Goal: Task Accomplishment & Management: Manage account settings

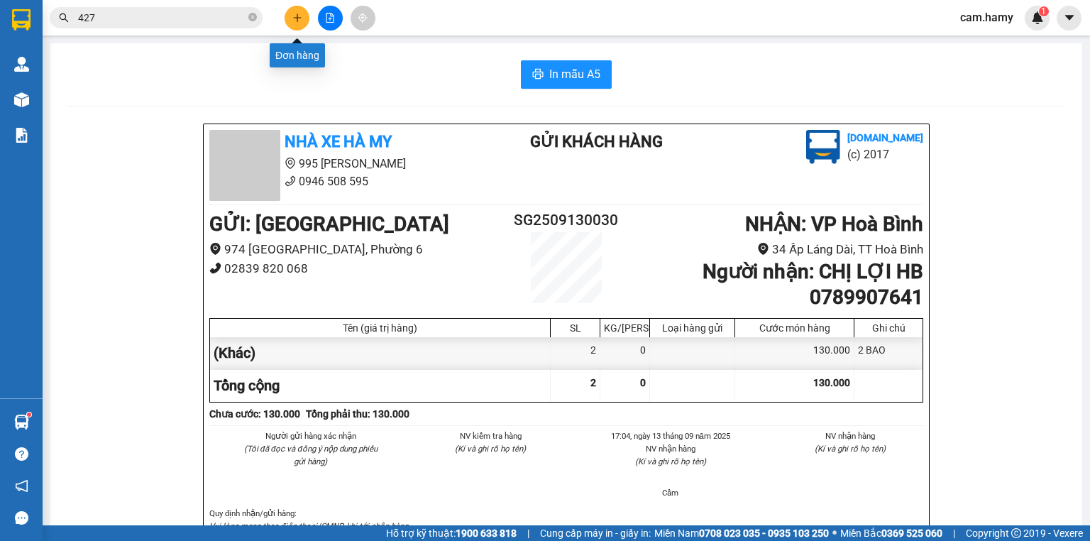
click at [299, 16] on icon "plus" at bounding box center [297, 18] width 10 height 10
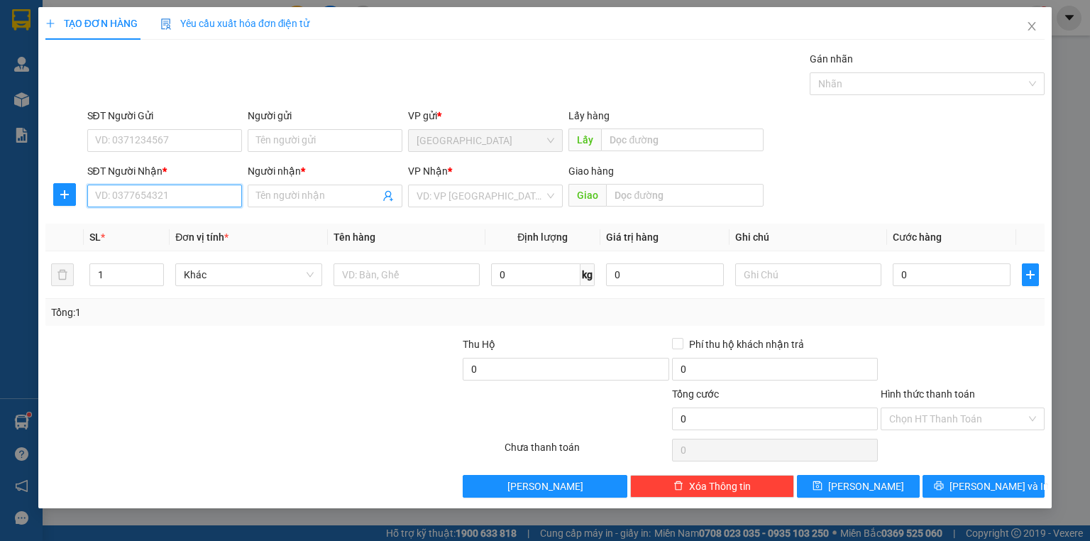
click at [122, 198] on input "SĐT Người Nhận *" at bounding box center [164, 195] width 155 height 23
click at [167, 223] on div "0347562175 - CÔNG HẬU" at bounding box center [165, 224] width 138 height 16
type input "0347562175"
type input "CÔNG HẬU"
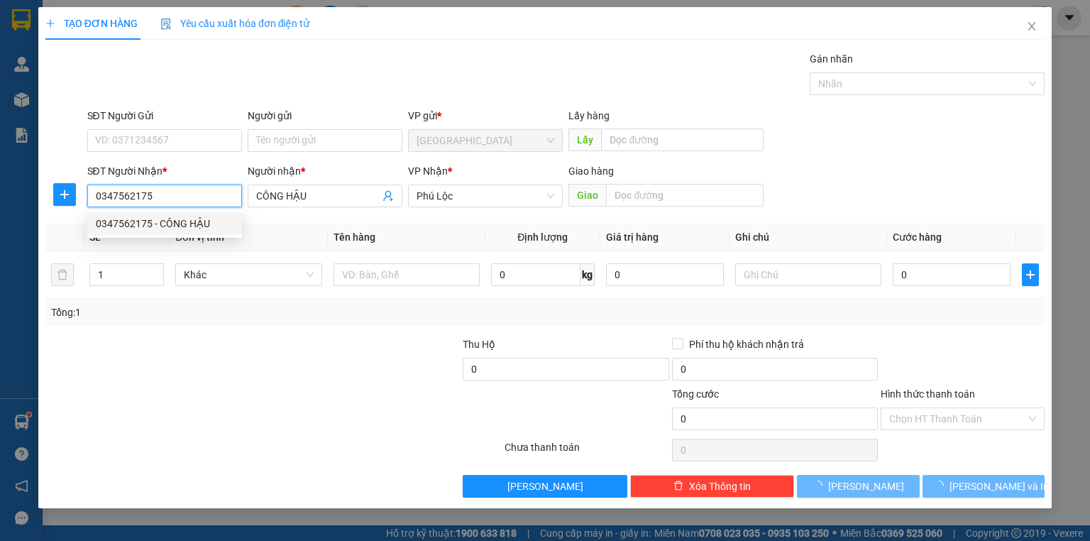
type input "30.000"
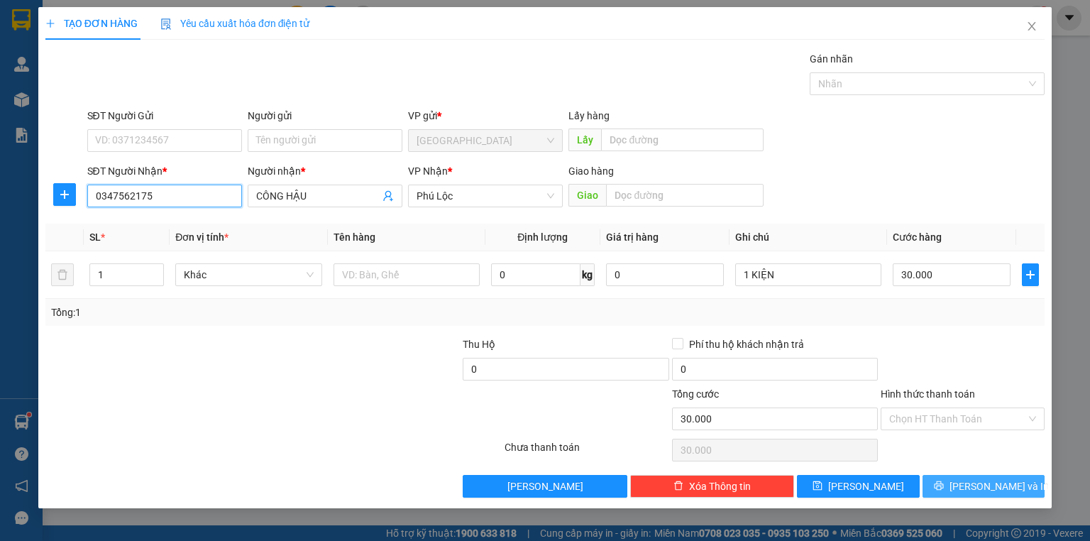
type input "0347562175"
click at [951, 485] on button "Lưu và In" at bounding box center [983, 486] width 123 height 23
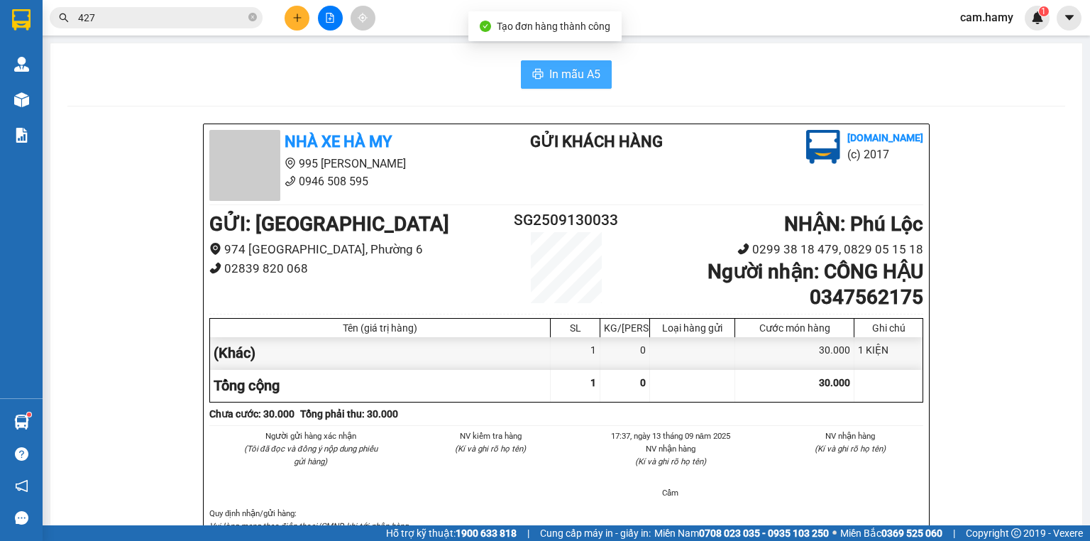
click at [550, 74] on span "In mẫu A5" at bounding box center [574, 74] width 51 height 18
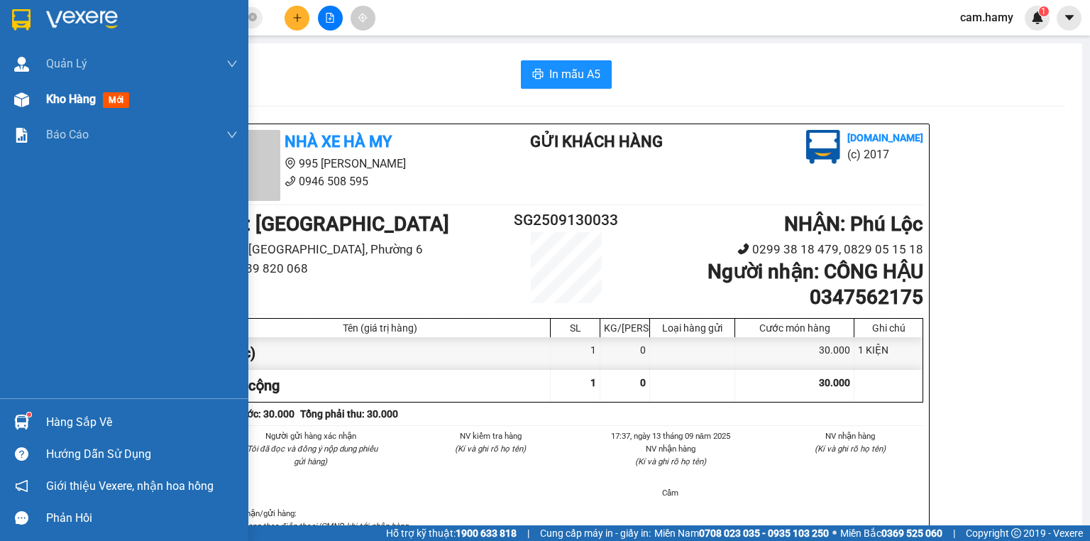
click at [48, 99] on span "Kho hàng" at bounding box center [71, 98] width 50 height 13
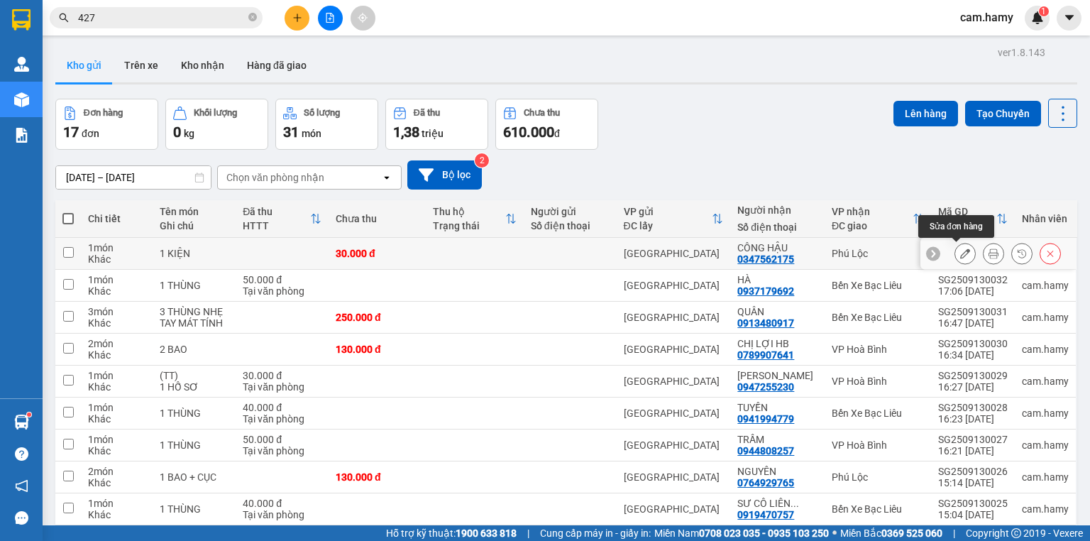
click at [960, 253] on icon at bounding box center [965, 253] width 10 height 10
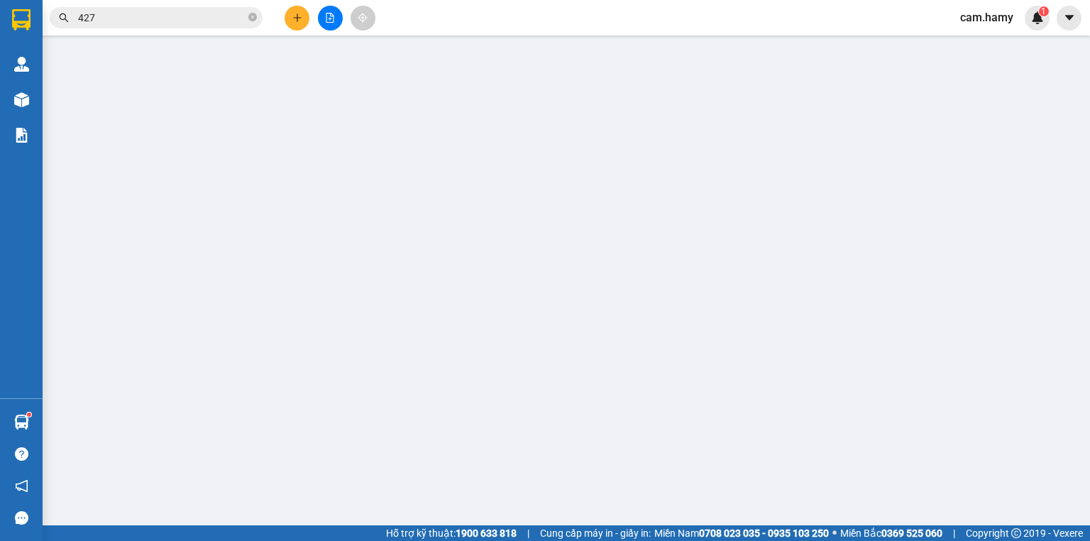
type input "0347562175"
type input "CÔNG HẬU"
type input "30.000"
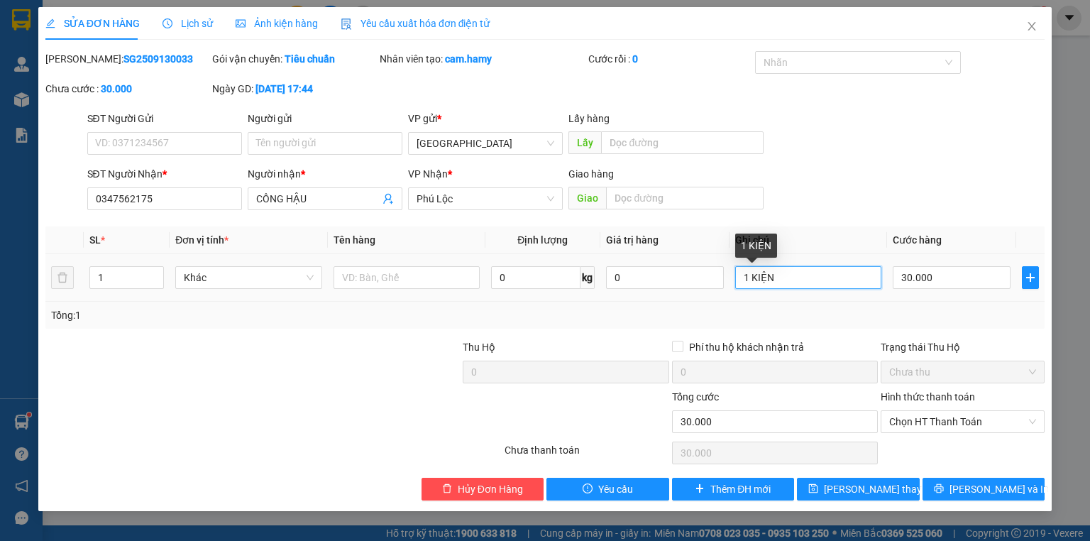
click at [783, 281] on input "1 KIỆN" at bounding box center [808, 277] width 146 height 23
type input "1 KIỆN NHẸ TAY"
click at [905, 276] on input "30.000" at bounding box center [951, 277] width 118 height 23
type input "4"
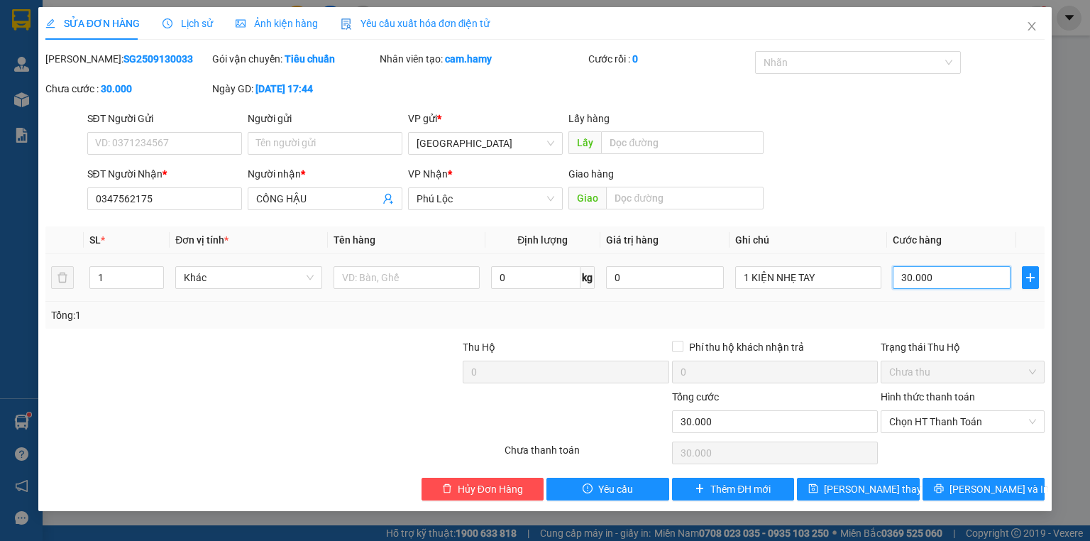
type input "4"
type input "40"
type input "40.000"
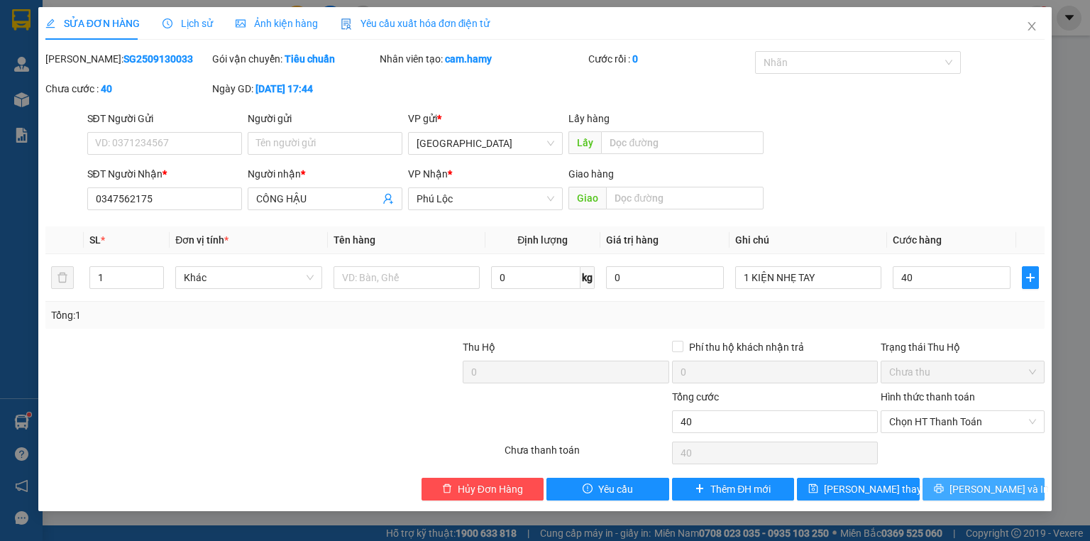
type input "40.000"
click at [953, 492] on button "Lưu và In" at bounding box center [983, 488] width 123 height 23
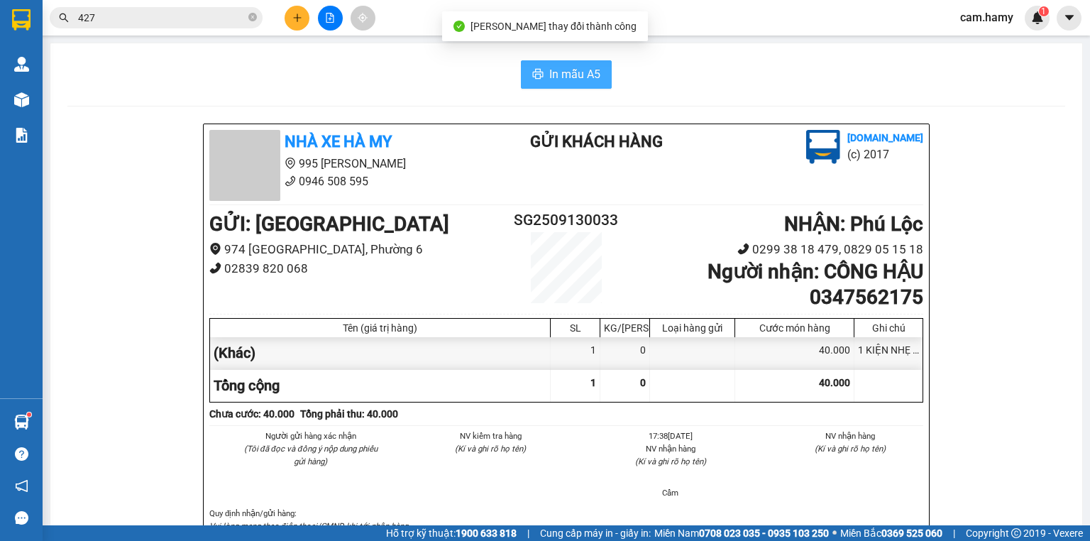
click at [551, 82] on span "In mẫu A5" at bounding box center [574, 74] width 51 height 18
click at [294, 14] on icon "plus" at bounding box center [297, 18] width 10 height 10
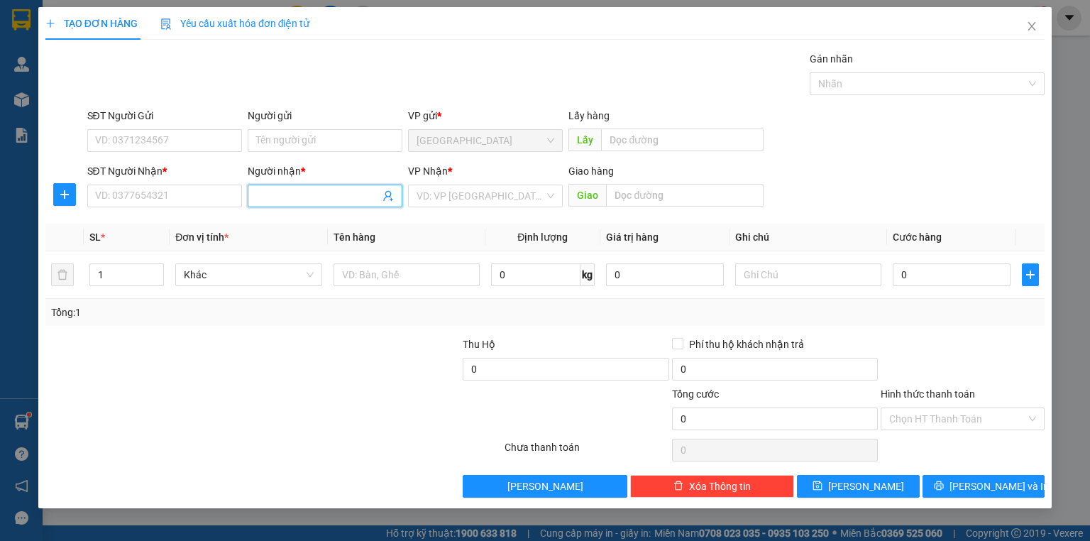
click at [258, 192] on input "Người nhận *" at bounding box center [317, 196] width 123 height 16
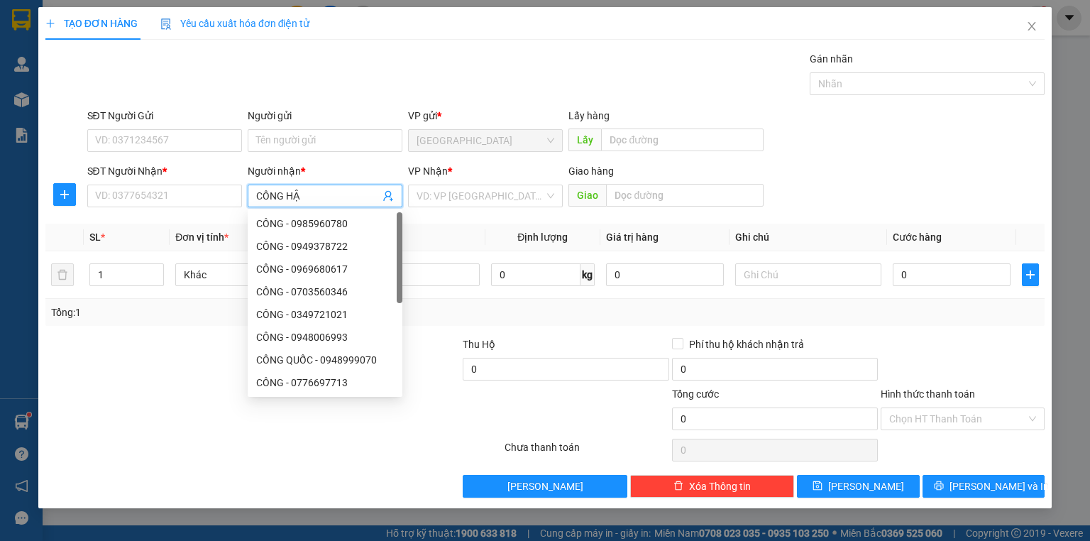
type input "CÔNG HẬU"
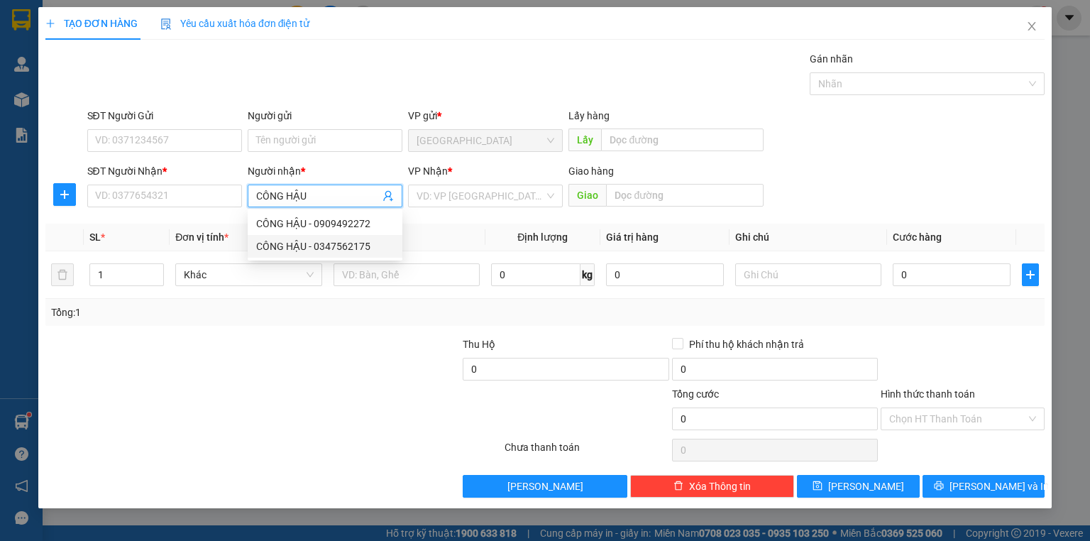
click at [282, 248] on div "CÔNG HẬU - 0347562175" at bounding box center [325, 246] width 138 height 16
type input "0347562175"
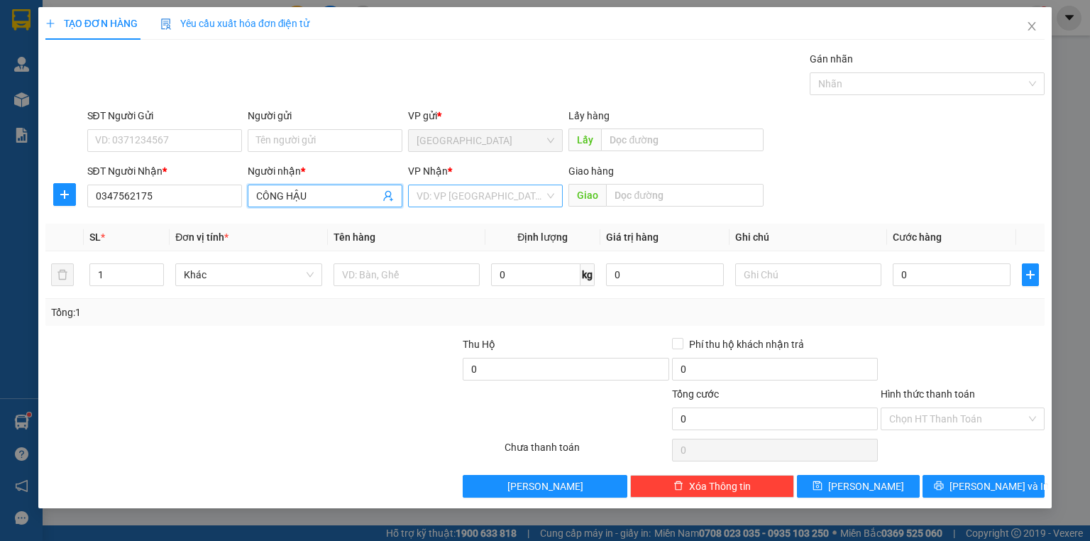
type input "CÔNG HẬU"
click at [463, 193] on input "search" at bounding box center [480, 195] width 128 height 21
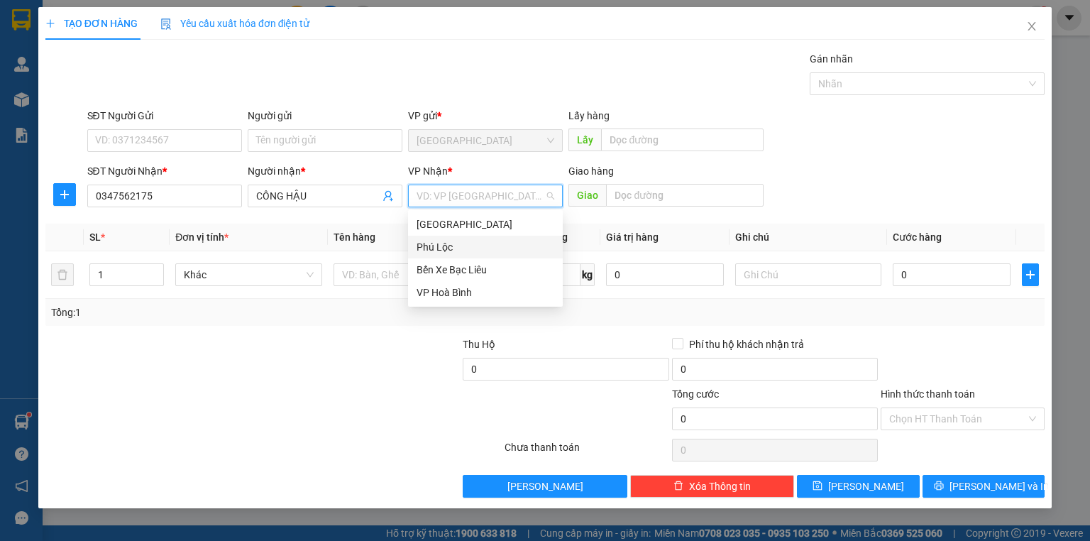
click at [449, 255] on div "Phú Lộc" at bounding box center [485, 247] width 155 height 23
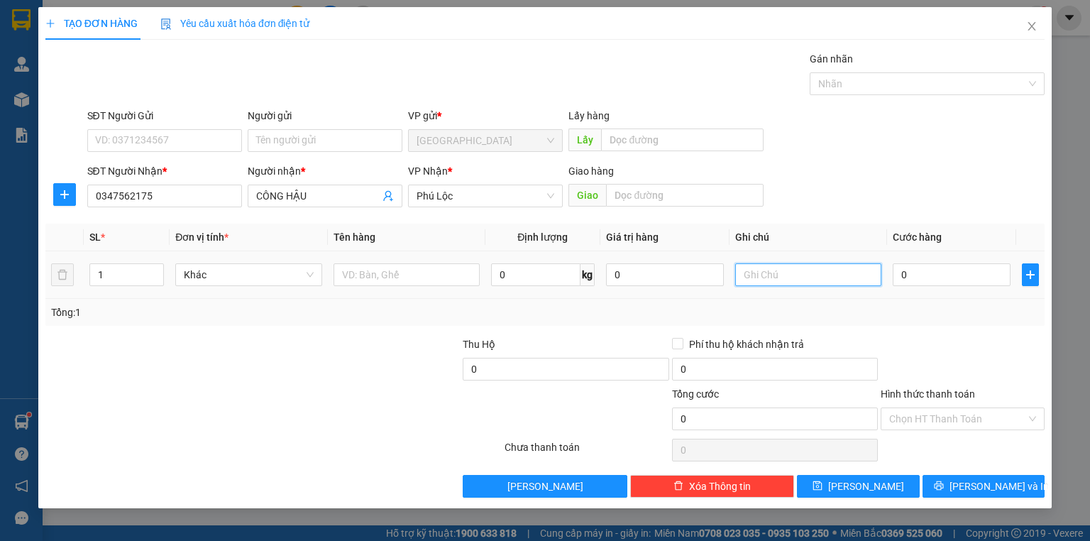
click at [758, 277] on input "text" at bounding box center [808, 274] width 146 height 23
click at [920, 276] on input "0" at bounding box center [951, 274] width 118 height 23
click at [792, 278] on input "1 KIỆN" at bounding box center [808, 274] width 146 height 23
type input "1 KIỆN NHẸ TAY"
click at [934, 282] on input "0" at bounding box center [951, 274] width 118 height 23
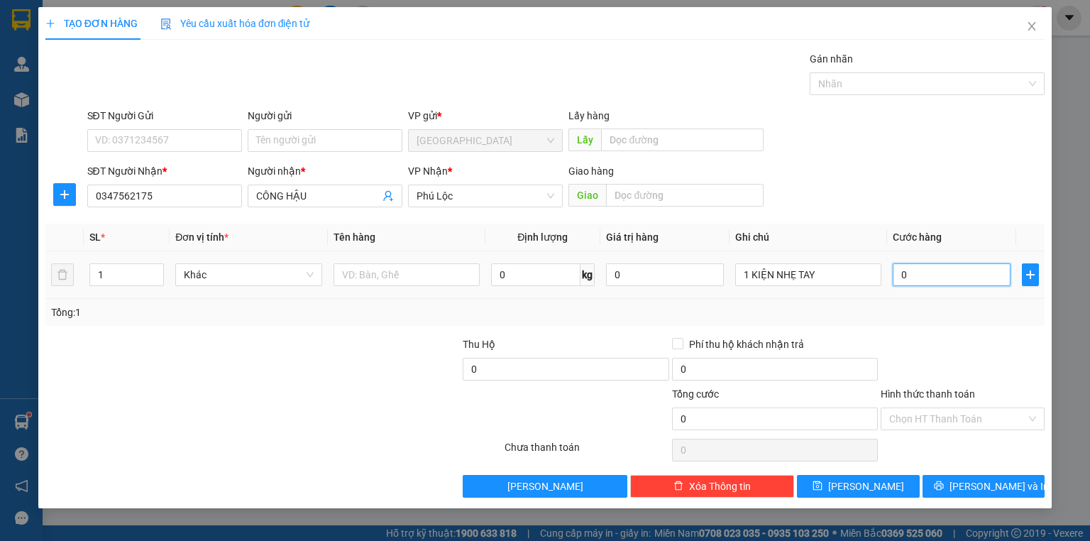
type input "6"
type input "60"
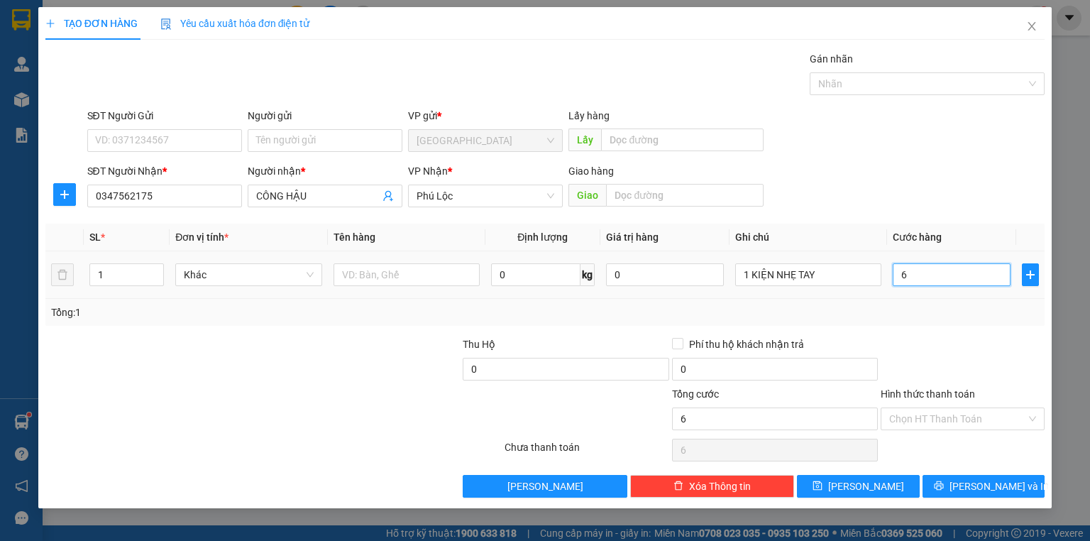
type input "60"
type input "60.000"
click at [942, 490] on button "Lưu và In" at bounding box center [983, 486] width 123 height 23
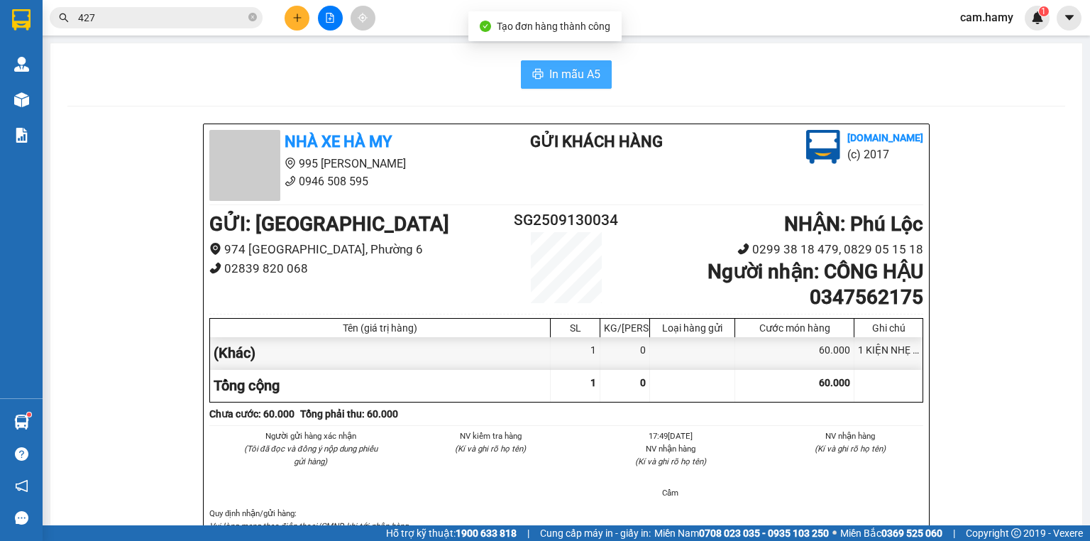
click at [563, 72] on span "In mẫu A5" at bounding box center [574, 74] width 51 height 18
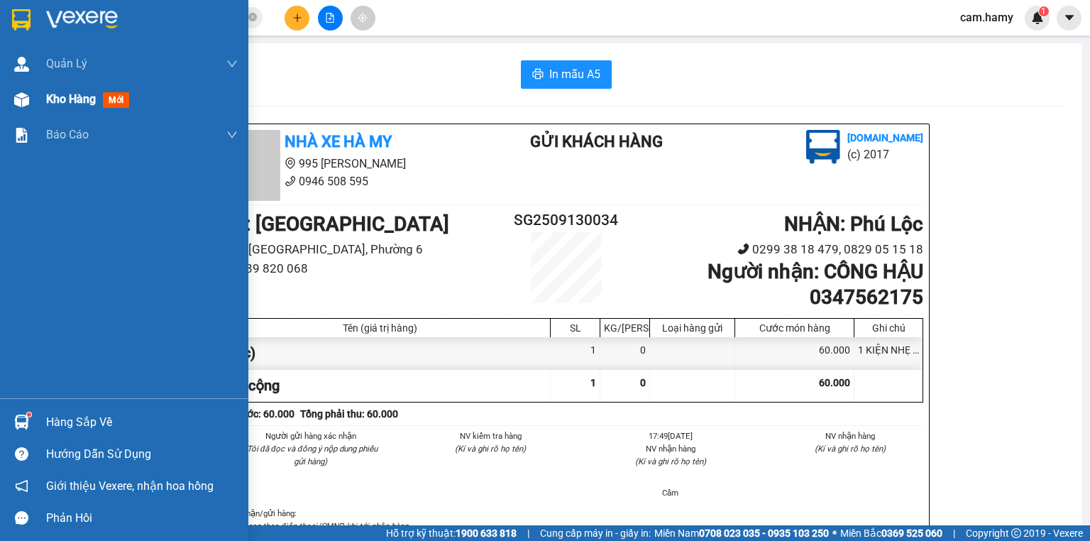
click at [57, 103] on span "Kho hàng" at bounding box center [71, 98] width 50 height 13
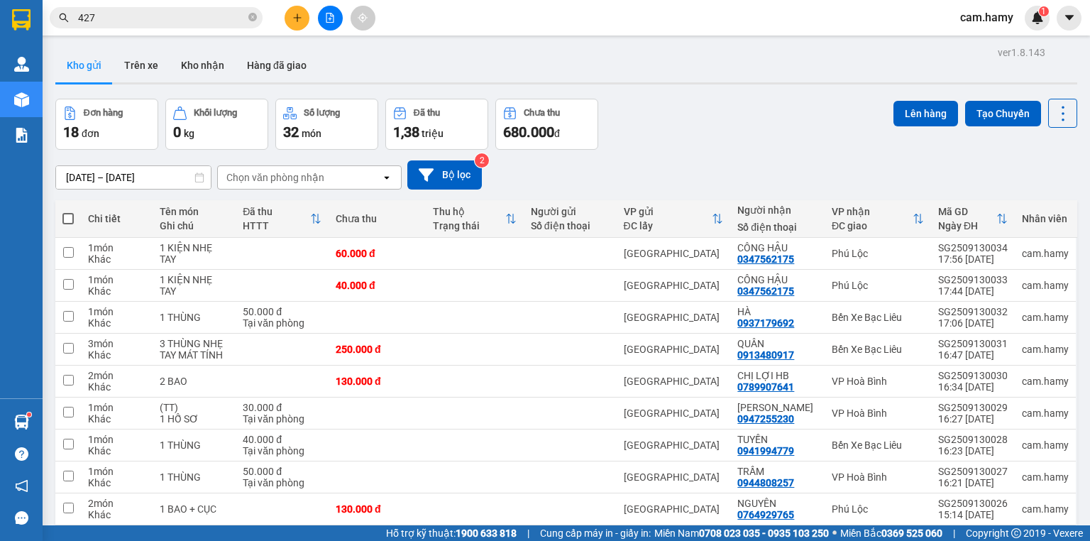
click at [323, 14] on button at bounding box center [330, 18] width 25 height 25
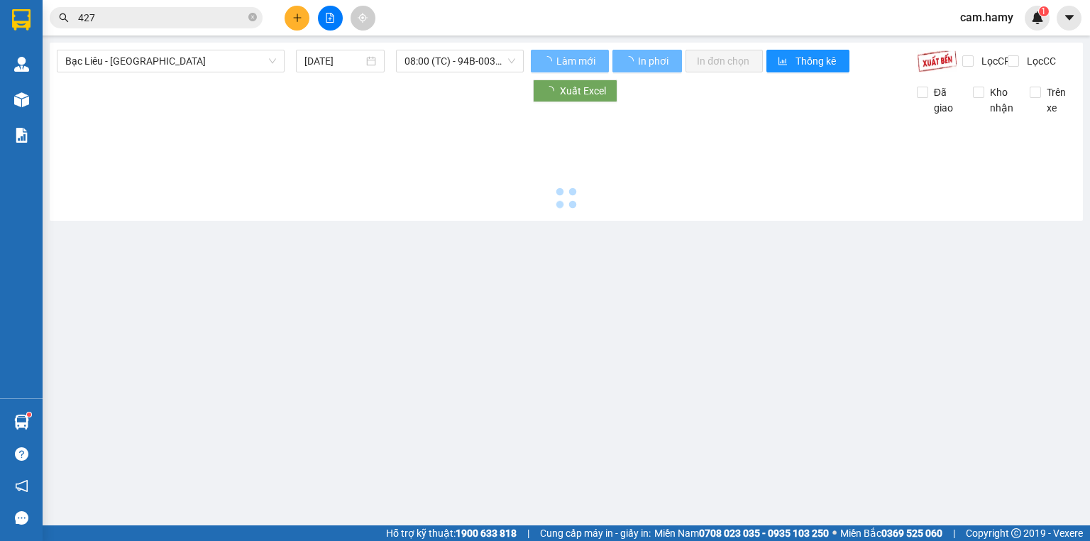
click at [175, 26] on span "427" at bounding box center [156, 17] width 213 height 21
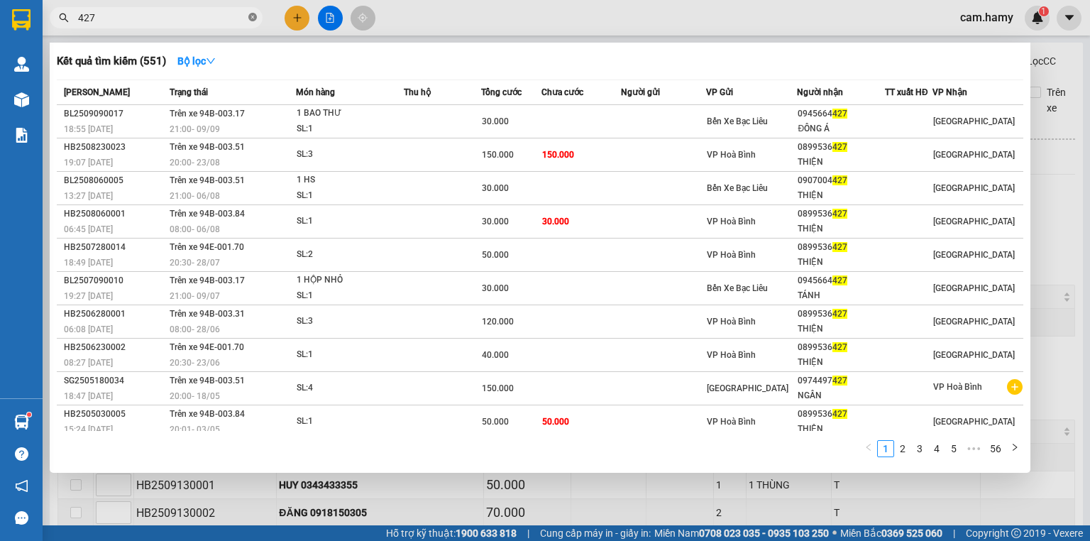
click at [250, 18] on icon "close-circle" at bounding box center [252, 17] width 9 height 9
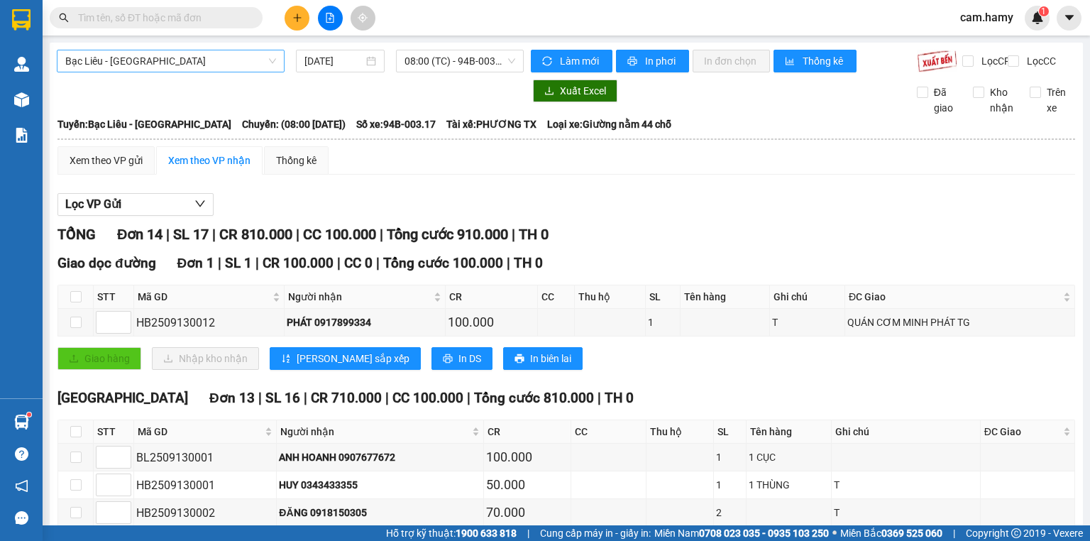
click at [150, 54] on span "Bạc Liêu - [GEOGRAPHIC_DATA]" at bounding box center [170, 60] width 211 height 21
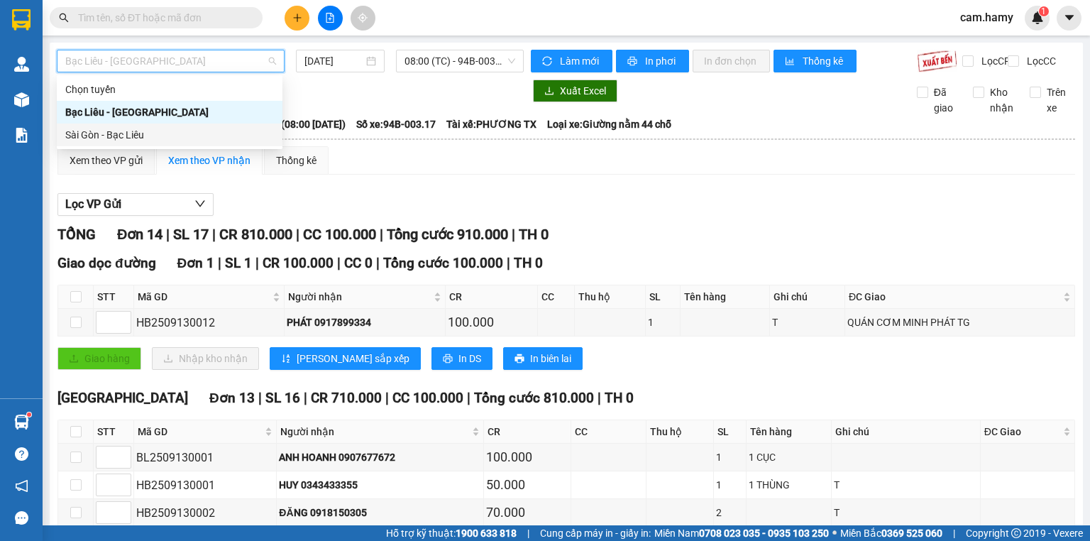
click at [138, 134] on div "Sài Gòn - Bạc Liêu" at bounding box center [169, 135] width 209 height 16
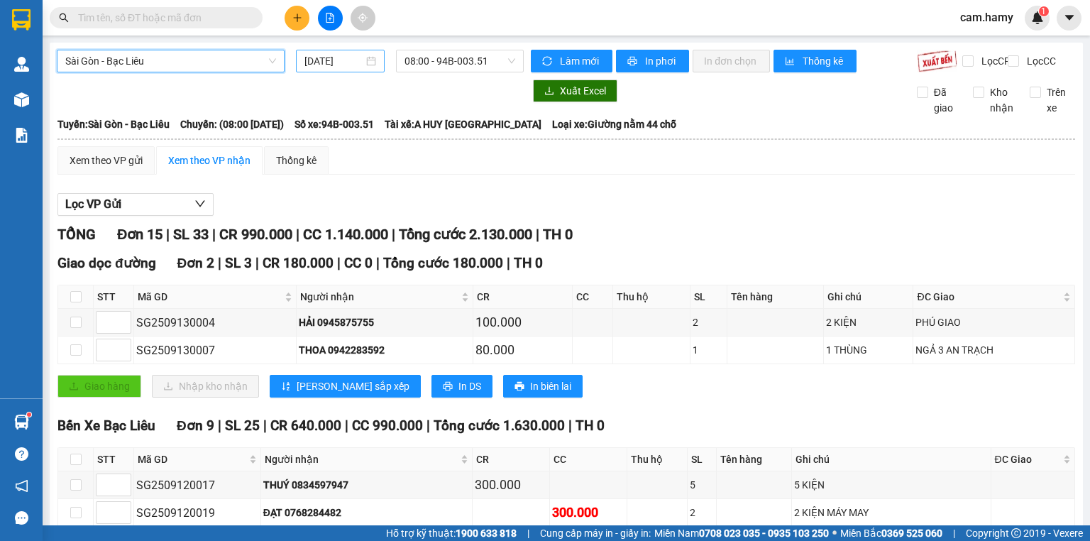
click at [335, 67] on input "[DATE]" at bounding box center [333, 61] width 58 height 16
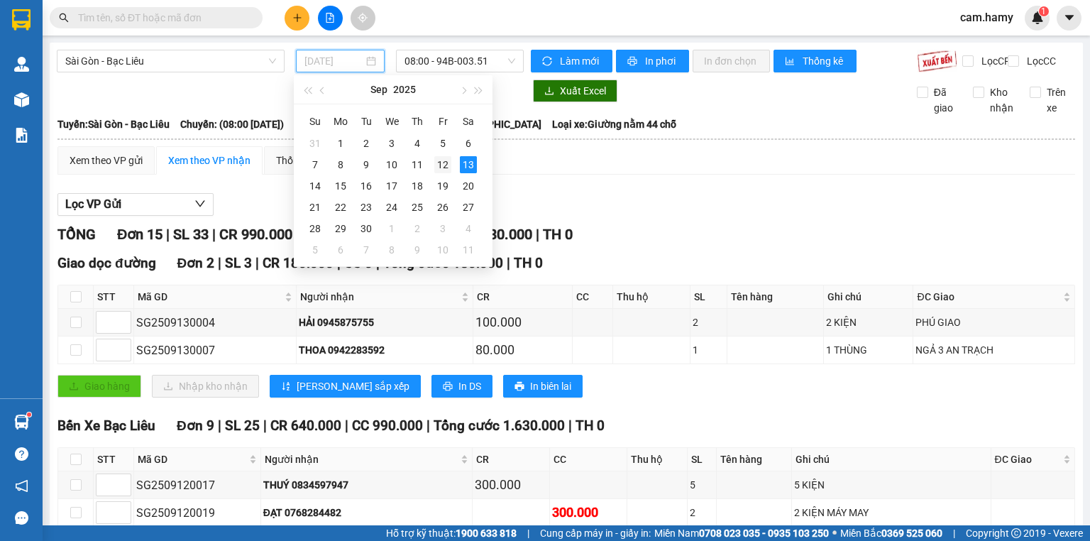
click at [443, 165] on div "12" at bounding box center [442, 164] width 17 height 17
type input "12/09/2025"
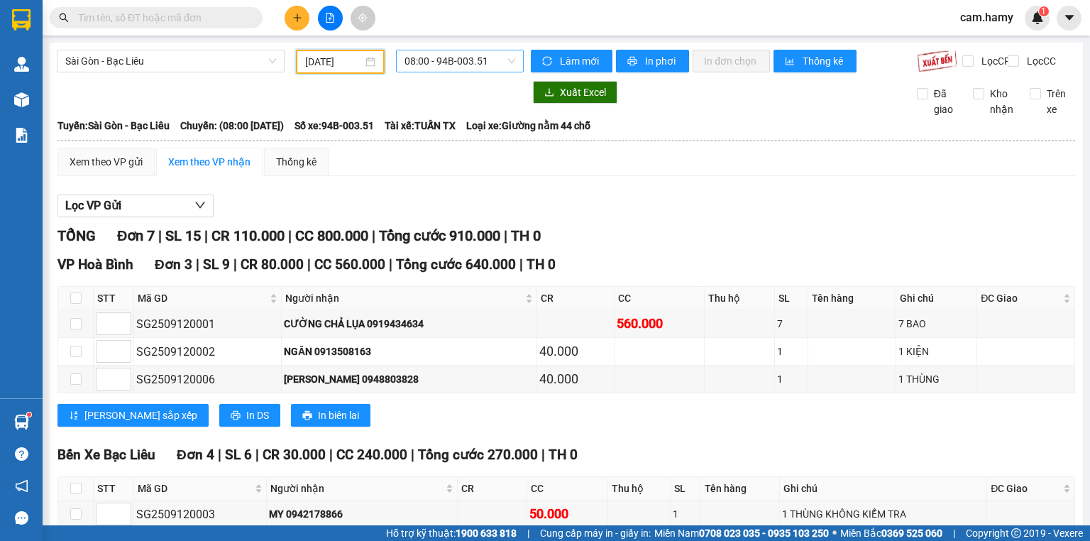
click at [448, 60] on span "08:00 - 94B-003.51" at bounding box center [459, 60] width 111 height 21
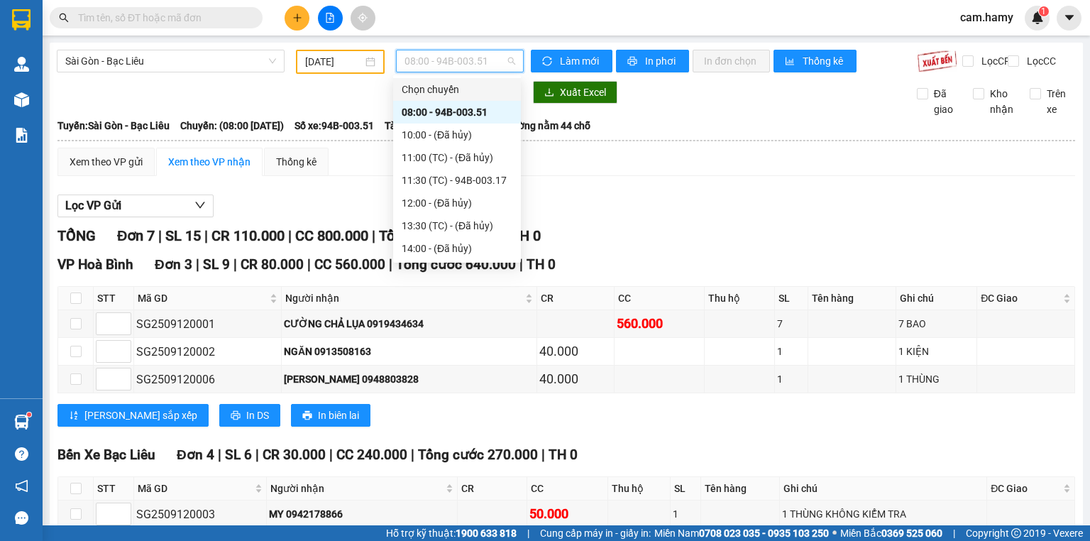
scroll to position [45, 0]
click at [450, 231] on div "20:00 - 94B-003.31" at bounding box center [457, 226] width 111 height 16
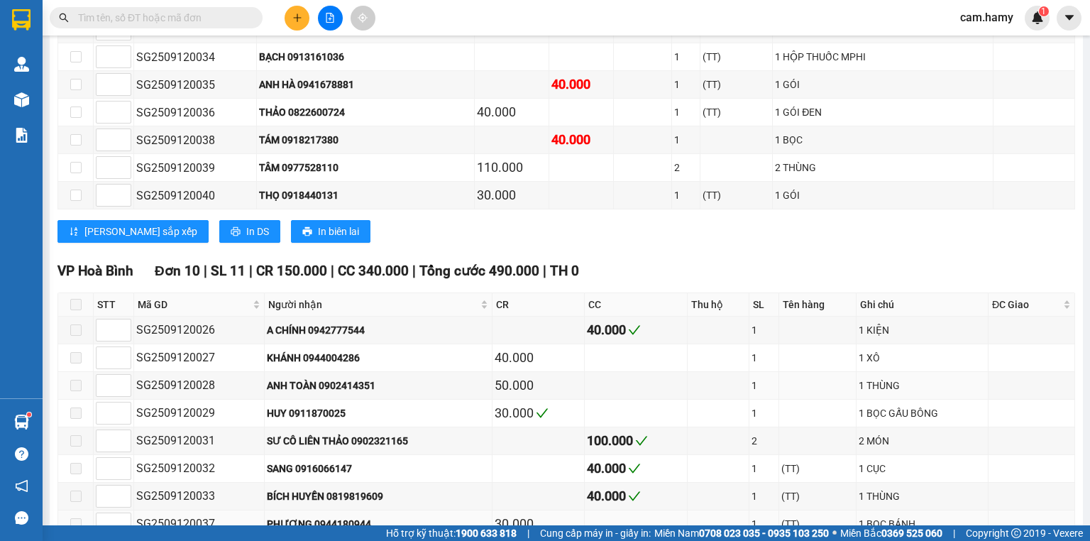
scroll to position [707, 0]
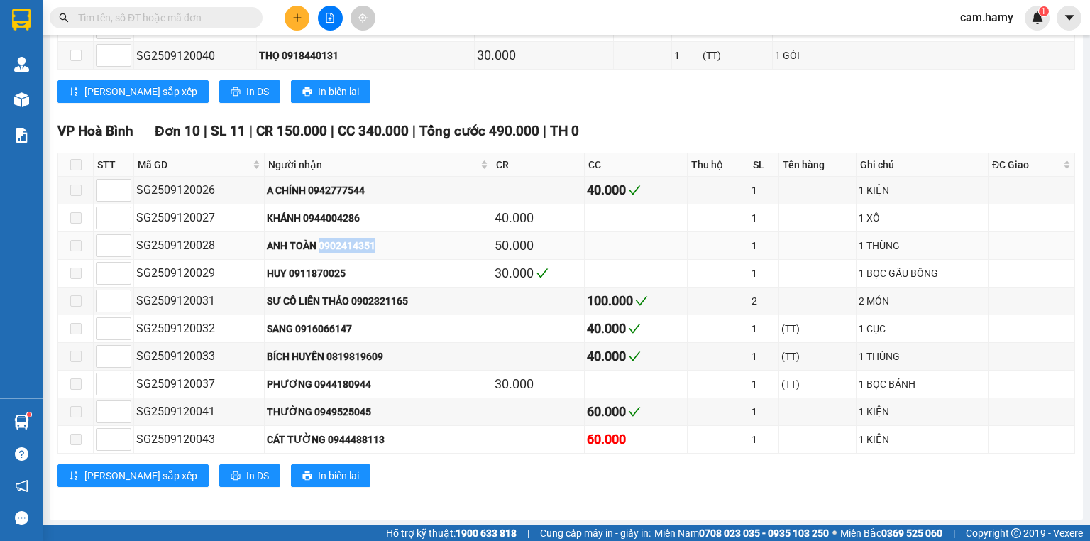
drag, startPoint x: 316, startPoint y: 244, endPoint x: 371, endPoint y: 245, distance: 55.3
click at [377, 244] on div "ANH TOÀN 0902414351" at bounding box center [378, 246] width 223 height 16
copy div "0902414351"
click at [297, 17] on icon "plus" at bounding box center [297, 17] width 1 height 8
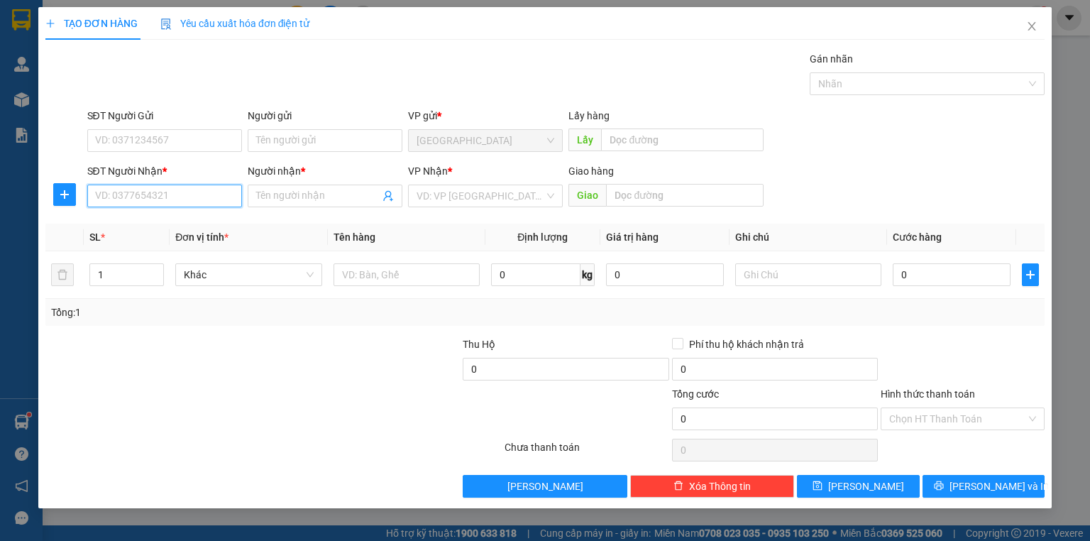
click at [165, 195] on input "SĐT Người Nhận *" at bounding box center [164, 195] width 155 height 23
paste input "0902414351"
type input "0902414351"
click at [179, 197] on input "0902414351" at bounding box center [164, 195] width 155 height 23
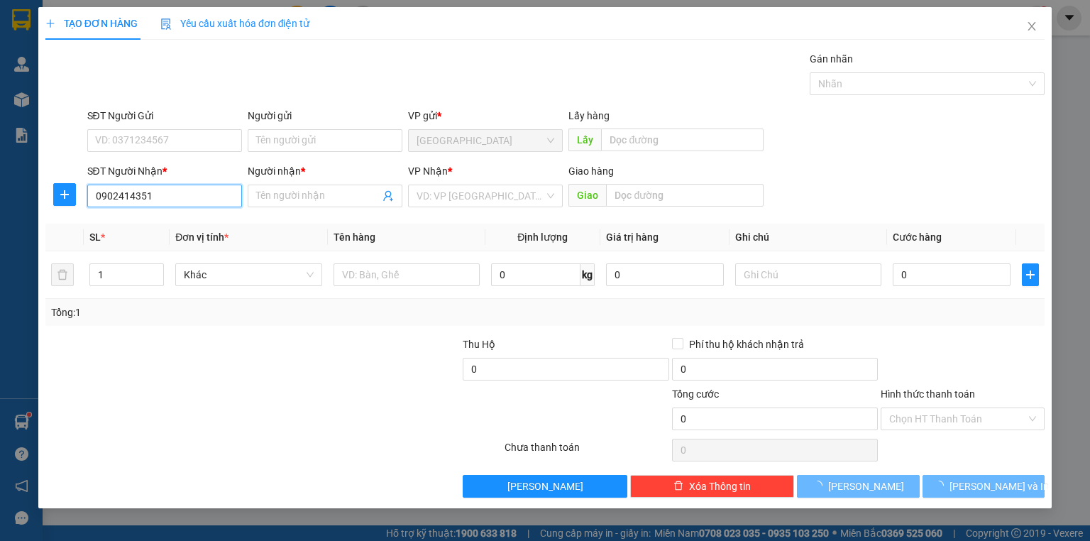
click at [170, 194] on input "0902414351" at bounding box center [164, 195] width 155 height 23
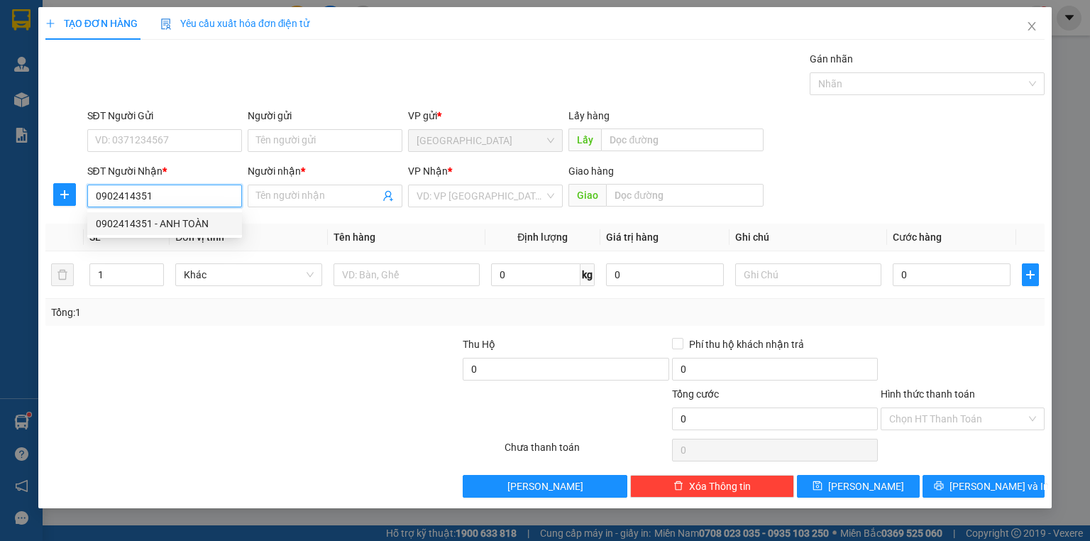
click at [160, 214] on div "0902414351 - ANH TOÀN" at bounding box center [164, 223] width 155 height 23
type input "ANH TOÀN"
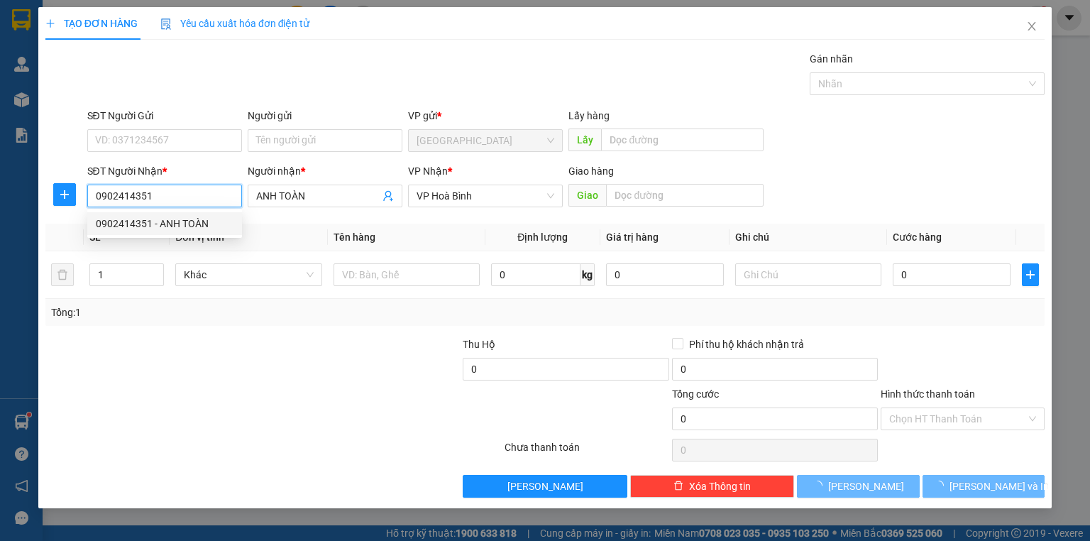
click at [159, 219] on div "0902414351 - ANH TOÀN" at bounding box center [165, 224] width 138 height 16
type input "50.000"
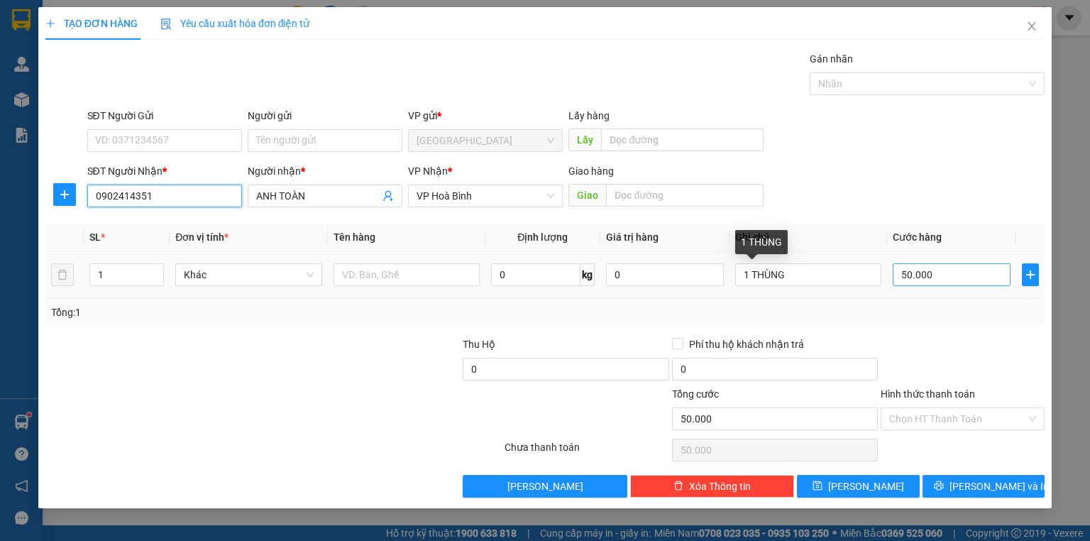
type input "0902414351"
click at [912, 272] on input "50.000" at bounding box center [951, 274] width 118 height 23
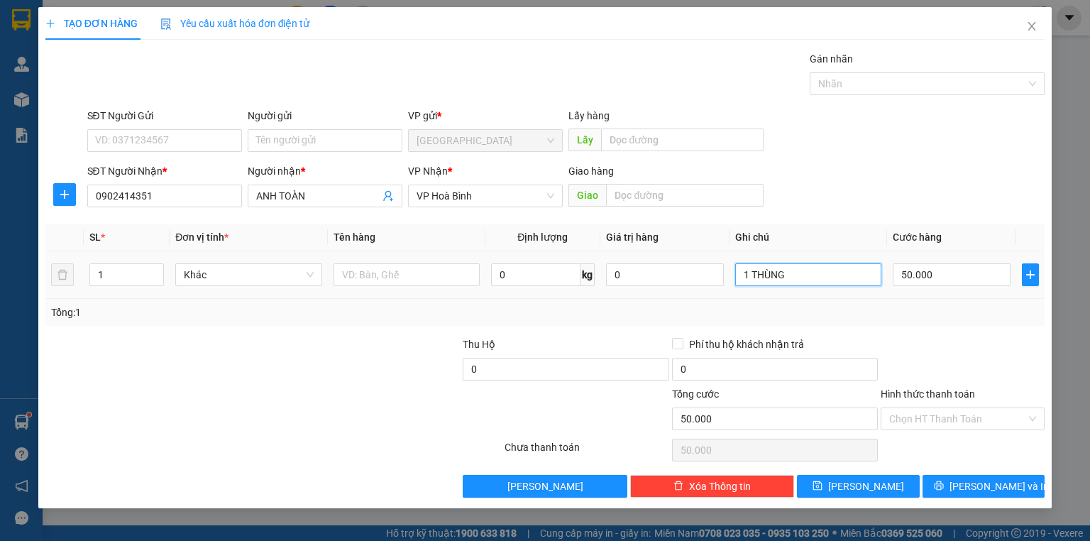
click at [872, 278] on input "1 THÙNG" at bounding box center [808, 274] width 146 height 23
type input "1 BAO"
click at [904, 284] on input "50.000" at bounding box center [951, 274] width 118 height 23
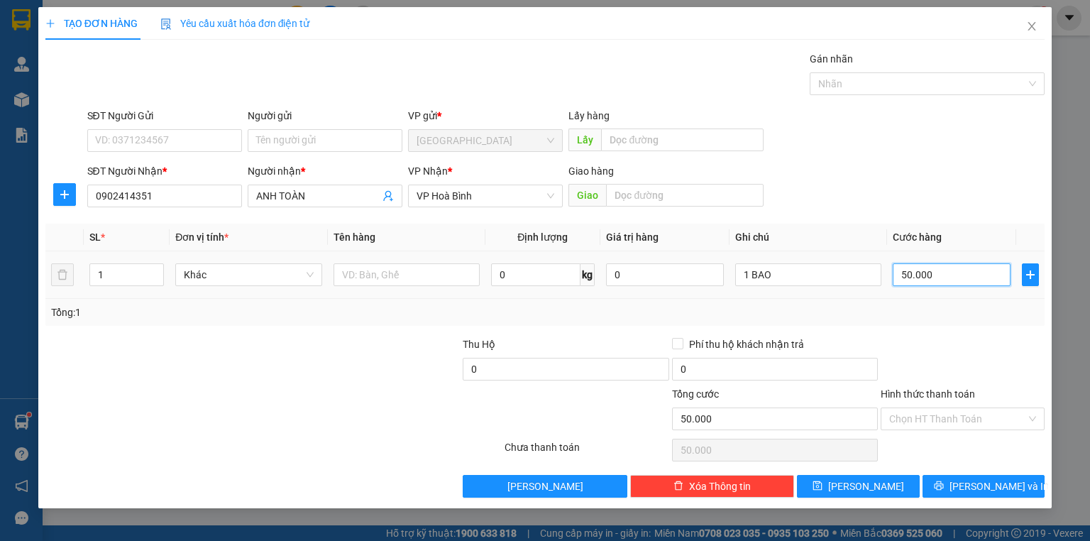
type input "4"
type input "40"
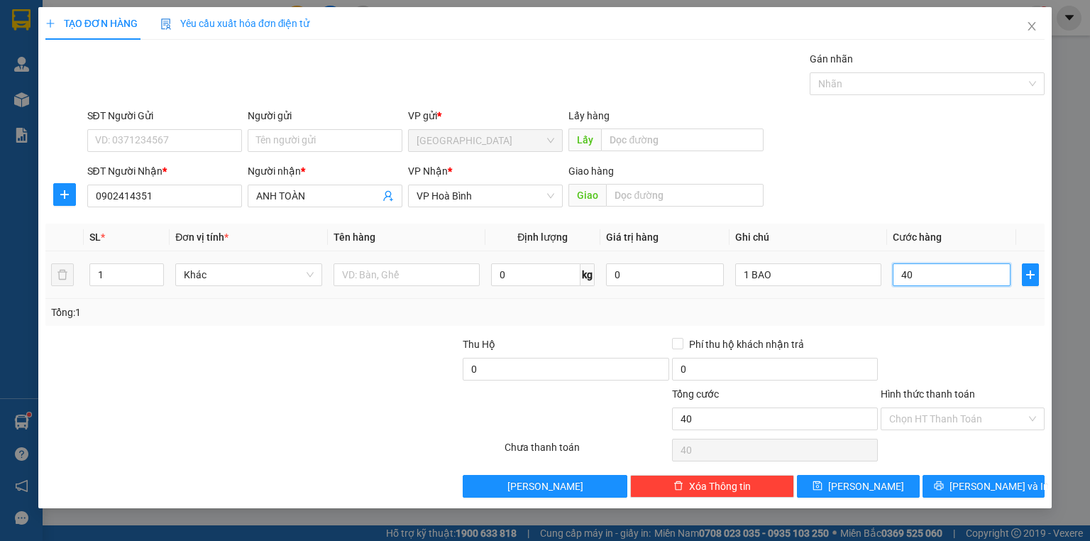
type input "40"
type input "40.000"
click at [919, 326] on div "Transit Pickup Surcharge Ids Transit Deliver Surcharge Ids Transit Deliver Surc…" at bounding box center [544, 274] width 999 height 446
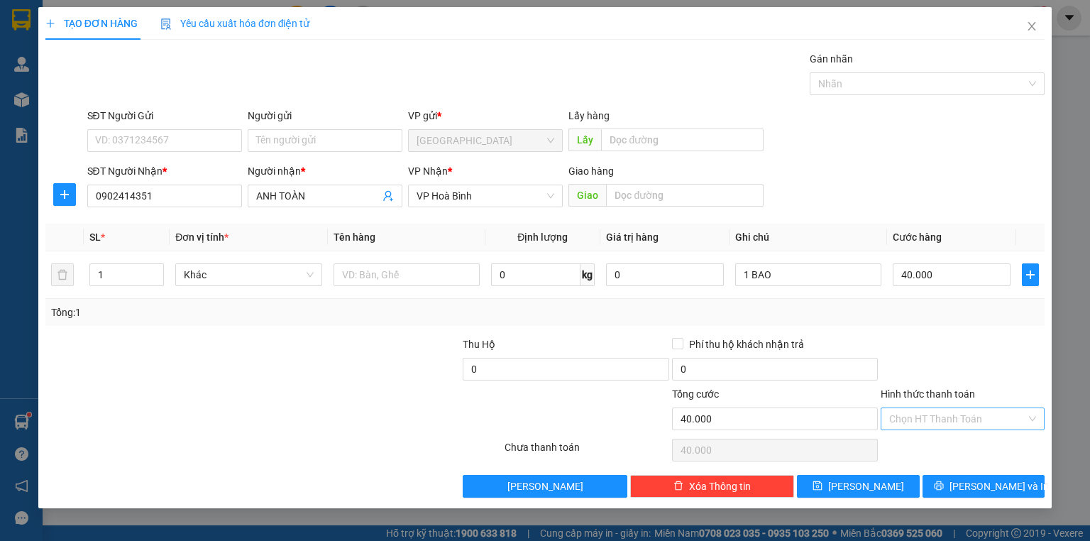
click at [952, 407] on div "Chọn HT Thanh Toán" at bounding box center [962, 418] width 164 height 23
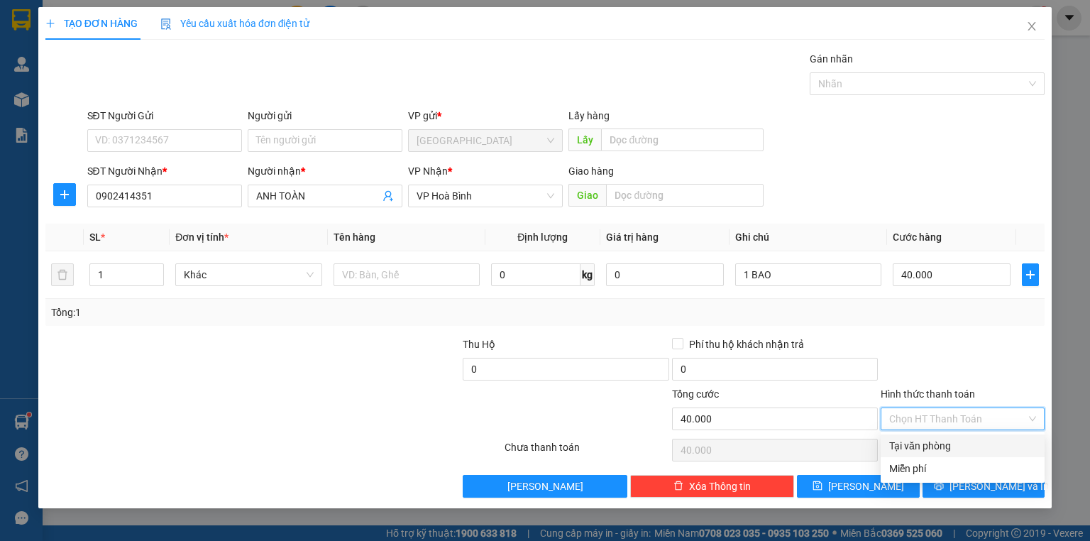
click at [934, 438] on div "Tại văn phòng" at bounding box center [962, 446] width 147 height 16
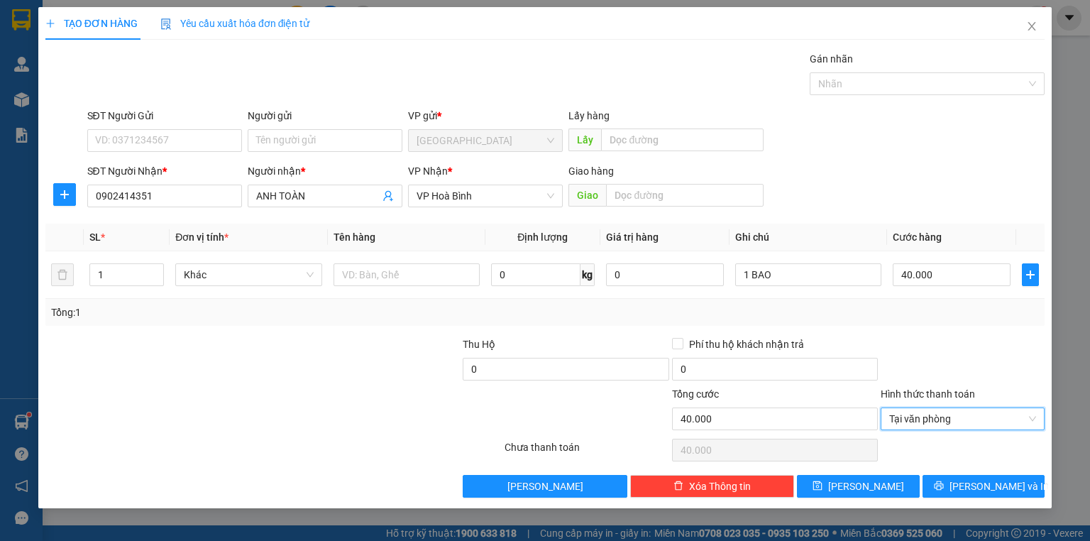
type input "0"
click at [994, 482] on span "Lưu và In" at bounding box center [998, 486] width 99 height 16
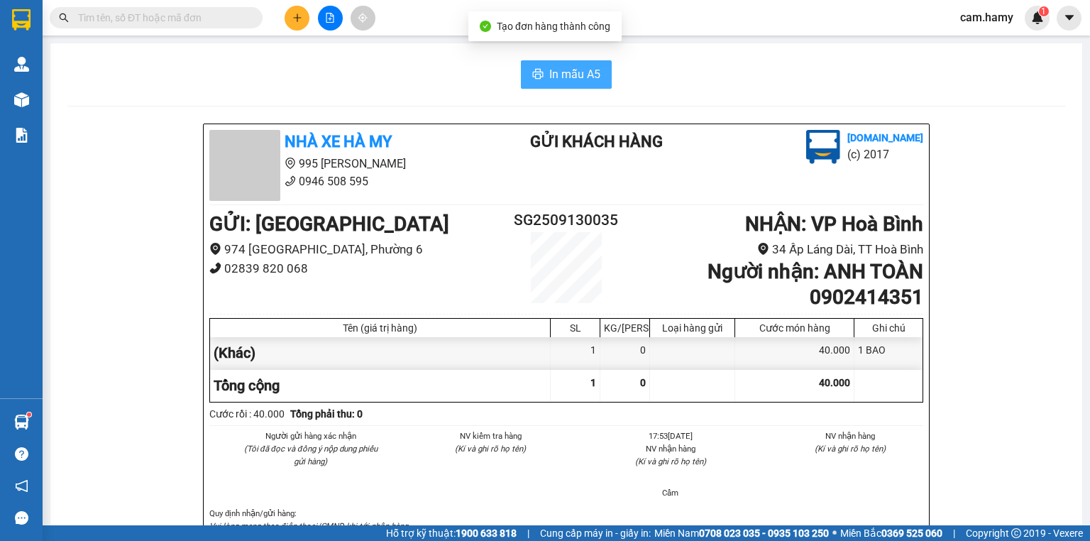
click at [587, 85] on button "In mẫu A5" at bounding box center [566, 74] width 91 height 28
click at [296, 20] on icon "plus" at bounding box center [297, 18] width 10 height 10
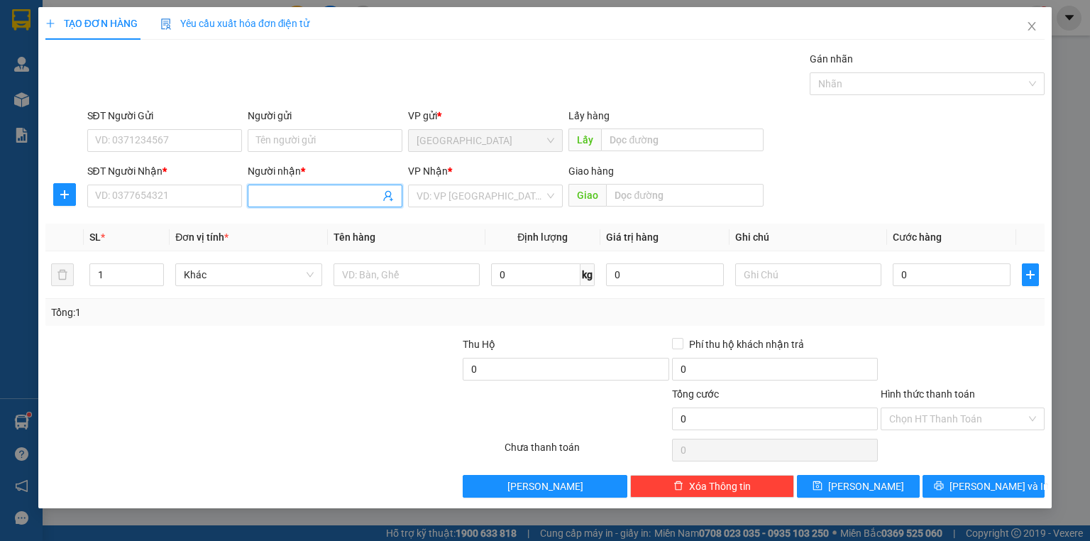
click at [284, 201] on input "Người nhận *" at bounding box center [317, 196] width 123 height 16
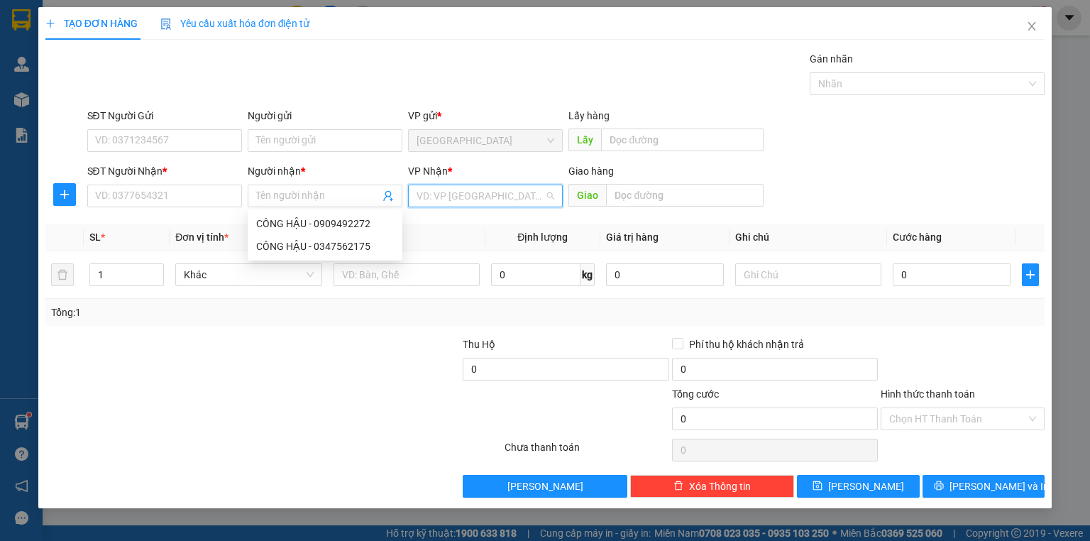
click at [480, 200] on input "search" at bounding box center [480, 195] width 128 height 21
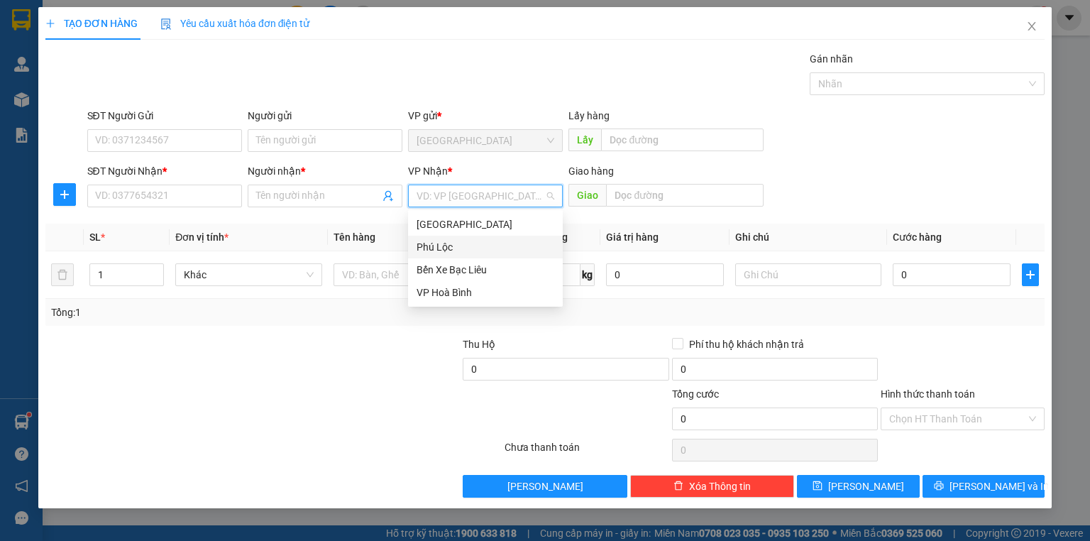
click at [463, 237] on div "Phú Lộc" at bounding box center [485, 247] width 155 height 23
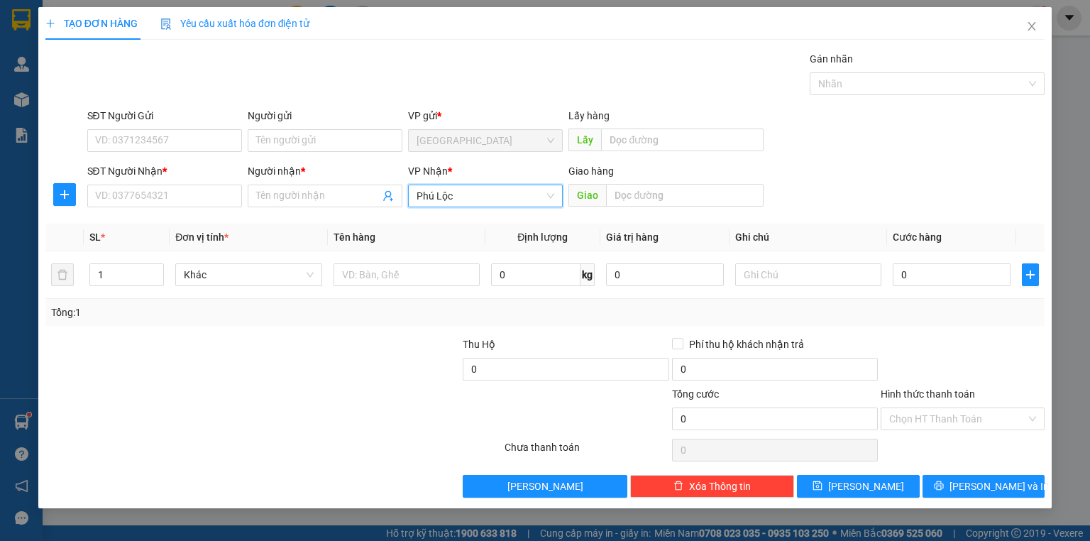
click at [459, 193] on span "Phú Lộc" at bounding box center [485, 195] width 138 height 21
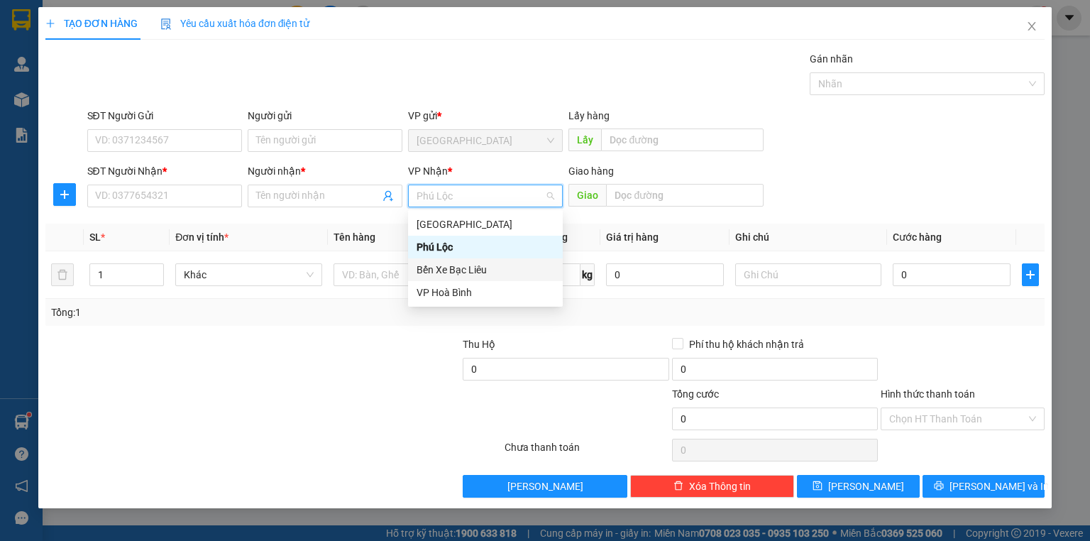
click at [466, 266] on div "Bến Xe Bạc Liêu" at bounding box center [485, 270] width 138 height 16
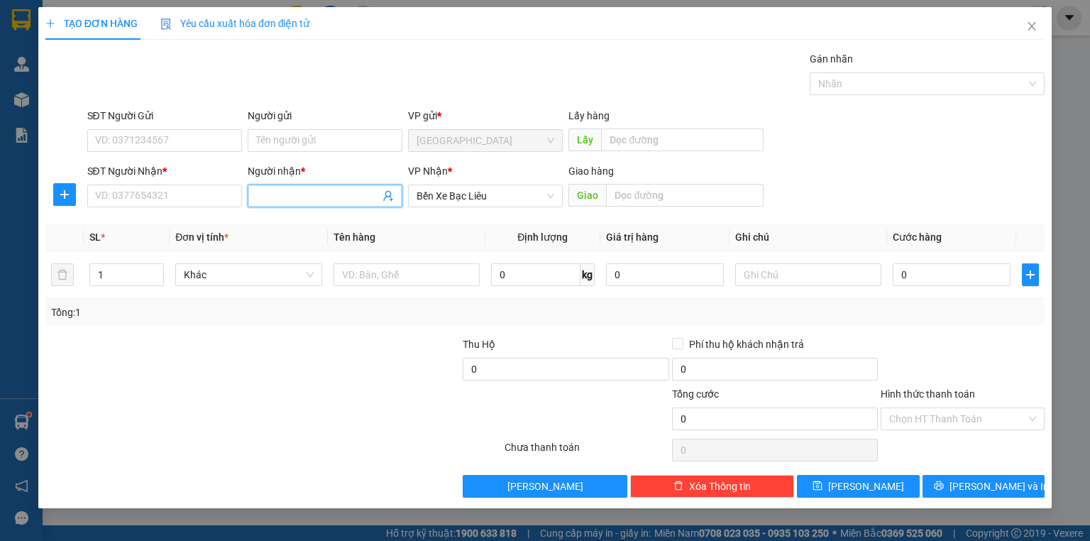
click at [326, 197] on input "Người nhận *" at bounding box center [317, 196] width 123 height 16
type input "THUẬN HỦ TIẾU"
click at [156, 190] on input "SĐT Người Nhận *" at bounding box center [164, 195] width 155 height 23
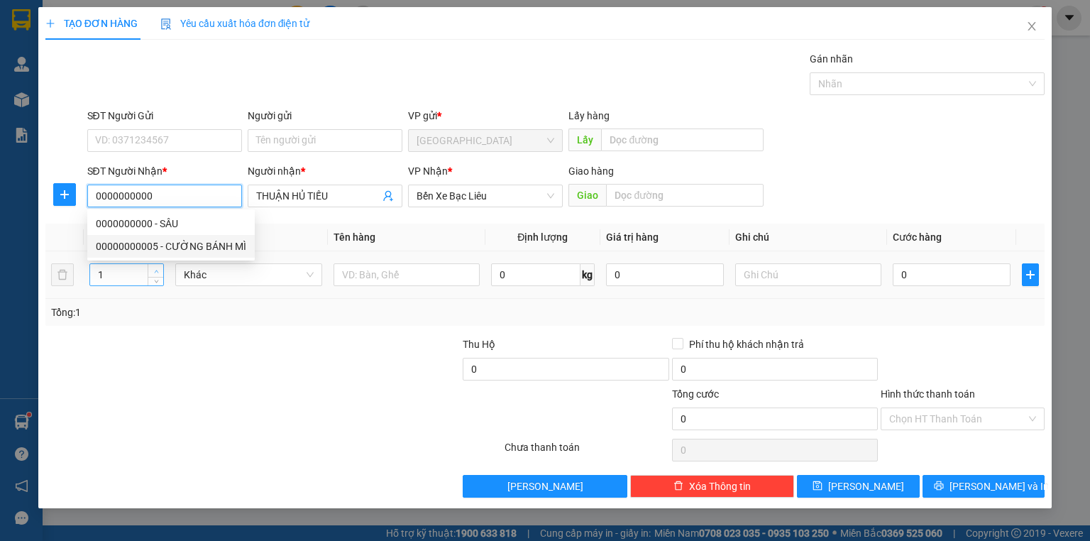
type input "0000000000"
click at [161, 267] on span "Increase Value" at bounding box center [156, 270] width 16 height 13
type input "2"
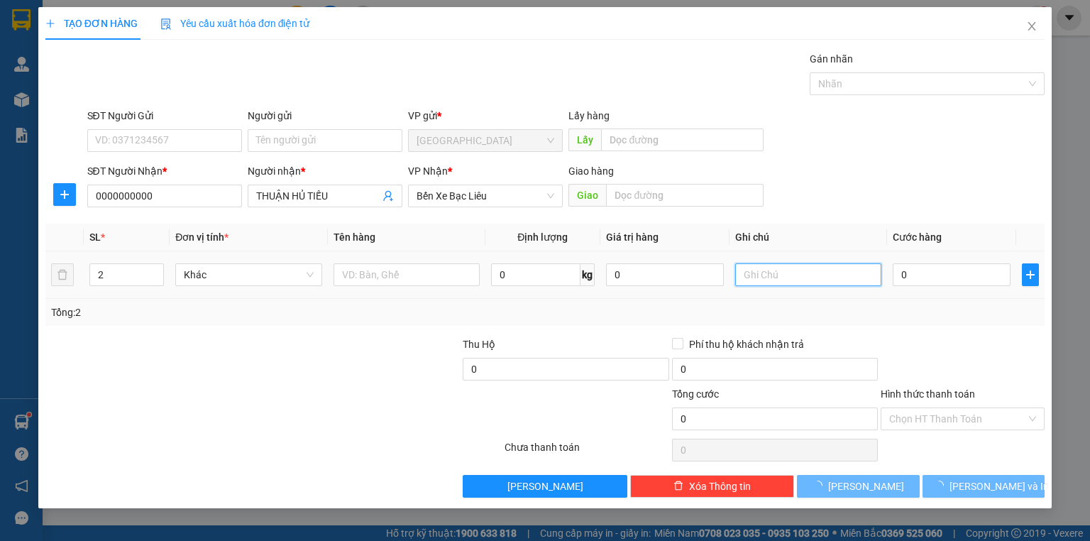
click at [758, 272] on input "text" at bounding box center [808, 274] width 146 height 23
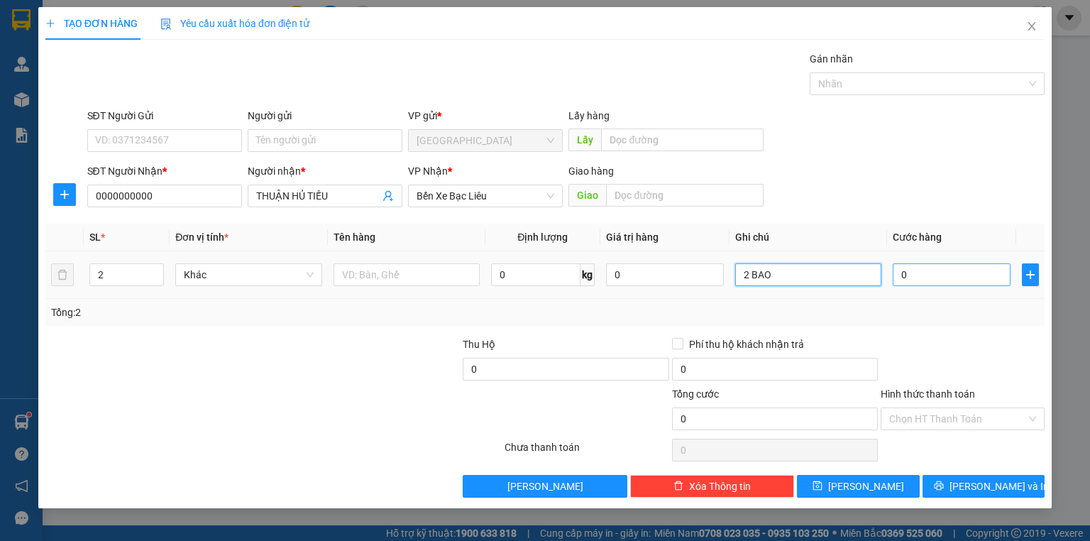
type input "2 BAO"
click at [955, 273] on input "0" at bounding box center [951, 274] width 118 height 23
type input "1"
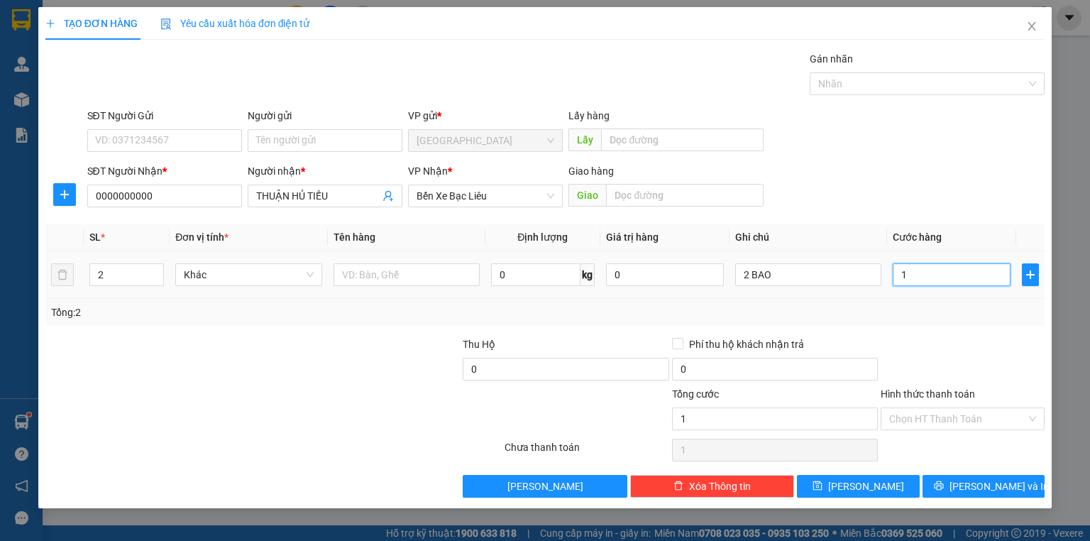
type input "10"
type input "100"
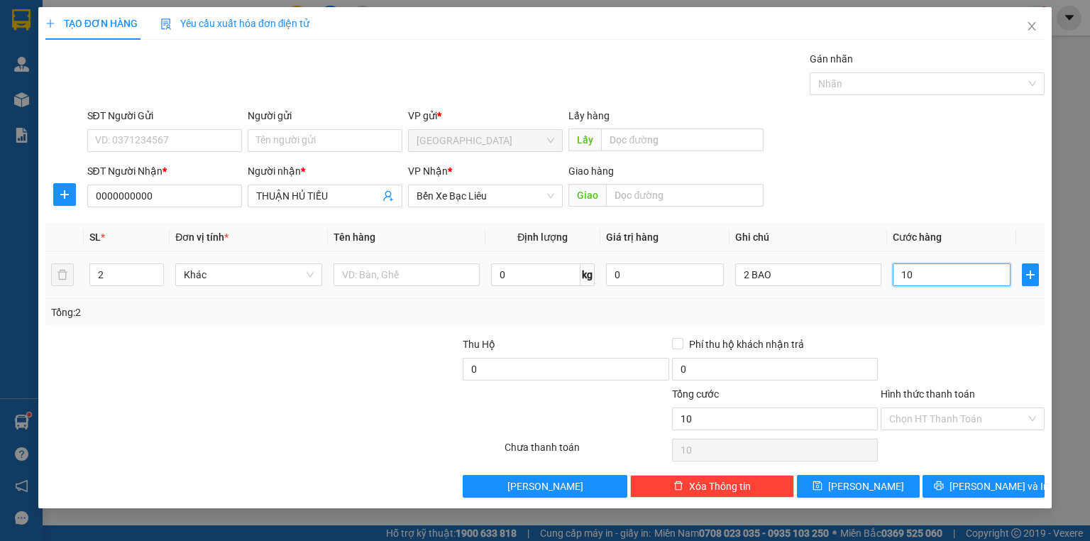
type input "100"
type input "100.000"
click at [972, 341] on div at bounding box center [962, 361] width 167 height 50
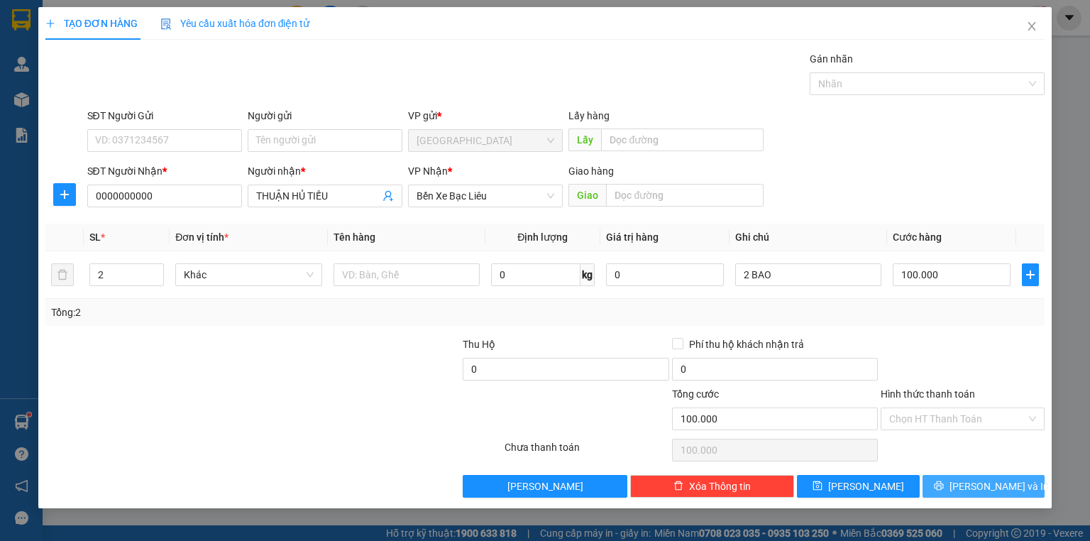
click at [968, 482] on button "Lưu và In" at bounding box center [983, 486] width 123 height 23
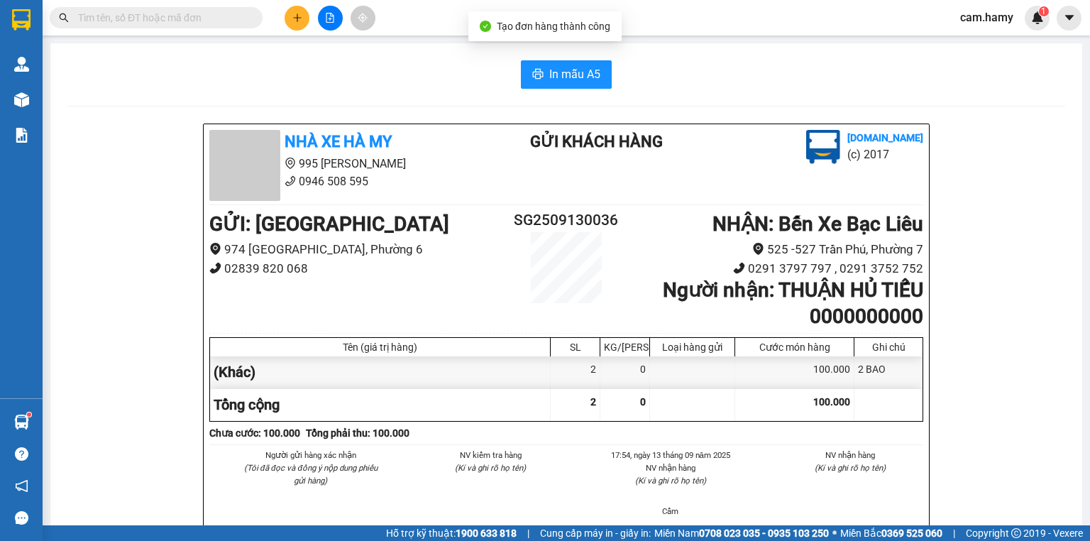
click at [549, 81] on span "In mẫu A5" at bounding box center [574, 74] width 51 height 18
click at [202, 67] on div "In mẫu A5" at bounding box center [565, 74] width 997 height 28
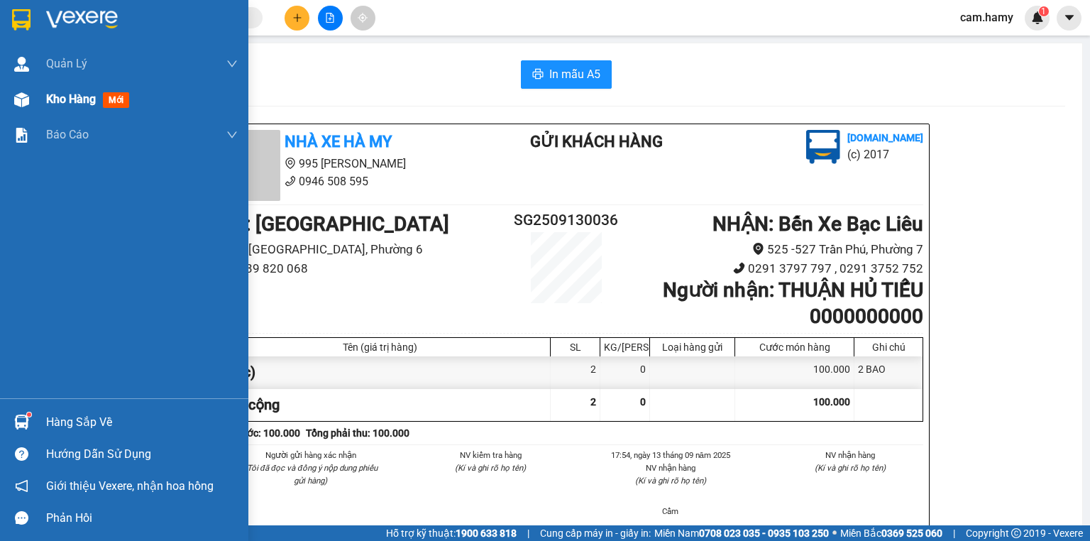
click at [34, 104] on div "Kho hàng mới" at bounding box center [124, 99] width 248 height 35
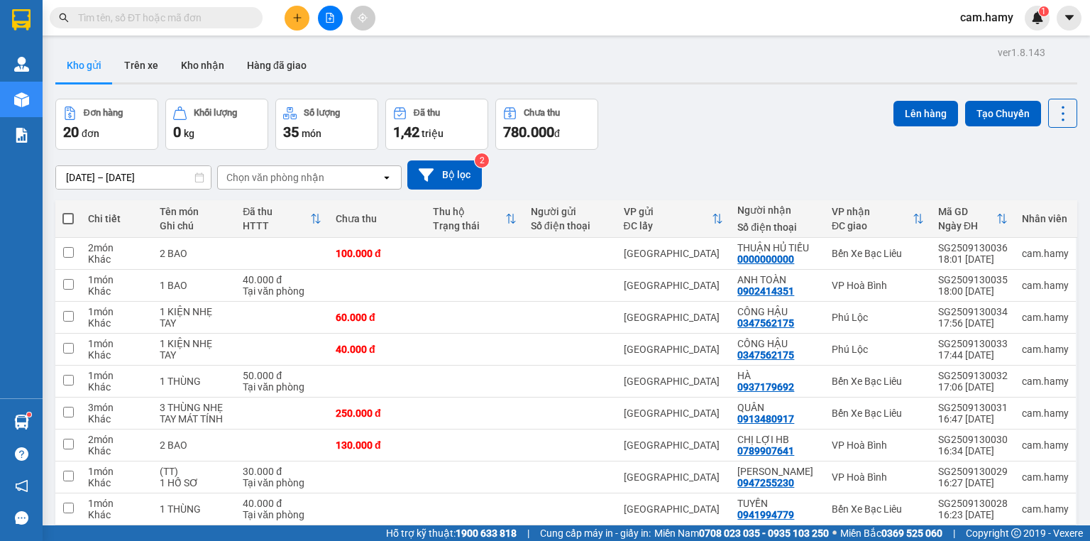
click at [327, 13] on icon "file-add" at bounding box center [330, 18] width 8 height 10
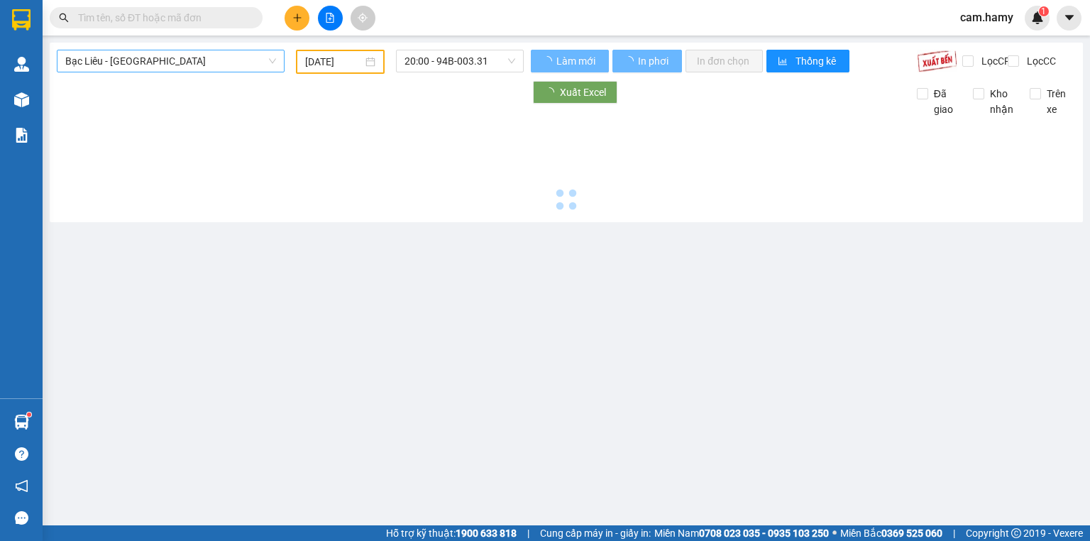
click at [167, 72] on div "Bạc Liêu - [GEOGRAPHIC_DATA]" at bounding box center [170, 62] width 239 height 24
click at [165, 62] on span "Bạc Liêu - [GEOGRAPHIC_DATA]" at bounding box center [170, 60] width 211 height 21
type input "[DATE]"
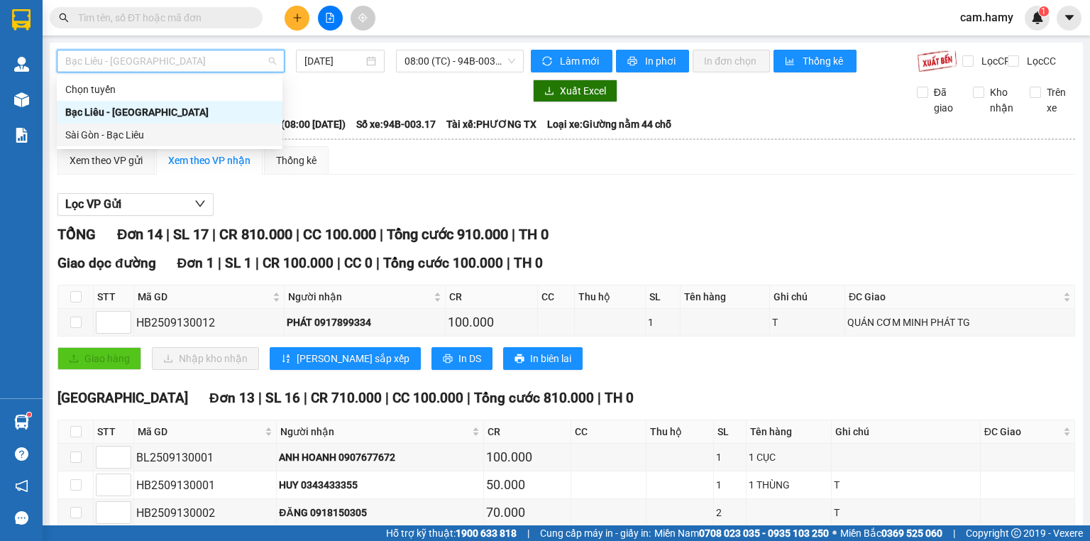
click at [121, 140] on div "Sài Gòn - Bạc Liêu" at bounding box center [169, 135] width 209 height 16
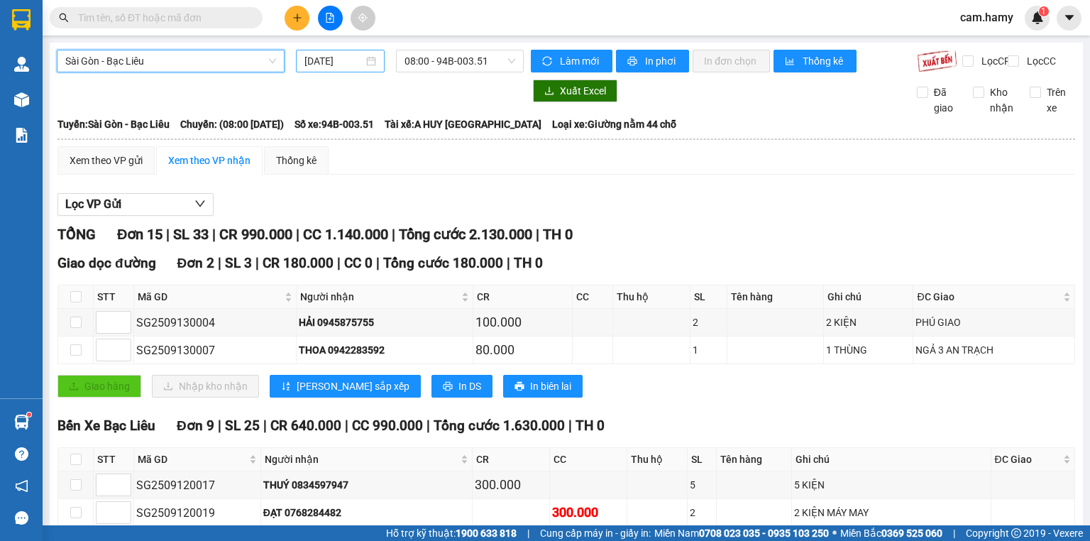
click at [354, 53] on input "[DATE]" at bounding box center [333, 61] width 58 height 16
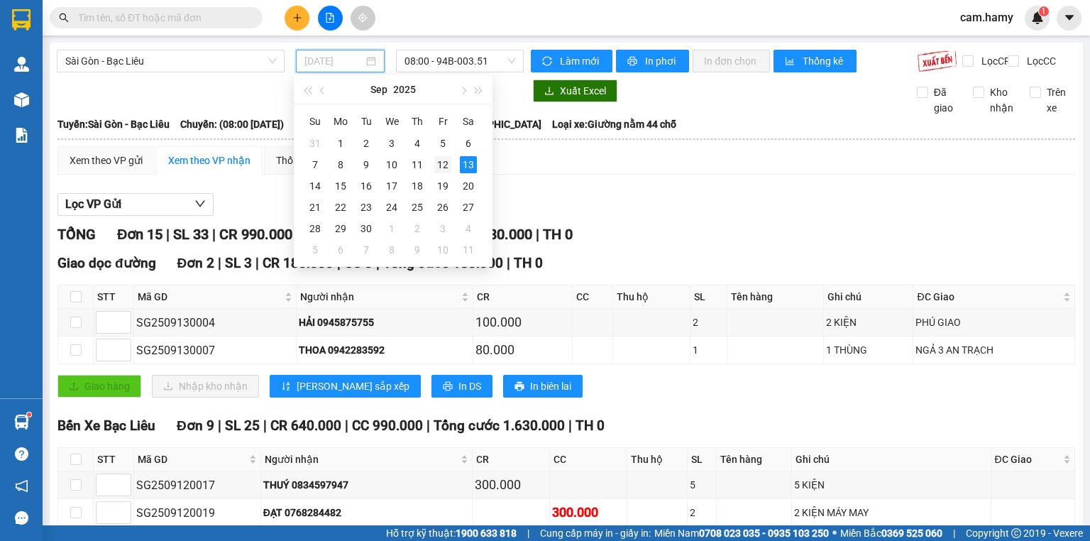
click at [443, 166] on div "12" at bounding box center [442, 164] width 17 height 17
type input "12/09/2025"
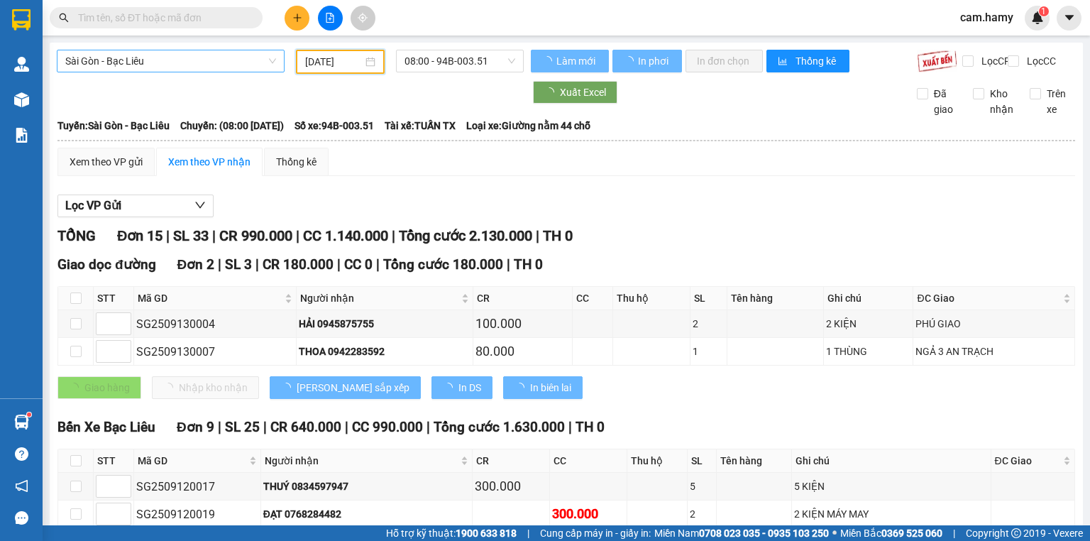
click at [159, 62] on span "Sài Gòn - Bạc Liêu" at bounding box center [170, 60] width 211 height 21
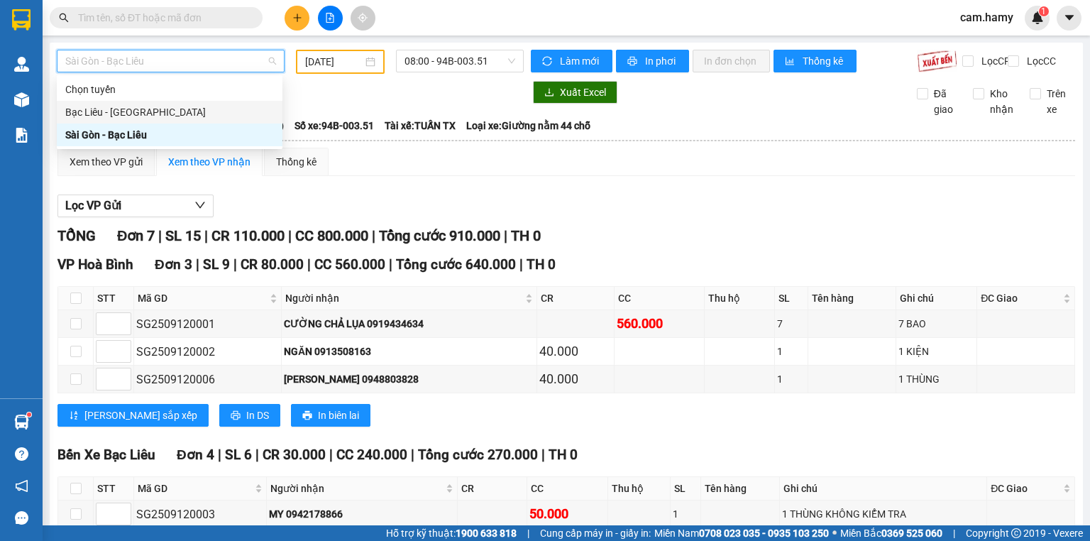
drag, startPoint x: 112, startPoint y: 116, endPoint x: 182, endPoint y: 122, distance: 69.8
click at [111, 116] on div "Bạc Liêu - [GEOGRAPHIC_DATA]" at bounding box center [169, 112] width 209 height 16
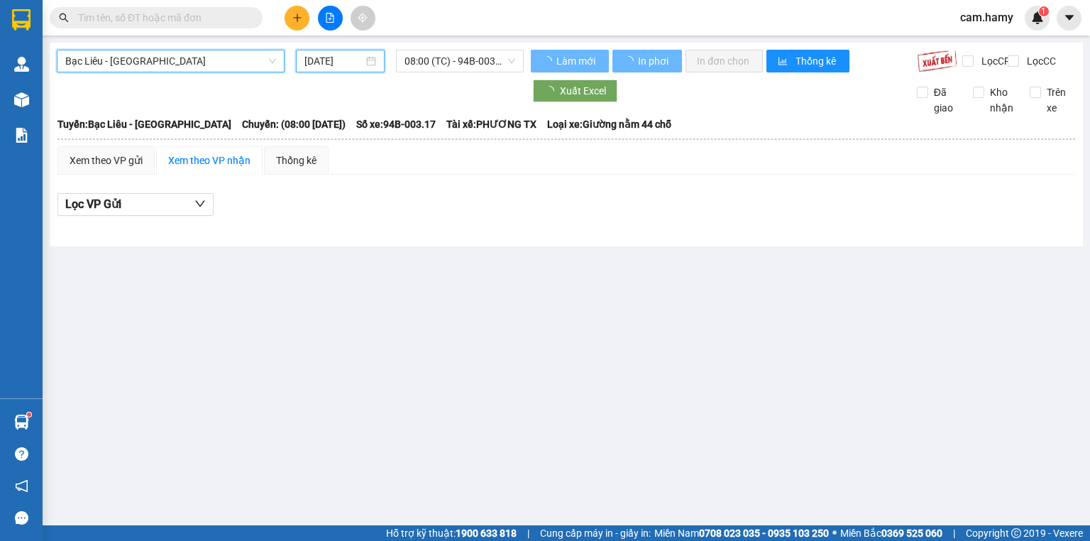
click at [306, 57] on input "[DATE]" at bounding box center [333, 61] width 58 height 16
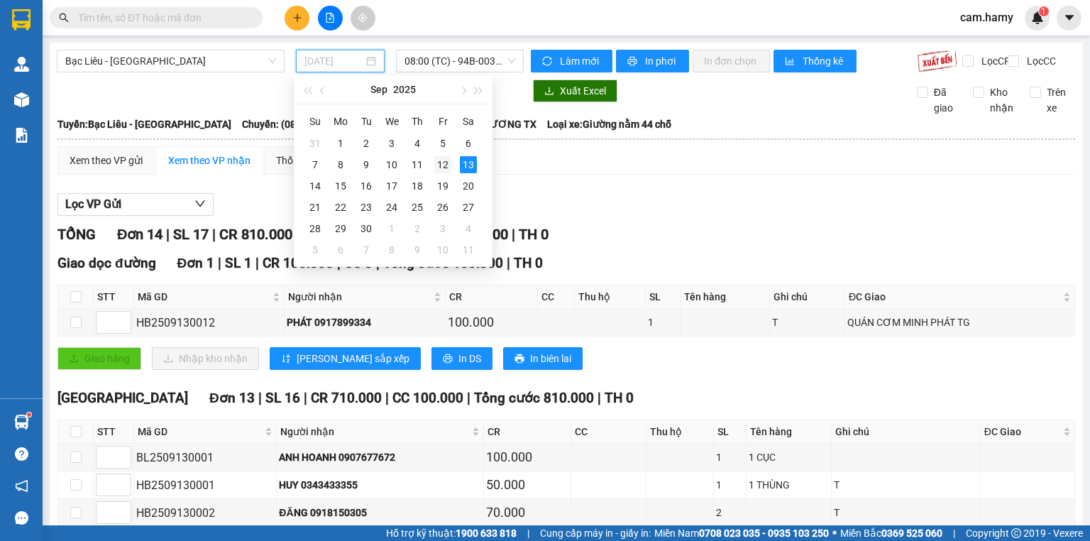
click at [446, 169] on div "12" at bounding box center [442, 164] width 17 height 17
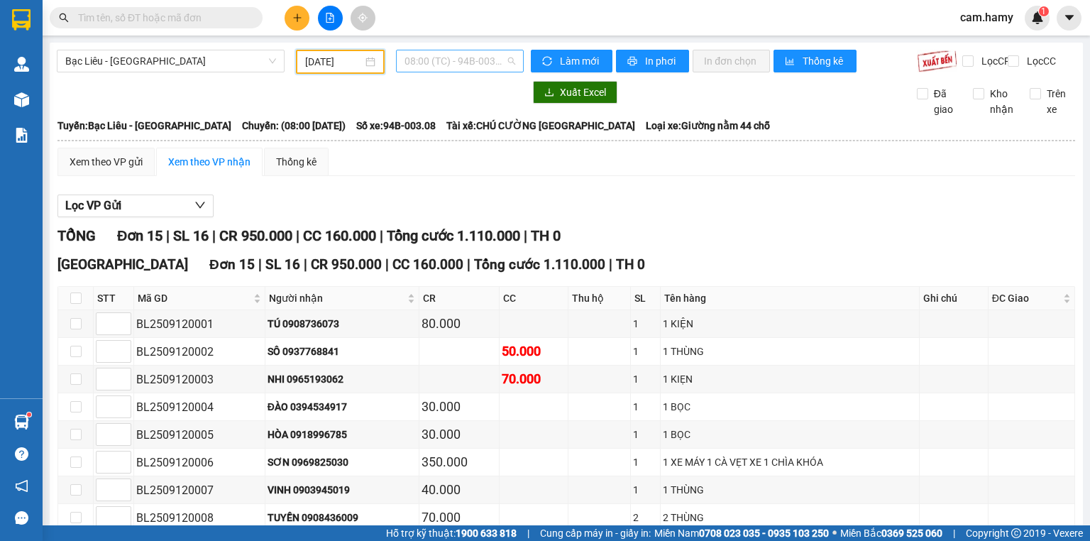
click at [426, 65] on span "08:00 (TC) - 94B-003.08" at bounding box center [459, 60] width 111 height 21
click at [313, 66] on input "12/09/2025" at bounding box center [333, 62] width 57 height 16
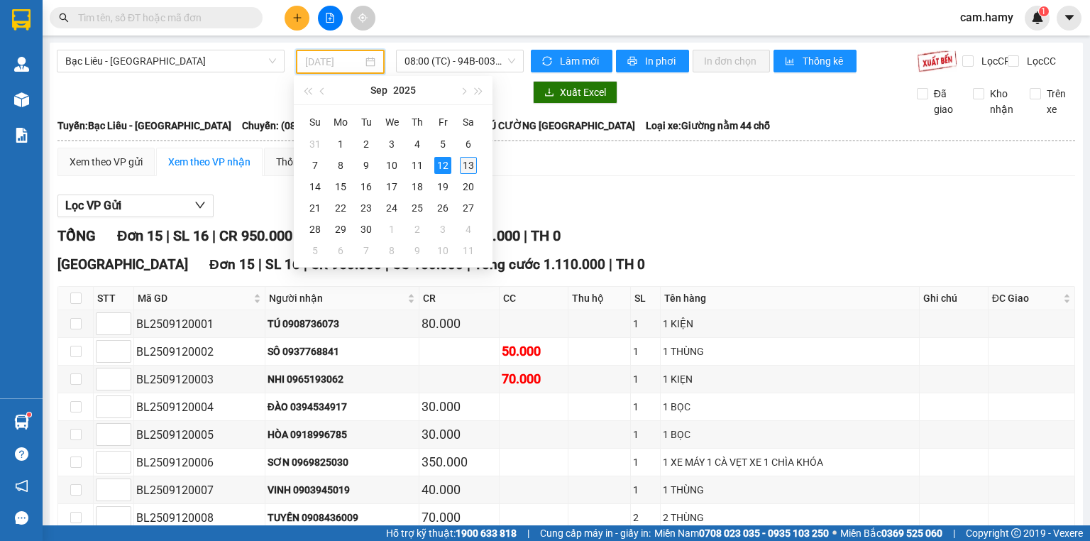
click at [465, 162] on div "13" at bounding box center [468, 165] width 17 height 17
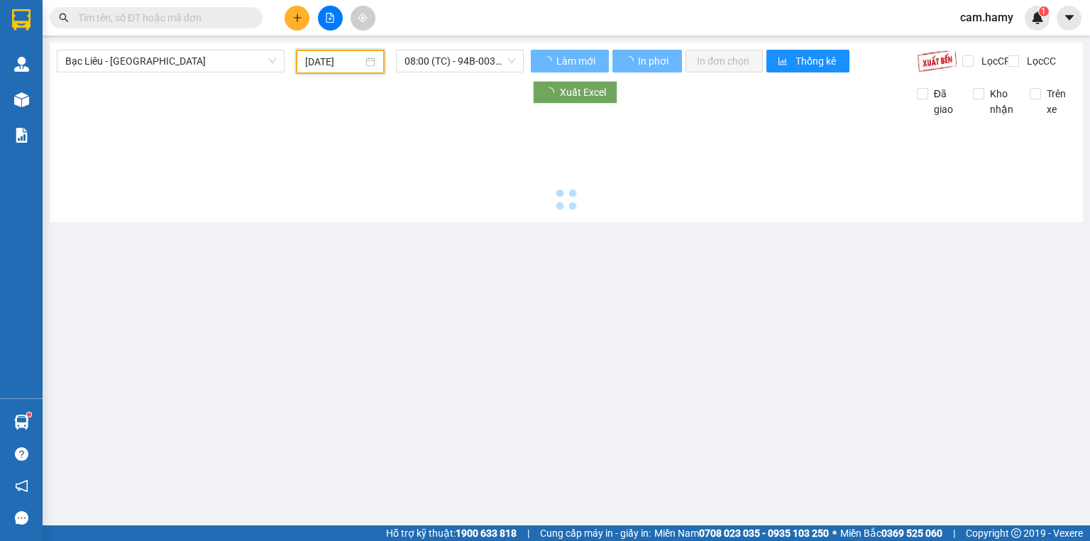
type input "[DATE]"
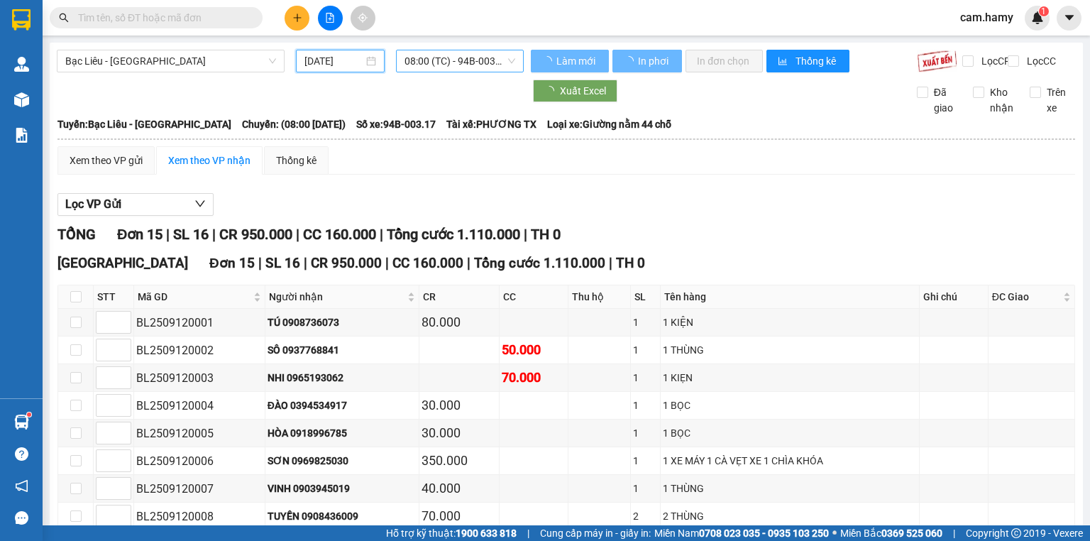
click at [451, 68] on span "08:00 (TC) - 94B-003.17" at bounding box center [459, 60] width 111 height 21
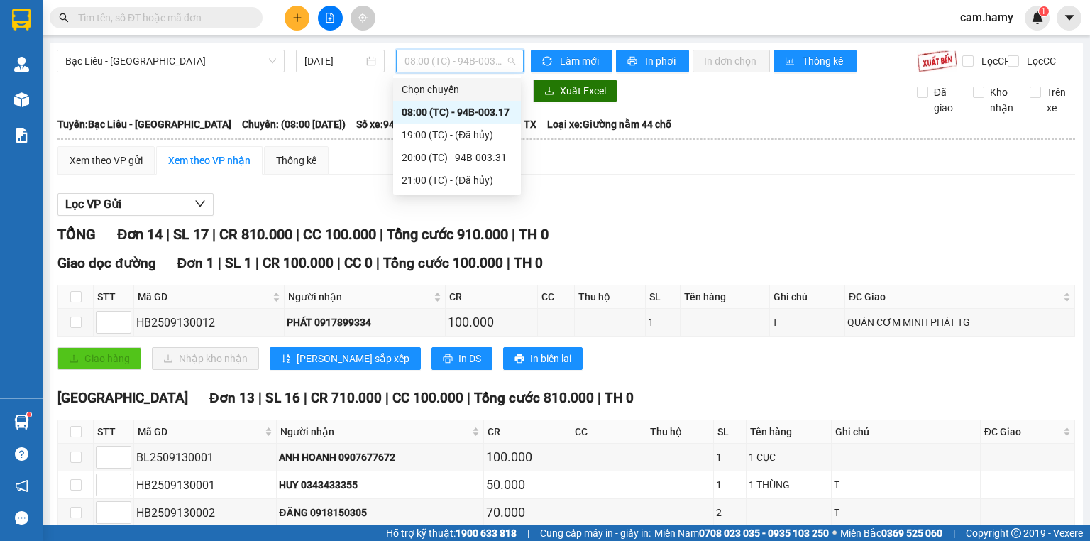
click at [743, 216] on div "Lọc VP Gửi" at bounding box center [565, 204] width 1017 height 23
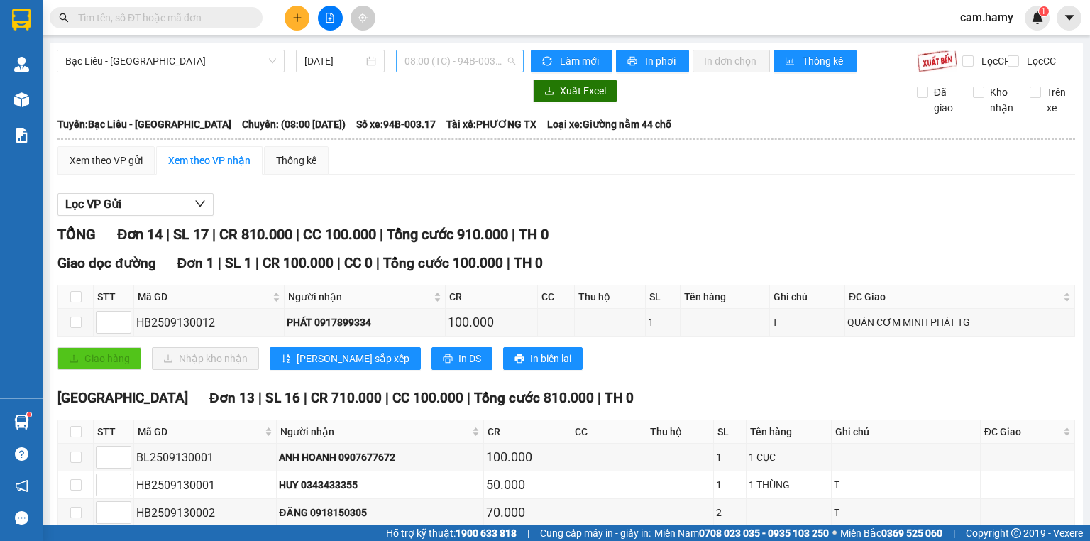
click at [455, 60] on span "08:00 (TC) - 94B-003.17" at bounding box center [459, 60] width 111 height 21
click at [160, 60] on span "Bạc Liêu - [GEOGRAPHIC_DATA]" at bounding box center [170, 60] width 211 height 21
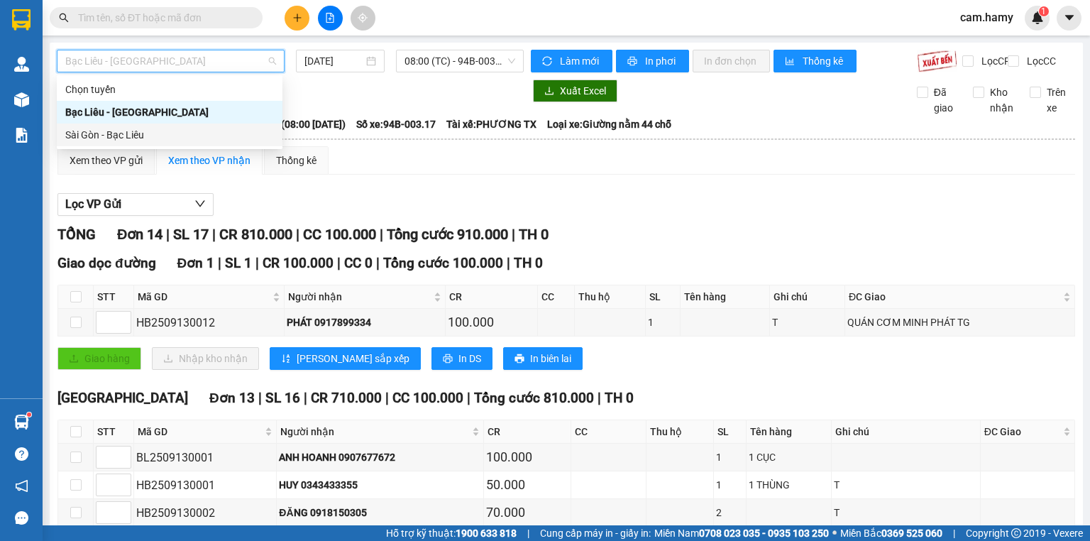
click at [117, 127] on div "Sài Gòn - Bạc Liêu" at bounding box center [169, 135] width 209 height 16
type input "[DATE]"
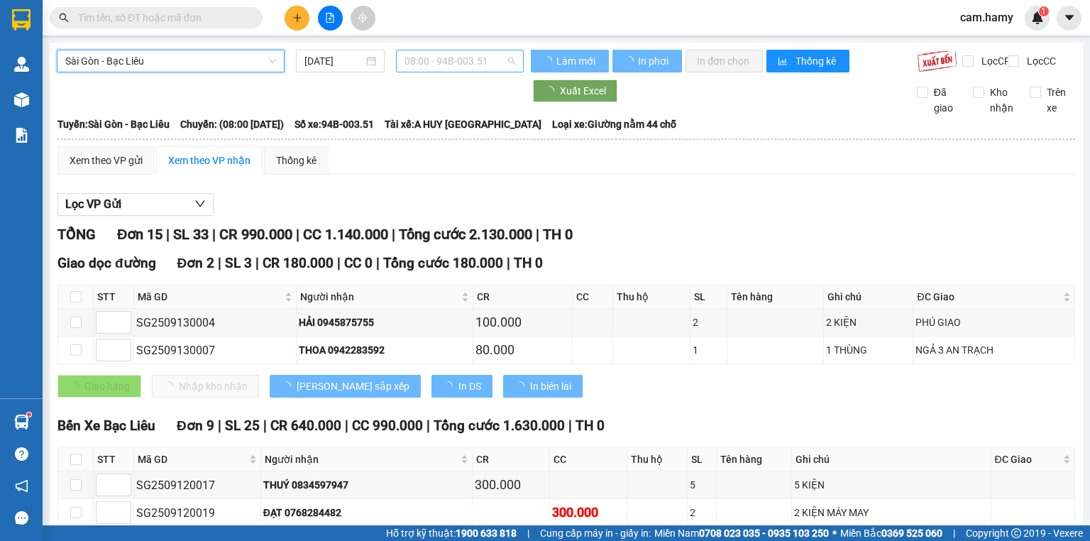
click at [434, 60] on span "08:00 - 94B-003.51" at bounding box center [459, 60] width 111 height 21
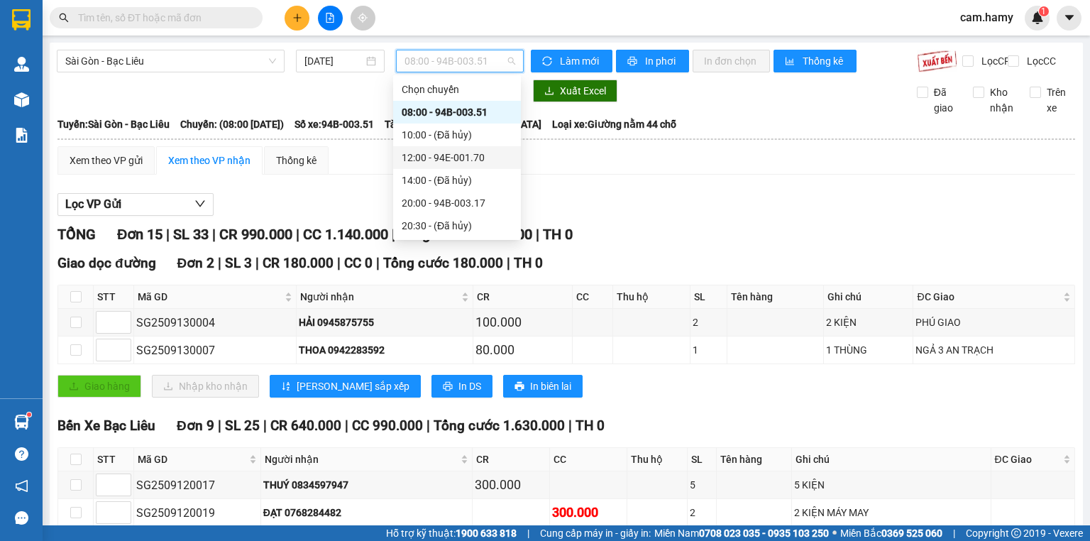
click at [480, 152] on div "12:00 - 94E-001.70" at bounding box center [457, 158] width 111 height 16
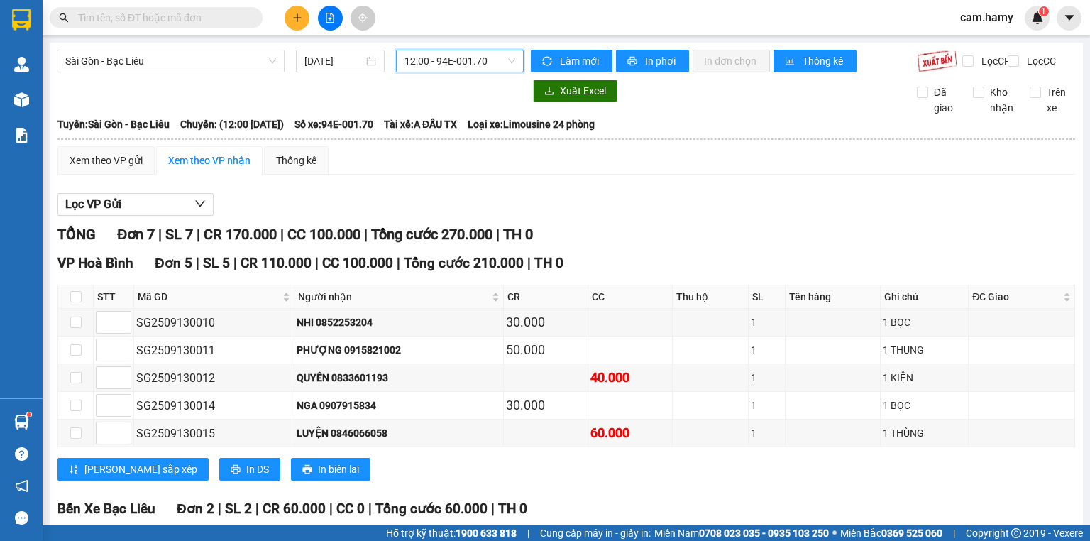
click at [468, 50] on span "12:00 - 94E-001.70" at bounding box center [459, 60] width 111 height 21
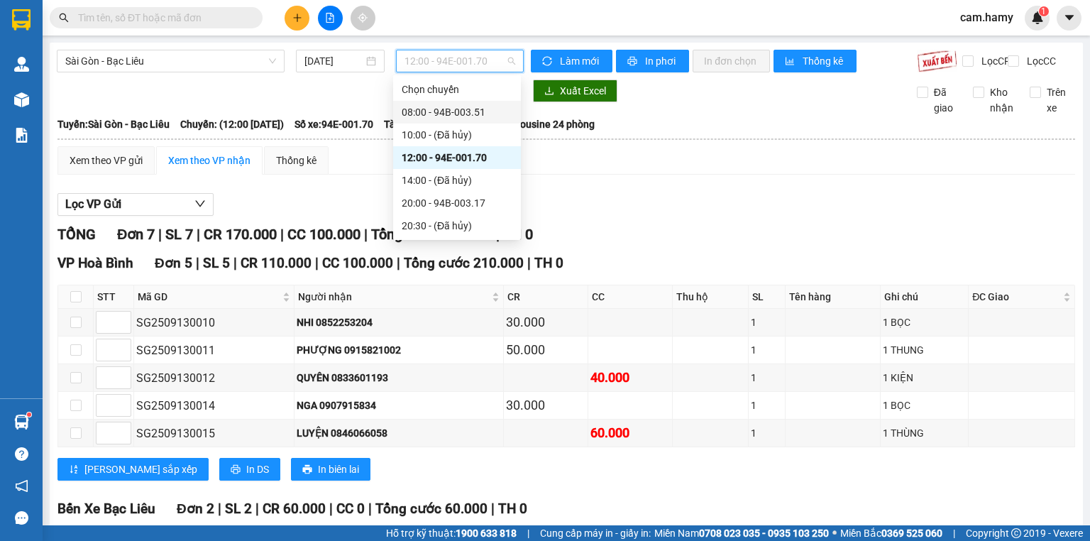
click at [476, 116] on div "08:00 - 94B-003.51" at bounding box center [457, 112] width 111 height 16
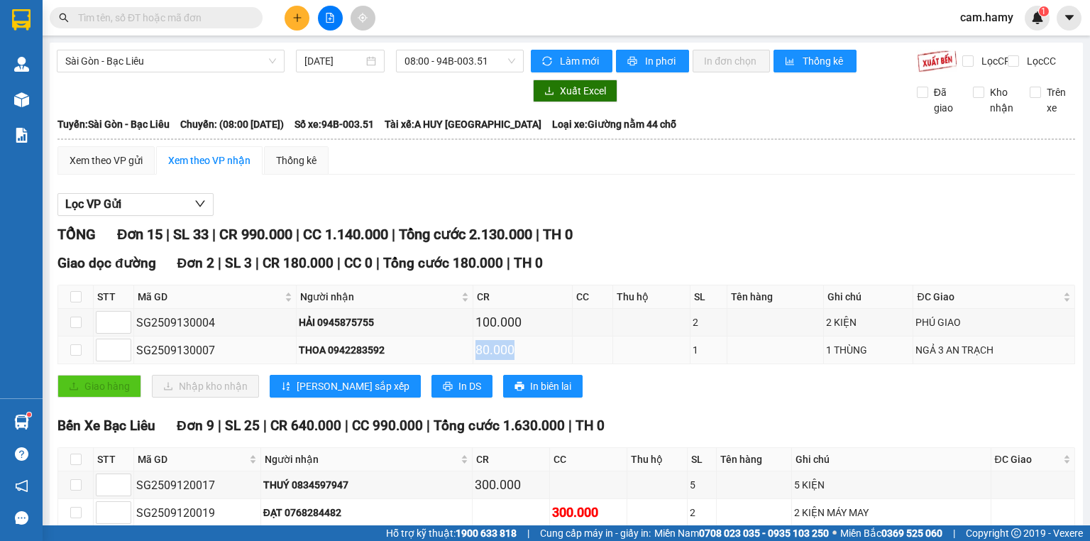
drag, startPoint x: 446, startPoint y: 365, endPoint x: 602, endPoint y: 362, distance: 156.8
click at [577, 364] on tr "SG2509130007 THOA 0942283592 80.000 1 1 THÙNG NGẢ 3 AN TRẠCH" at bounding box center [566, 350] width 1017 height 28
drag, startPoint x: 894, startPoint y: 362, endPoint x: 1054, endPoint y: 377, distance: 161.0
click at [1054, 377] on div "Giao dọc đường Đơn 2 | SL 3 | CR 180.000 | CC 0 | Tổng cước 180.000 | TH 0 STT …" at bounding box center [565, 330] width 1017 height 155
click at [919, 408] on div "Giao dọc đường Đơn 2 | SL 3 | CR 180.000 | CC 0 | Tổng cước 180.000 | TH 0 STT …" at bounding box center [565, 330] width 1017 height 155
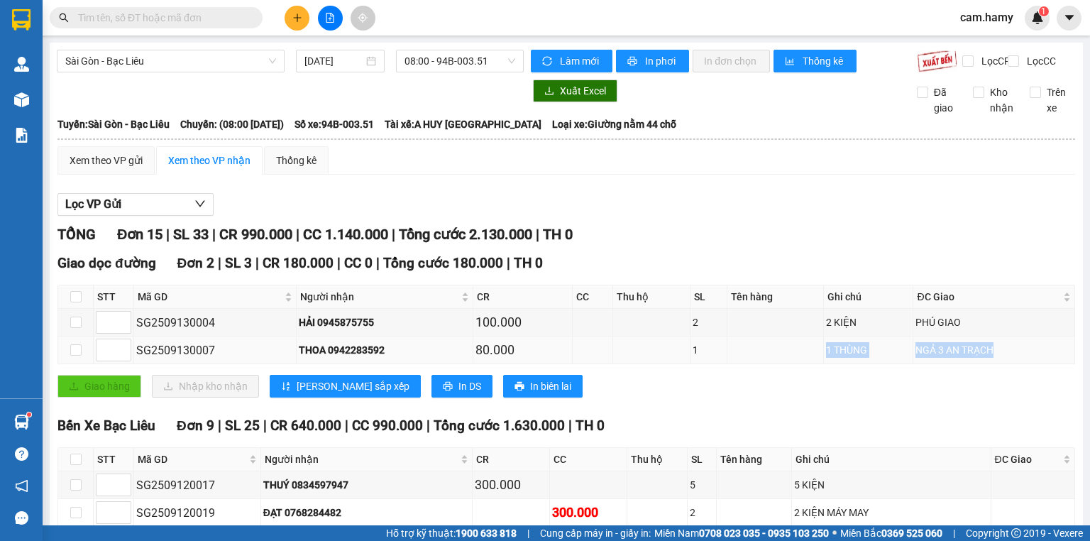
drag, startPoint x: 802, startPoint y: 364, endPoint x: 1013, endPoint y: 369, distance: 210.8
click at [1013, 364] on tr "SG2509130007 THOA 0942283592 80.000 1 1 THÙNG NGẢ 3 AN TRẠCH" at bounding box center [566, 350] width 1017 height 28
click at [953, 397] on div "Giao hàng Nhập kho nhận Lưu sắp xếp In DS In biên lai" at bounding box center [565, 386] width 1017 height 23
drag, startPoint x: 925, startPoint y: 366, endPoint x: 1011, endPoint y: 369, distance: 85.9
click at [1005, 364] on tr "SG2509130007 THOA 0942283592 80.000 1 1 THÙNG NGẢ 3 AN TRẠCH" at bounding box center [566, 350] width 1017 height 28
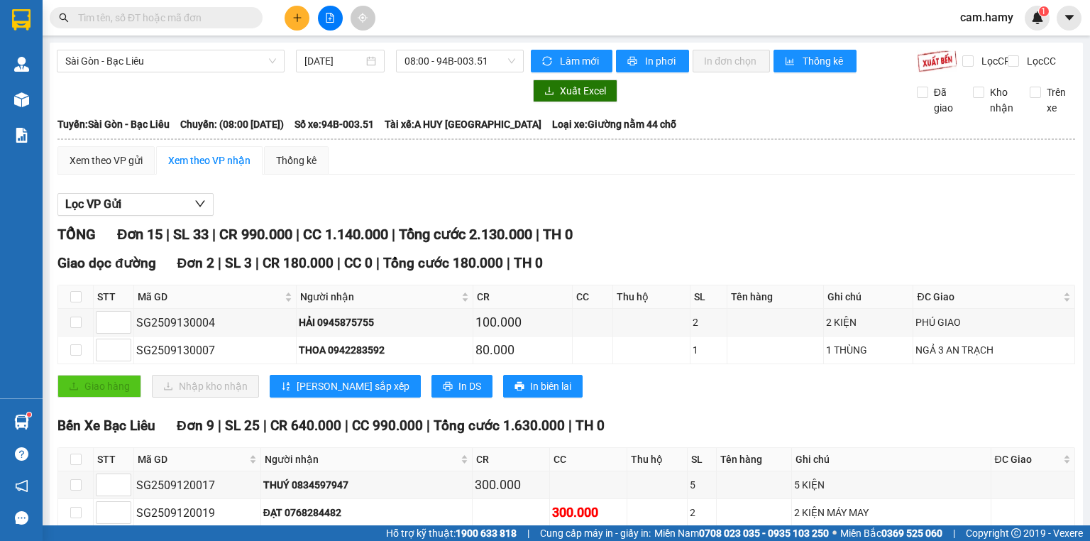
click at [950, 386] on div "Giao hàng Nhập kho nhận Lưu sắp xếp In DS In biên lai" at bounding box center [565, 386] width 1017 height 23
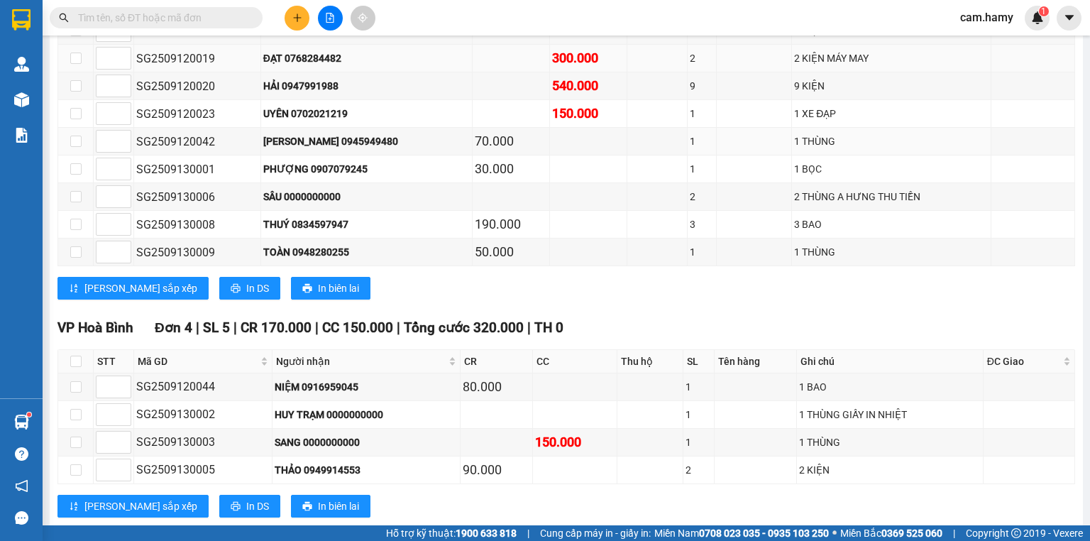
scroll to position [170, 0]
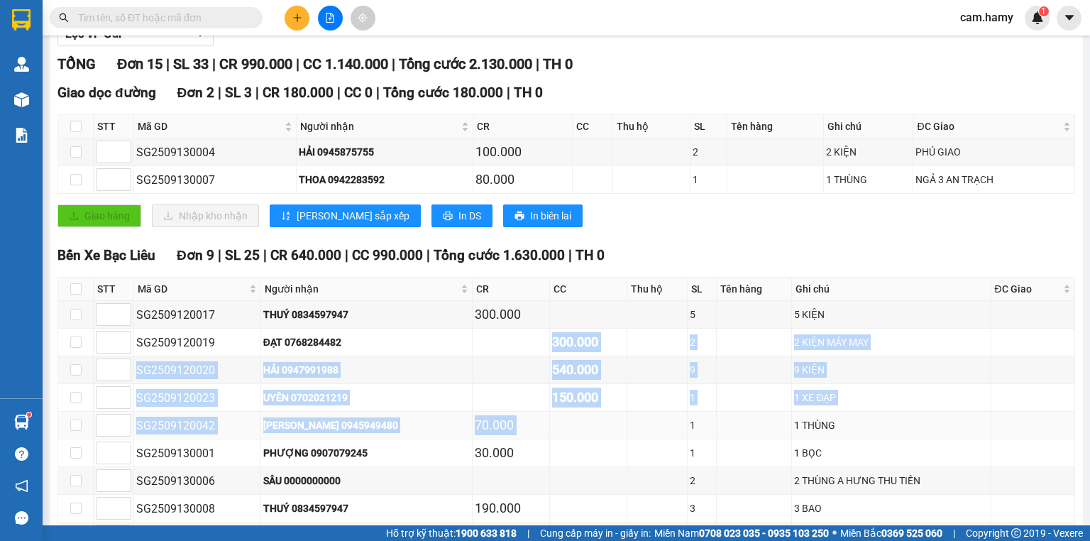
drag, startPoint x: 536, startPoint y: 355, endPoint x: 681, endPoint y: 420, distance: 158.8
click at [681, 420] on tbody "SG2509120017 THUÝ 0834597947 300.000 5 5 KIỆN SG2509120019 ĐẠT 0768284482 300.0…" at bounding box center [566, 425] width 1017 height 249
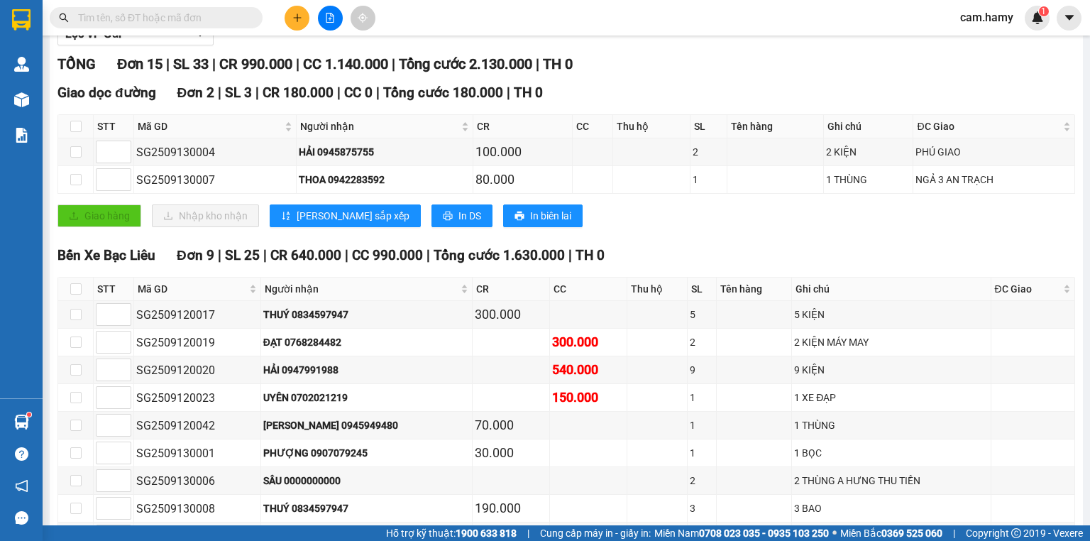
click at [707, 277] on div "Bến Xe Bạc Liêu Đơn 9 | SL 25 | CR 640.000 | CC 990.000 | Tổng cước 1.630.000 |…" at bounding box center [565, 419] width 1017 height 349
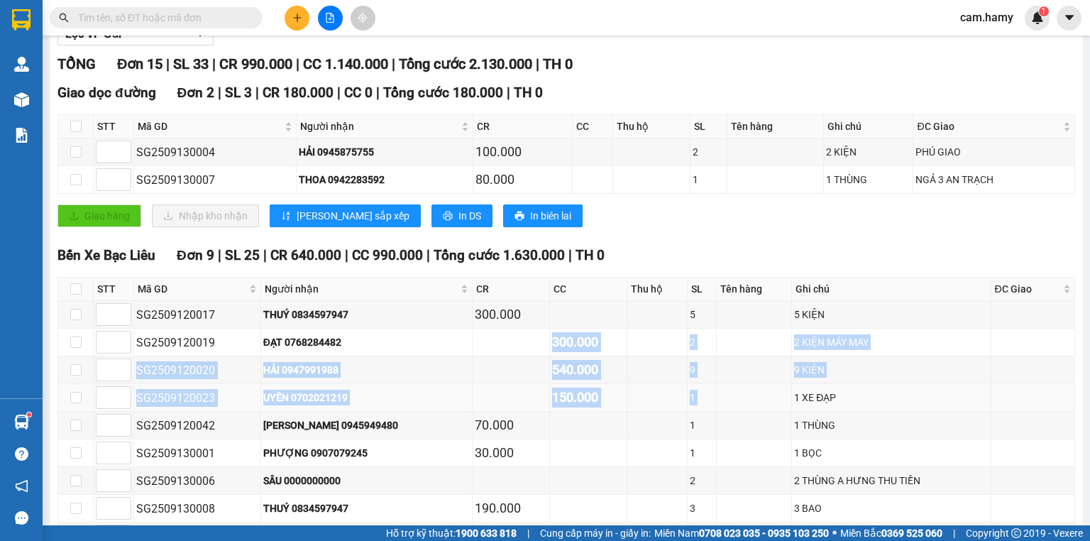
drag, startPoint x: 524, startPoint y: 363, endPoint x: 724, endPoint y: 414, distance: 206.7
click at [724, 414] on tbody "SG2509120017 THUÝ 0834597947 300.000 5 5 KIỆN SG2509120019 ĐẠT 0768284482 300.0…" at bounding box center [566, 425] width 1017 height 249
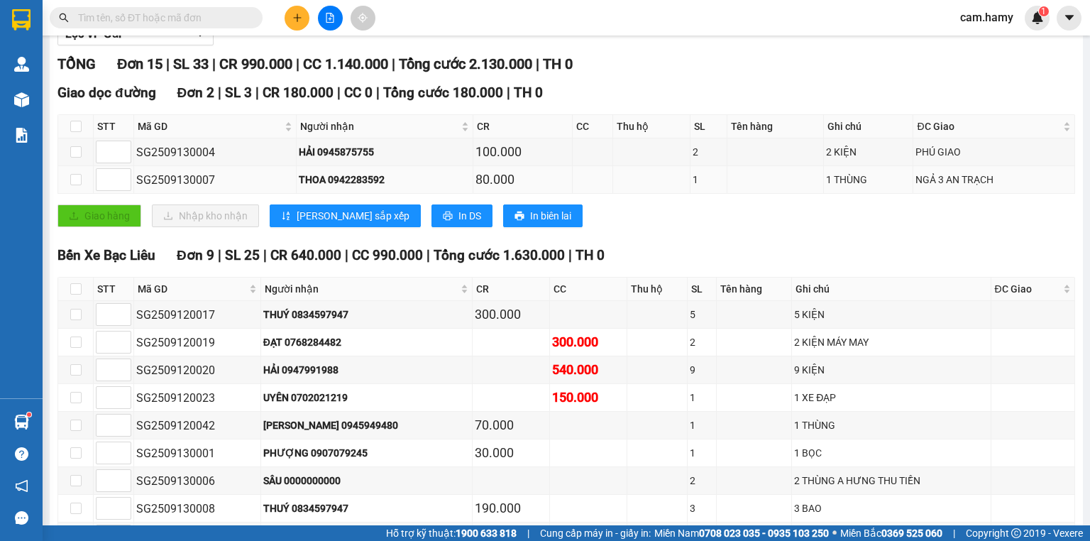
click at [633, 194] on td at bounding box center [651, 180] width 77 height 28
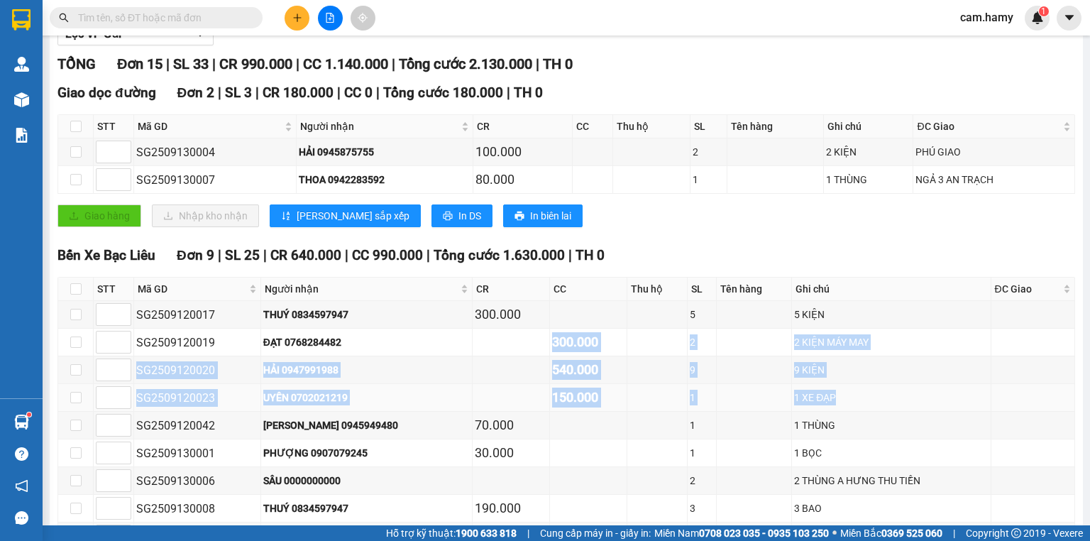
drag, startPoint x: 521, startPoint y: 343, endPoint x: 872, endPoint y: 394, distance: 354.8
click at [872, 394] on tbody "SG2509120017 THUÝ 0834597947 300.000 5 5 KIỆN SG2509120019 ĐẠT 0768284482 300.0…" at bounding box center [566, 425] width 1017 height 249
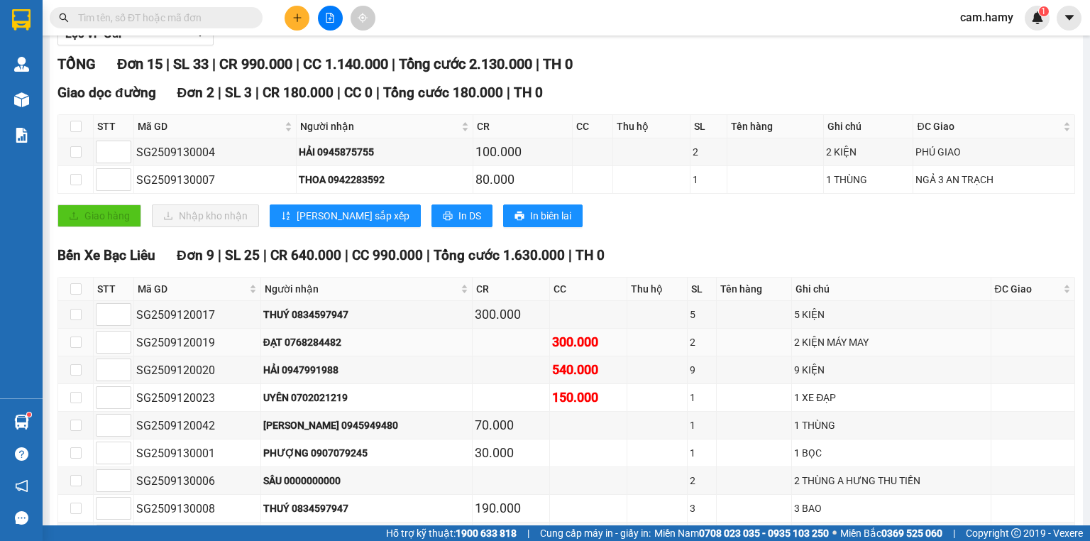
click at [432, 350] on div "ĐẠT 0768284482" at bounding box center [366, 342] width 206 height 16
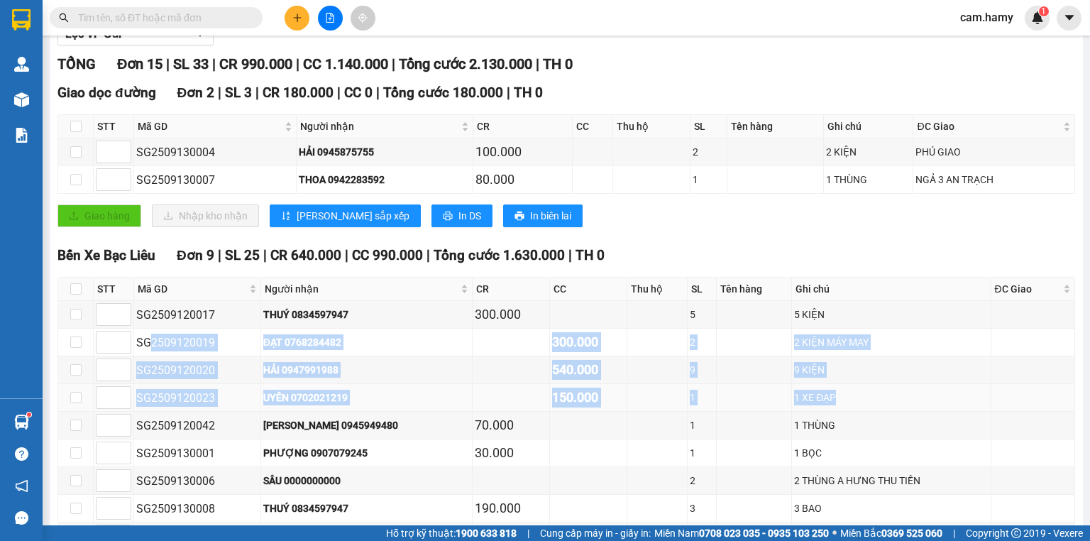
drag, startPoint x: 150, startPoint y: 349, endPoint x: 834, endPoint y: 408, distance: 687.1
click at [834, 408] on tbody "SG2509120017 THUÝ 0834597947 300.000 5 5 KIỆN SG2509120019 ĐẠT 0768284482 300.0…" at bounding box center [566, 425] width 1017 height 249
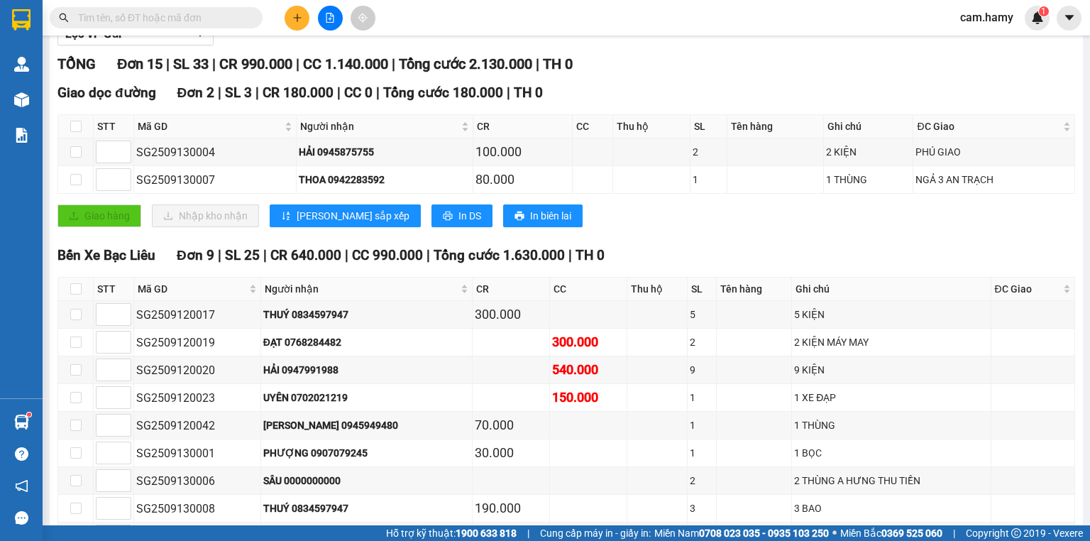
click at [673, 258] on div "Bến Xe Bạc Liêu Đơn 9 | SL 25 | CR 640.000 | CC 990.000 | Tổng cước 1.630.000 |…" at bounding box center [565, 255] width 1017 height 21
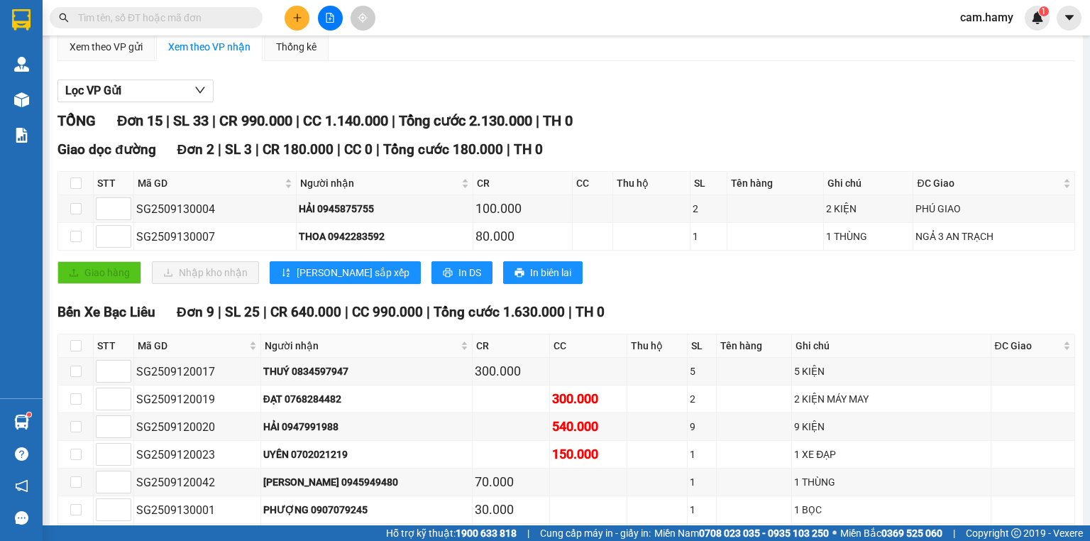
scroll to position [57, 0]
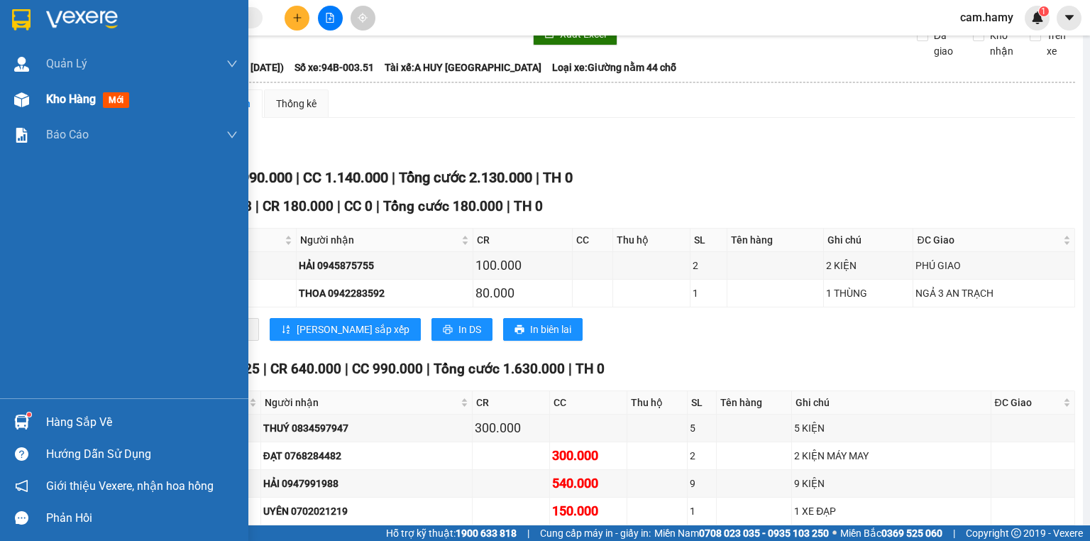
click at [30, 96] on div at bounding box center [21, 99] width 25 height 25
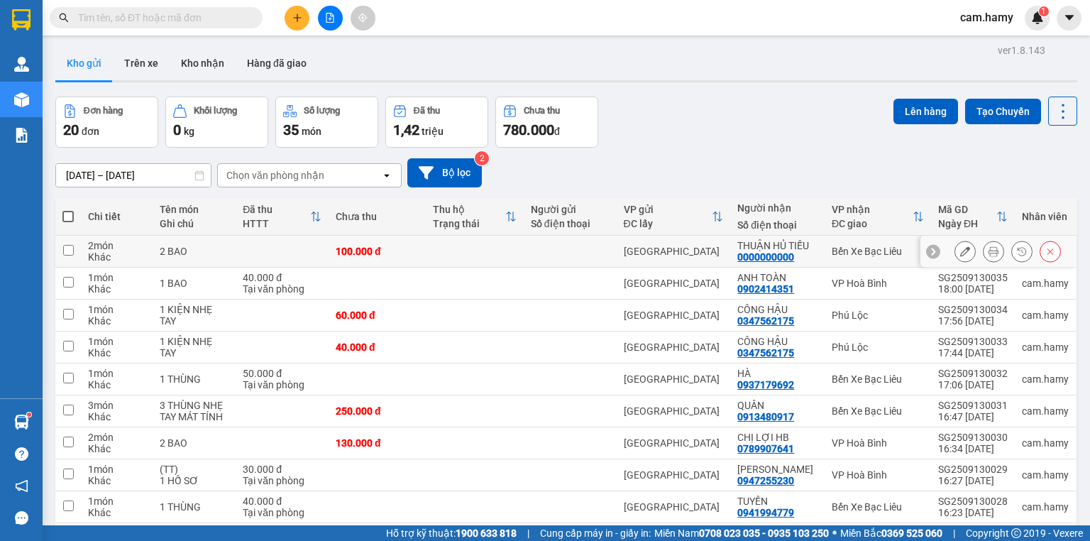
scroll to position [229, 0]
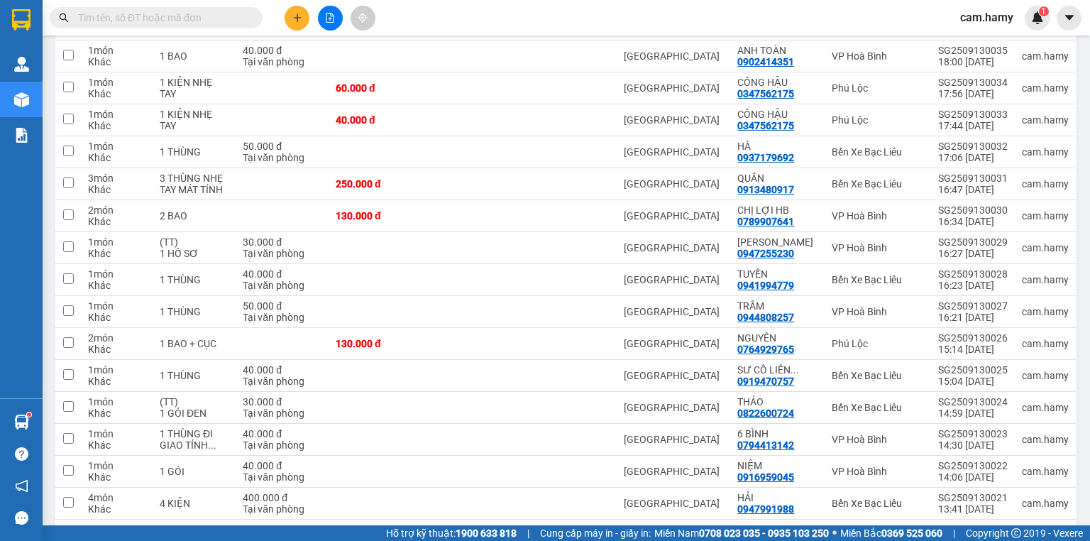
click at [295, 28] on button at bounding box center [296, 18] width 25 height 25
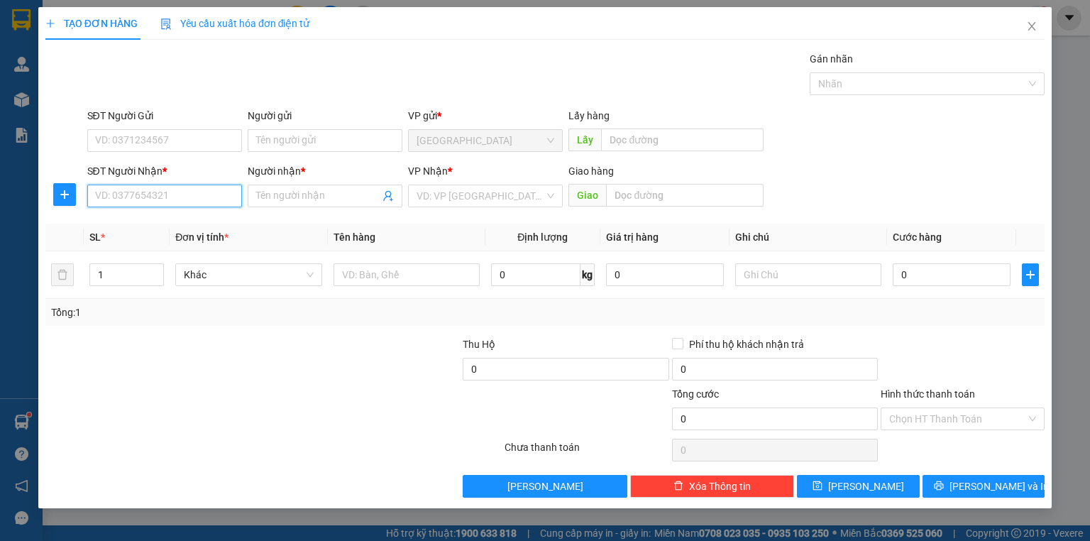
click at [186, 188] on input "SĐT Người Nhận *" at bounding box center [164, 195] width 155 height 23
type input "0838385959"
click at [178, 225] on div "0838385959 - HỒNG CHÂU" at bounding box center [176, 224] width 160 height 16
type input "HỒNG CHÂU"
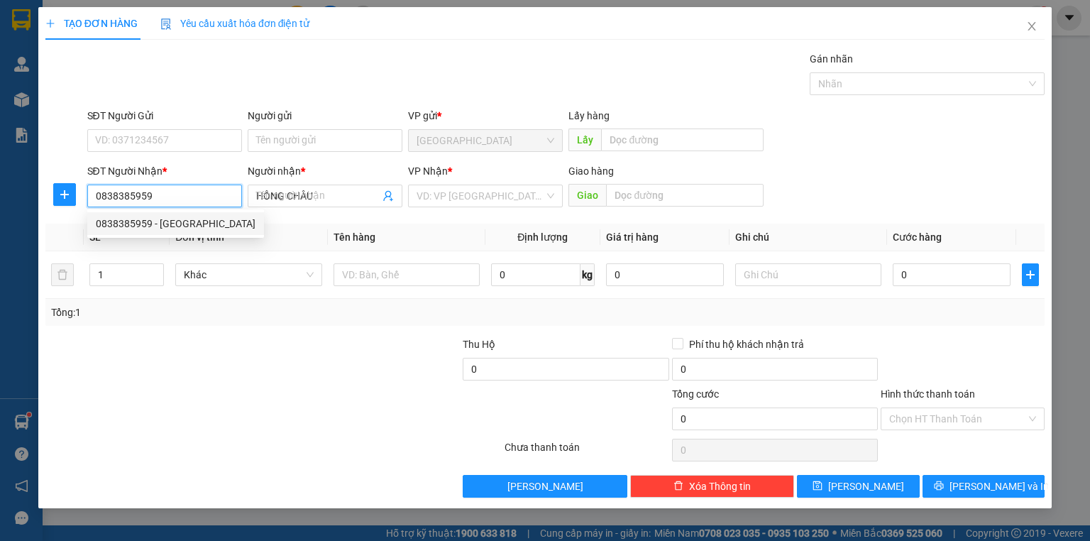
type input "30.000"
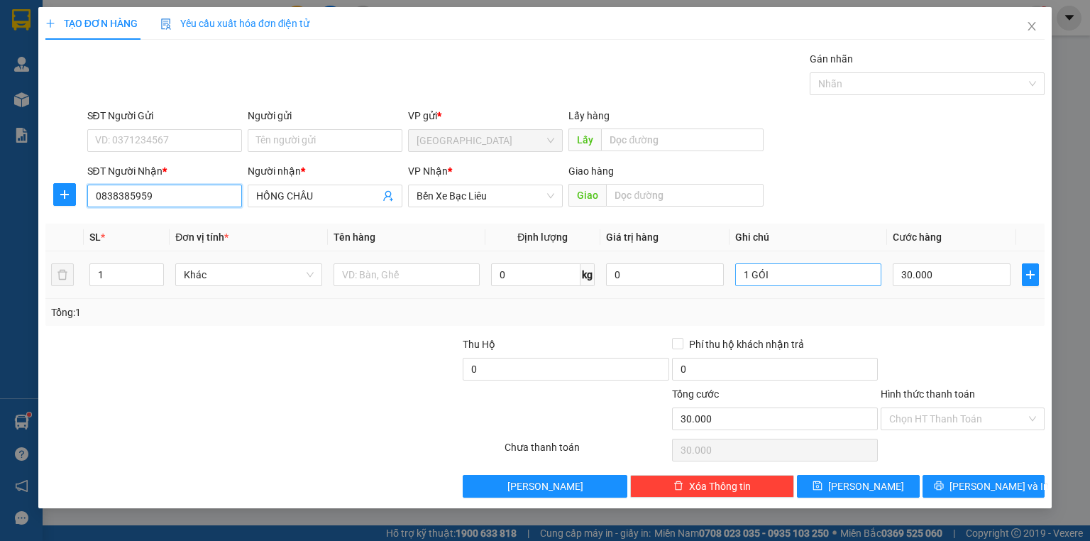
type input "0838385959"
click at [799, 278] on input "1 GÓI" at bounding box center [808, 274] width 146 height 23
type input "1 HỘP"
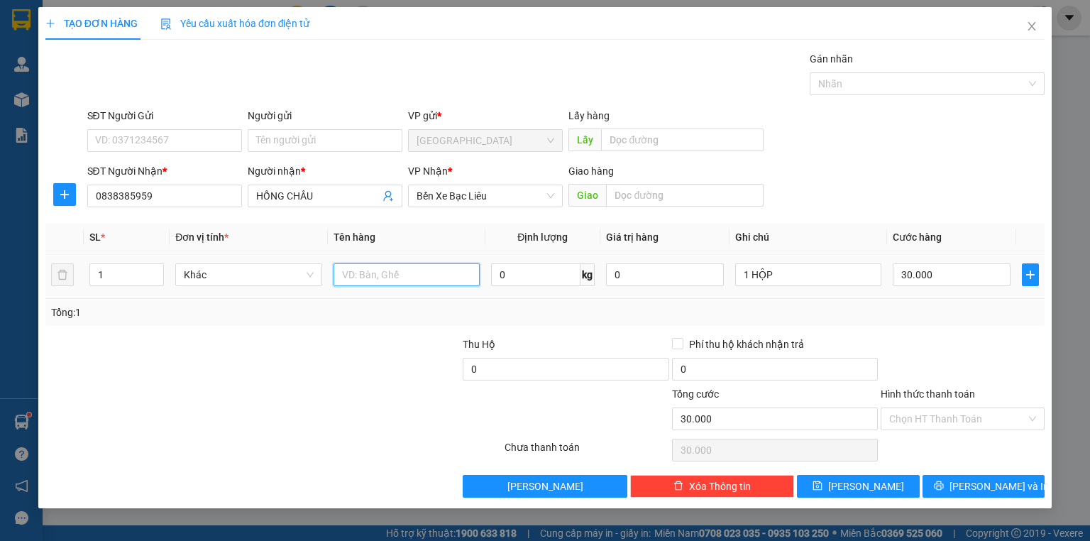
click at [405, 272] on input "text" at bounding box center [406, 274] width 146 height 23
click at [342, 274] on input "()TT_" at bounding box center [406, 274] width 146 height 23
click at [354, 271] on input "()TT_" at bounding box center [406, 274] width 146 height 23
click at [355, 270] on input "()TT_" at bounding box center [406, 274] width 146 height 23
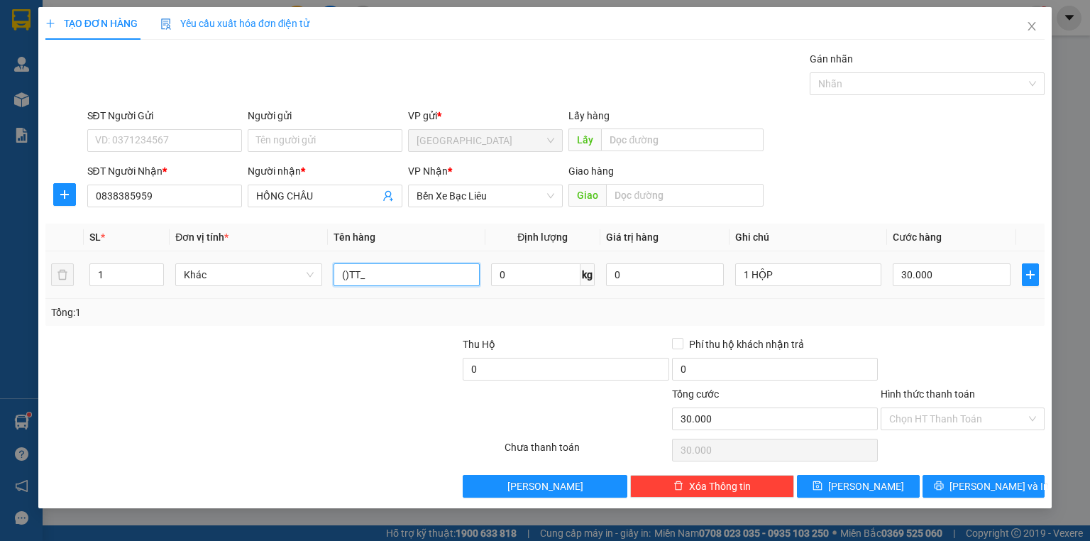
click at [358, 270] on input "()TT_" at bounding box center [406, 274] width 146 height 23
type input "("
type input "(TT)"
click at [901, 333] on div "Transit Pickup Surcharge Ids Transit Deliver Surcharge Ids Transit Deliver Surc…" at bounding box center [544, 274] width 999 height 446
click at [948, 411] on input "Hình thức thanh toán" at bounding box center [957, 418] width 137 height 21
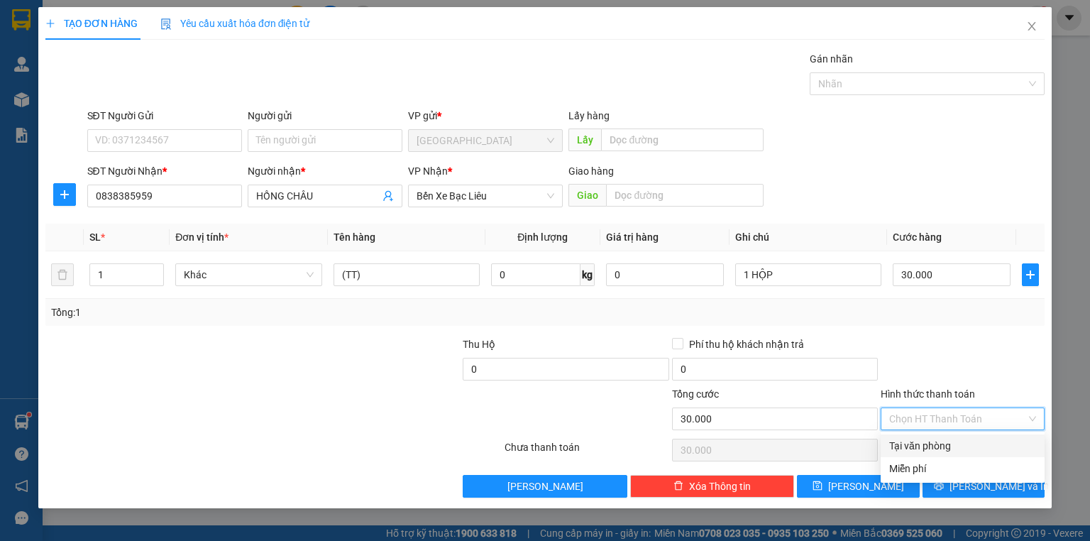
click at [944, 441] on div "Tại văn phòng" at bounding box center [962, 446] width 147 height 16
type input "0"
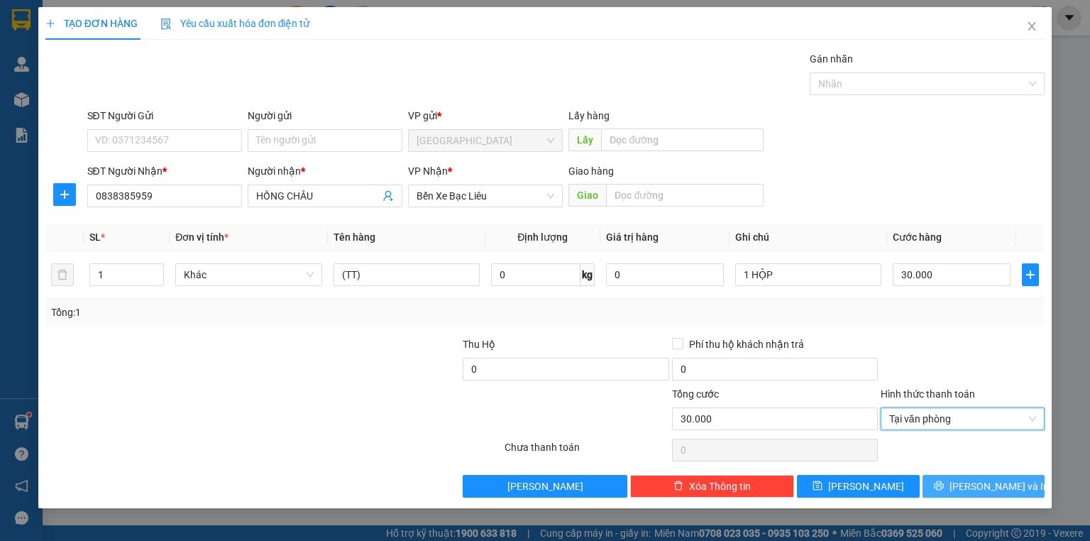
click at [987, 485] on span "Lưu và In" at bounding box center [998, 486] width 99 height 16
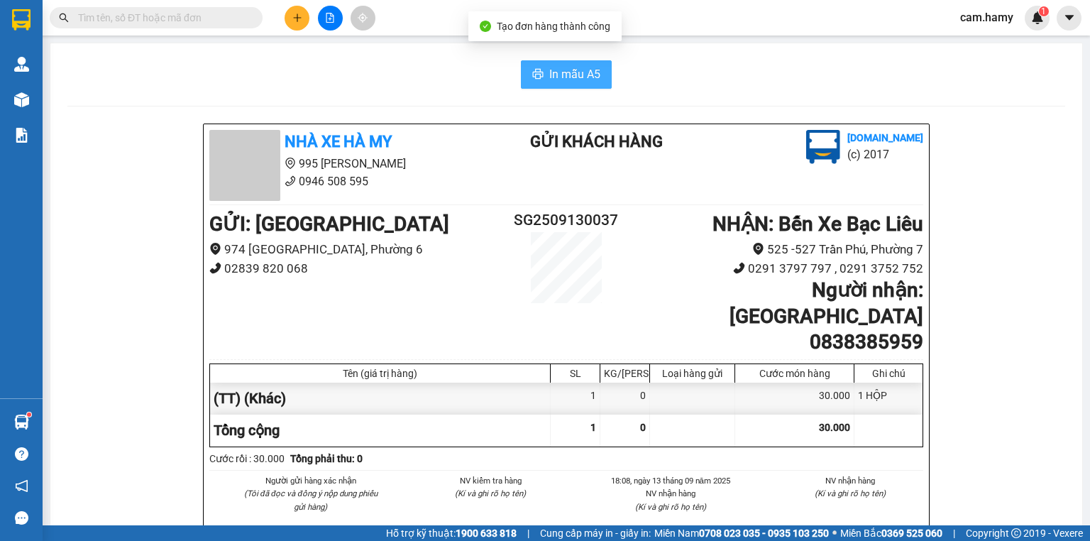
click at [549, 71] on span "In mẫu A5" at bounding box center [574, 74] width 51 height 18
click at [87, 80] on div "In mẫu A5" at bounding box center [565, 74] width 997 height 28
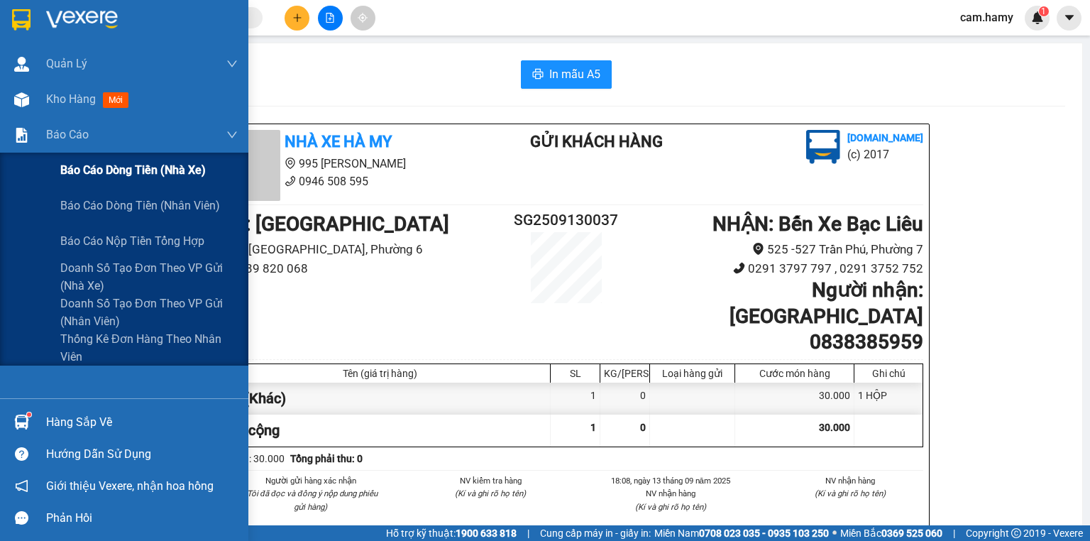
click at [77, 165] on span "Báo cáo dòng tiền (nhà xe)" at bounding box center [132, 170] width 145 height 18
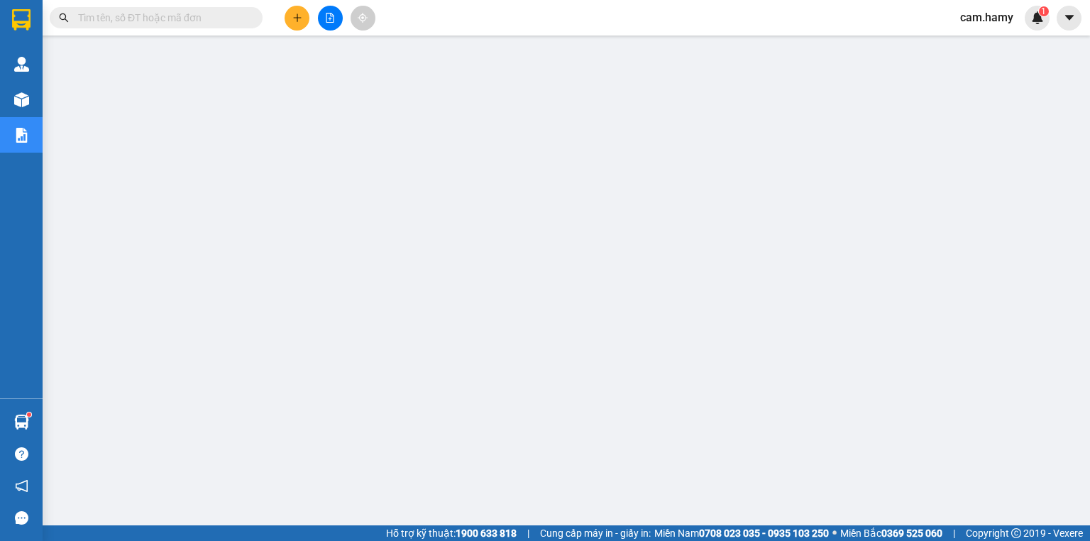
click at [462, 16] on div "Kết quả tìm kiếm ( 551 ) Bộ lọc Mã ĐH Trạng thái Món hàng Thu hộ Tổng cước Chưa…" at bounding box center [545, 17] width 1090 height 35
click at [287, 23] on button at bounding box center [296, 18] width 25 height 25
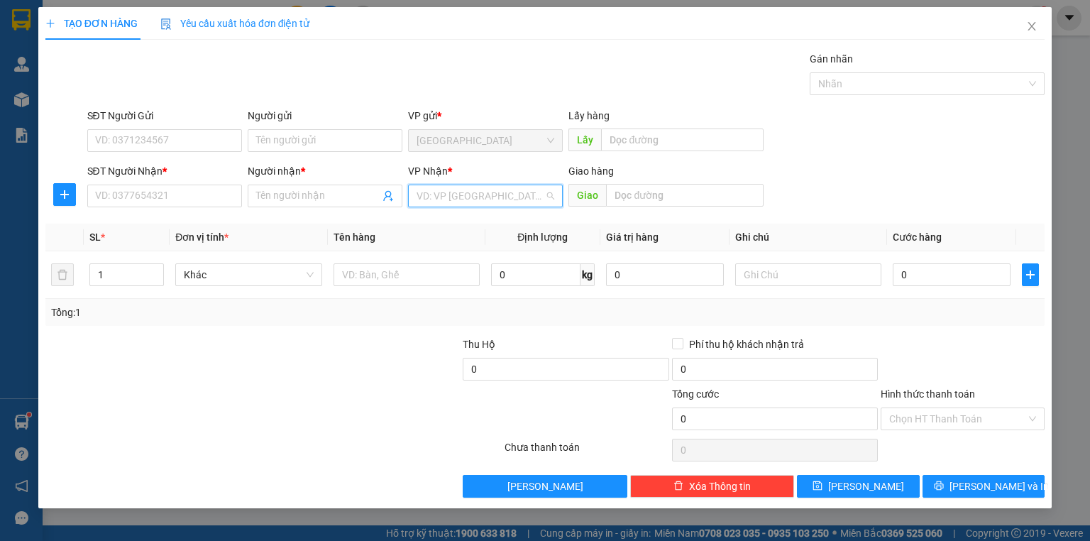
click at [519, 199] on input "search" at bounding box center [480, 195] width 128 height 21
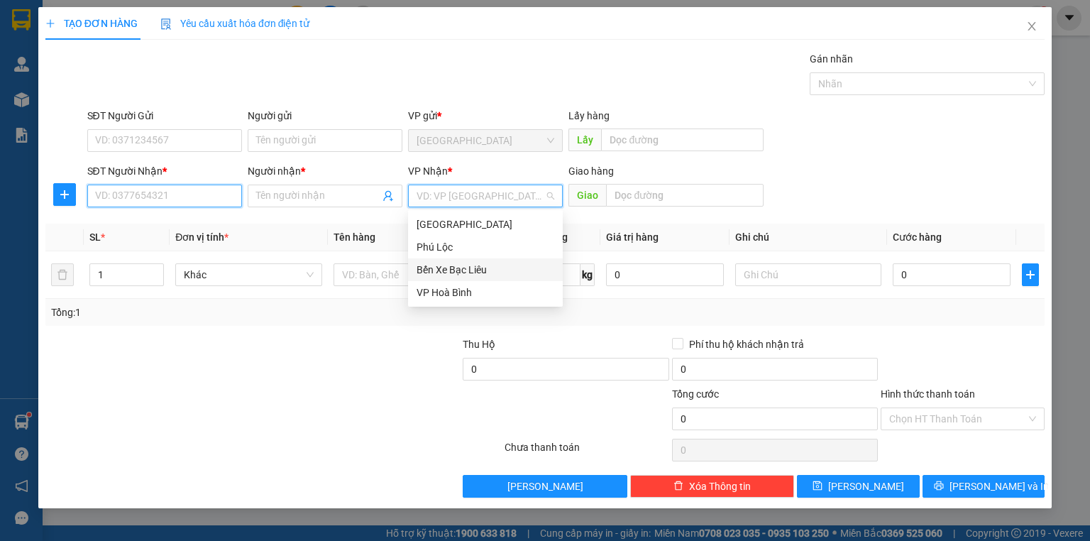
click at [141, 199] on input "SĐT Người Nhận *" at bounding box center [164, 195] width 155 height 23
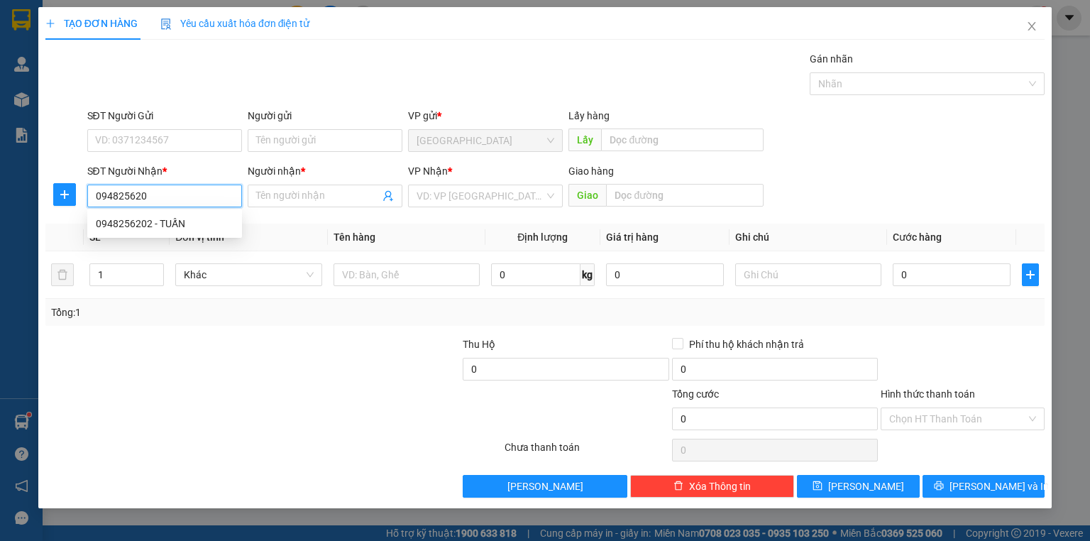
type input "0948256202"
click at [153, 224] on div "0948256202 - TUẤN" at bounding box center [165, 224] width 138 height 16
type input "TUẤN"
type input "40.000"
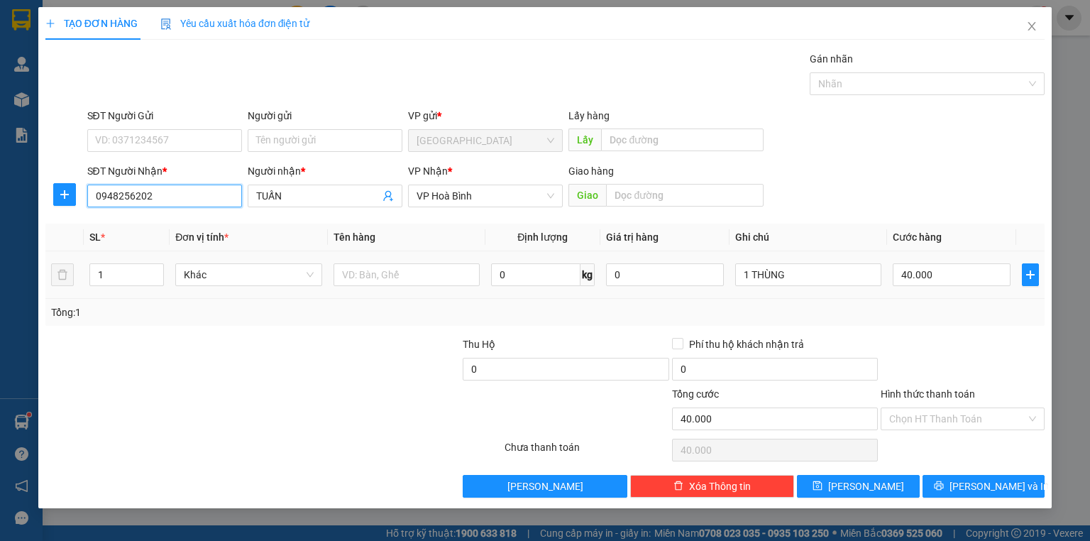
type input "0948256202"
click at [153, 261] on div "1" at bounding box center [126, 274] width 74 height 28
click at [152, 267] on span "up" at bounding box center [156, 271] width 9 height 9
type input "2"
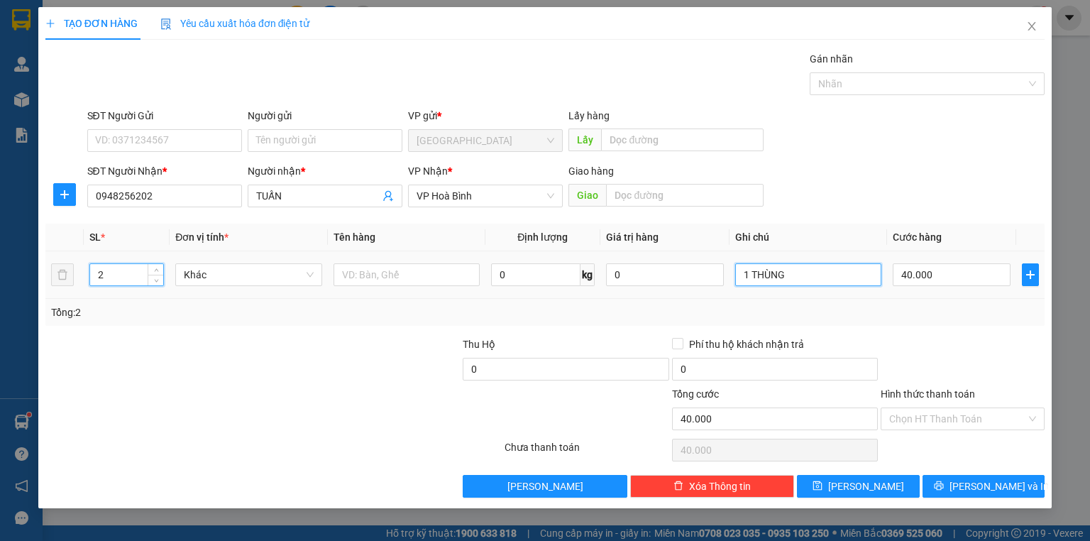
click at [790, 269] on input "1 THÙNG" at bounding box center [808, 274] width 146 height 23
type input "0"
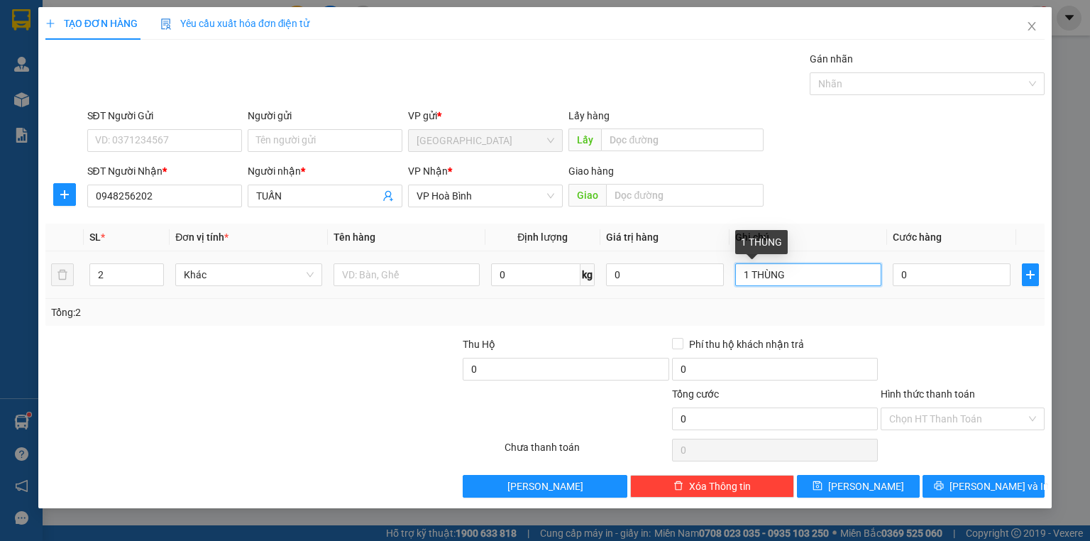
click at [790, 269] on input "1 THÙNG" at bounding box center [808, 274] width 146 height 23
type input "2 MÓN CÓ TIVI NHẸ TAY"
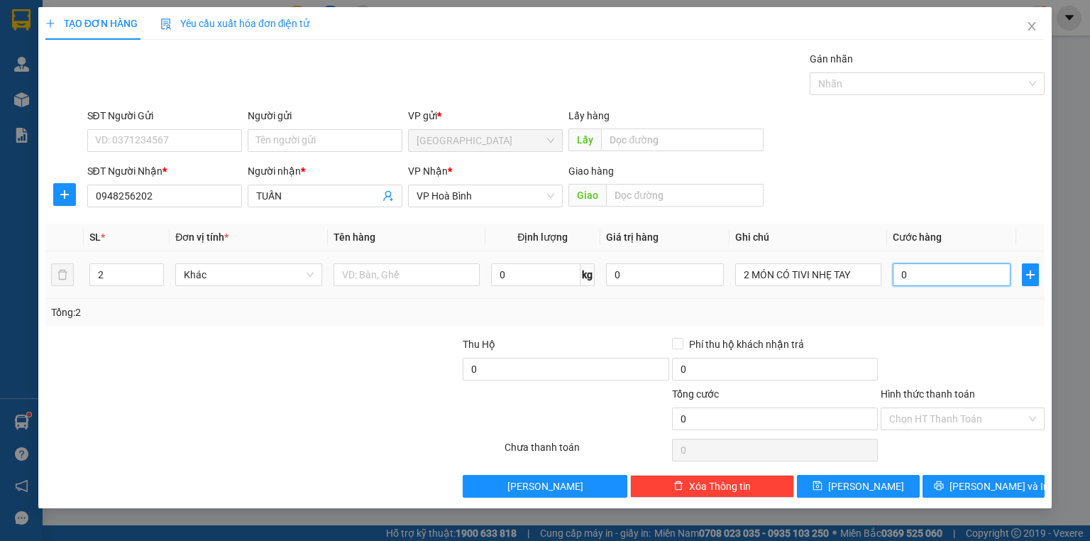
click at [950, 275] on input "0" at bounding box center [951, 274] width 118 height 23
type input "1"
type input "15"
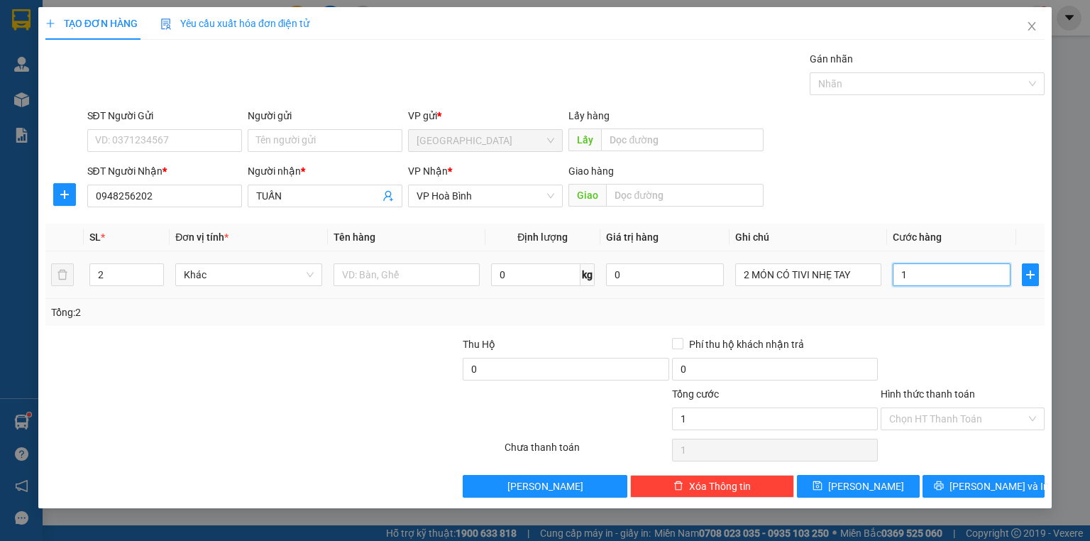
type input "15"
type input "150"
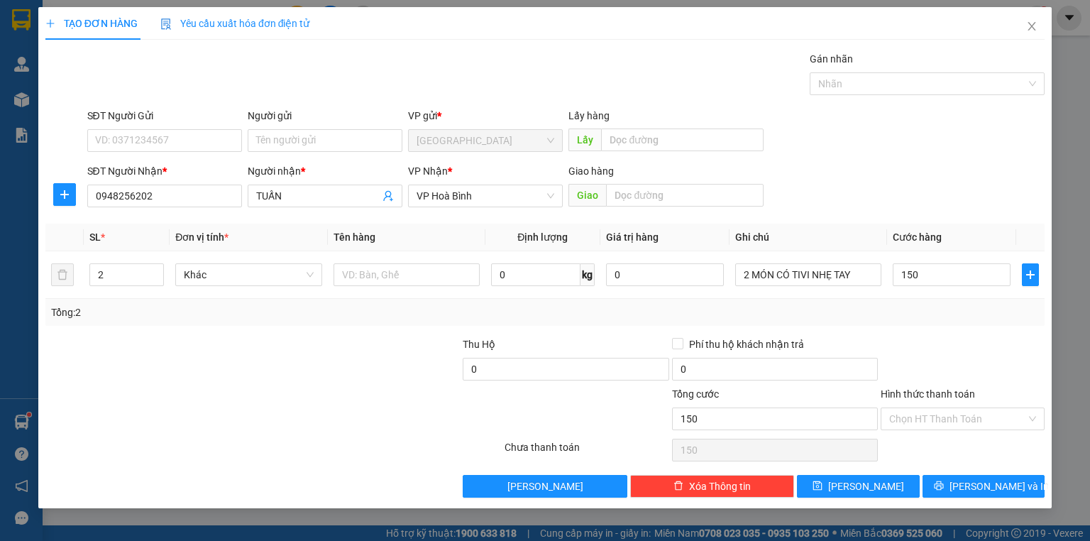
type input "150.000"
click at [951, 321] on div "Tổng: 2" at bounding box center [544, 312] width 999 height 27
click at [942, 408] on input "Hình thức thanh toán" at bounding box center [957, 418] width 137 height 21
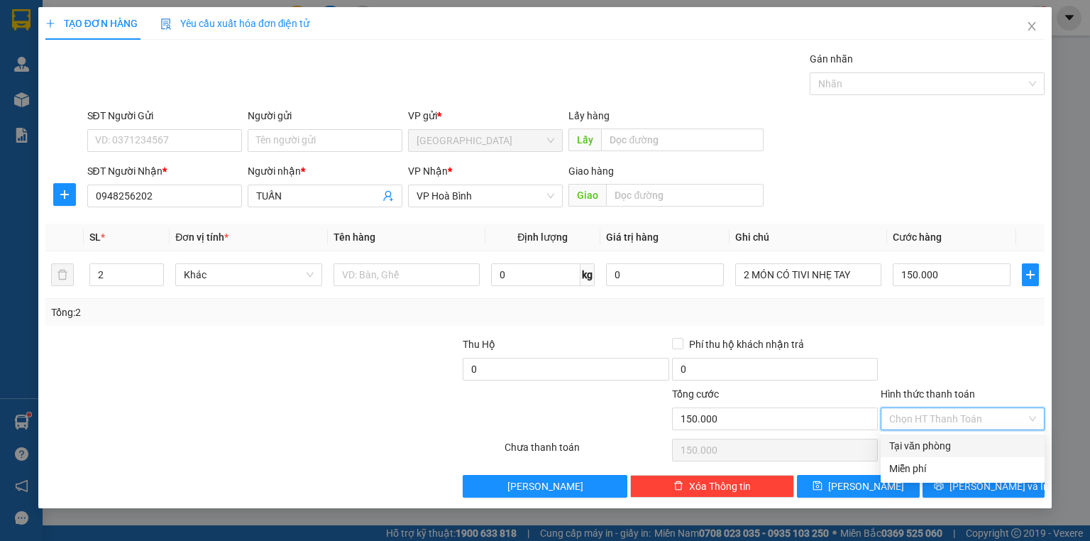
click at [949, 446] on div "Tại văn phòng" at bounding box center [962, 446] width 147 height 16
type input "0"
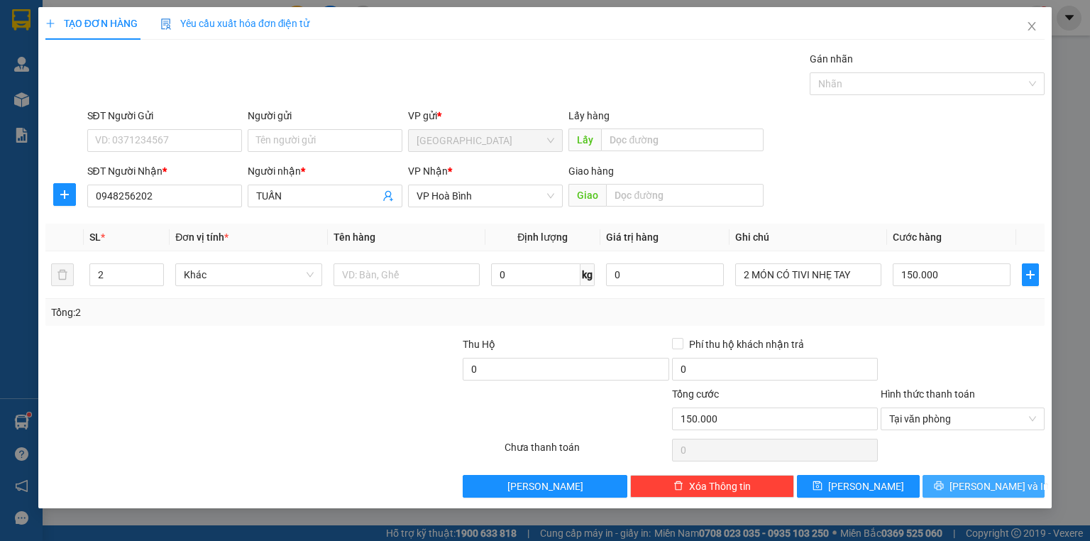
click at [975, 478] on span "Lưu và In" at bounding box center [998, 486] width 99 height 16
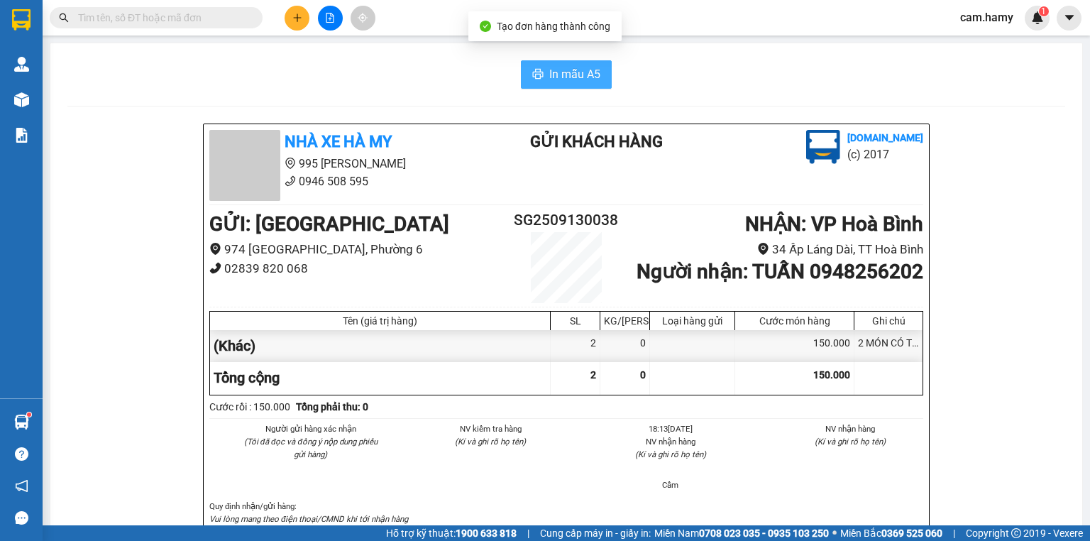
click at [579, 84] on button "In mẫu A5" at bounding box center [566, 74] width 91 height 28
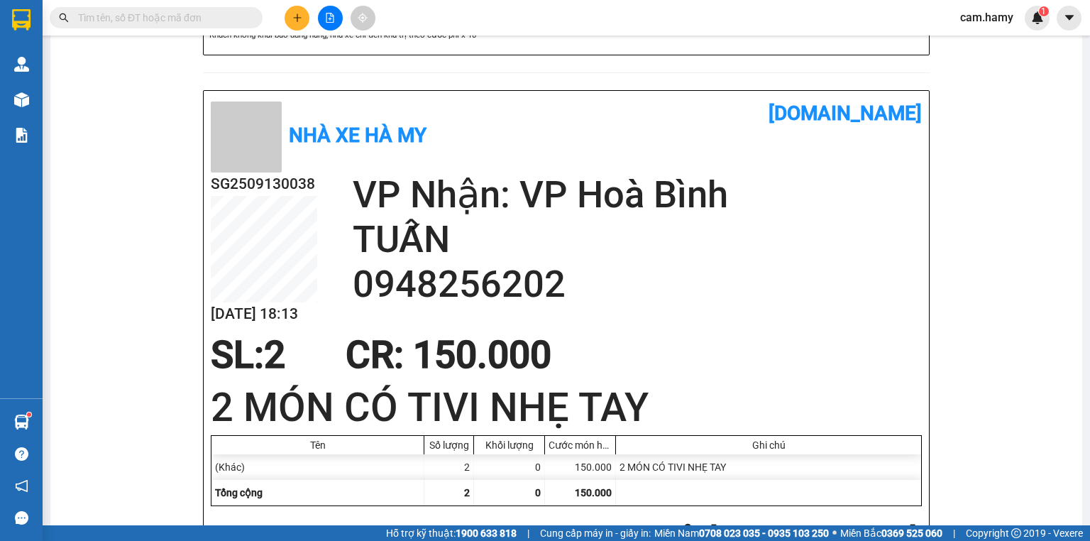
scroll to position [284, 0]
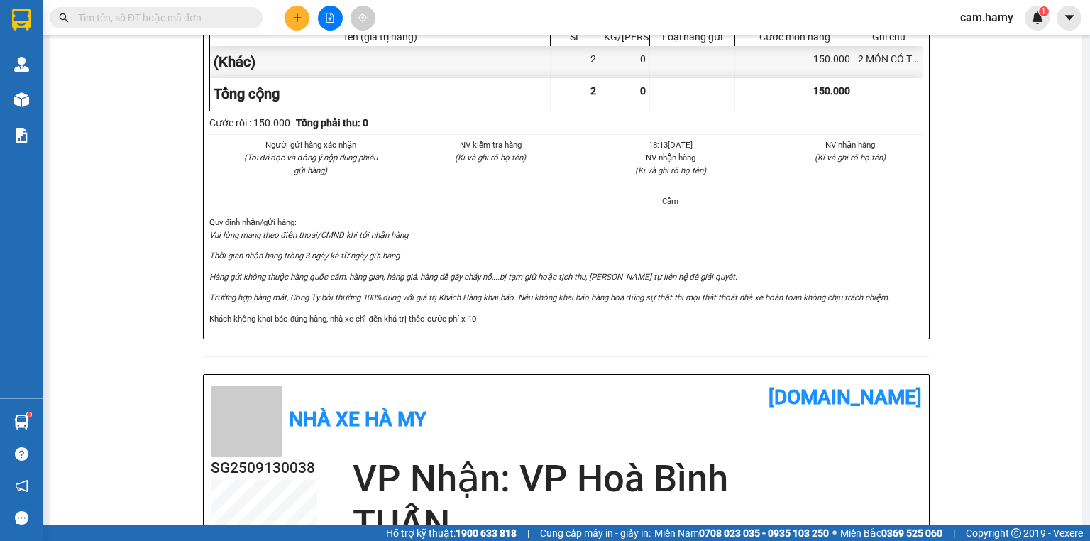
click at [304, 21] on button at bounding box center [296, 18] width 25 height 25
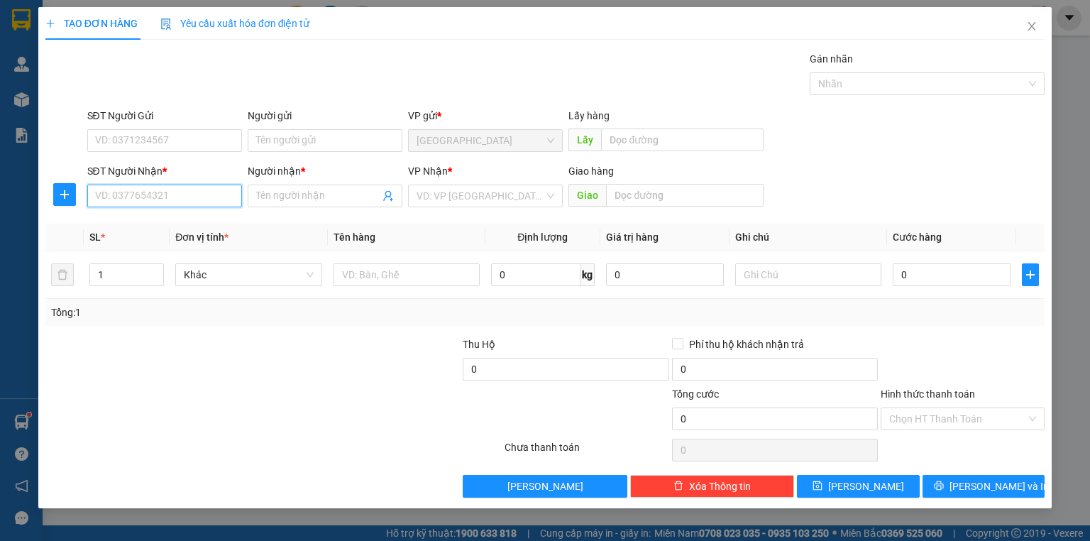
click at [157, 197] on input "SĐT Người Nhận *" at bounding box center [164, 195] width 155 height 23
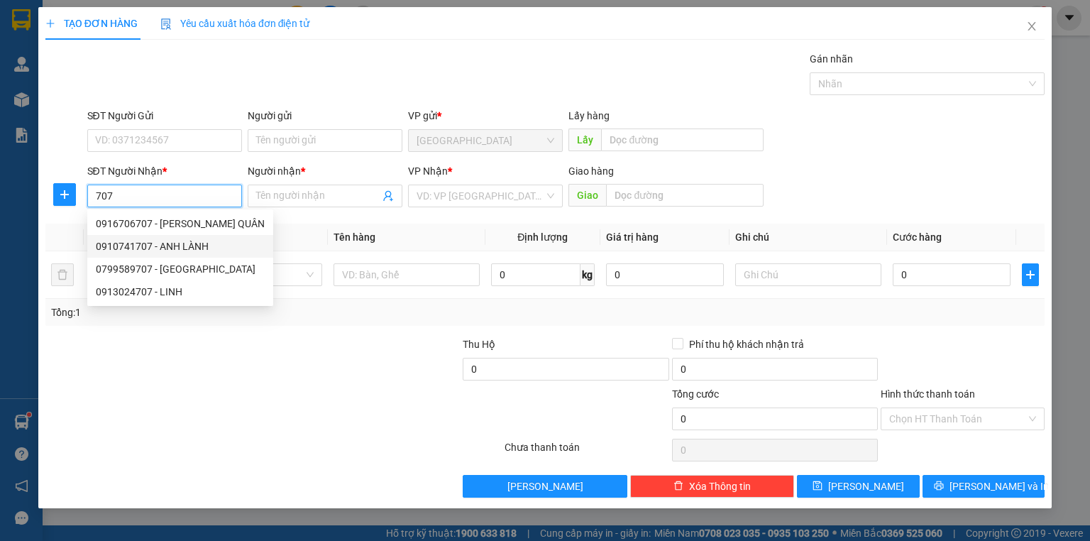
click at [159, 242] on div "0910741707 - ANH LÀNH" at bounding box center [180, 246] width 169 height 16
type input "0910741707"
type input "ANH LÀNH"
type input "50.000"
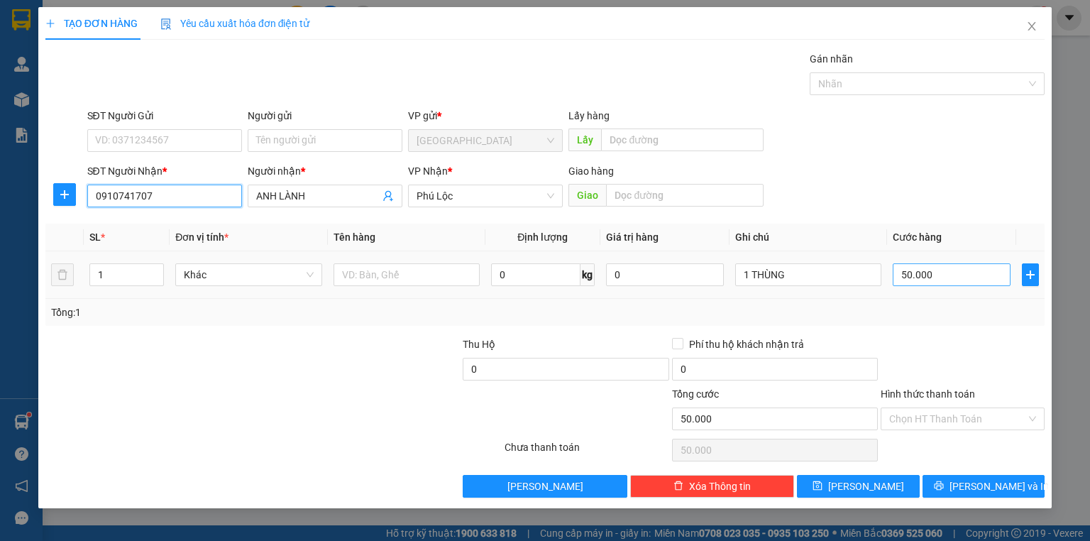
type input "0910741707"
click at [951, 275] on input "50.000" at bounding box center [951, 274] width 118 height 23
type input "6"
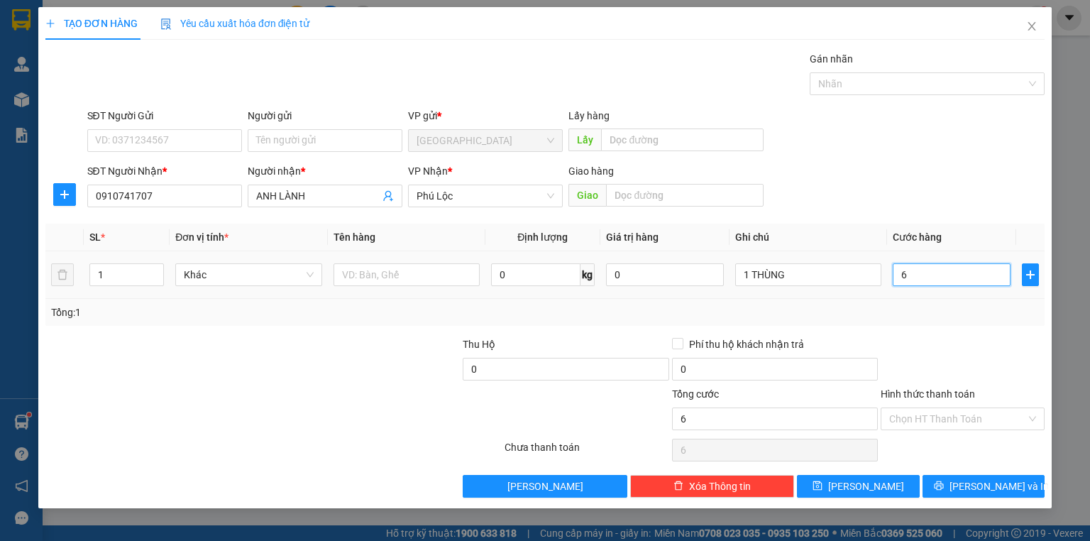
type input "60"
type input "60.000"
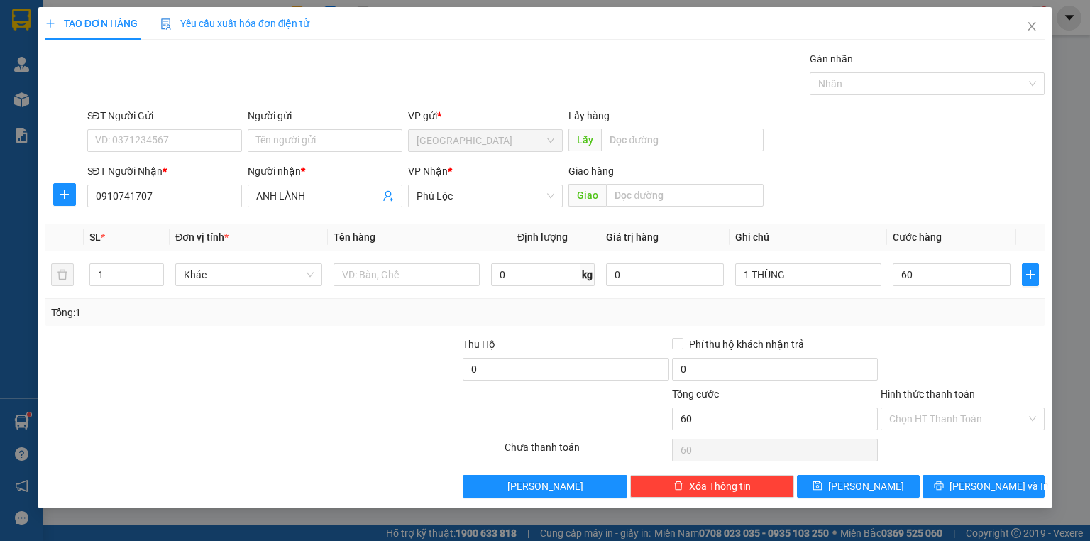
type input "60.000"
click at [949, 309] on div "Tổng: 1" at bounding box center [545, 312] width 988 height 16
click at [900, 330] on div "Transit Pickup Surcharge Ids Transit Deliver Surcharge Ids Transit Deliver Surc…" at bounding box center [544, 274] width 999 height 446
drag, startPoint x: 973, startPoint y: 316, endPoint x: 973, endPoint y: 331, distance: 14.9
click at [973, 319] on div "Tổng: 1" at bounding box center [544, 312] width 999 height 27
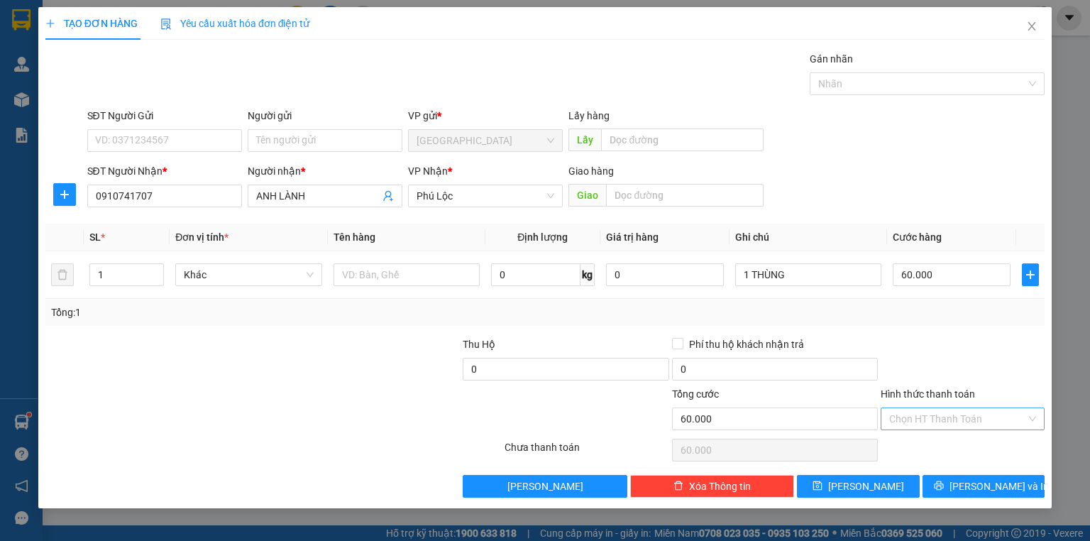
click at [953, 424] on input "Hình thức thanh toán" at bounding box center [957, 418] width 137 height 21
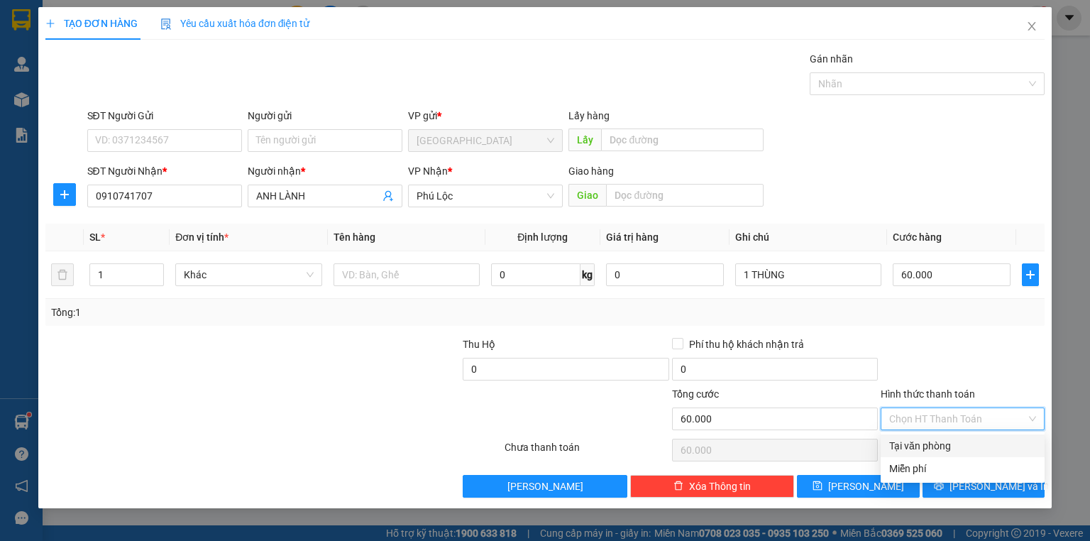
click at [950, 438] on div "Tại văn phòng" at bounding box center [962, 446] width 147 height 16
type input "0"
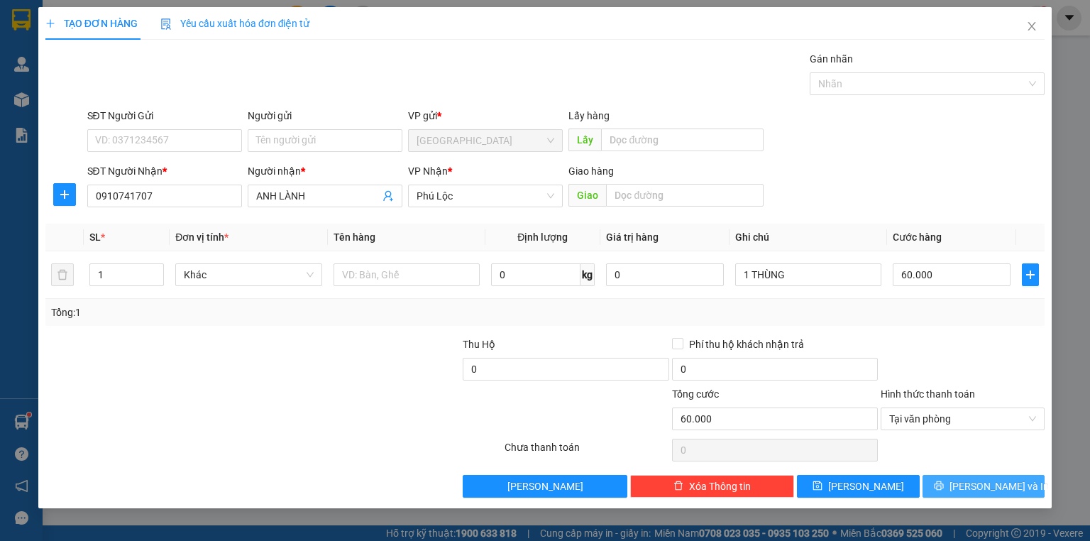
click at [993, 487] on span "Lưu và In" at bounding box center [998, 486] width 99 height 16
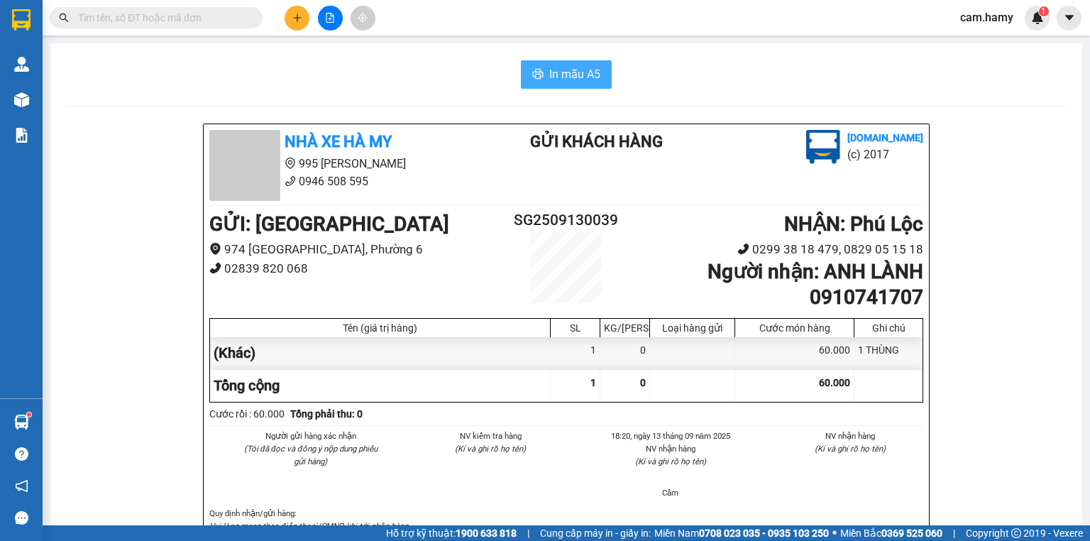
click at [553, 65] on span "In mẫu A5" at bounding box center [574, 74] width 51 height 18
click at [301, 15] on icon "plus" at bounding box center [297, 18] width 10 height 10
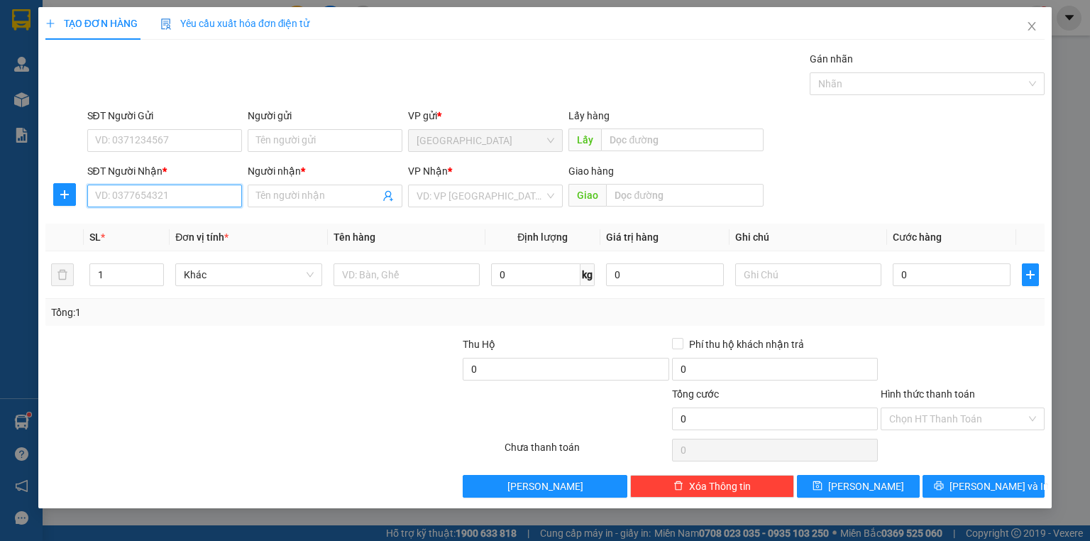
click at [216, 189] on input "SĐT Người Nhận *" at bounding box center [164, 195] width 155 height 23
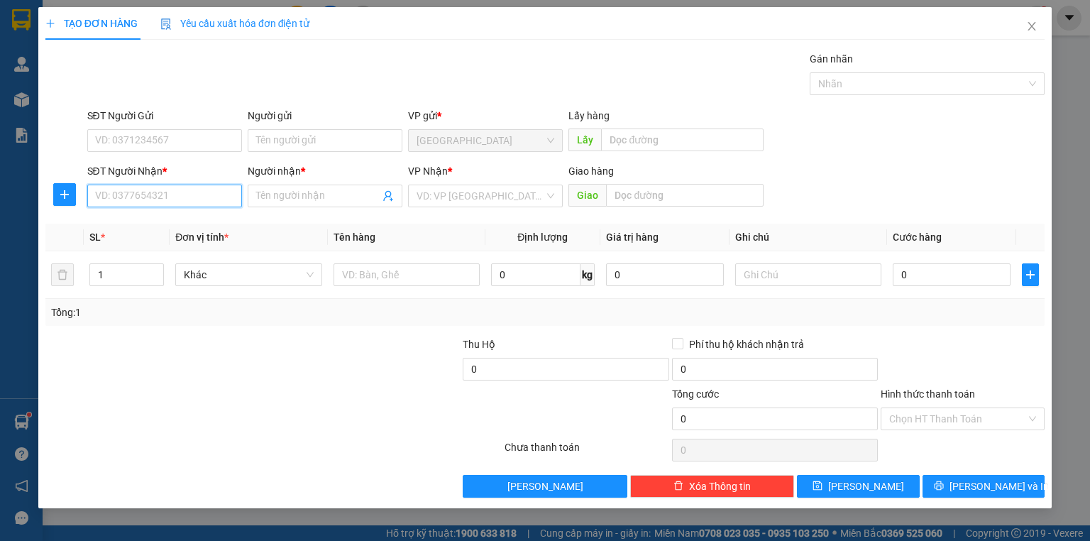
click at [216, 189] on input "SĐT Người Nhận *" at bounding box center [164, 195] width 155 height 23
click at [217, 192] on input "SĐT Người Nhận *" at bounding box center [164, 195] width 155 height 23
click at [218, 192] on input "SĐT Người Nhận *" at bounding box center [164, 195] width 155 height 23
click at [219, 192] on input "SĐT Người Nhận *" at bounding box center [164, 195] width 155 height 23
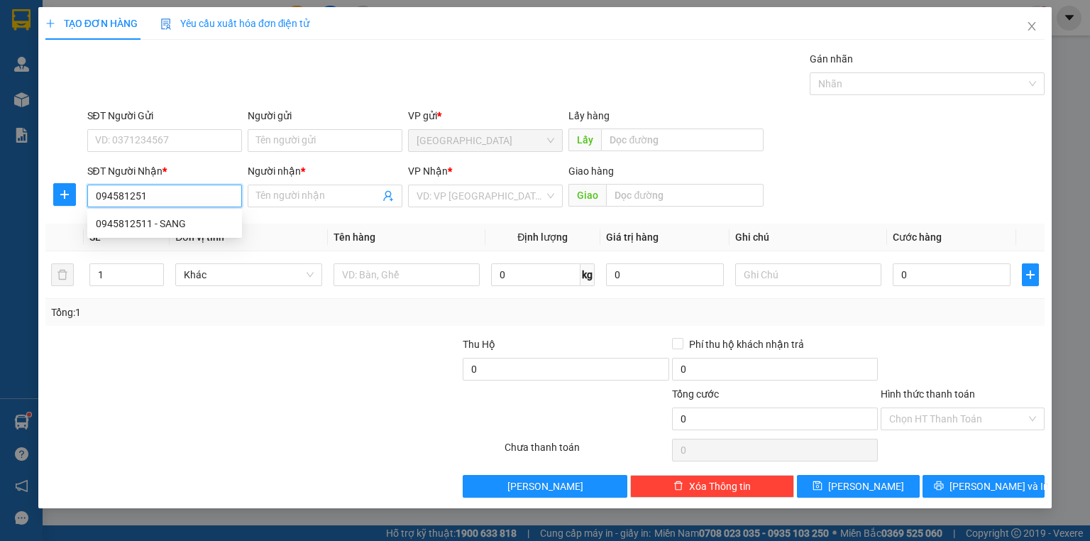
type input "0945812511"
click at [223, 229] on div "0945812511 - SANG" at bounding box center [165, 224] width 138 height 16
type input "SANG"
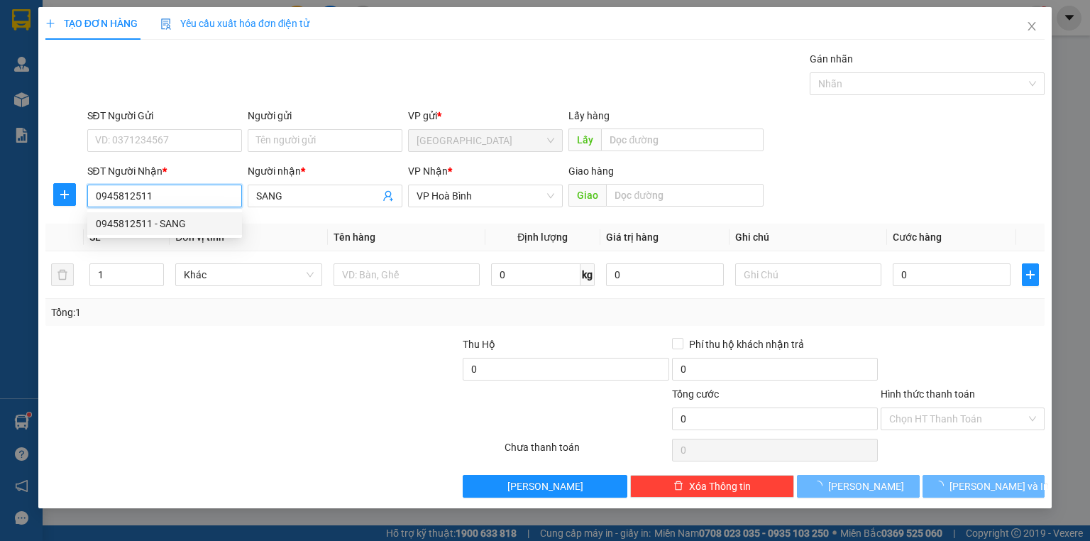
type input "80.000"
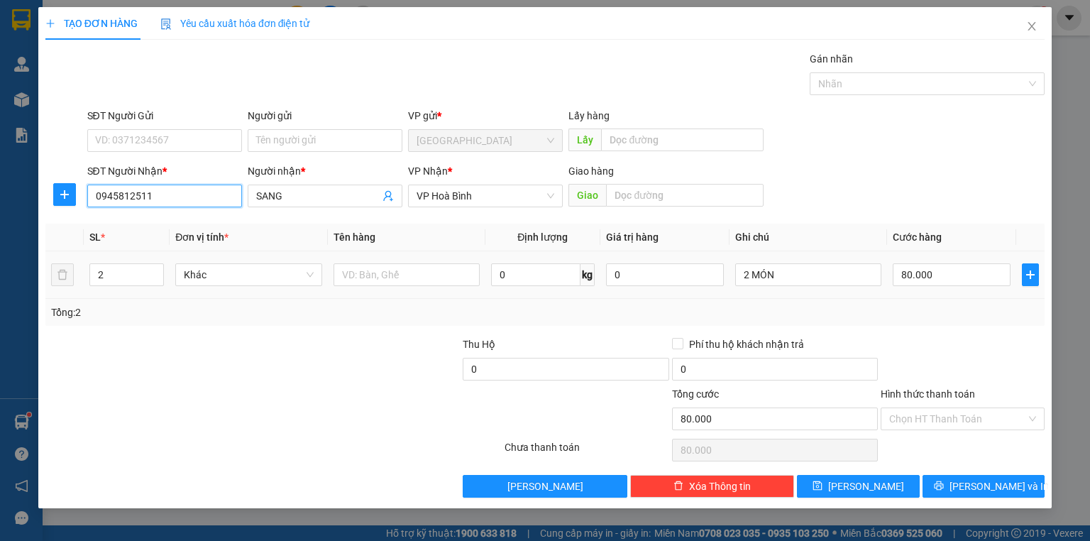
type input "0945812511"
click at [785, 259] on td "2 MÓN" at bounding box center [807, 275] width 157 height 48
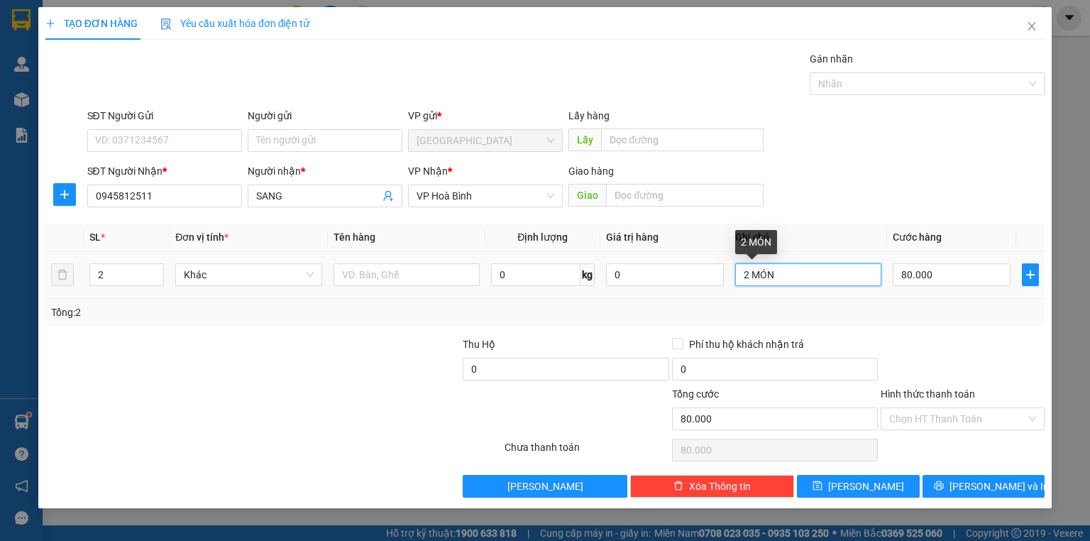
click at [802, 284] on input "2 MÓN" at bounding box center [808, 274] width 146 height 23
type input "2 THÙNG"
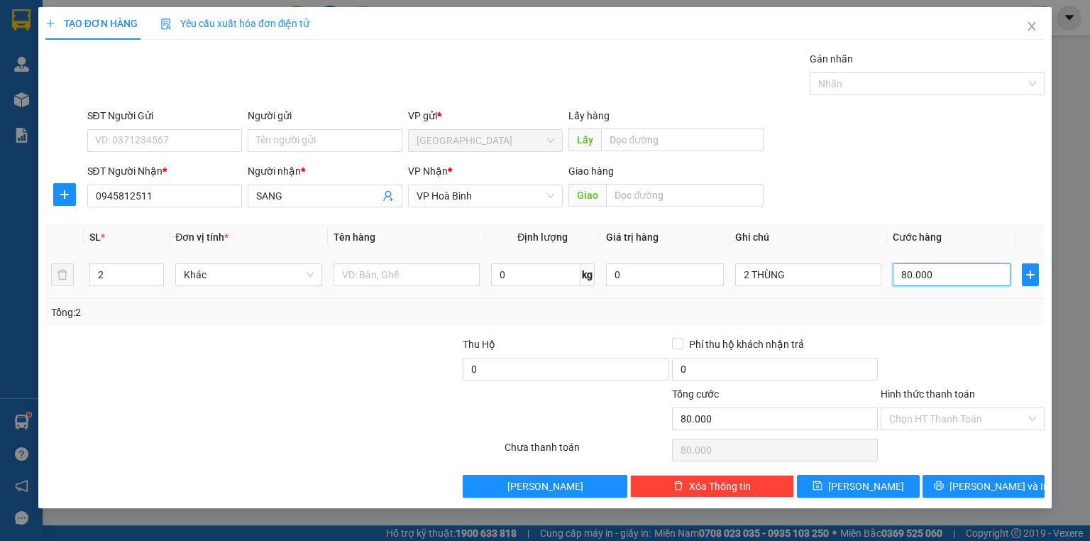
click at [922, 268] on input "80.000" at bounding box center [951, 274] width 118 height 23
type input "1"
type input "12"
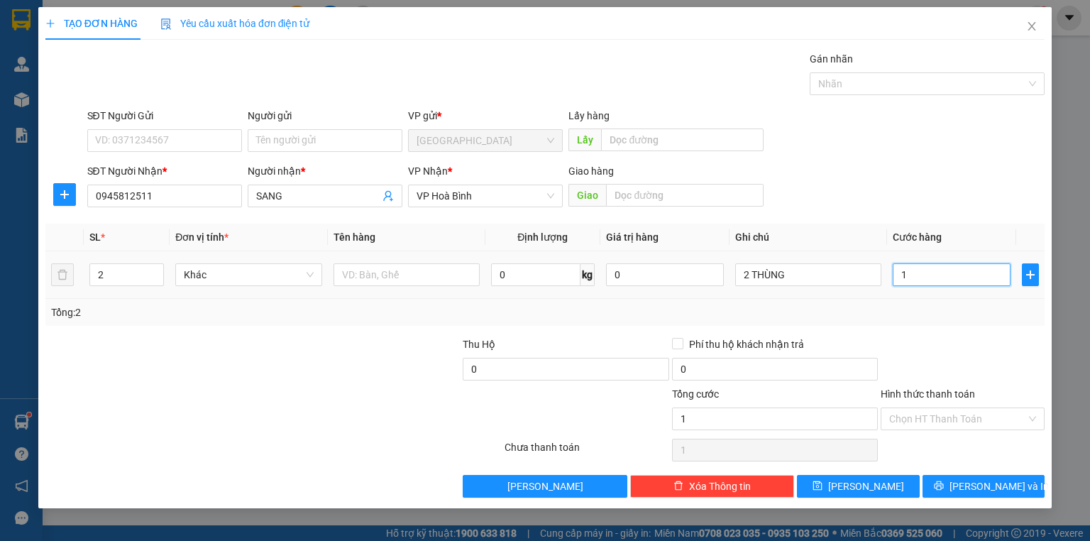
type input "12"
type input "120"
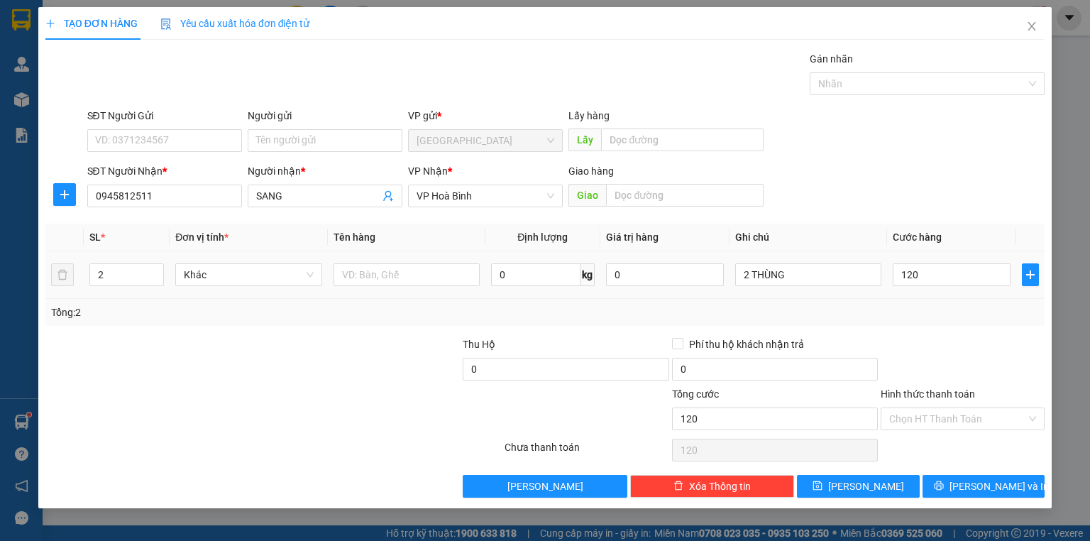
type input "120.000"
click at [926, 317] on div "Tổng: 2" at bounding box center [545, 312] width 988 height 16
click at [949, 409] on input "Hình thức thanh toán" at bounding box center [957, 418] width 137 height 21
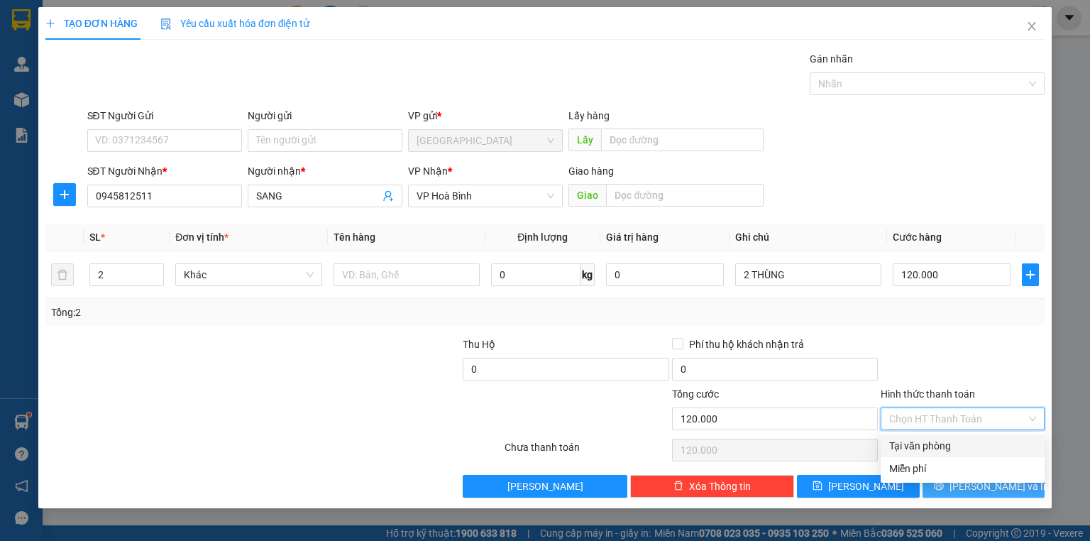
drag, startPoint x: 953, startPoint y: 443, endPoint x: 982, endPoint y: 484, distance: 49.4
click at [953, 444] on div "Tại văn phòng" at bounding box center [962, 446] width 147 height 16
type input "0"
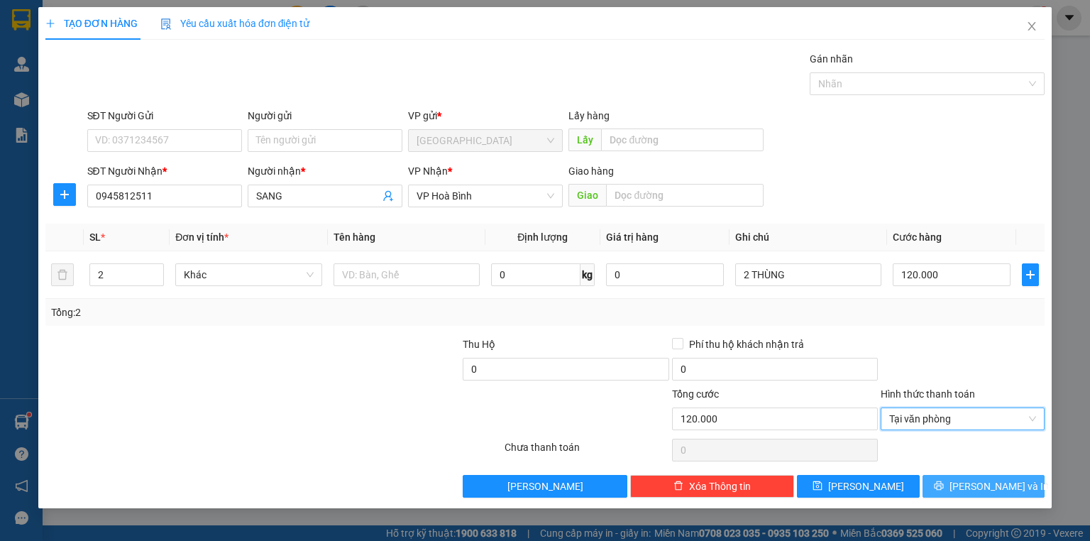
click at [979, 482] on span "Lưu và In" at bounding box center [998, 486] width 99 height 16
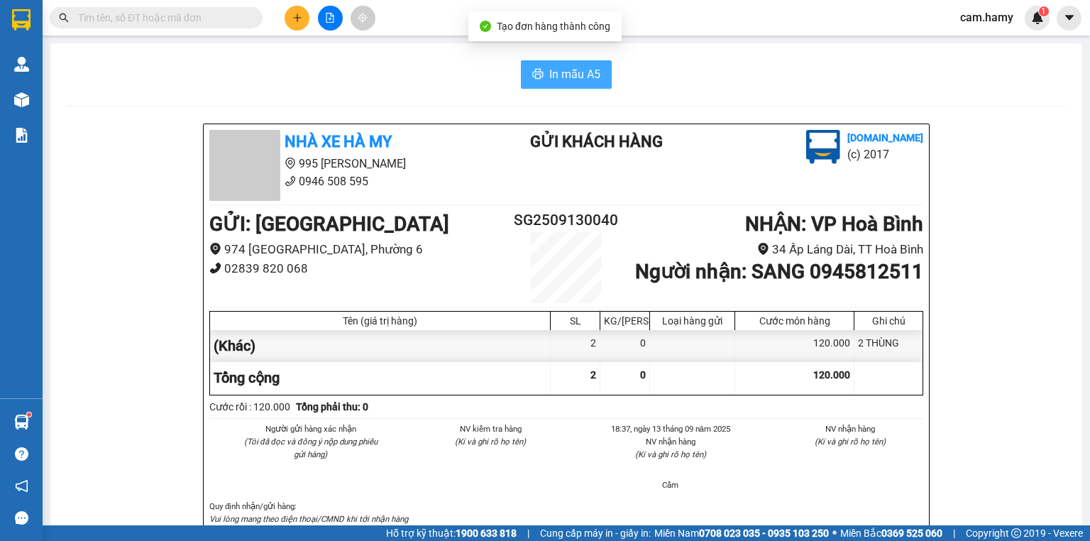
click at [543, 72] on button "In mẫu A5" at bounding box center [566, 74] width 91 height 28
click at [305, 8] on button at bounding box center [296, 18] width 25 height 25
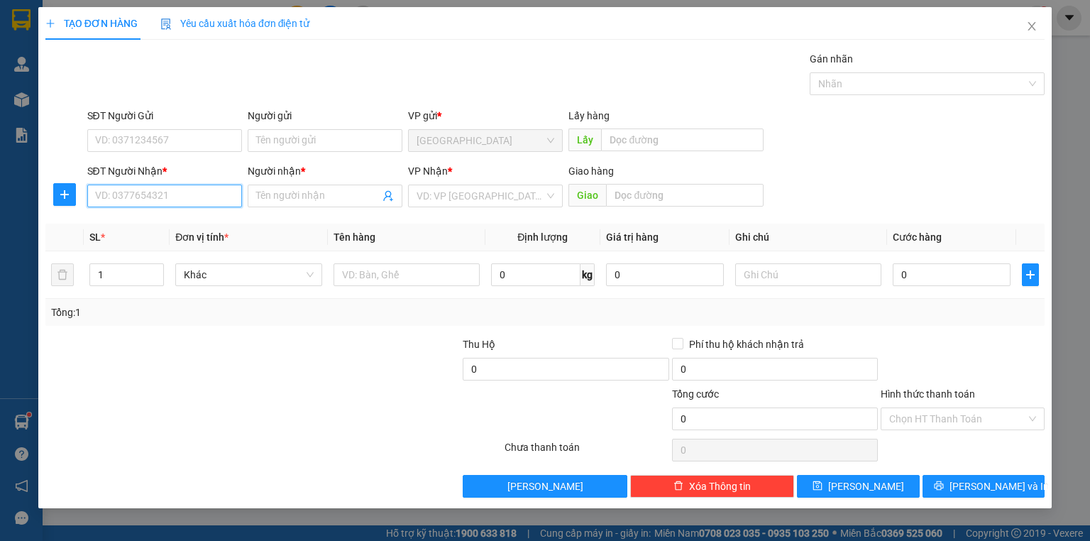
click at [195, 189] on input "SĐT Người Nhận *" at bounding box center [164, 195] width 155 height 23
click at [196, 188] on input "0948780582" at bounding box center [164, 195] width 155 height 23
type input "0948780582"
click at [289, 199] on input "Người nhận *" at bounding box center [317, 196] width 123 height 16
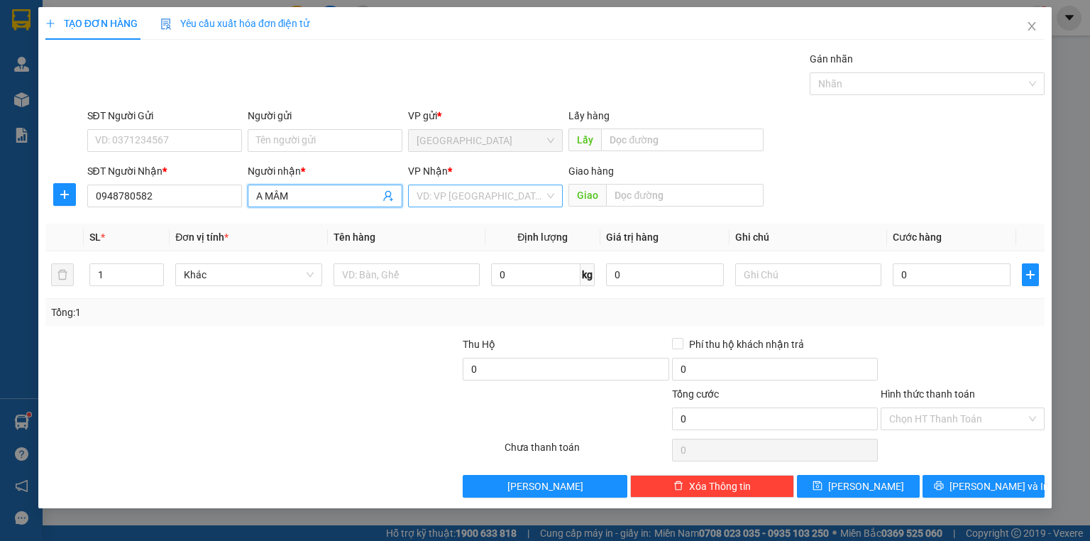
type input "A MÂM"
click at [505, 193] on input "search" at bounding box center [480, 195] width 128 height 21
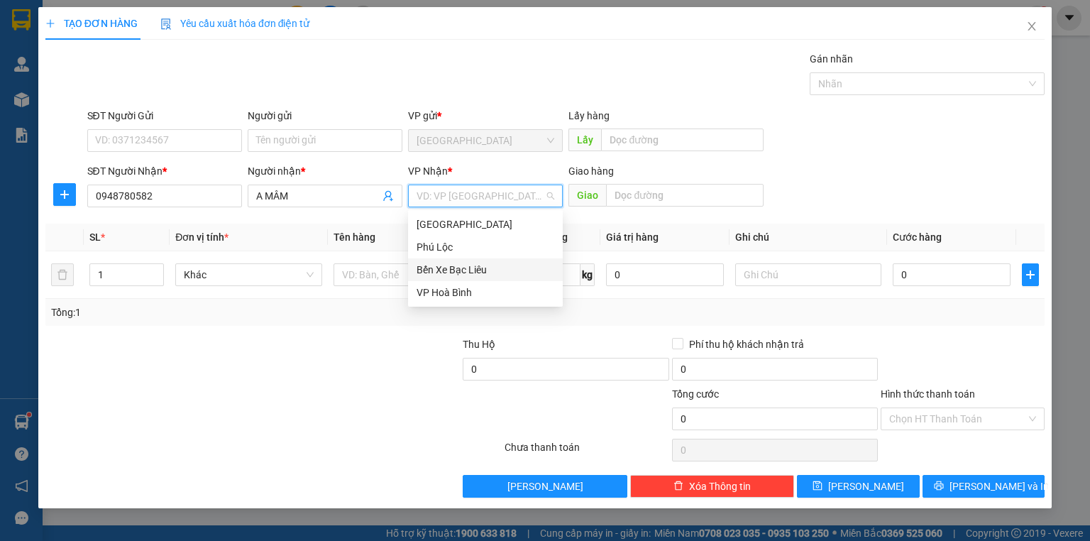
click at [447, 284] on div "VP Hoà Bình" at bounding box center [485, 292] width 138 height 16
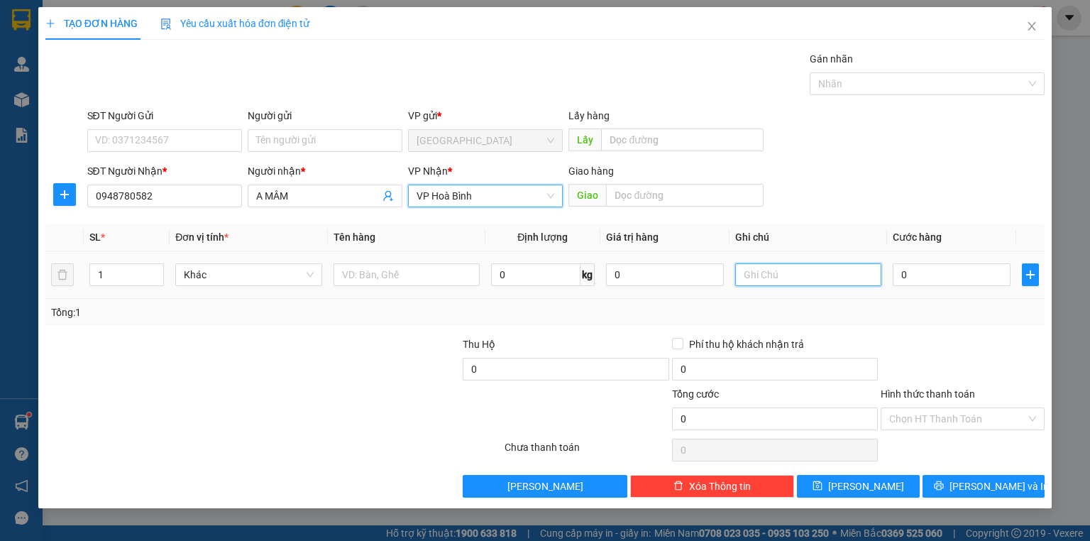
click at [763, 267] on input "text" at bounding box center [808, 274] width 146 height 23
type input "1 CON HEO DẦU"
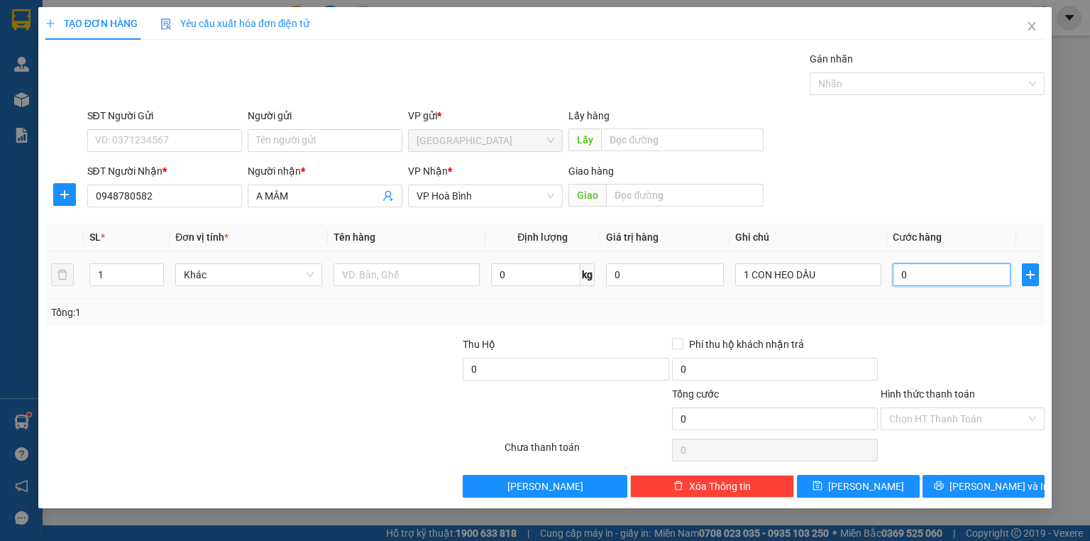
click at [954, 274] on input "0" at bounding box center [951, 274] width 118 height 23
type input "1"
type input "10"
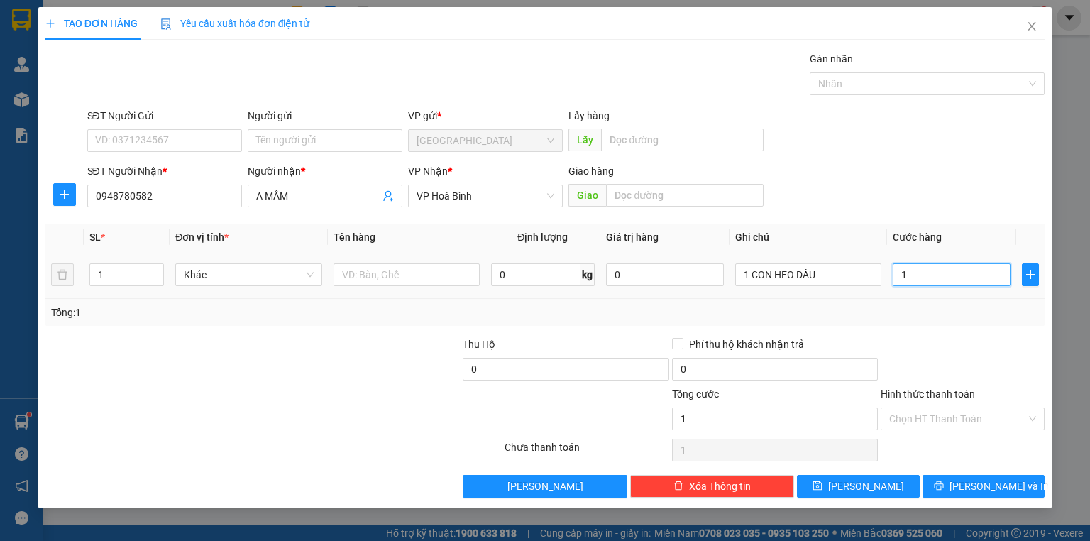
type input "10"
type input "100"
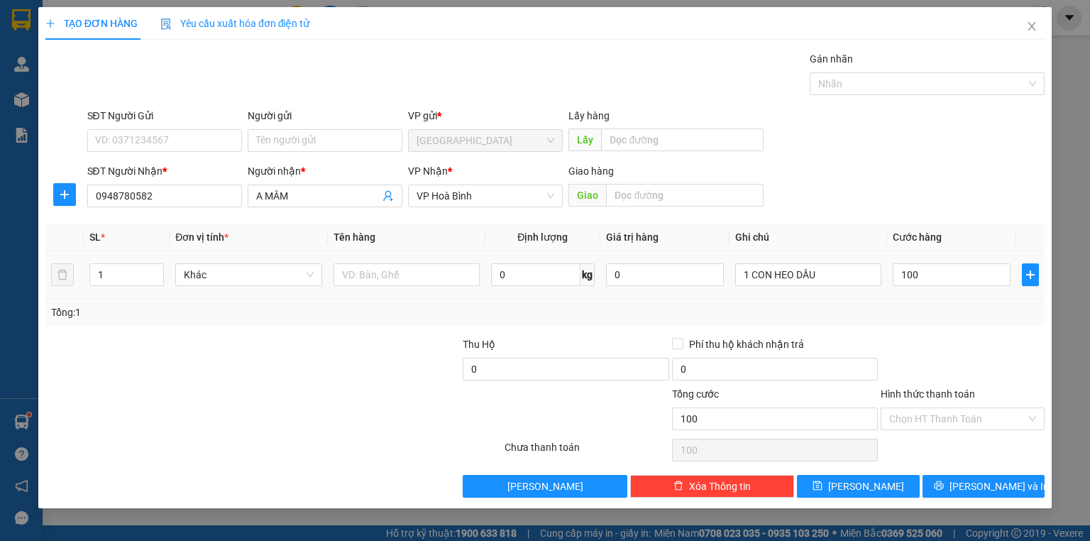
type input "100.000"
click at [955, 355] on div at bounding box center [962, 361] width 167 height 50
click at [941, 474] on div "Transit Pickup Surcharge Ids Transit Deliver Surcharge Ids Transit Deliver Surc…" at bounding box center [544, 274] width 999 height 446
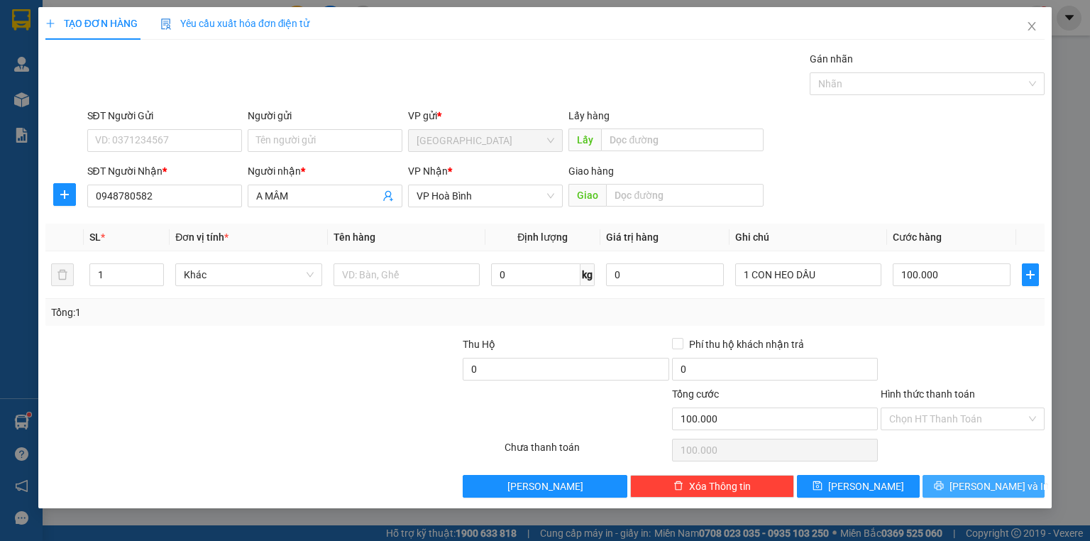
click at [945, 482] on button "Lưu và In" at bounding box center [983, 486] width 123 height 23
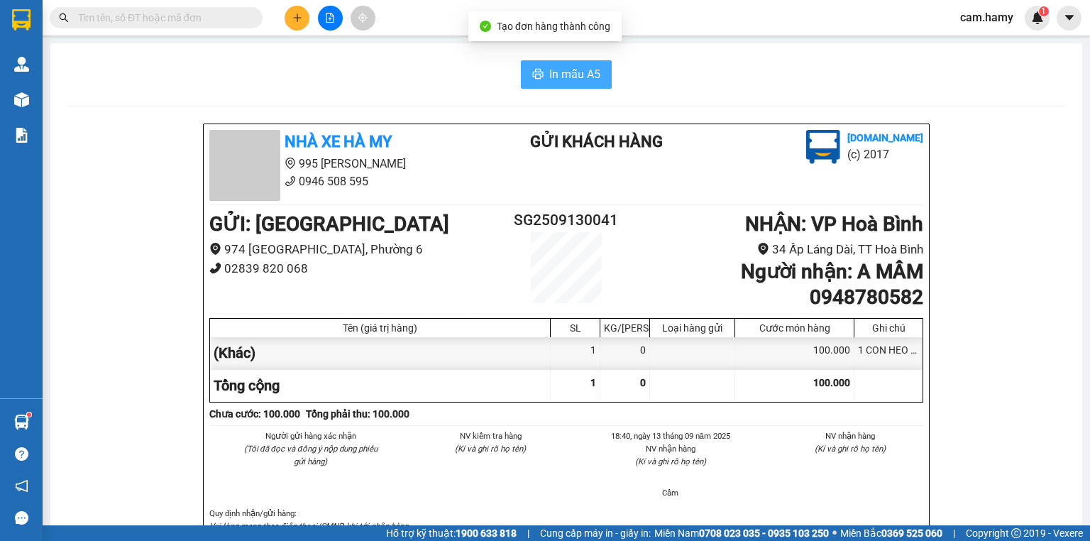
click at [569, 61] on button "In mẫu A5" at bounding box center [566, 74] width 91 height 28
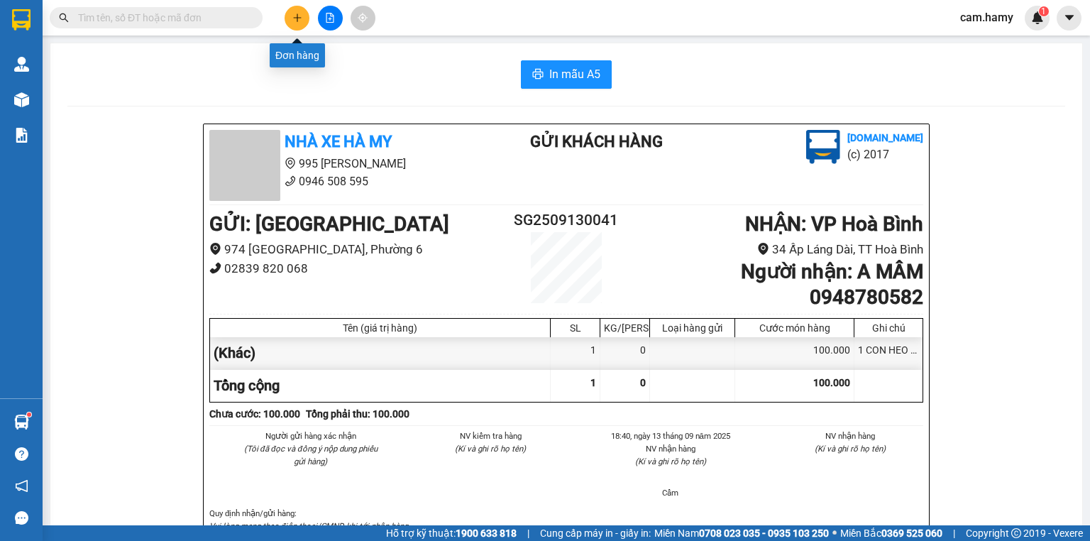
click at [298, 18] on icon "plus" at bounding box center [297, 18] width 10 height 10
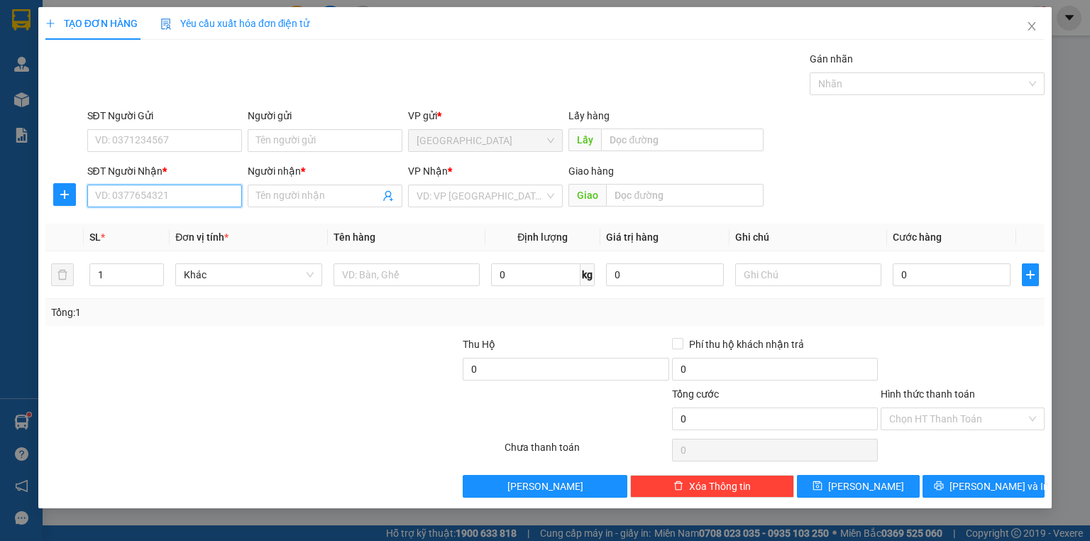
click at [184, 202] on input "SĐT Người Nhận *" at bounding box center [164, 195] width 155 height 23
type input "0989433500"
click at [194, 226] on div "0989433500 - ANH HÁI" at bounding box center [165, 224] width 138 height 16
type input "ANH HÁI"
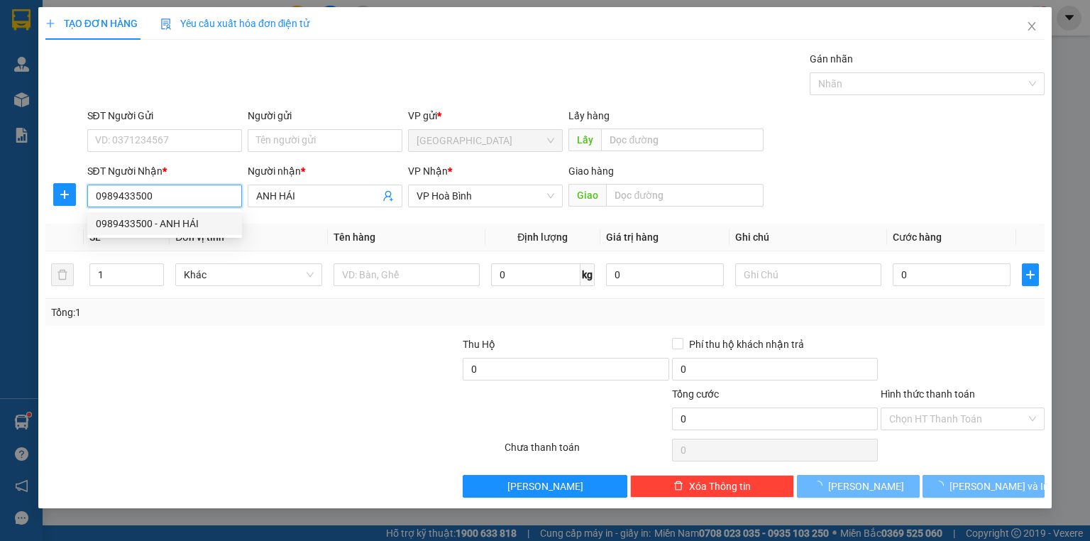
type input "50.000"
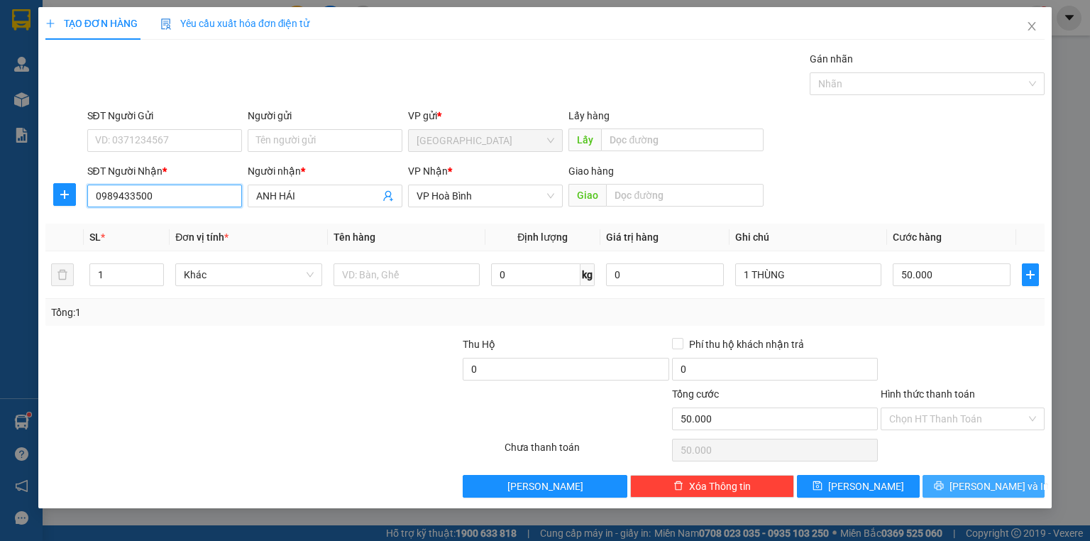
type input "0989433500"
click at [933, 488] on button "Lưu và In" at bounding box center [983, 486] width 123 height 23
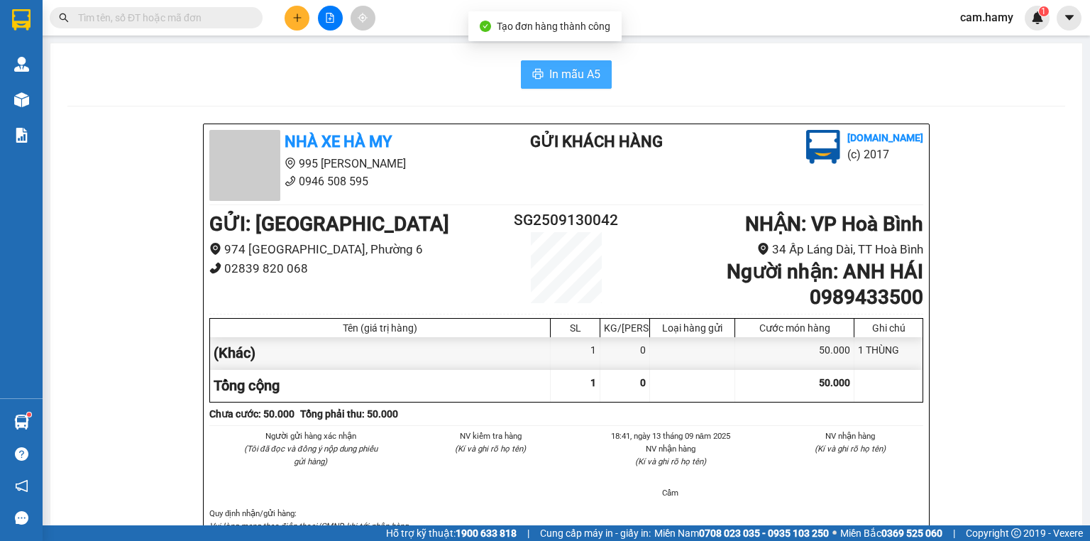
click at [521, 65] on button "In mẫu A5" at bounding box center [566, 74] width 91 height 28
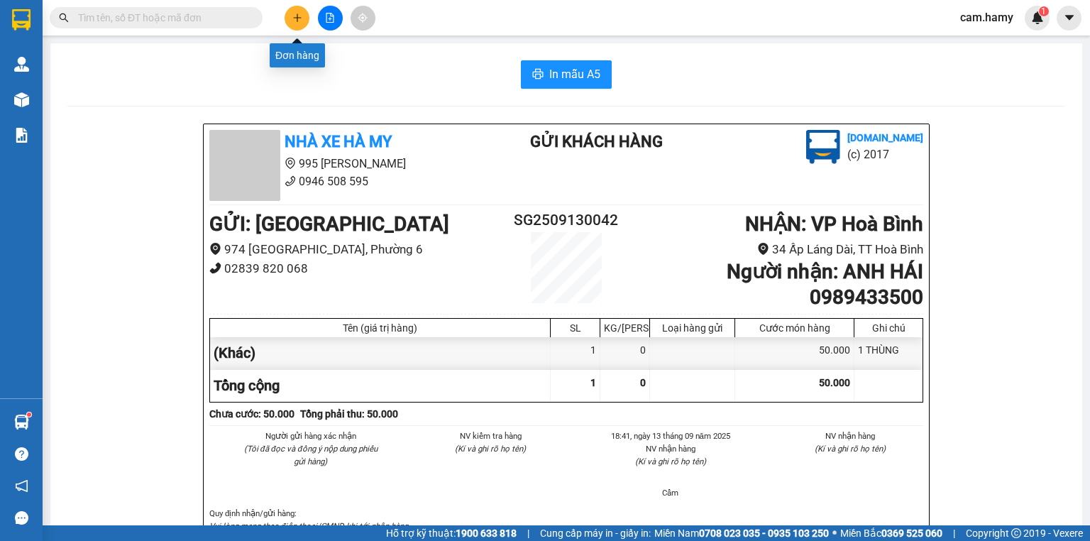
click at [298, 20] on icon "plus" at bounding box center [297, 18] width 10 height 10
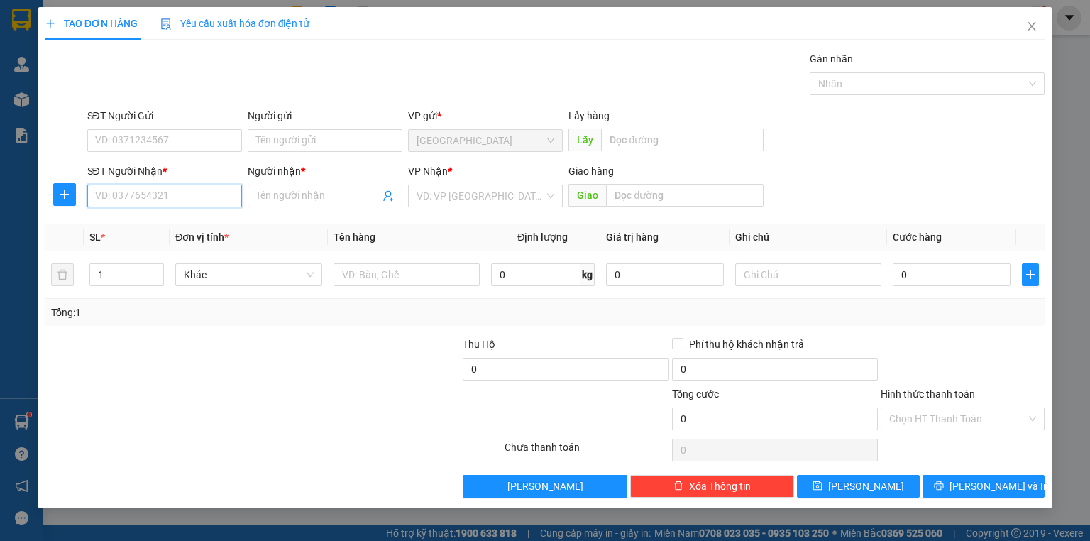
click at [164, 193] on input "SĐT Người Nhận *" at bounding box center [164, 195] width 155 height 23
type input "0986809789"
click at [213, 227] on div "0986809789 - THU HƯƠNG" at bounding box center [165, 224] width 138 height 16
type input "THU HƯƠNG"
type input "30.000"
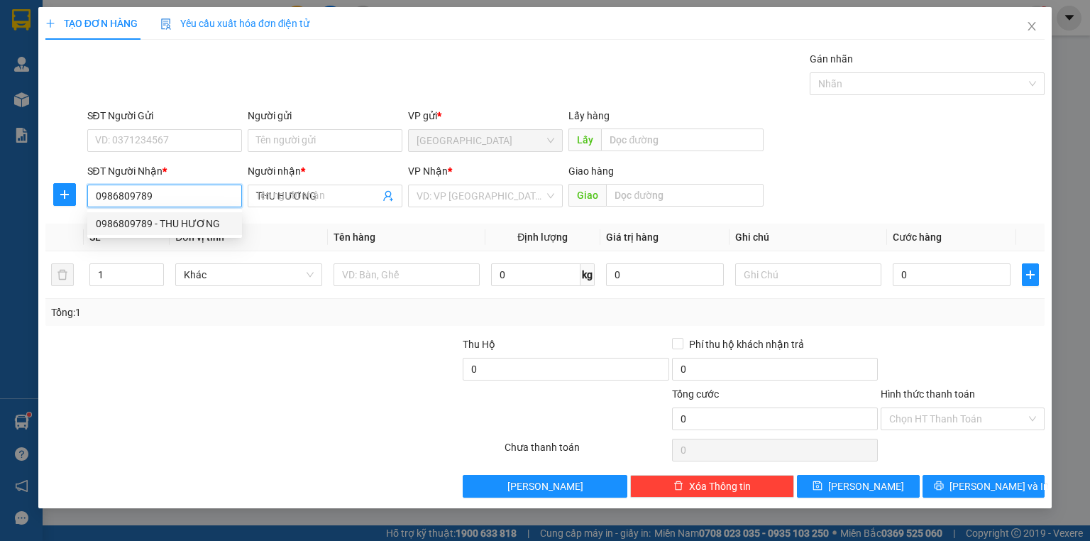
type input "30.000"
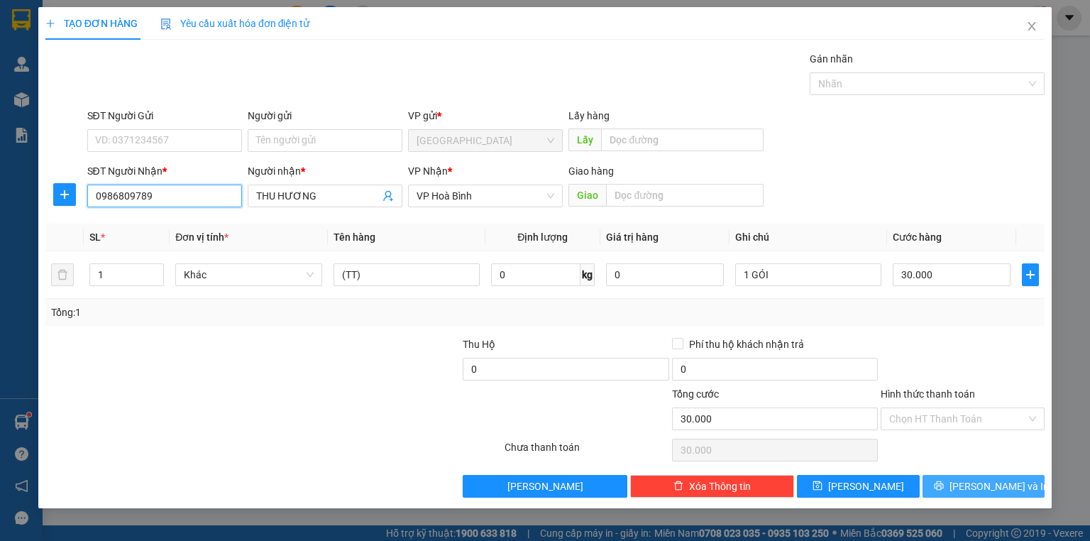
type input "0986809789"
click at [970, 490] on button "Lưu và In" at bounding box center [983, 486] width 123 height 23
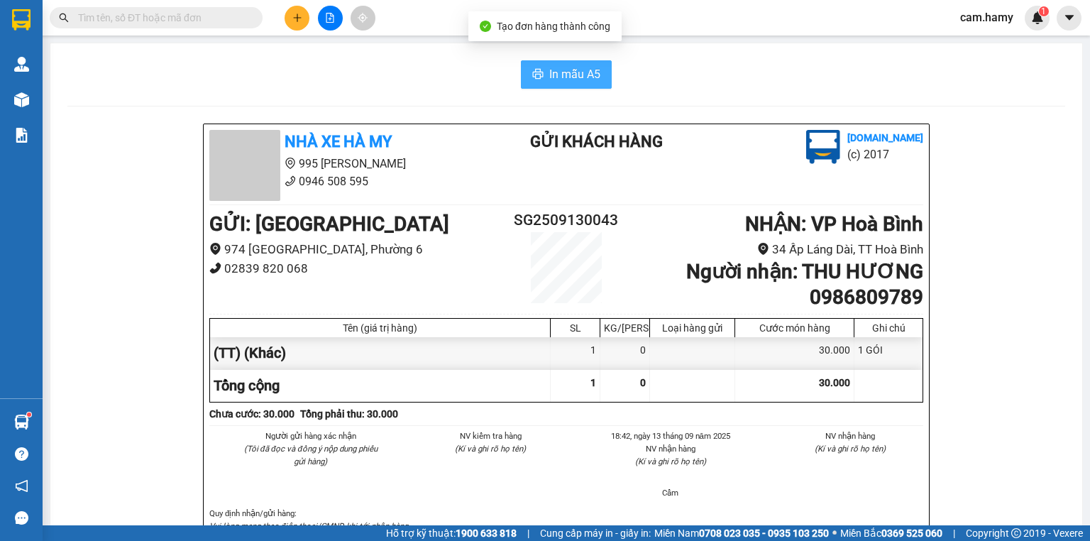
click at [582, 76] on span "In mẫu A5" at bounding box center [574, 74] width 51 height 18
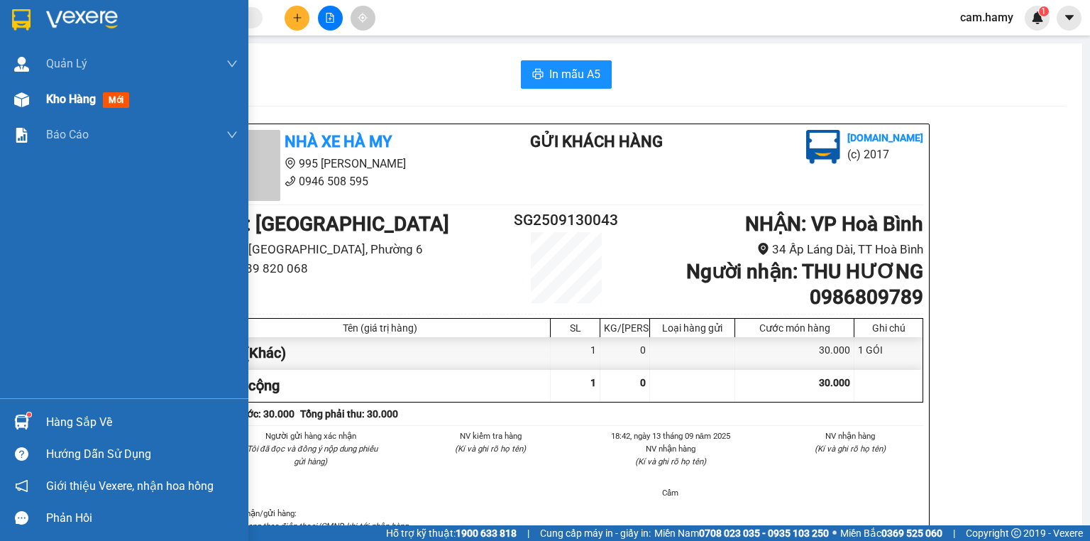
click at [71, 99] on span "Kho hàng" at bounding box center [71, 98] width 50 height 13
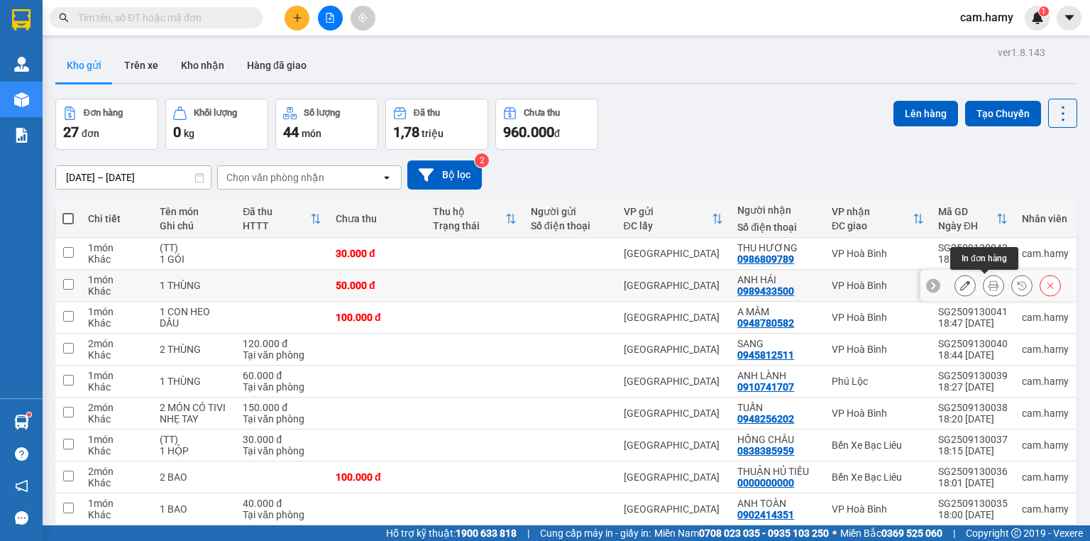
click at [988, 280] on icon at bounding box center [993, 285] width 10 height 10
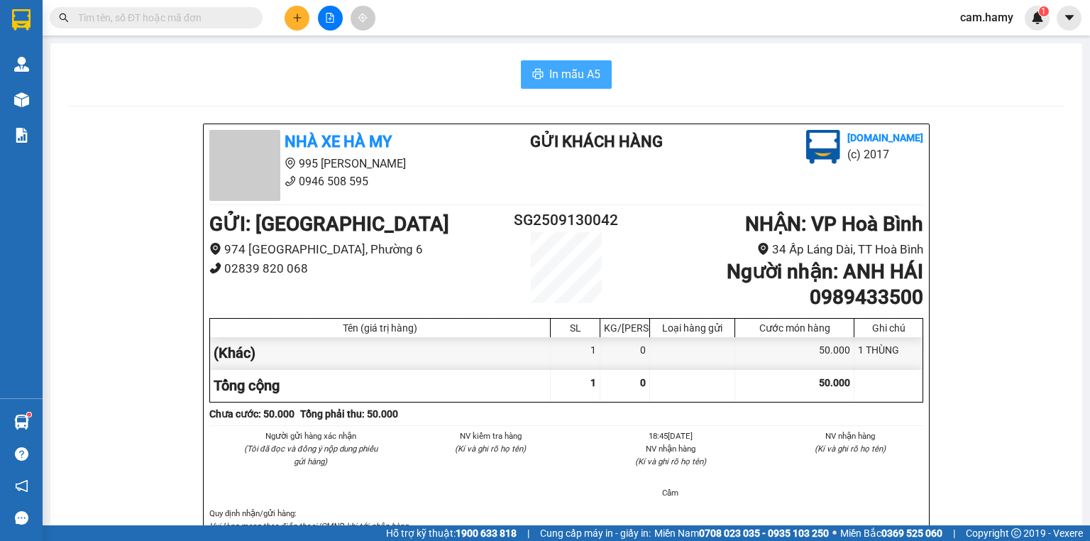
click at [580, 85] on button "In mẫu A5" at bounding box center [566, 74] width 91 height 28
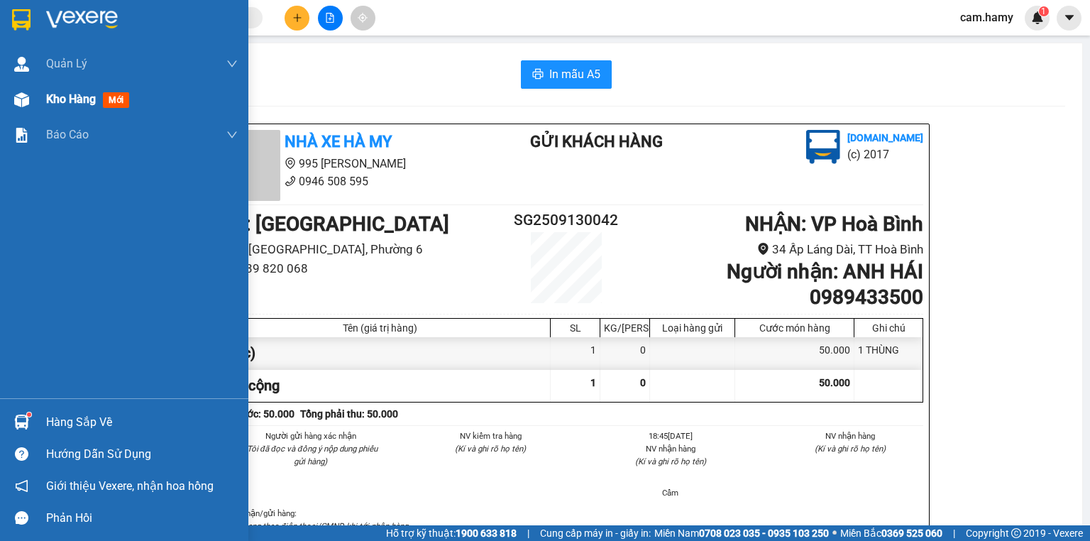
click at [82, 106] on div "Kho hàng mới" at bounding box center [90, 99] width 89 height 18
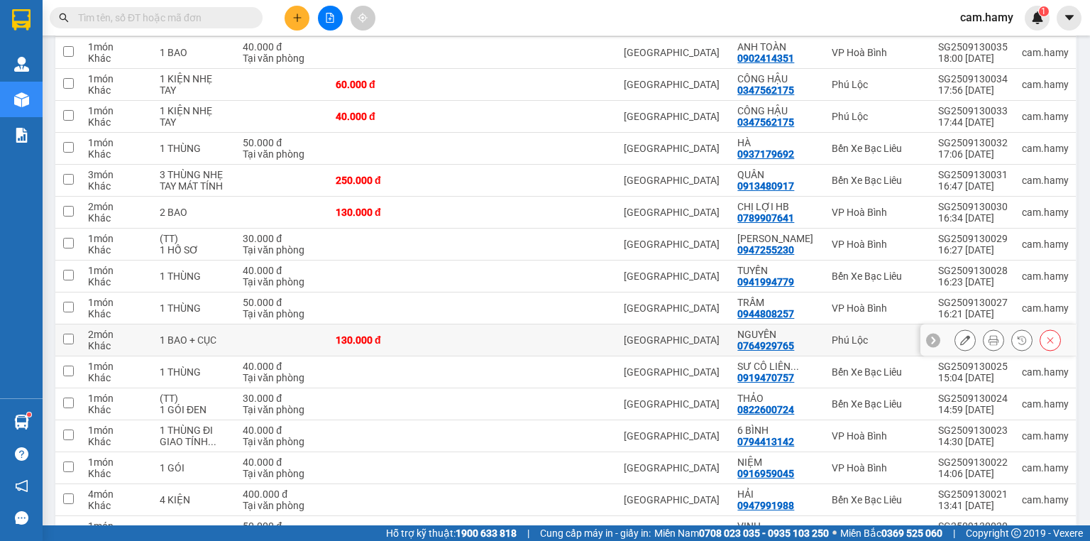
scroll to position [570, 0]
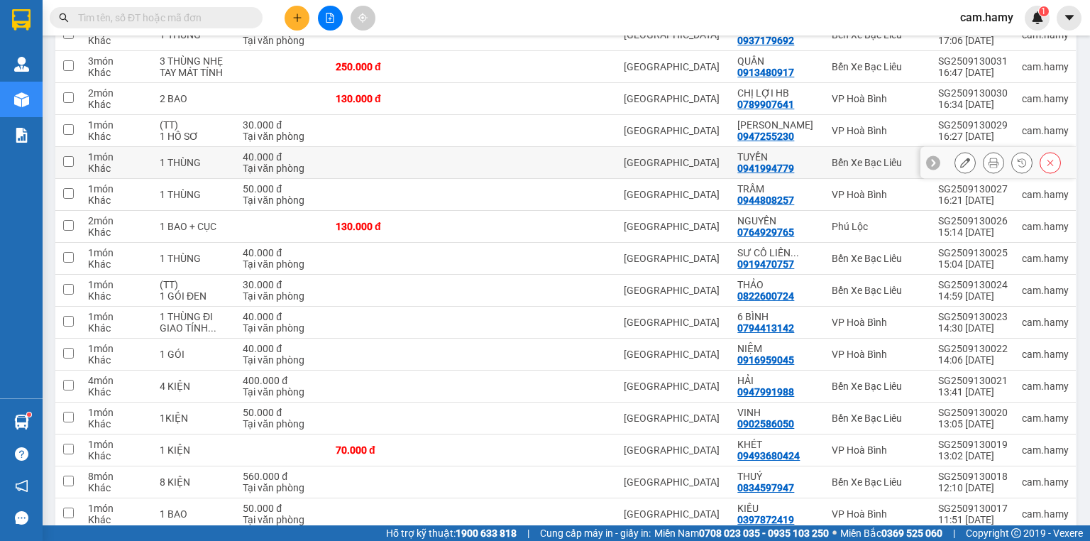
click at [961, 157] on icon at bounding box center [965, 162] width 10 height 10
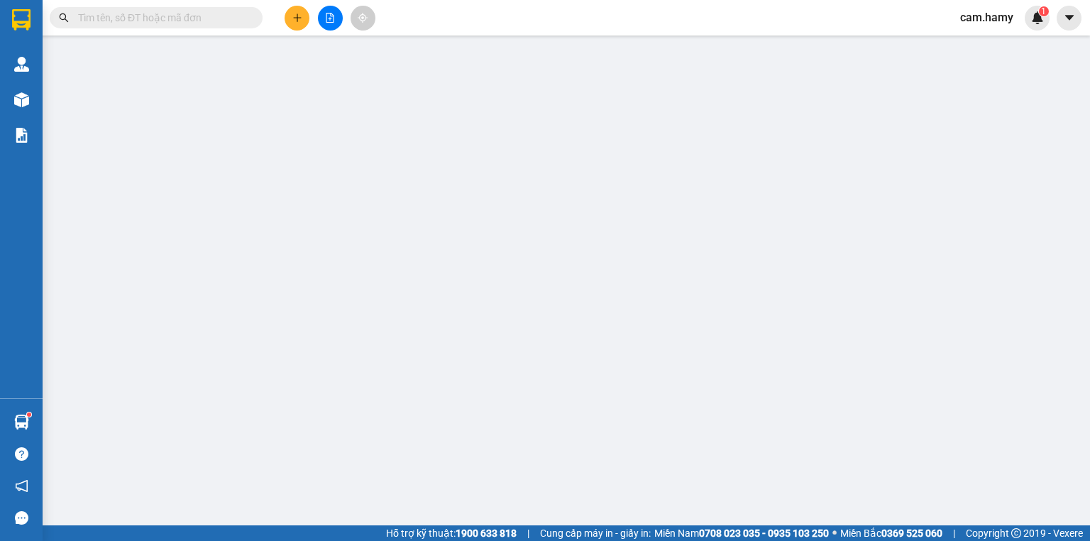
type input "0941994779"
type input "TUYỀN"
type input "40.000"
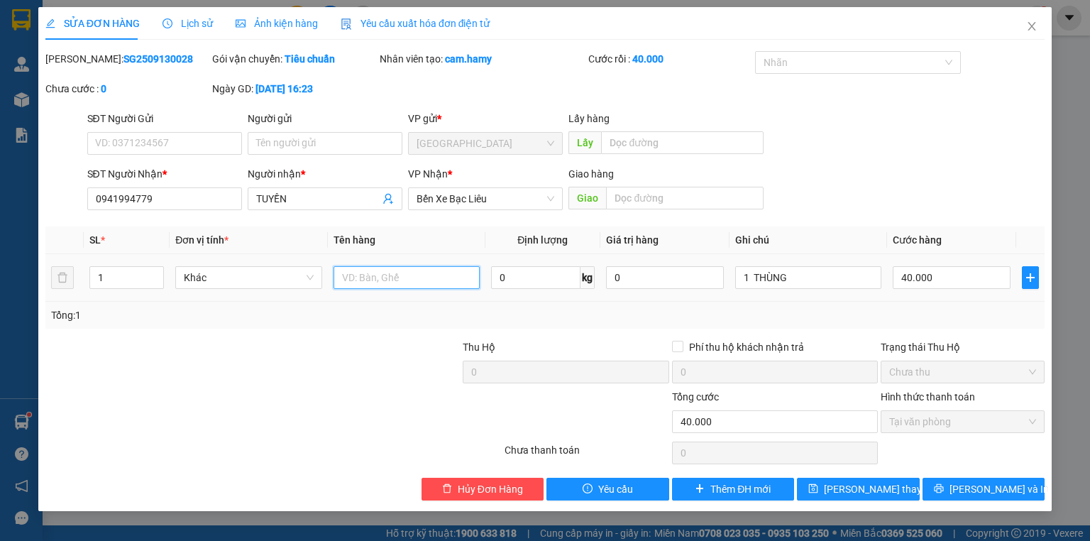
click at [391, 282] on input "text" at bounding box center [406, 277] width 146 height 23
type input "(TT)"
click at [859, 481] on span "Lưu thay đổi" at bounding box center [881, 489] width 114 height 16
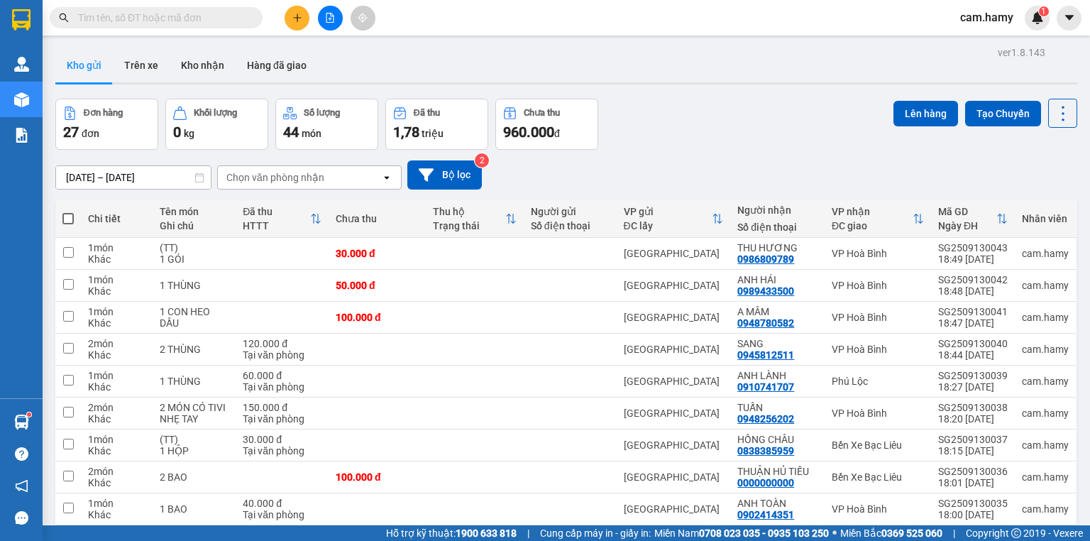
click at [294, 17] on icon "plus" at bounding box center [297, 18] width 10 height 10
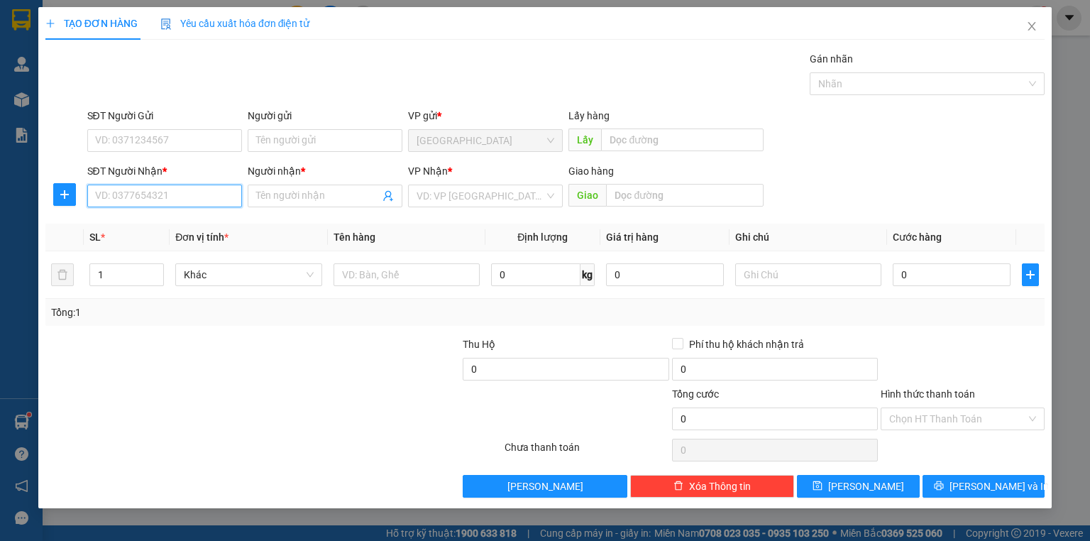
click at [197, 199] on input "SĐT Người Nhận *" at bounding box center [164, 195] width 155 height 23
click at [160, 182] on div "SĐT Người Nhận *" at bounding box center [164, 173] width 155 height 21
click at [160, 186] on input "SĐT Người Nhận *" at bounding box center [164, 195] width 155 height 23
type input "0904931235"
click at [149, 216] on div "0904931235 - AO" at bounding box center [165, 224] width 138 height 16
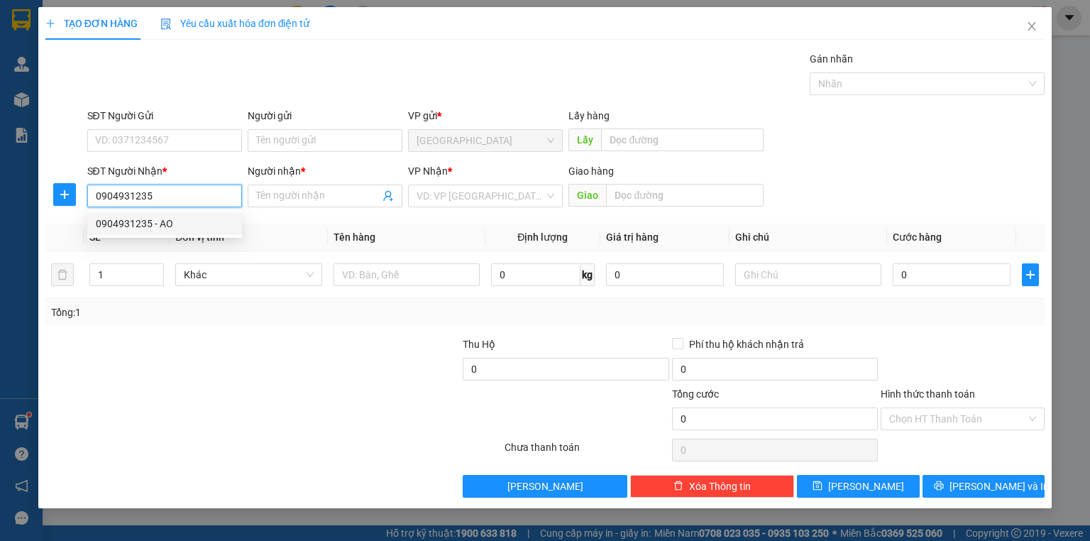
type input "AO"
type input "30.000"
type input "0904931235"
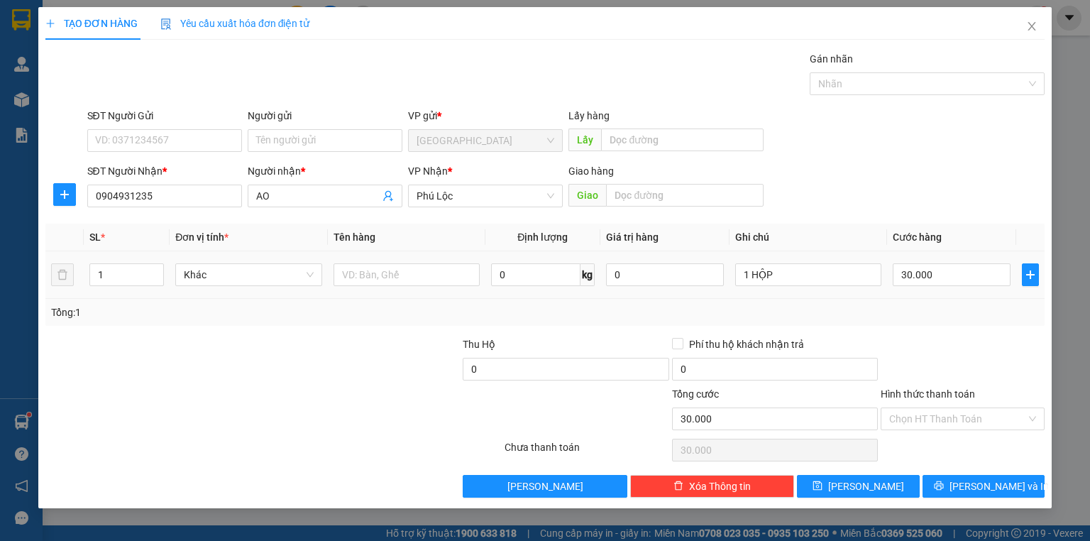
drag, startPoint x: 800, startPoint y: 258, endPoint x: 785, endPoint y: 261, distance: 15.2
click at [798, 260] on td "1 HỘP" at bounding box center [807, 275] width 157 height 48
click at [785, 261] on div "1 HỘP" at bounding box center [808, 274] width 146 height 28
click at [787, 260] on div "1 HỘP" at bounding box center [808, 274] width 146 height 28
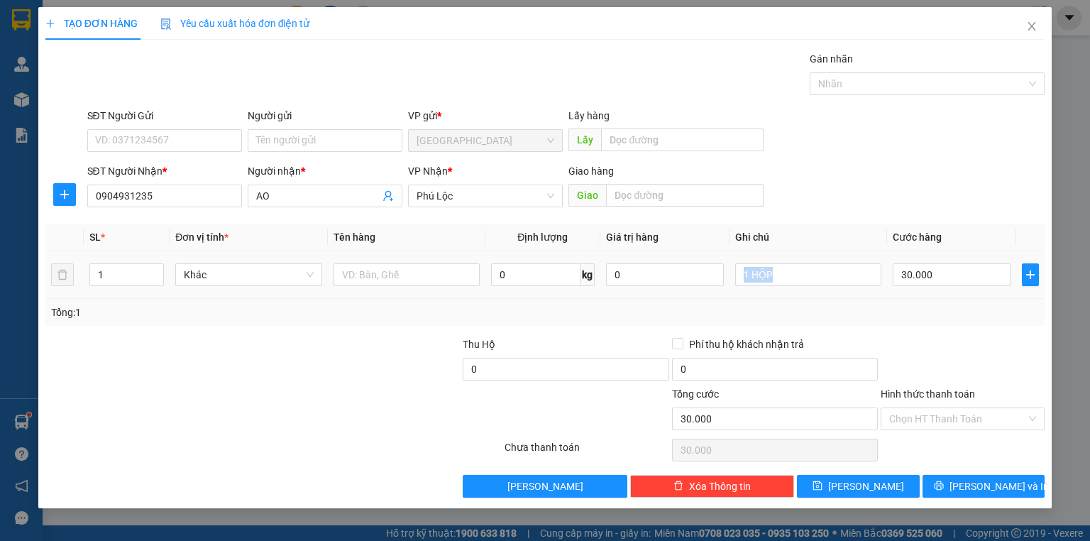
click at [787, 260] on div "1 HỘP" at bounding box center [808, 274] width 146 height 28
click at [788, 260] on div "1 HỘP" at bounding box center [808, 274] width 146 height 28
drag, startPoint x: 861, startPoint y: 267, endPoint x: 848, endPoint y: 270, distance: 13.1
click at [861, 267] on input "1 HỘP" at bounding box center [808, 274] width 146 height 23
click at [586, 310] on div "Tổng: 1" at bounding box center [545, 312] width 988 height 16
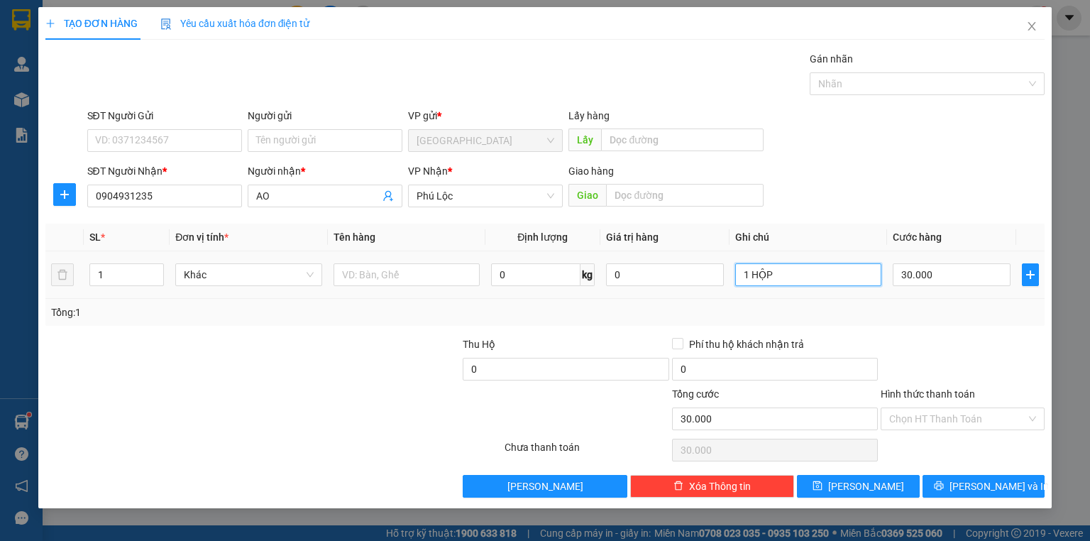
click at [765, 272] on input "1 HỘP" at bounding box center [808, 274] width 146 height 23
type input "1 THÙNG LOA"
click at [1007, 267] on input "30.000" at bounding box center [951, 274] width 118 height 23
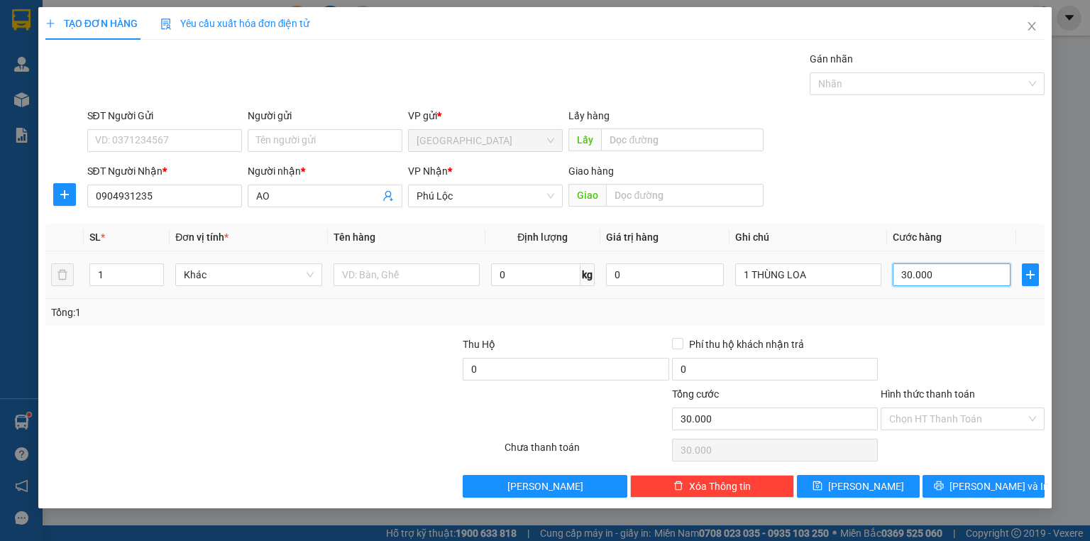
type input "1"
type input "10"
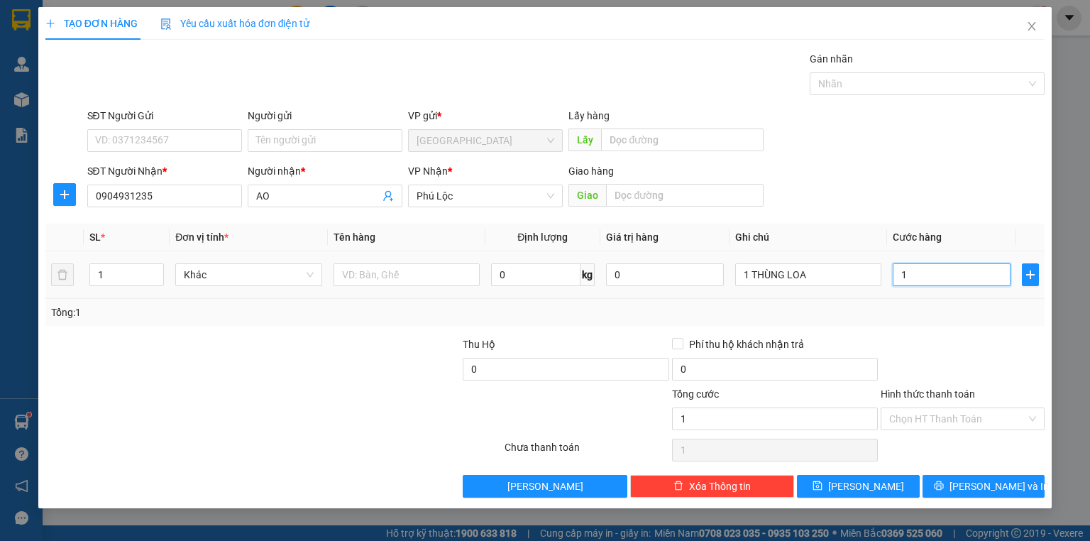
type input "10"
type input "100"
type input "100.000"
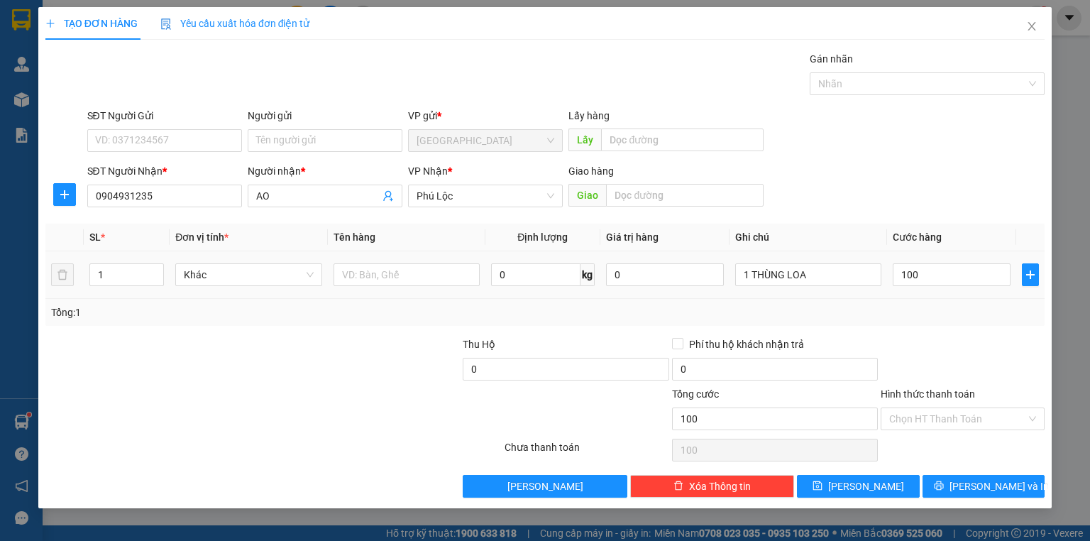
type input "100.000"
click at [964, 350] on div at bounding box center [962, 361] width 167 height 50
click at [944, 415] on input "Hình thức thanh toán" at bounding box center [957, 418] width 137 height 21
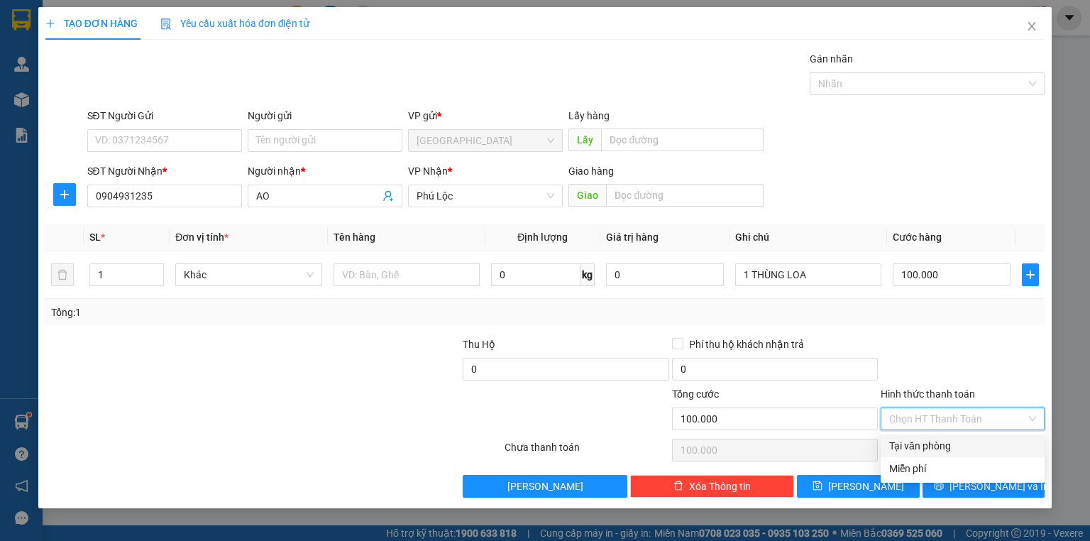
click at [941, 435] on div "Tại văn phòng" at bounding box center [962, 445] width 164 height 23
type input "0"
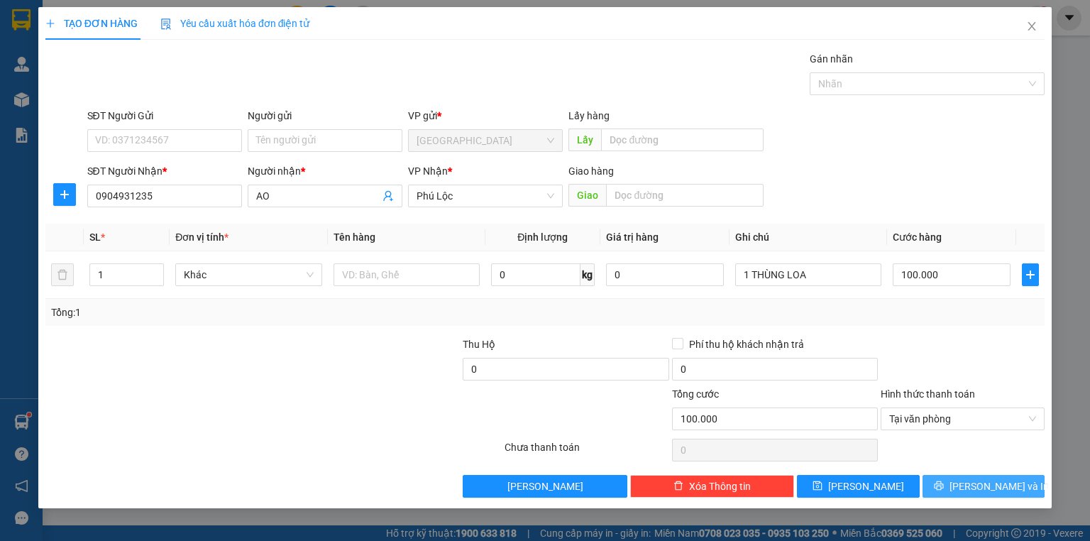
click at [983, 490] on span "Lưu và In" at bounding box center [998, 486] width 99 height 16
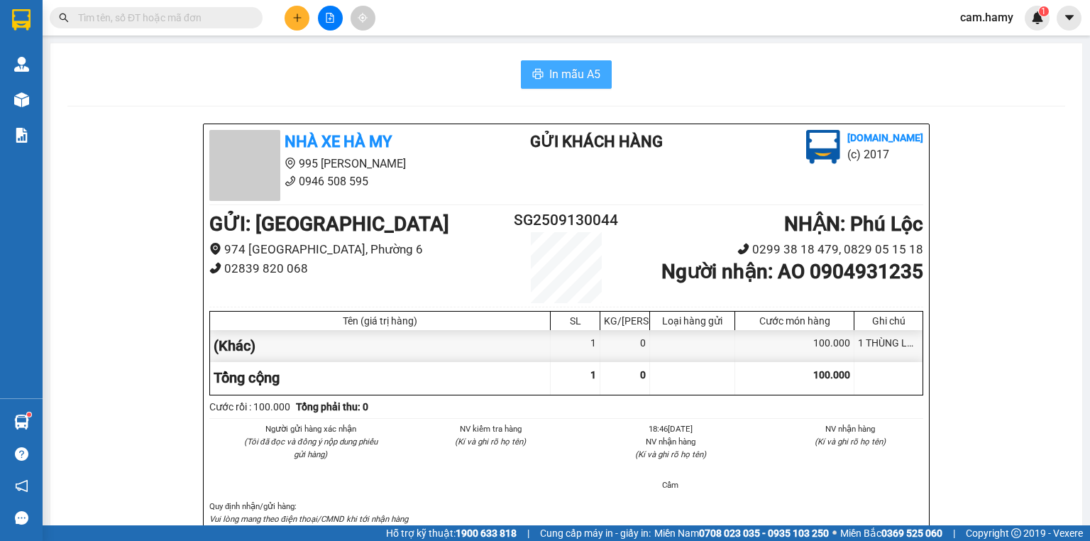
click at [553, 70] on span "In mẫu A5" at bounding box center [574, 74] width 51 height 18
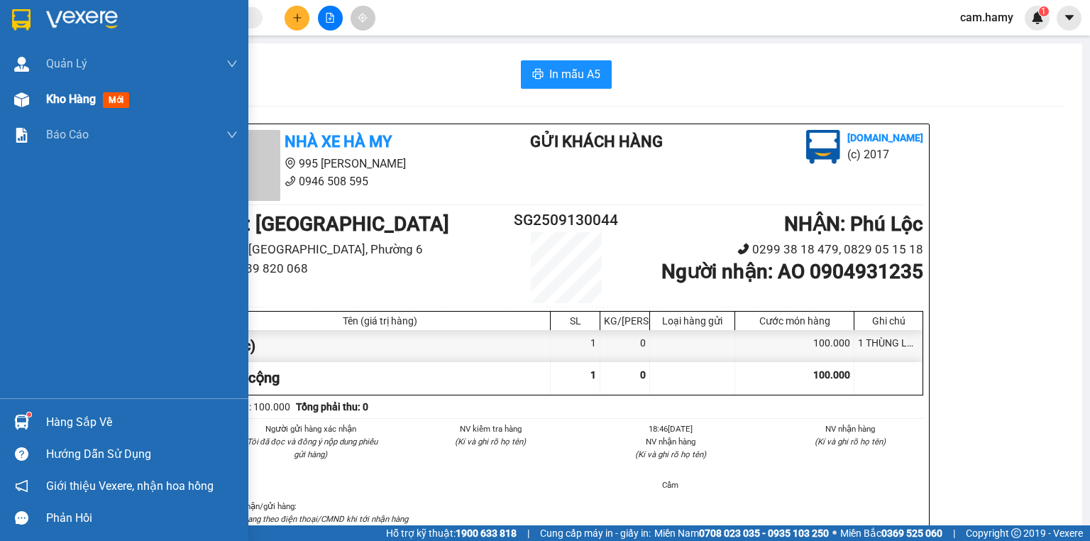
click at [18, 104] on img at bounding box center [21, 99] width 15 height 15
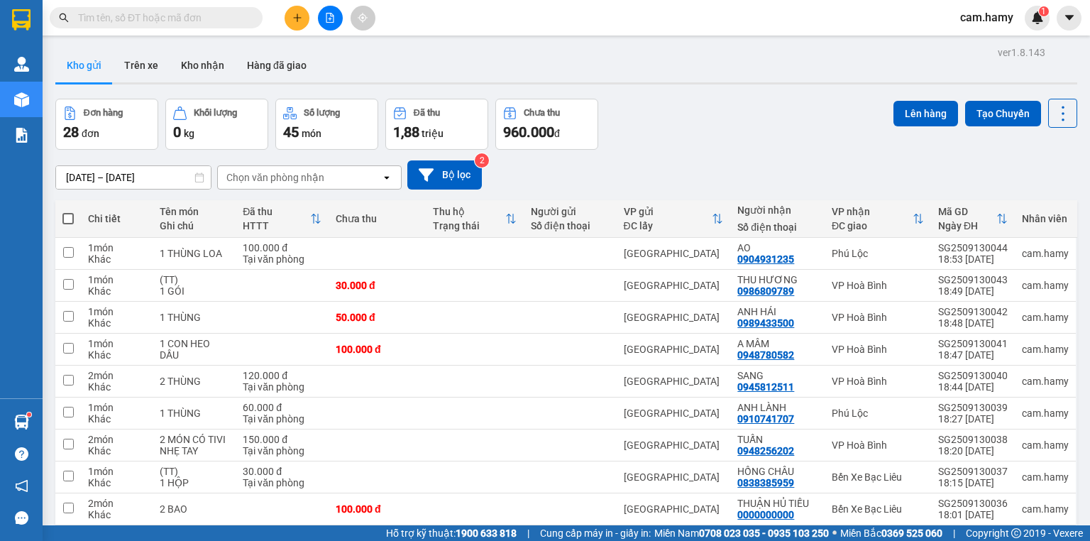
click at [74, 218] on th at bounding box center [68, 219] width 26 height 38
click at [72, 221] on span at bounding box center [67, 218] width 11 height 11
click at [68, 211] on input "checkbox" at bounding box center [68, 211] width 0 height 0
checkbox input "true"
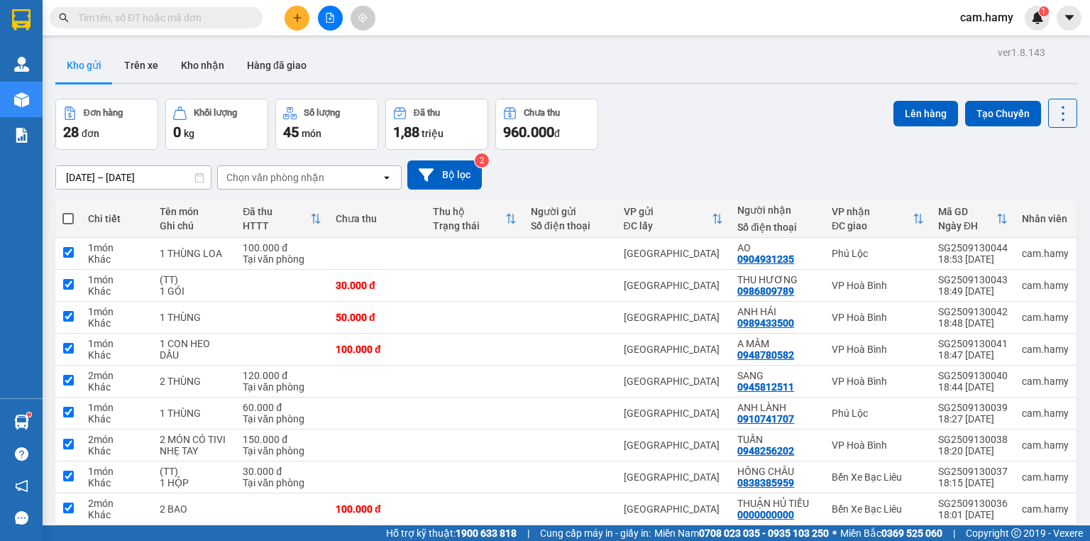
checkbox input "true"
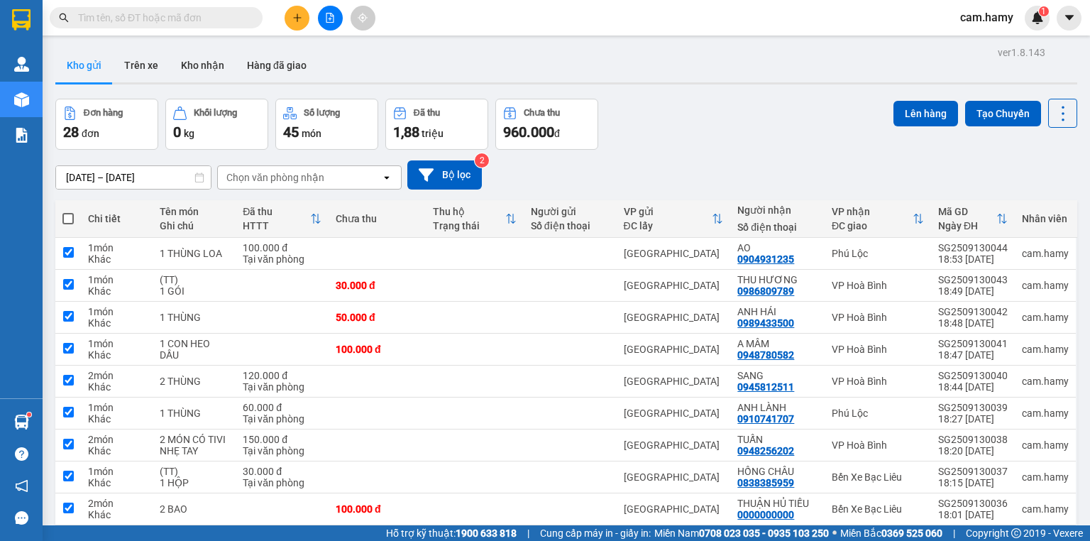
checkbox input "true"
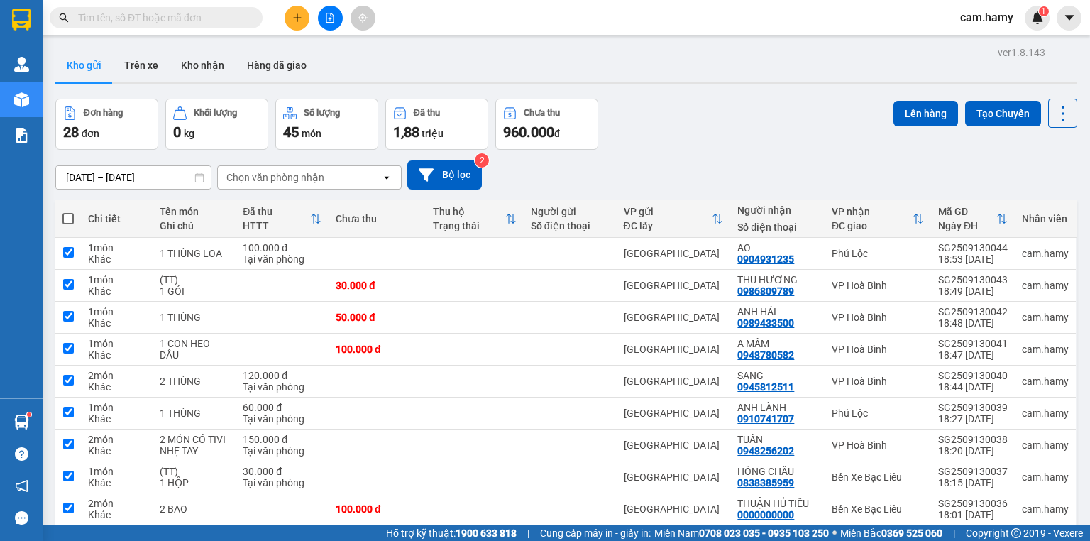
checkbox input "true"
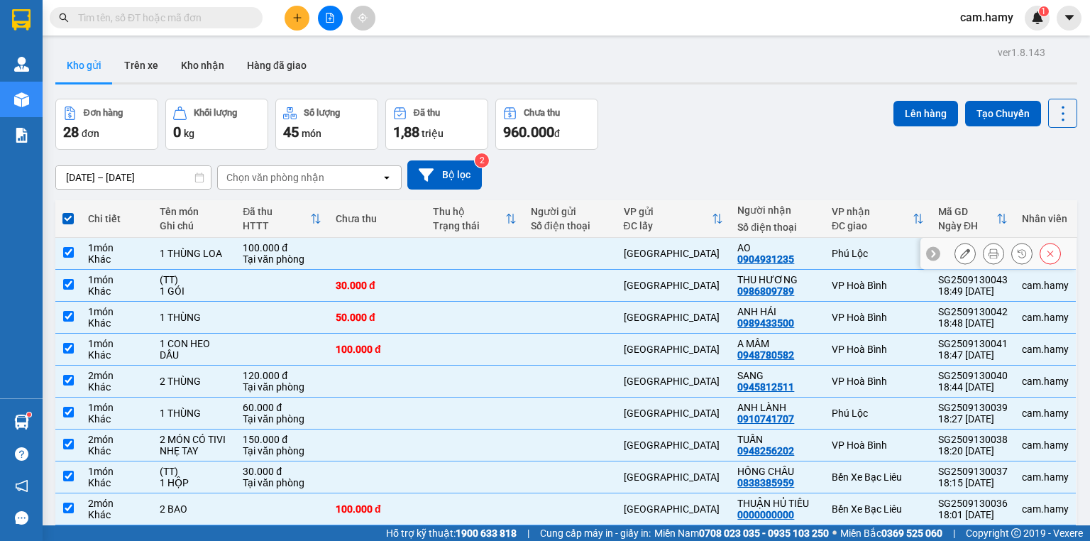
click at [145, 255] on div "Khác" at bounding box center [116, 258] width 57 height 11
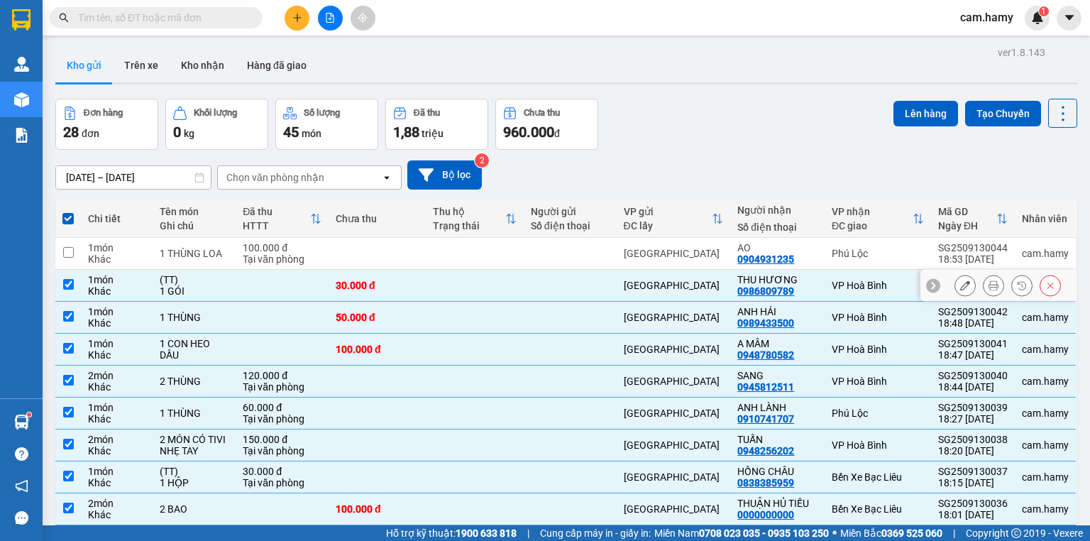
click at [167, 294] on div "1 GÓI" at bounding box center [194, 290] width 69 height 11
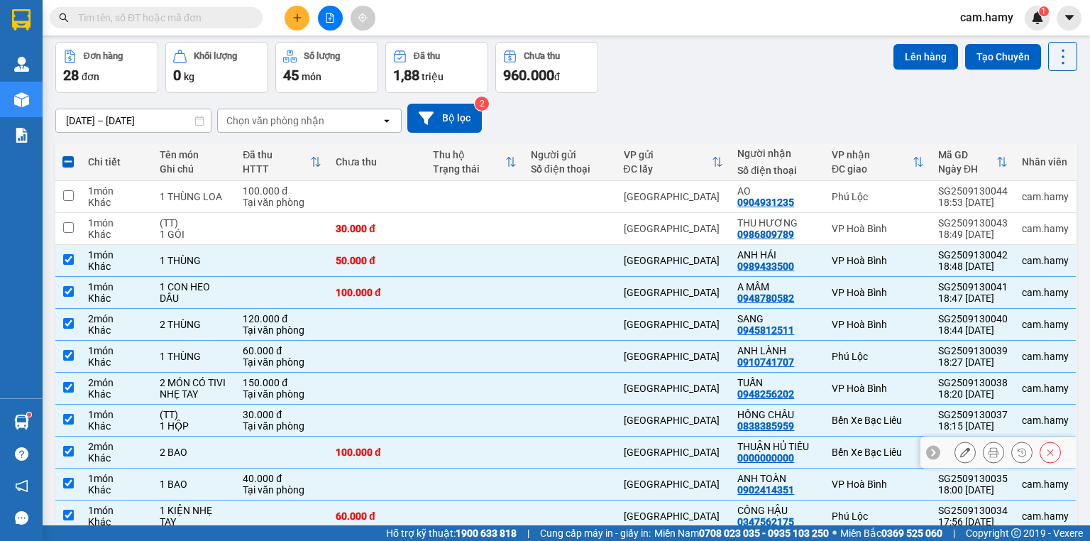
scroll to position [114, 0]
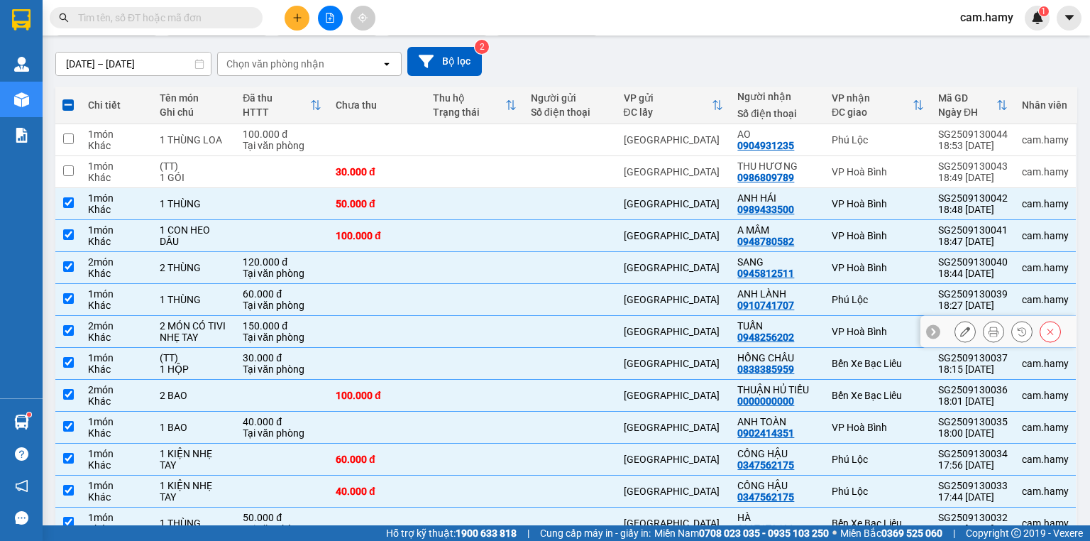
click at [219, 333] on div "2 MÓN CÓ TIVI NHẸ TAY" at bounding box center [194, 331] width 69 height 23
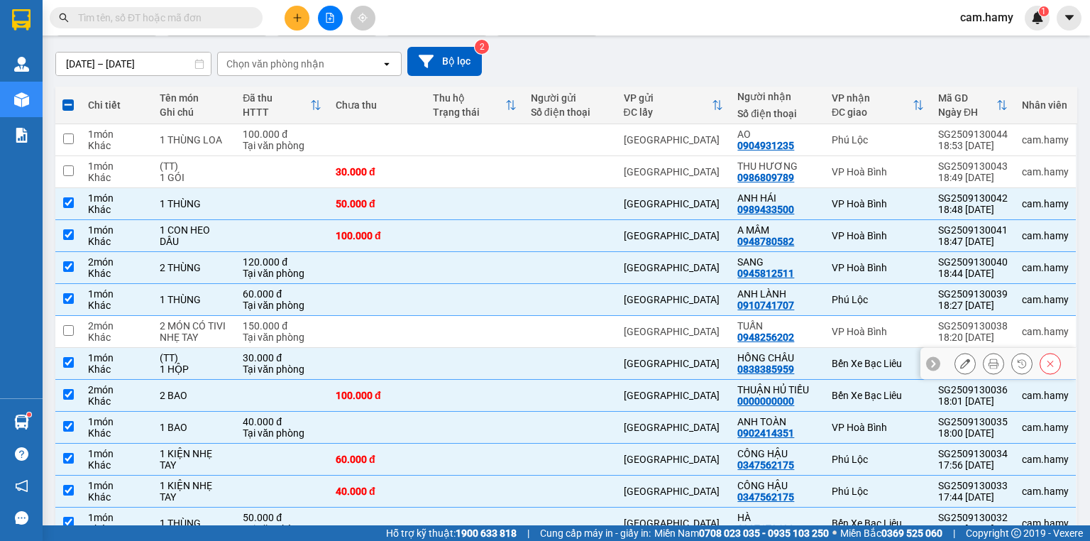
click at [246, 365] on div "Tại văn phòng" at bounding box center [282, 368] width 79 height 11
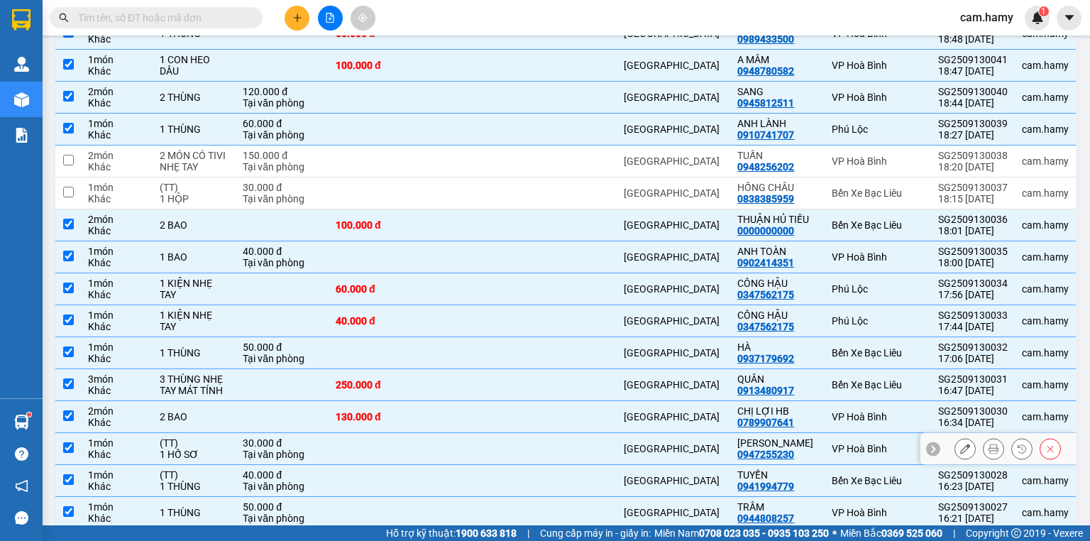
scroll to position [341, 0]
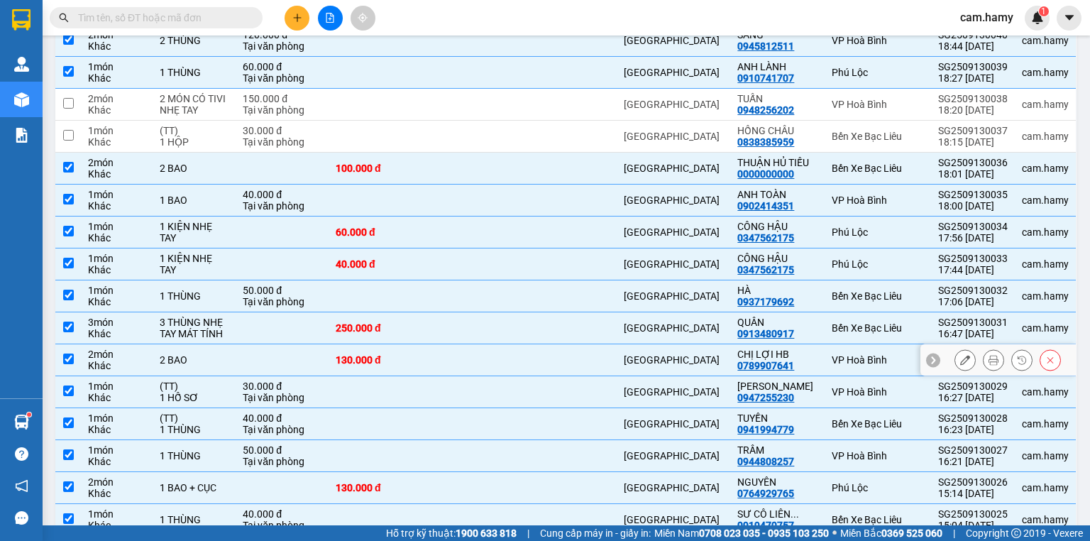
click at [243, 359] on td at bounding box center [282, 360] width 93 height 32
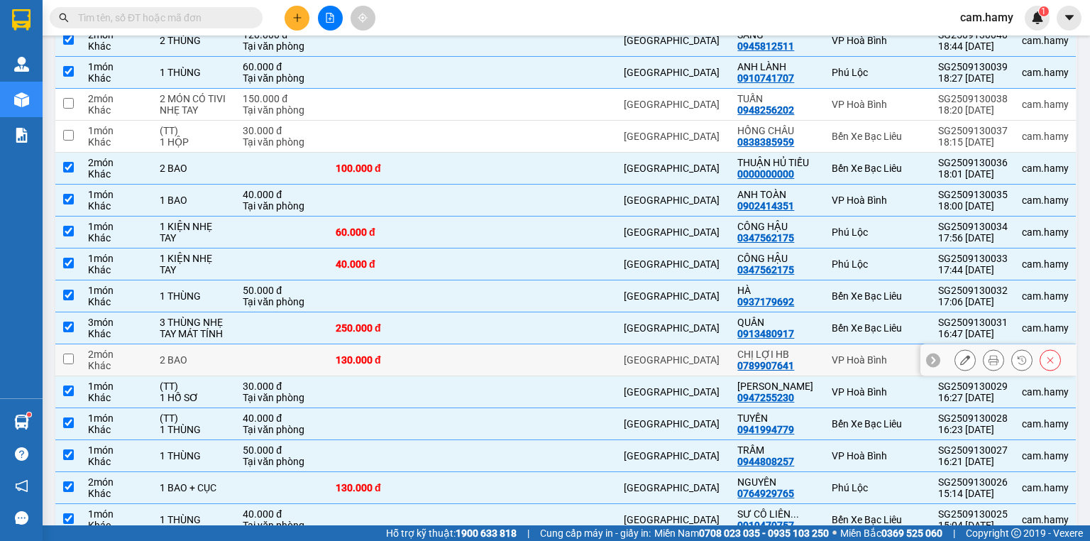
scroll to position [454, 0]
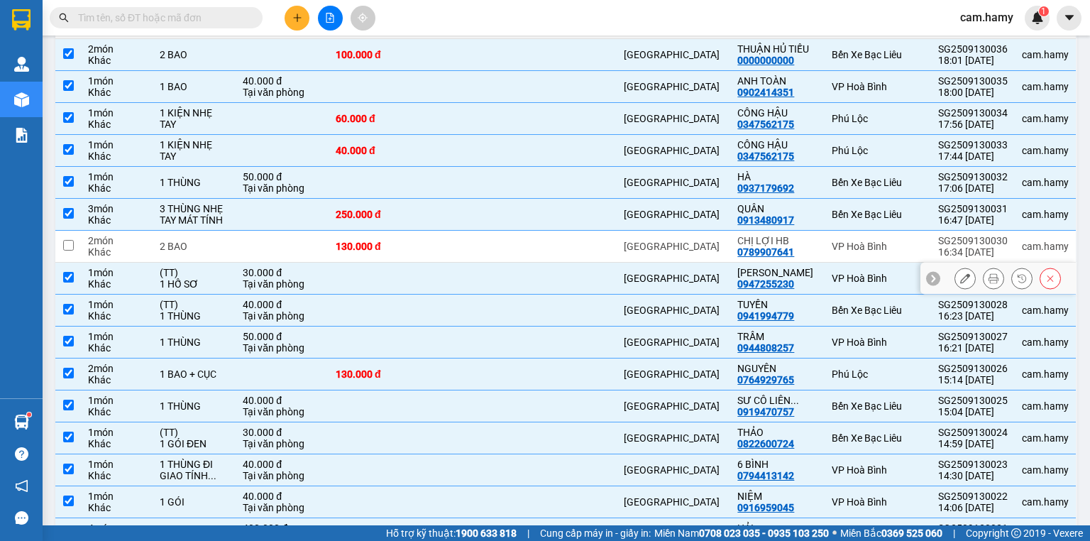
click at [209, 281] on div "1 HỐ SƠ" at bounding box center [194, 283] width 69 height 11
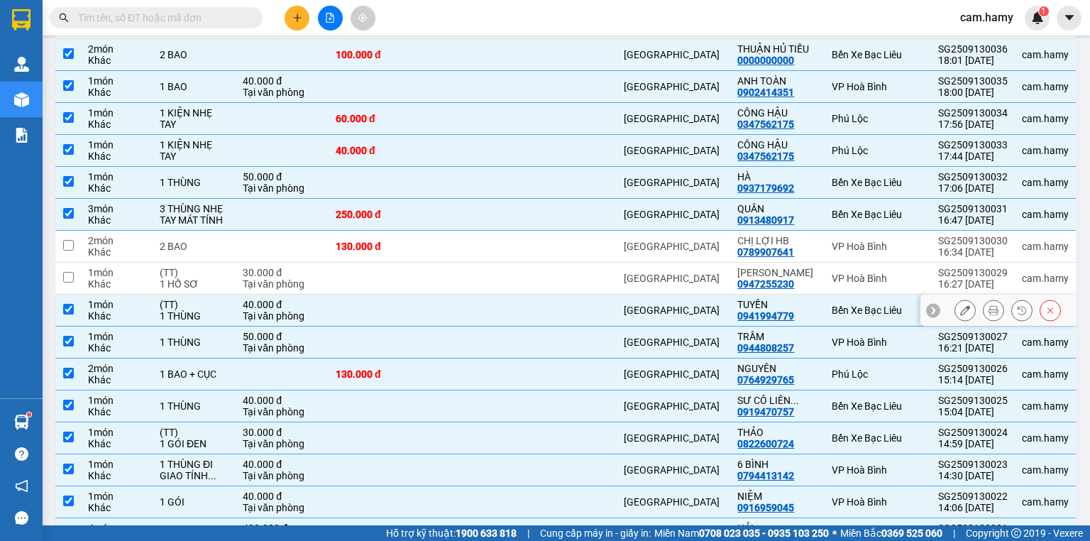
click at [206, 314] on div "1 THÙNG" at bounding box center [194, 315] width 69 height 11
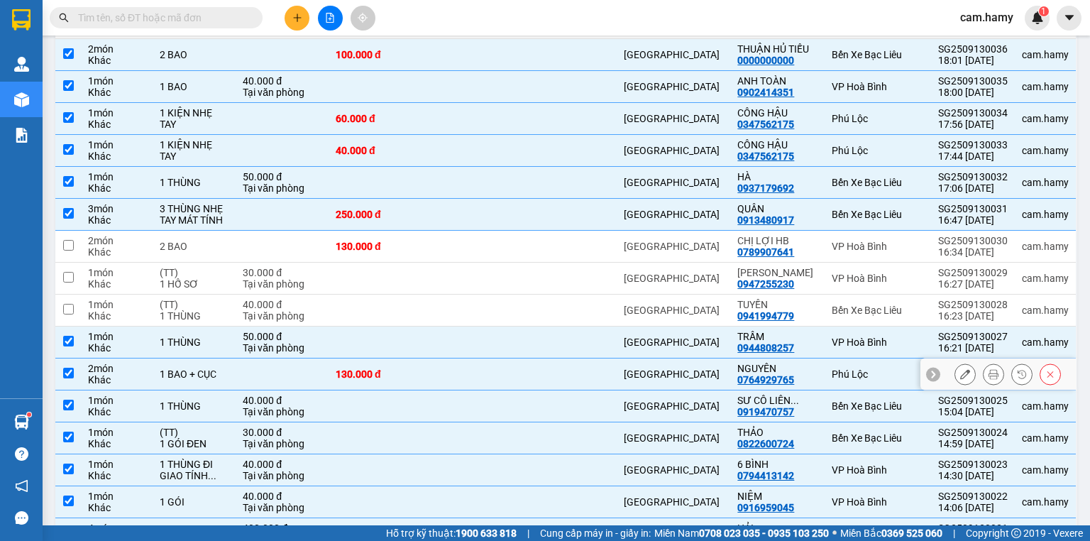
click at [247, 370] on td at bounding box center [282, 374] width 93 height 32
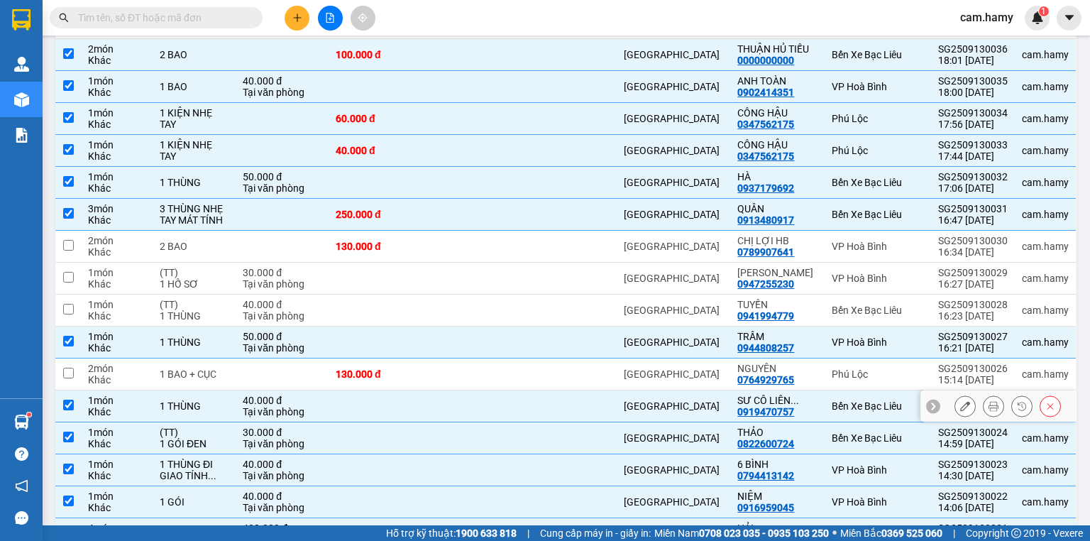
scroll to position [511, 0]
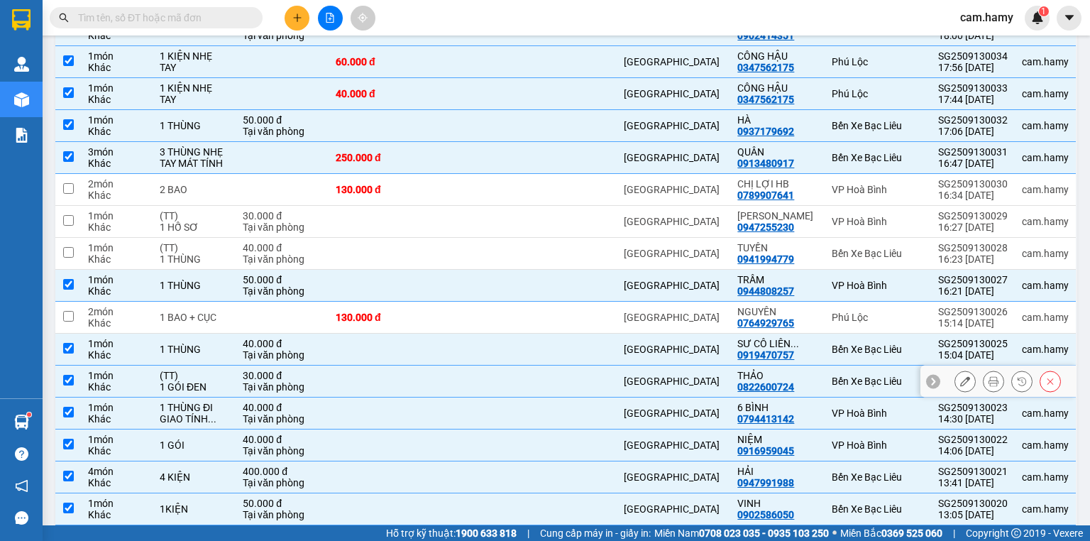
click at [227, 385] on div "1 GÓI ĐEN" at bounding box center [194, 386] width 69 height 11
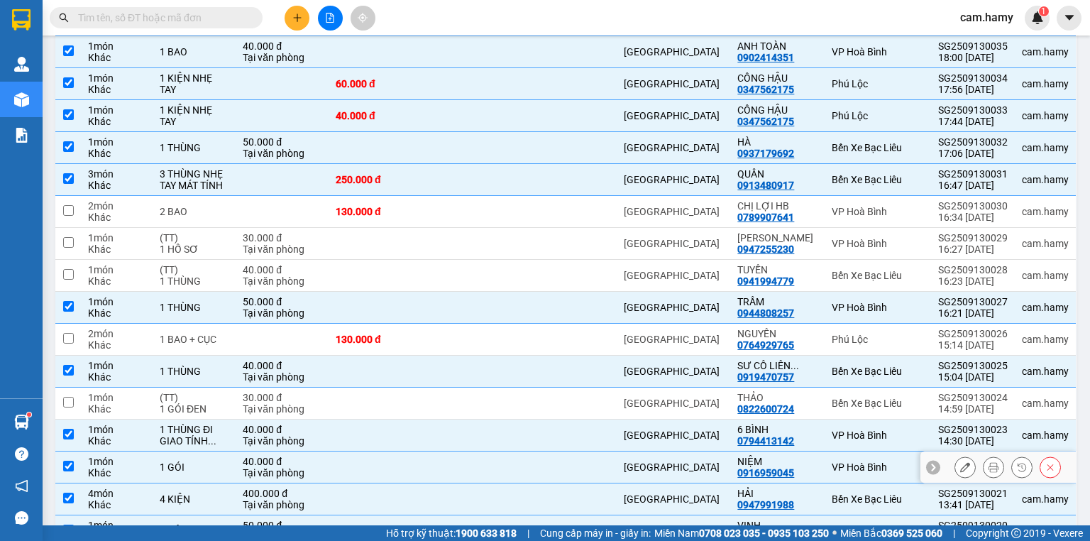
scroll to position [659, 0]
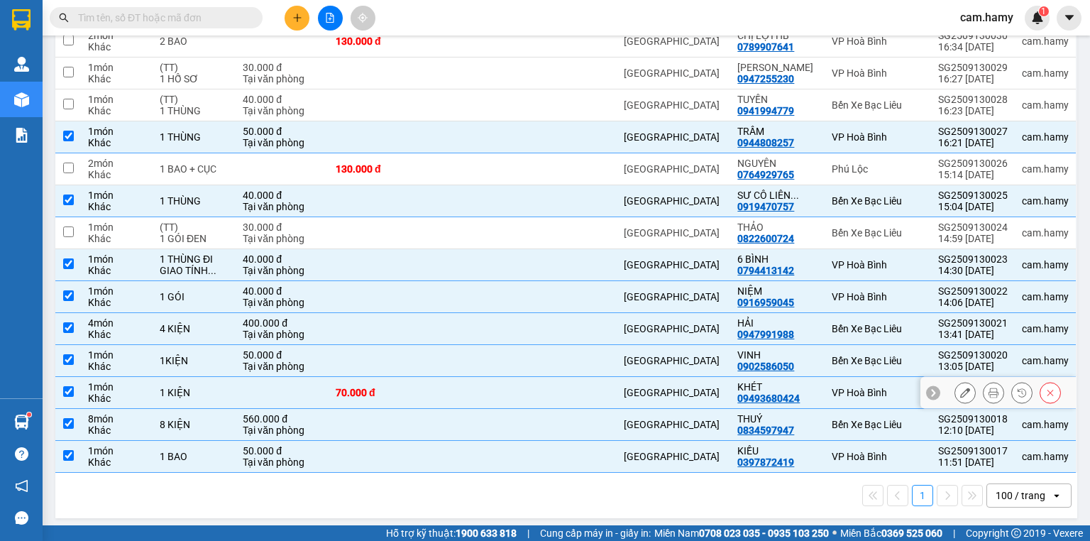
click at [462, 386] on td at bounding box center [474, 393] width 97 height 32
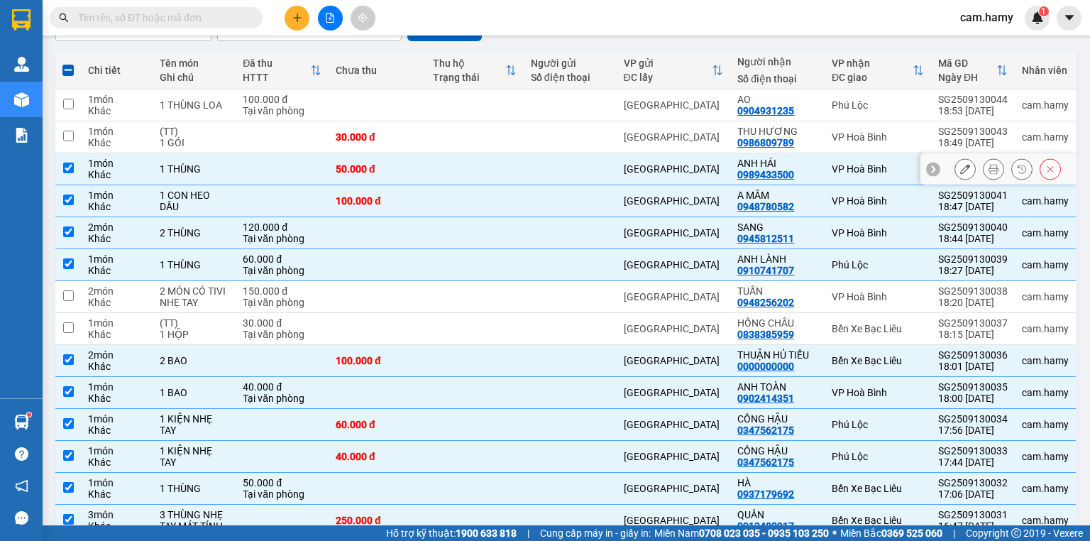
scroll to position [0, 0]
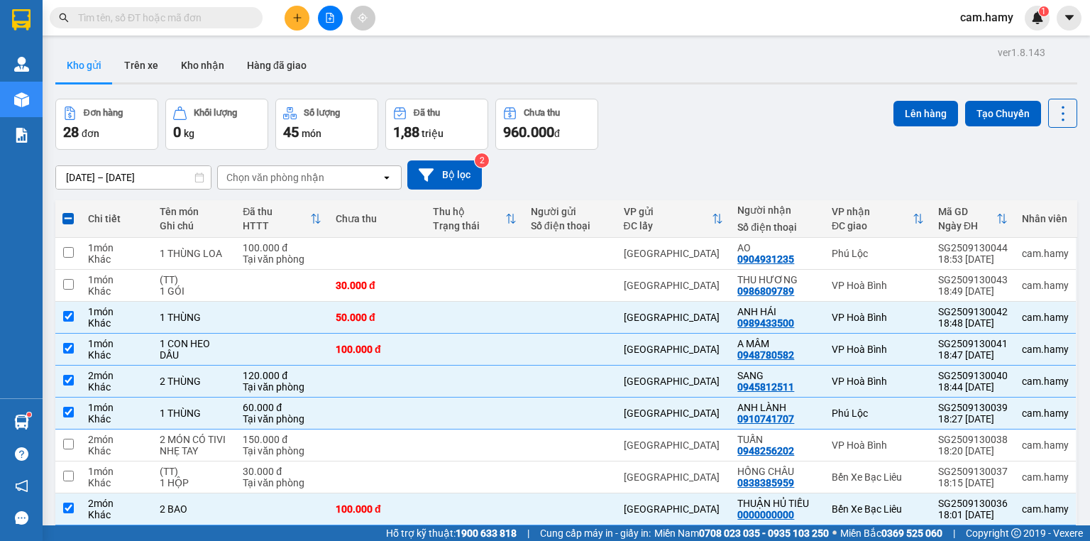
drag, startPoint x: 853, startPoint y: 210, endPoint x: 847, endPoint y: 235, distance: 25.5
drag, startPoint x: 847, startPoint y: 235, endPoint x: 917, endPoint y: 109, distance: 143.5
click at [917, 109] on button "Lên hàng" at bounding box center [925, 114] width 65 height 26
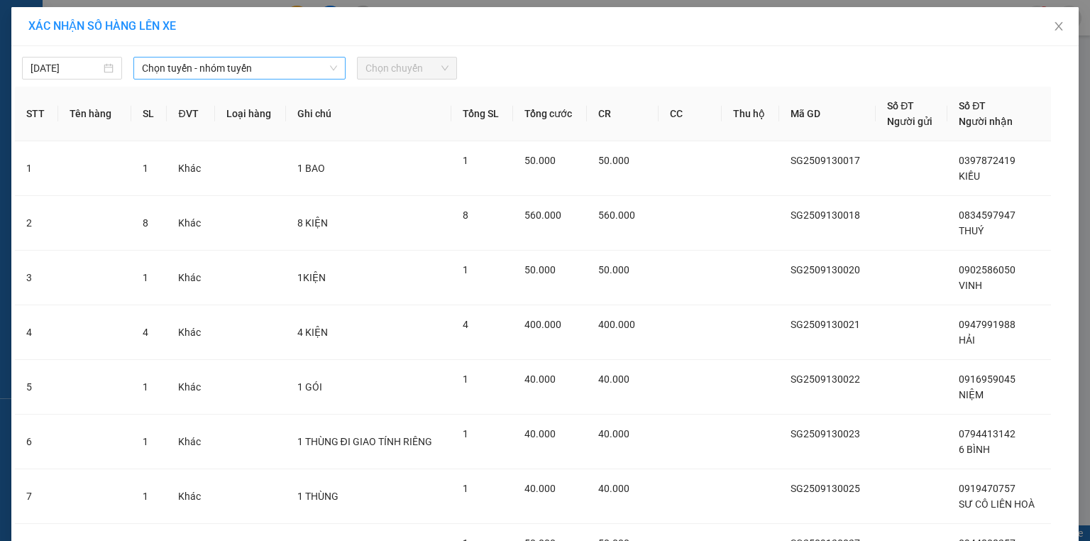
click at [148, 73] on span "Chọn tuyến - nhóm tuyến" at bounding box center [239, 67] width 195 height 21
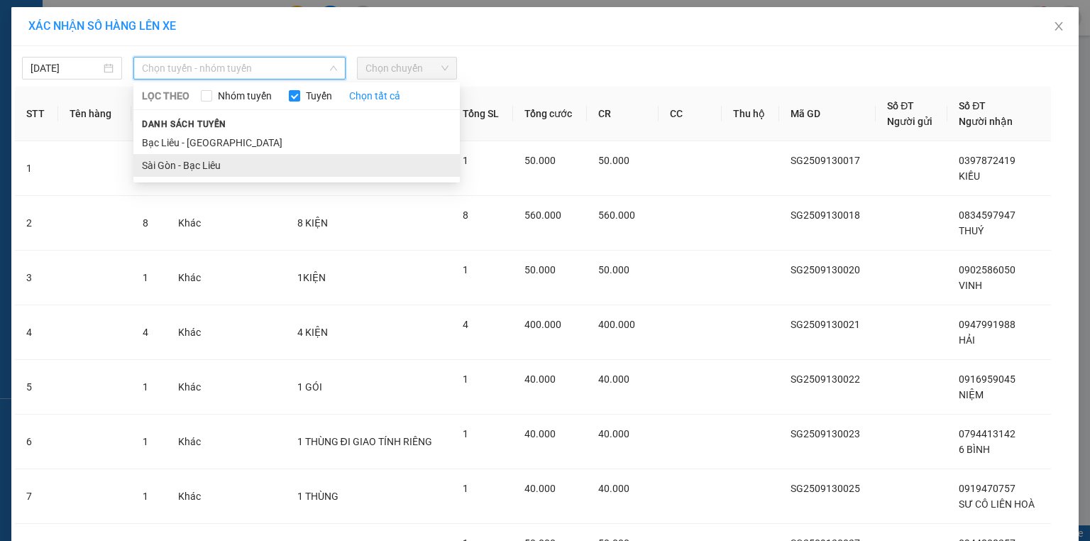
click at [199, 162] on li "Sài Gòn - Bạc Liêu" at bounding box center [296, 165] width 326 height 23
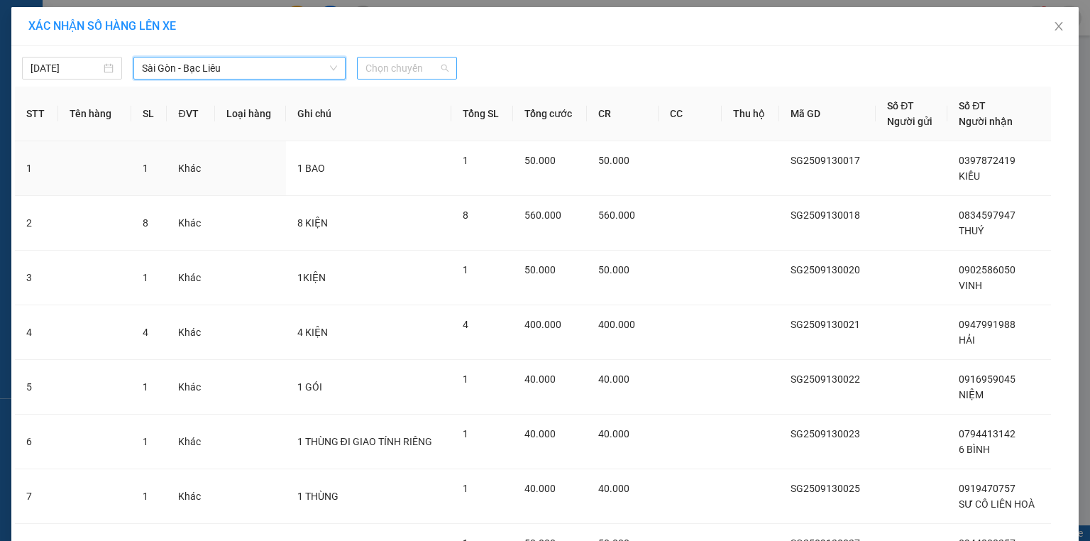
click at [426, 62] on span "Chọn chuyến" at bounding box center [406, 67] width 83 height 21
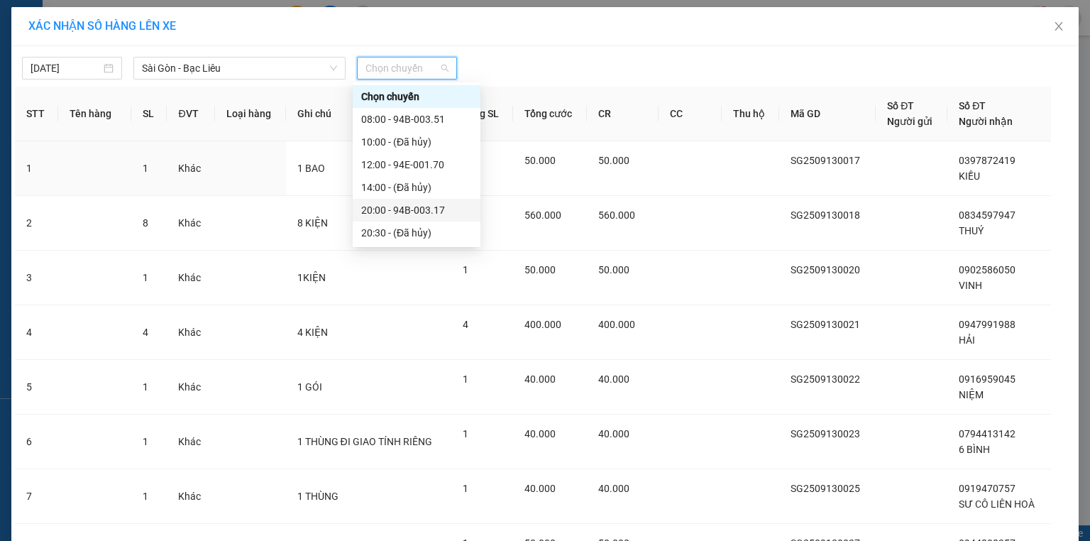
click at [428, 202] on div "20:00 - 94B-003.17" at bounding box center [416, 210] width 111 height 16
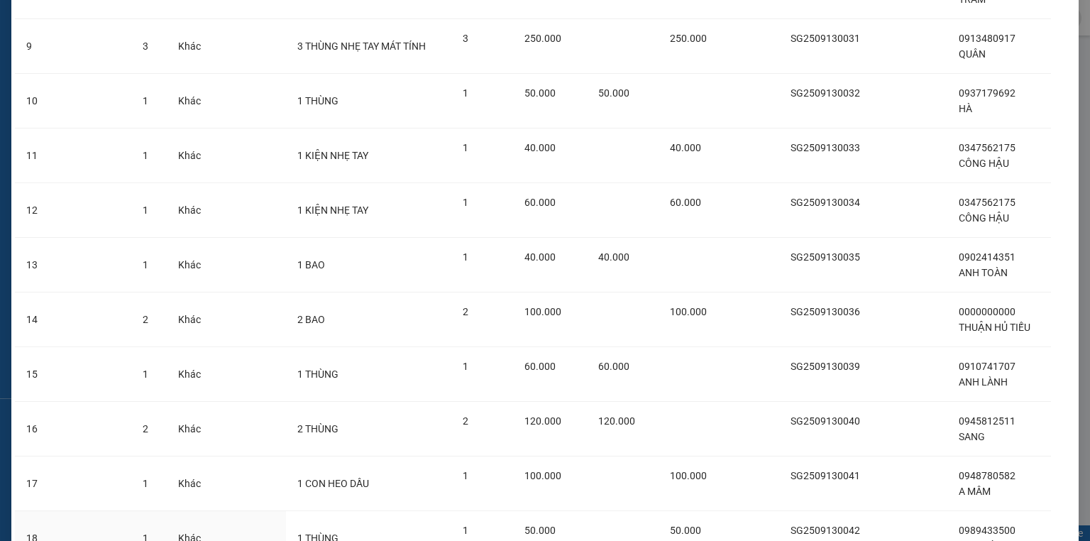
scroll to position [692, 0]
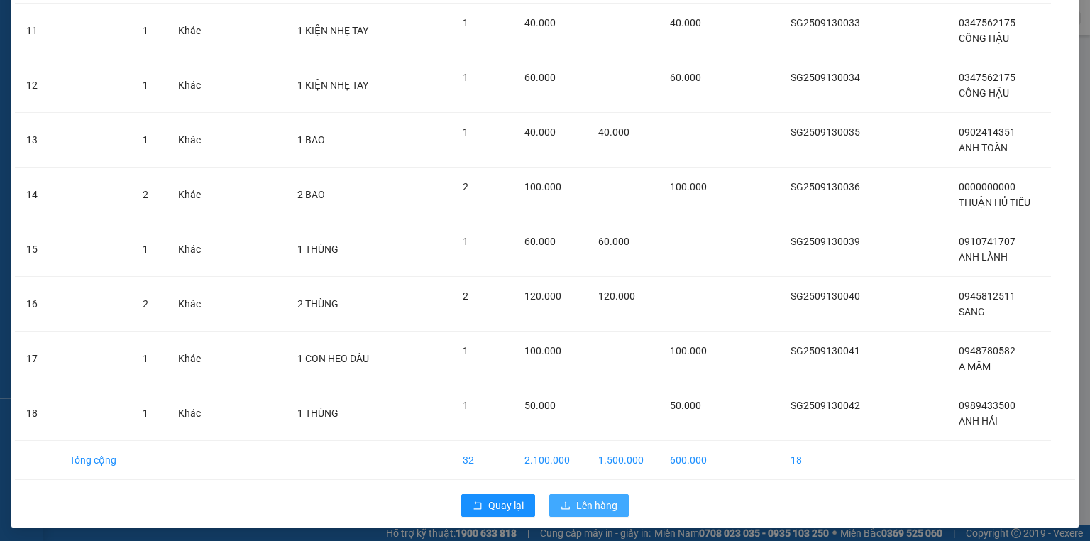
click at [612, 507] on span "Lên hàng" at bounding box center [596, 505] width 41 height 16
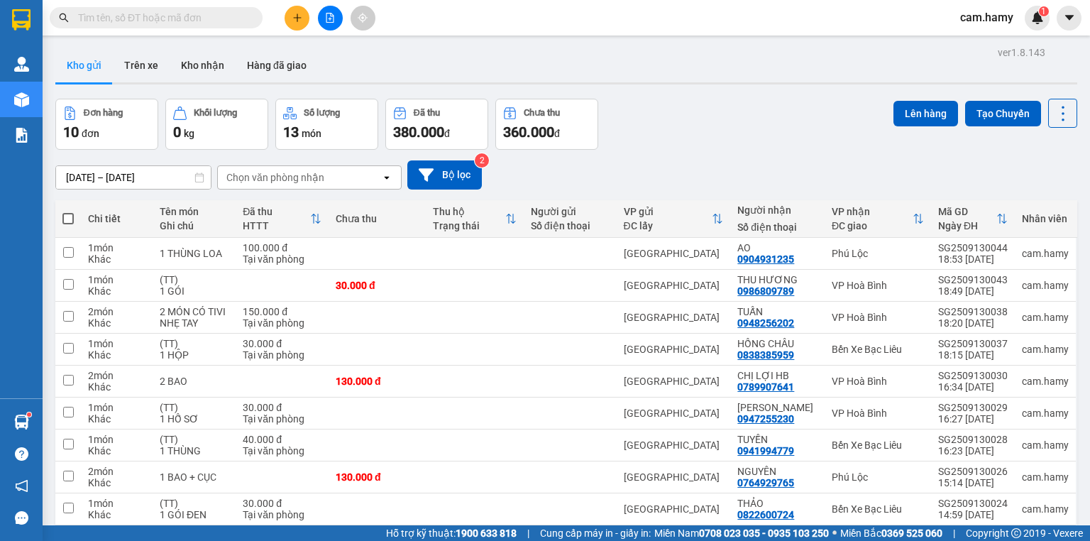
click at [333, 11] on button at bounding box center [330, 18] width 25 height 25
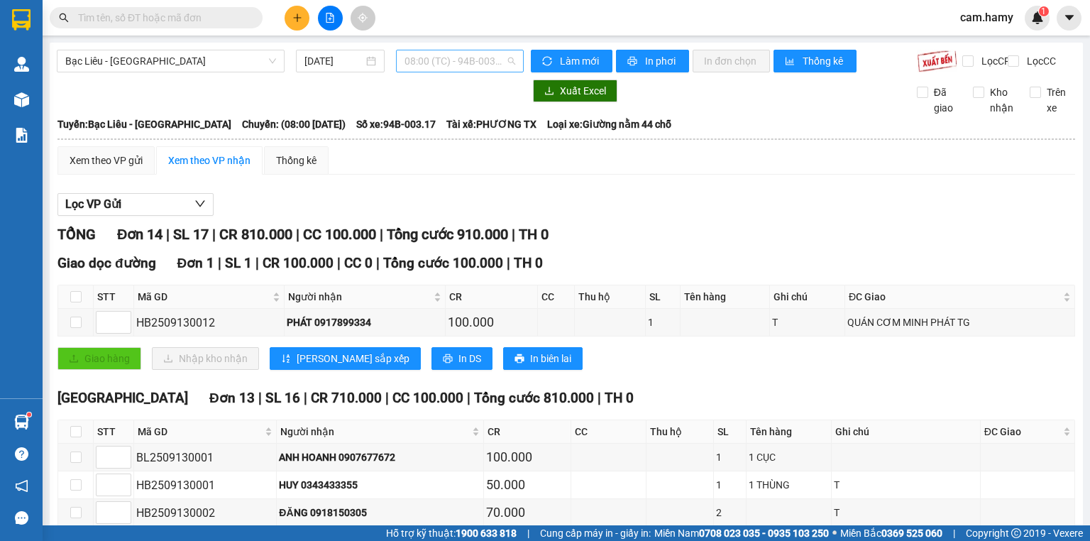
click at [441, 68] on span "08:00 (TC) - 94B-003.17" at bounding box center [459, 60] width 111 height 21
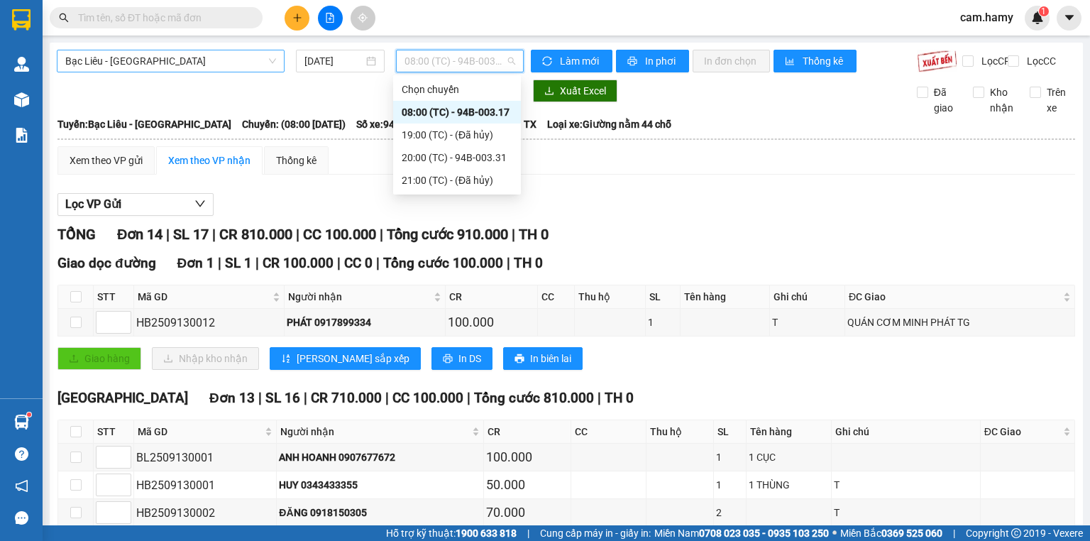
click at [160, 62] on span "Bạc Liêu - [GEOGRAPHIC_DATA]" at bounding box center [170, 60] width 211 height 21
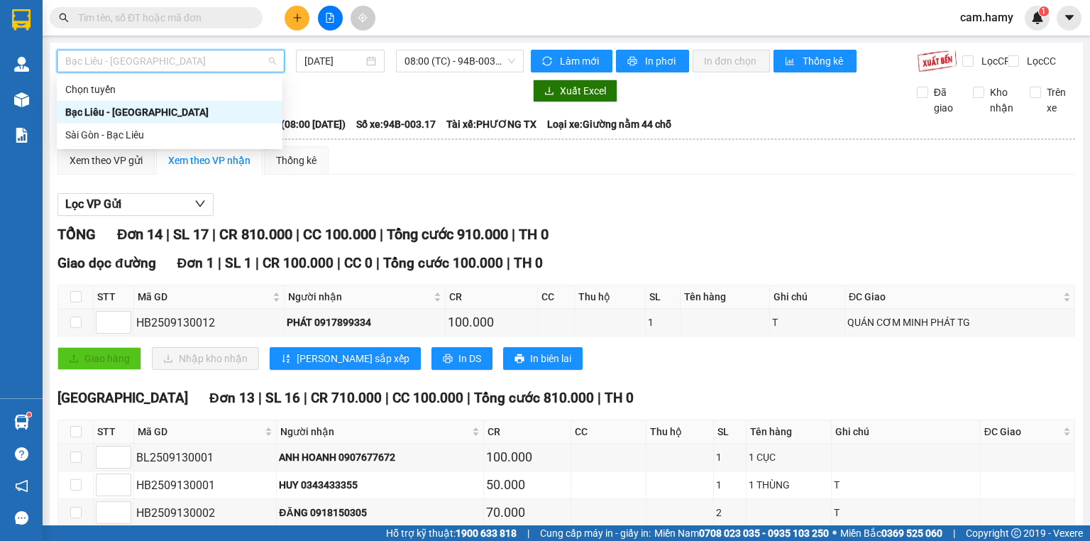
click at [110, 133] on div "Sài Gòn - Bạc Liêu" at bounding box center [169, 135] width 209 height 16
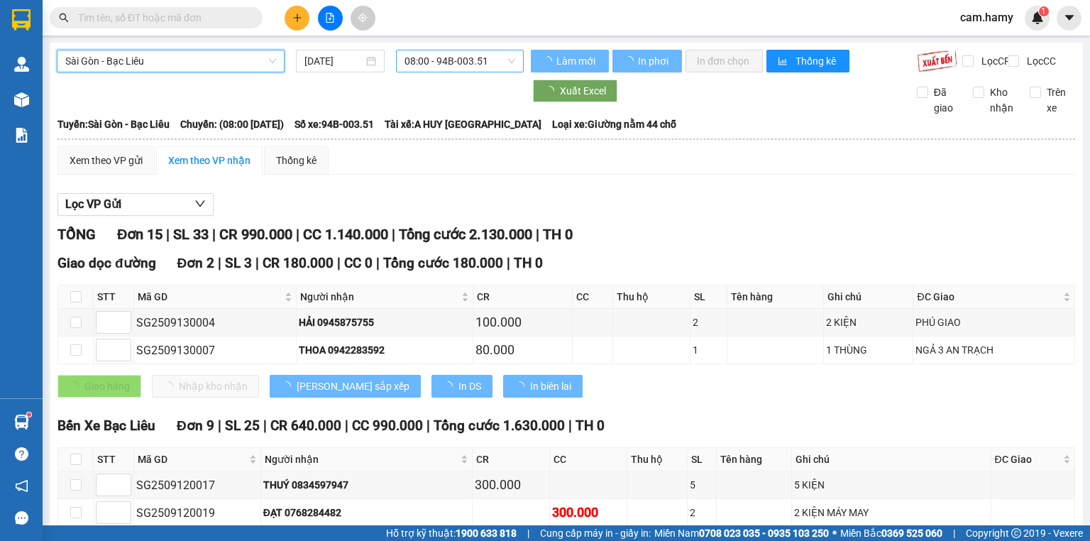
click at [415, 60] on span "08:00 - 94B-003.51" at bounding box center [459, 60] width 111 height 21
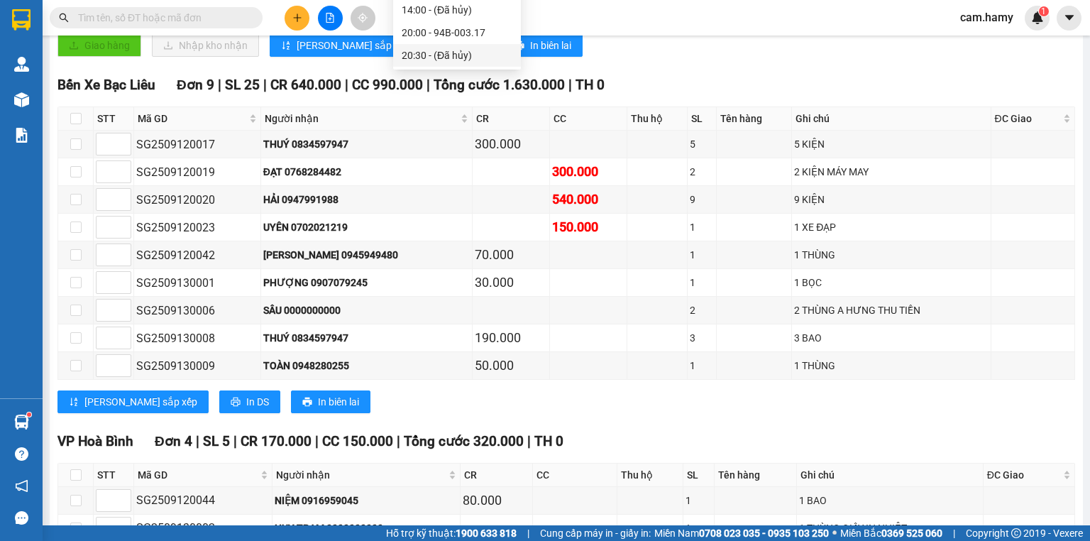
click at [658, 57] on div "Giao hàng Nhập kho nhận Lưu sắp xếp In DS In biên lai" at bounding box center [565, 45] width 1017 height 23
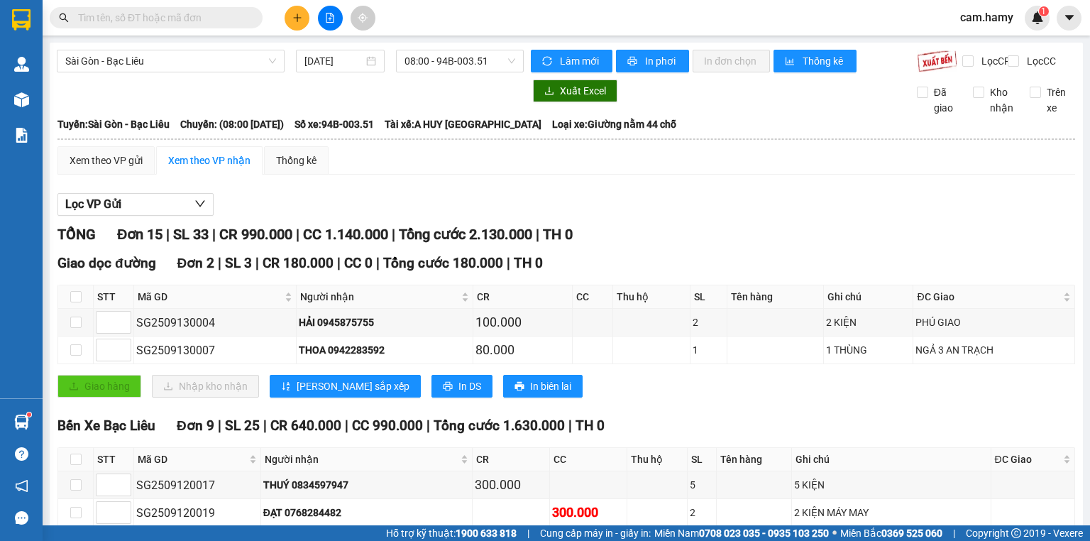
click at [438, 72] on div "Sài Gòn - Bạc Liêu 13/09/2025 08:00 - 94B-003.51" at bounding box center [290, 61] width 467 height 23
click at [438, 64] on span "08:00 - 94B-003.51" at bounding box center [459, 60] width 111 height 21
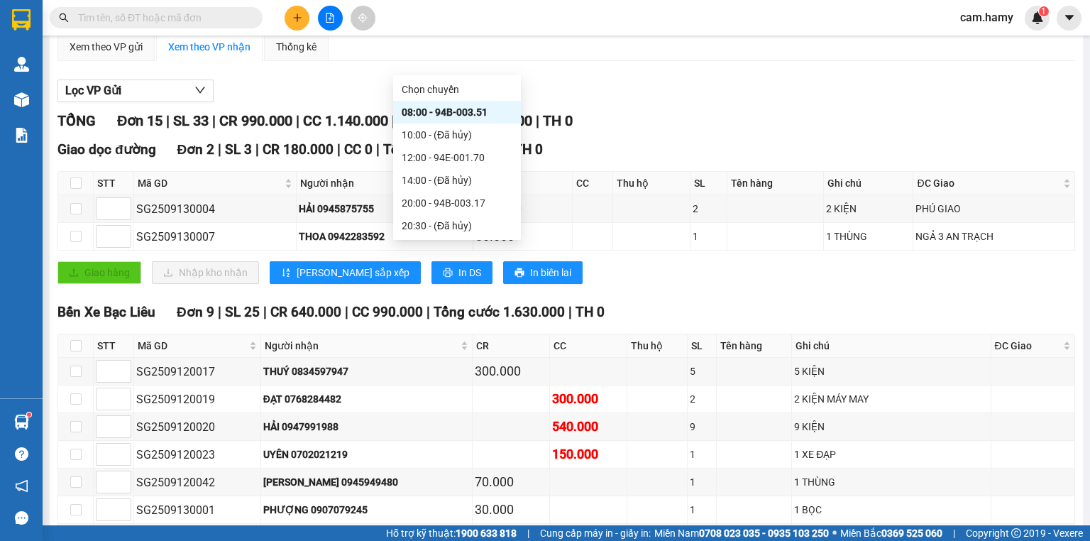
scroll to position [170, 0]
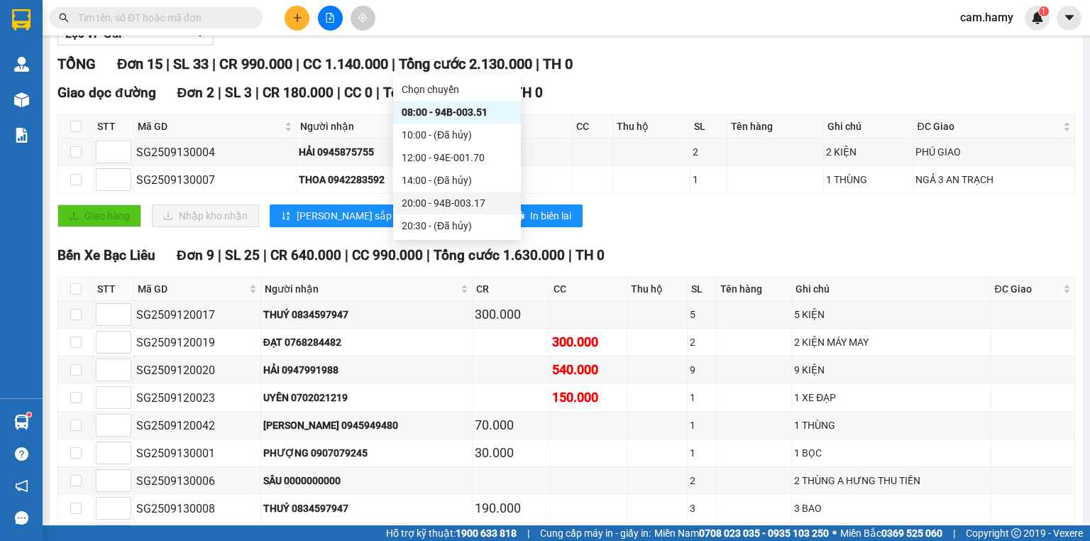
click at [468, 206] on div "20:00 - 94B-003.17" at bounding box center [457, 203] width 111 height 16
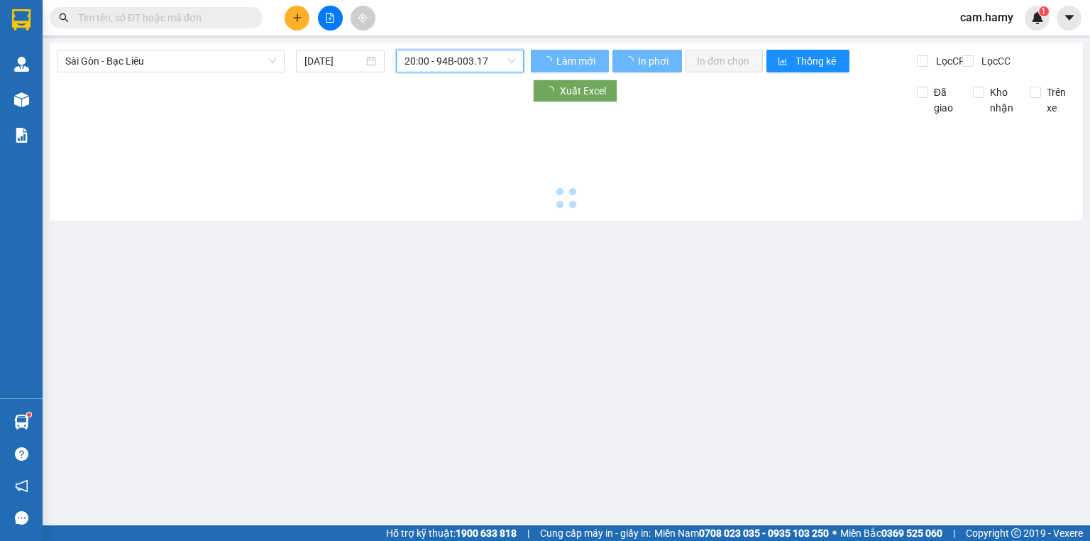
scroll to position [0, 0]
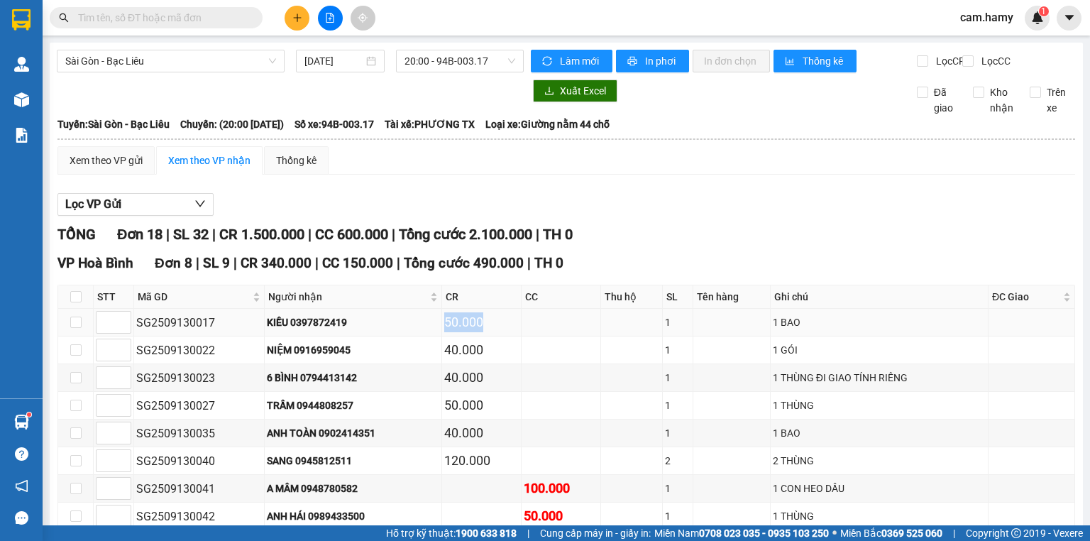
drag, startPoint x: 433, startPoint y: 338, endPoint x: 487, endPoint y: 332, distance: 54.9
click at [487, 332] on tr "SG2509130017 KIỀU 0397872419 50.000 1 1 BAO" at bounding box center [566, 323] width 1017 height 28
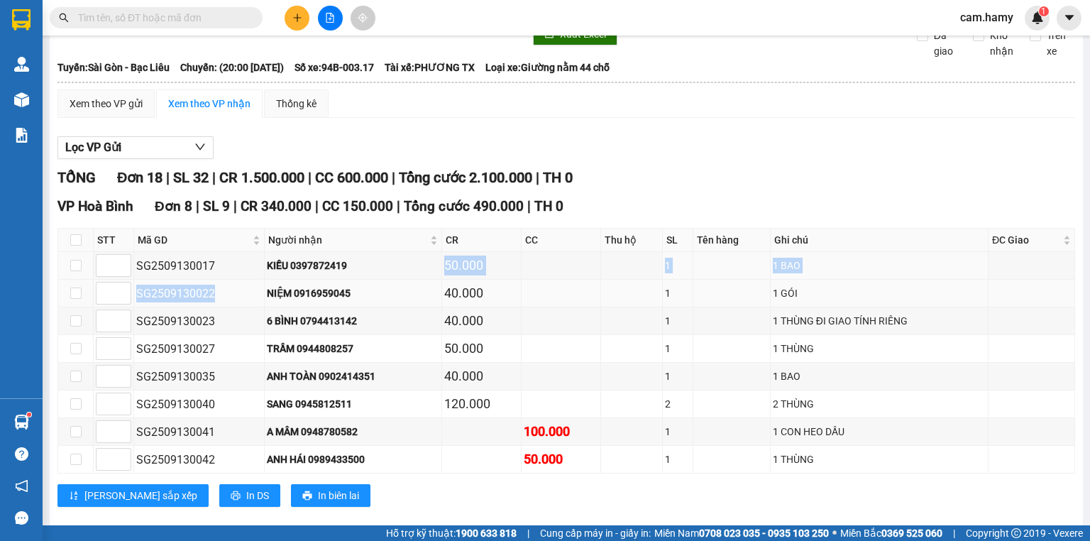
drag, startPoint x: 221, startPoint y: 292, endPoint x: 321, endPoint y: 292, distance: 99.3
click at [363, 281] on tbody "SG2509130017 KIỀU 0397872419 50.000 1 1 BAO SG2509130022 NIỆM 0916959045 40.000…" at bounding box center [566, 362] width 1017 height 221
drag, startPoint x: 261, startPoint y: 287, endPoint x: 371, endPoint y: 277, distance: 110.5
click at [371, 277] on td "KIỀU 0397872419" at bounding box center [353, 266] width 177 height 28
click at [442, 263] on td "50.000" at bounding box center [481, 266] width 79 height 28
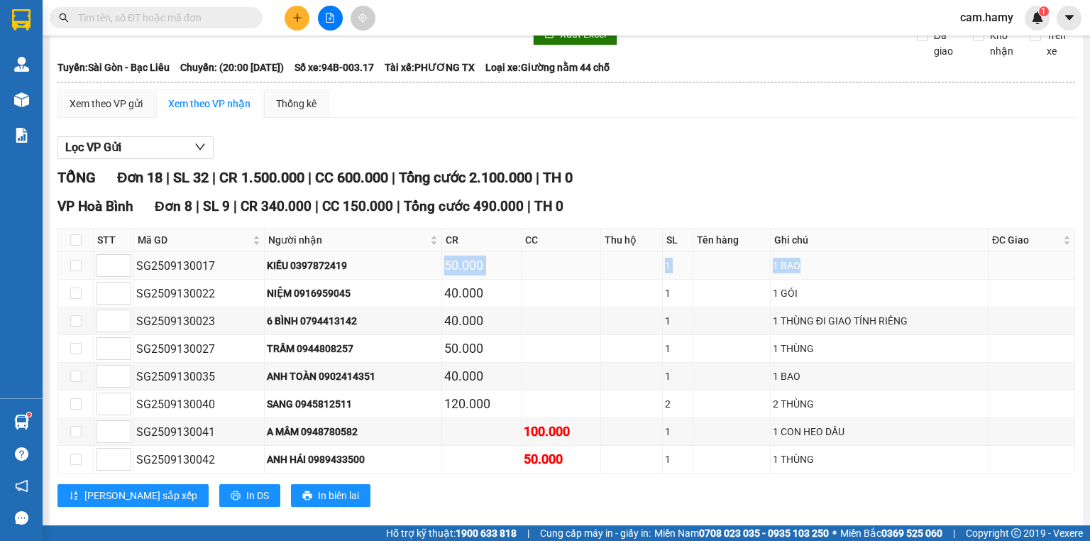
drag, startPoint x: 423, startPoint y: 276, endPoint x: 811, endPoint y: 272, distance: 388.1
click at [812, 272] on tr "SG2509130017 KIỀU 0397872419 50.000 1 1 BAO" at bounding box center [566, 266] width 1017 height 28
click at [778, 160] on div "Lọc VP Gửi" at bounding box center [565, 147] width 1017 height 23
drag, startPoint x: 248, startPoint y: 277, endPoint x: 829, endPoint y: 269, distance: 581.1
click at [829, 269] on tr "SG2509130017 KIỀU 0397872419 50.000 1 1 BAO" at bounding box center [566, 266] width 1017 height 28
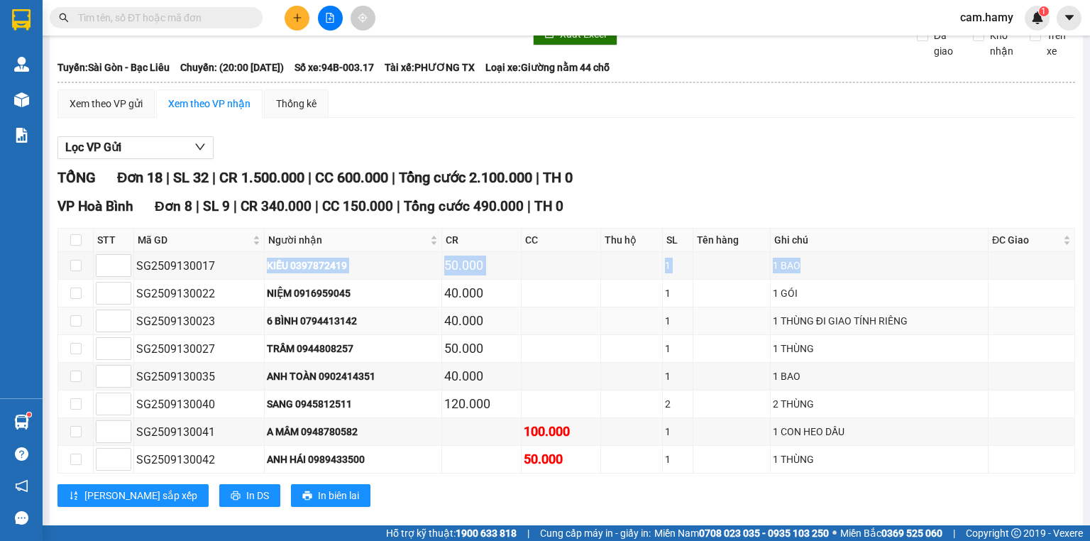
scroll to position [170, 0]
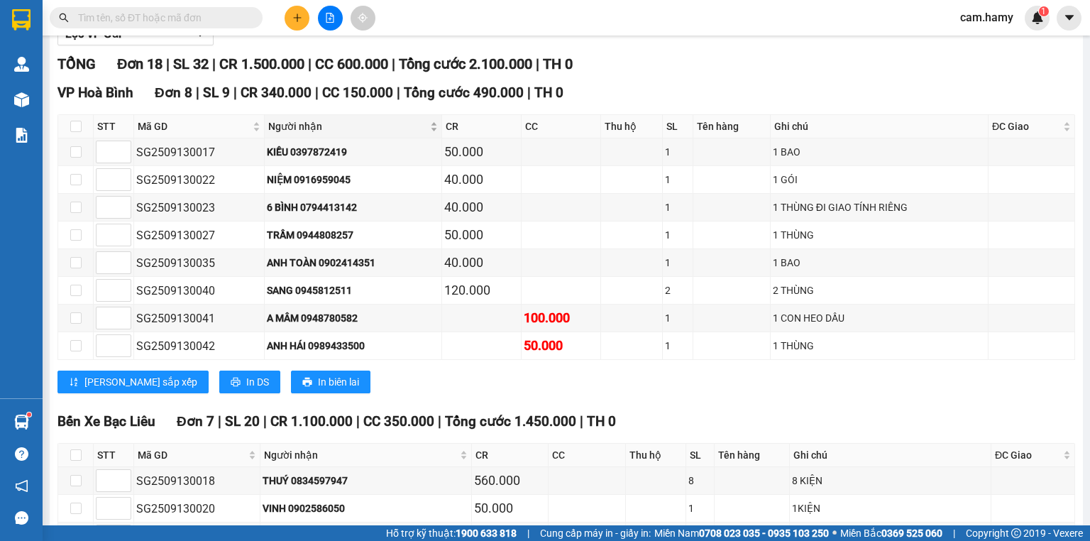
click at [404, 133] on span "Người nhận" at bounding box center [347, 126] width 159 height 16
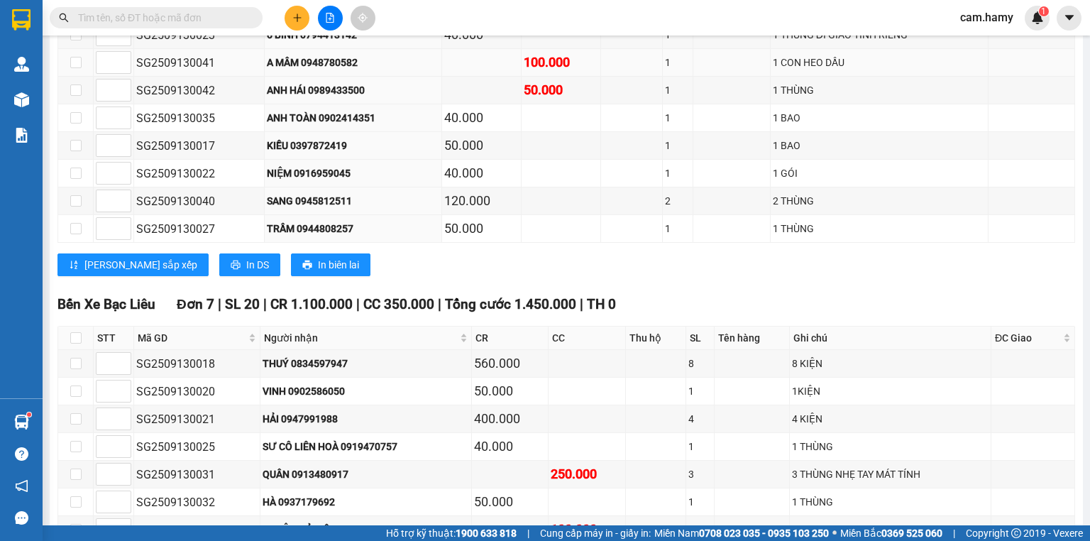
scroll to position [60, 0]
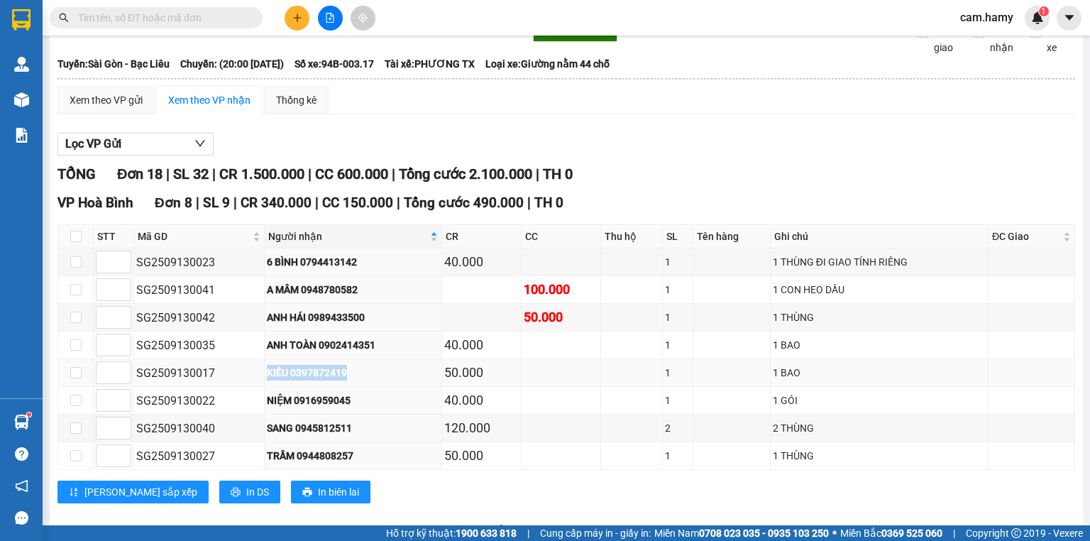
drag, startPoint x: 246, startPoint y: 386, endPoint x: 363, endPoint y: 387, distance: 117.1
click at [363, 387] on tr "SG2509130017 KIỀU 0397872419 50.000 1 1 BAO" at bounding box center [566, 373] width 1017 height 28
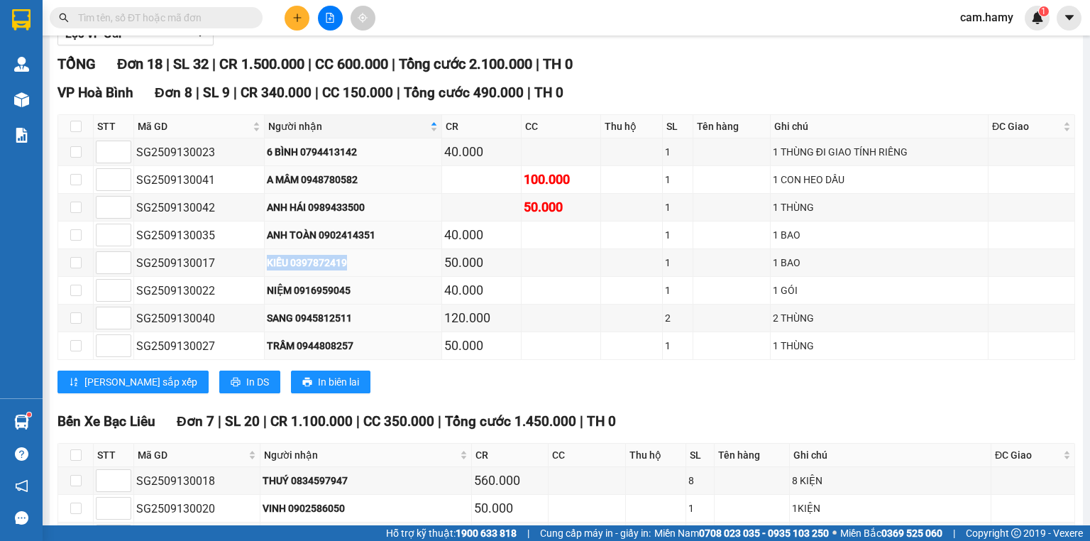
scroll to position [0, 0]
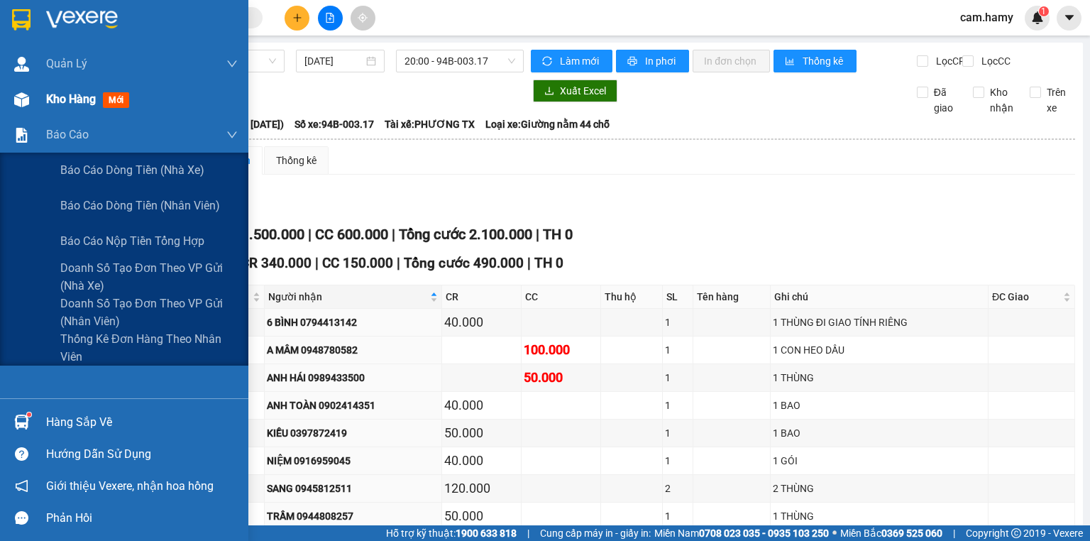
click at [33, 110] on div at bounding box center [21, 99] width 25 height 25
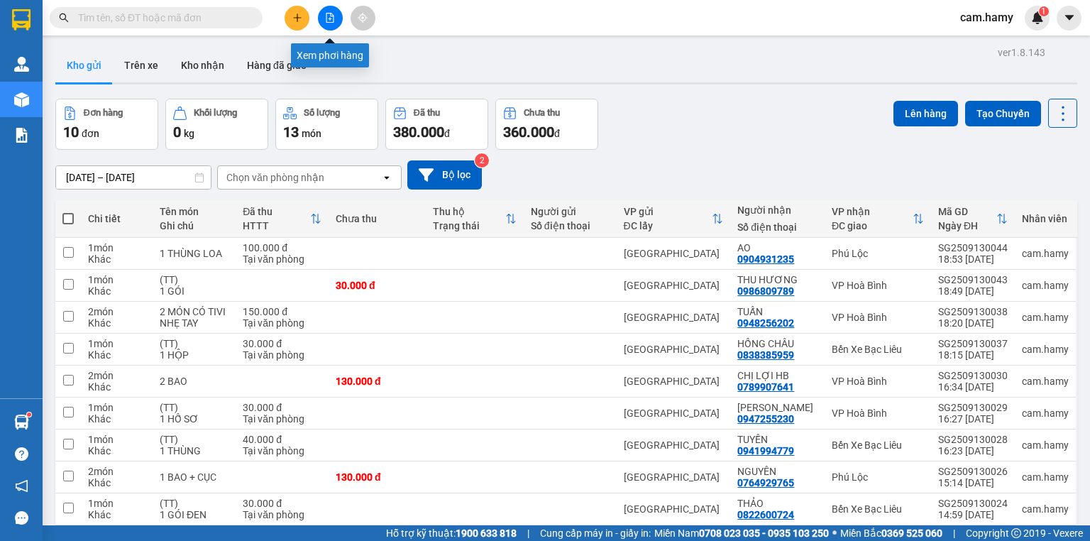
click at [331, 16] on icon "file-add" at bounding box center [330, 18] width 8 height 10
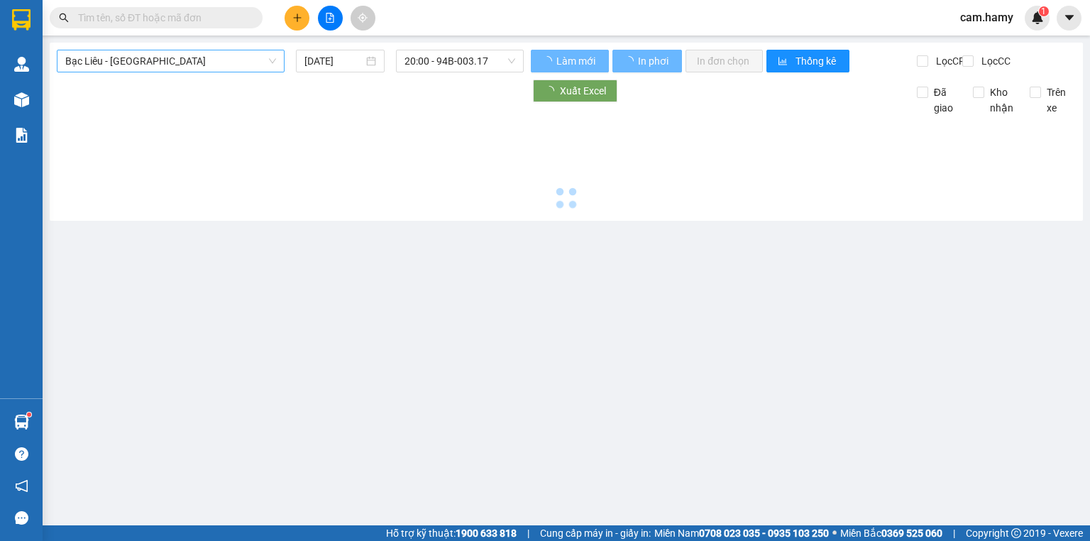
click at [130, 60] on span "Bạc Liêu - [GEOGRAPHIC_DATA]" at bounding box center [170, 60] width 211 height 21
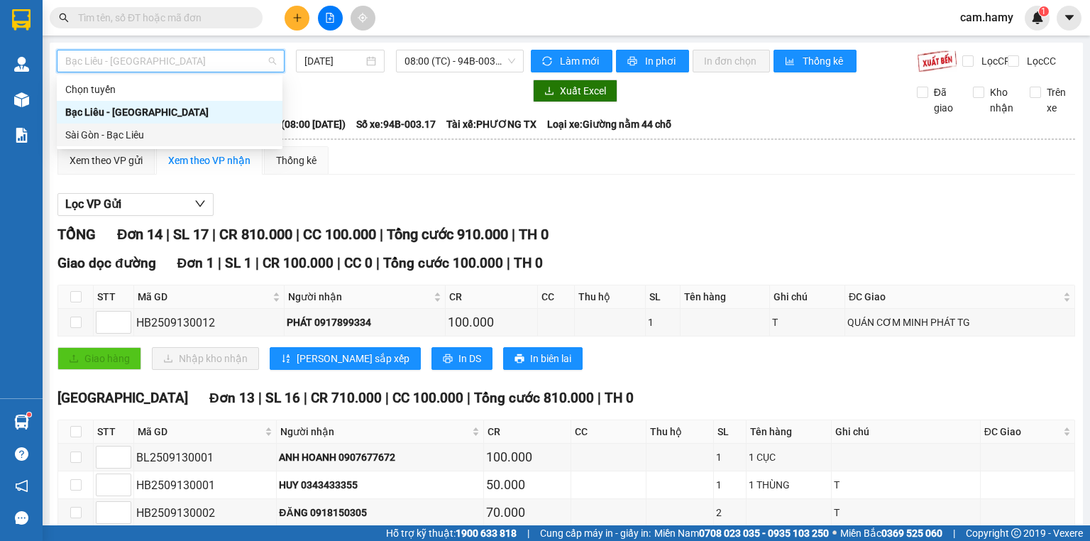
click at [96, 142] on div "Sài Gòn - Bạc Liêu" at bounding box center [169, 135] width 209 height 16
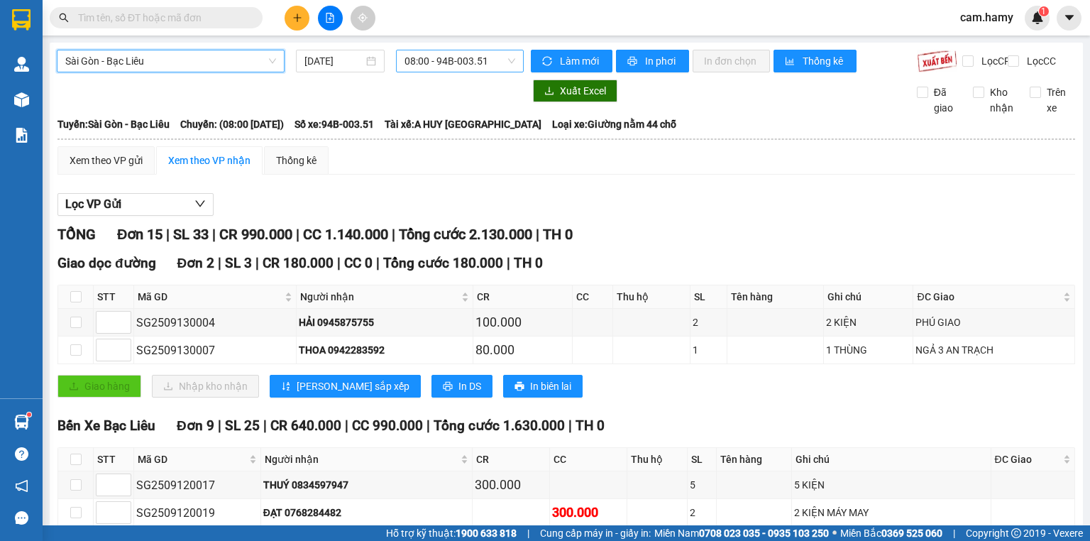
click at [458, 60] on span "08:00 - 94B-003.51" at bounding box center [459, 60] width 111 height 21
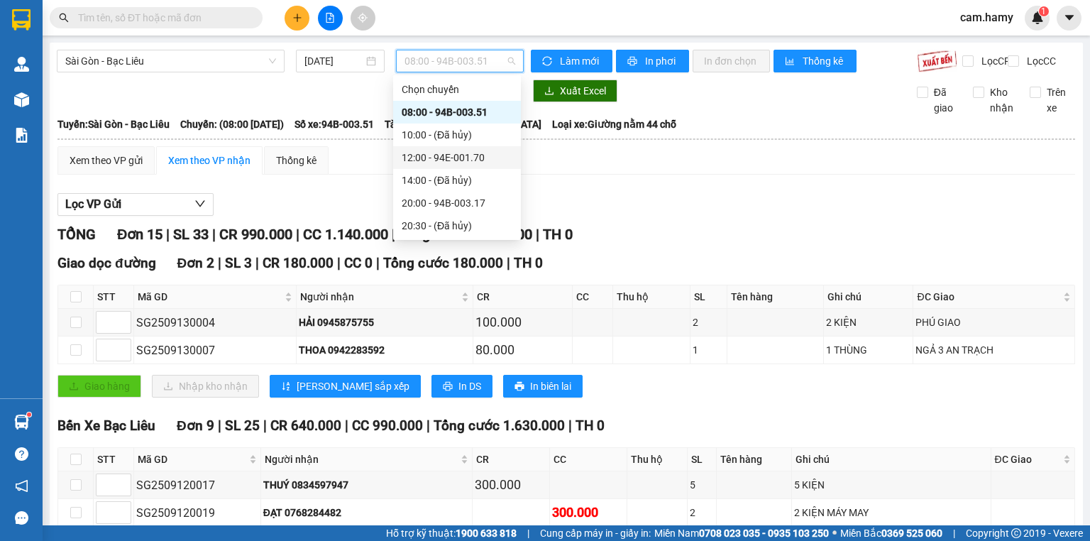
scroll to position [170, 0]
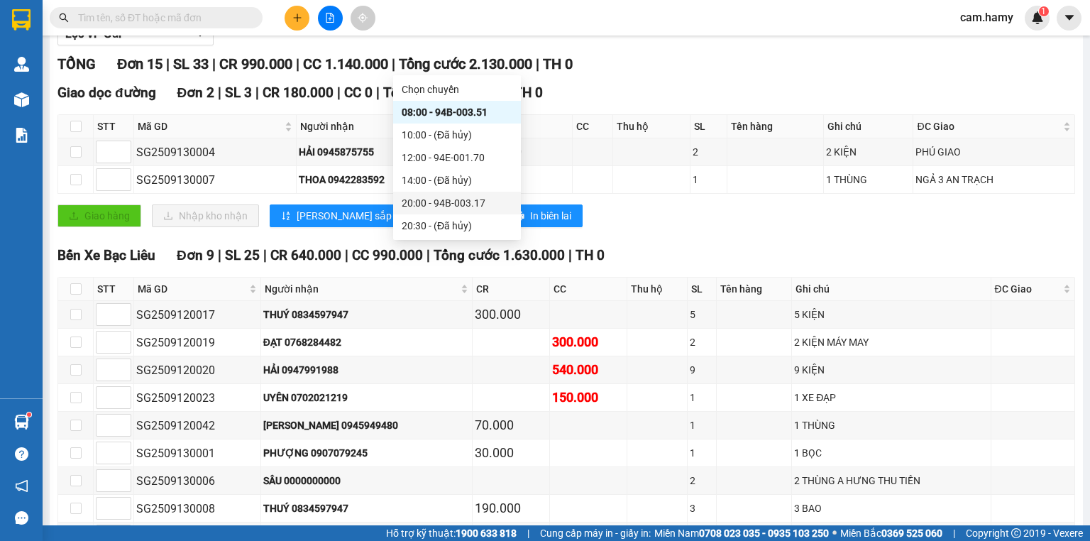
click at [453, 204] on div "20:00 - 94B-003.17" at bounding box center [457, 203] width 111 height 16
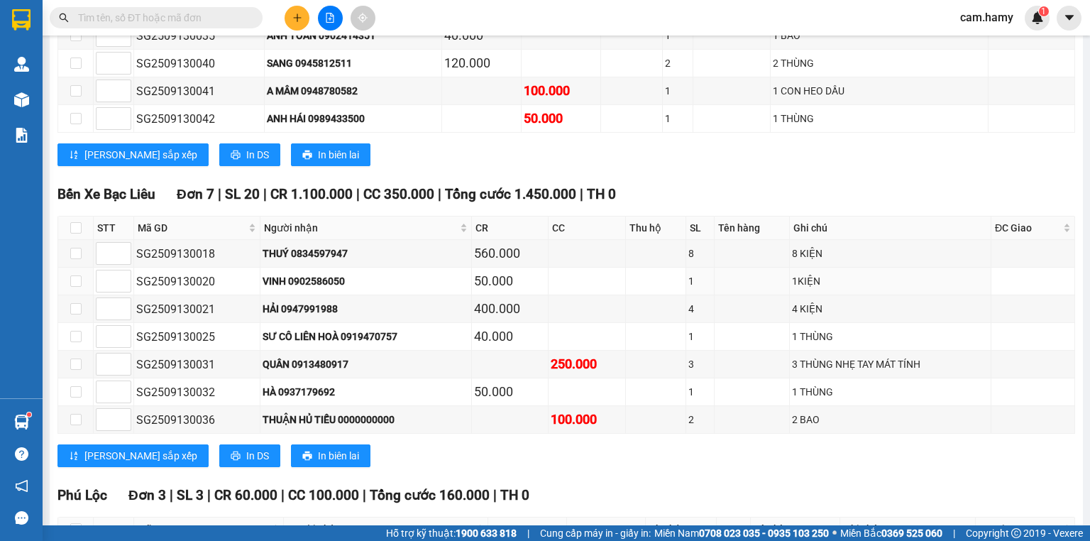
scroll to position [571, 0]
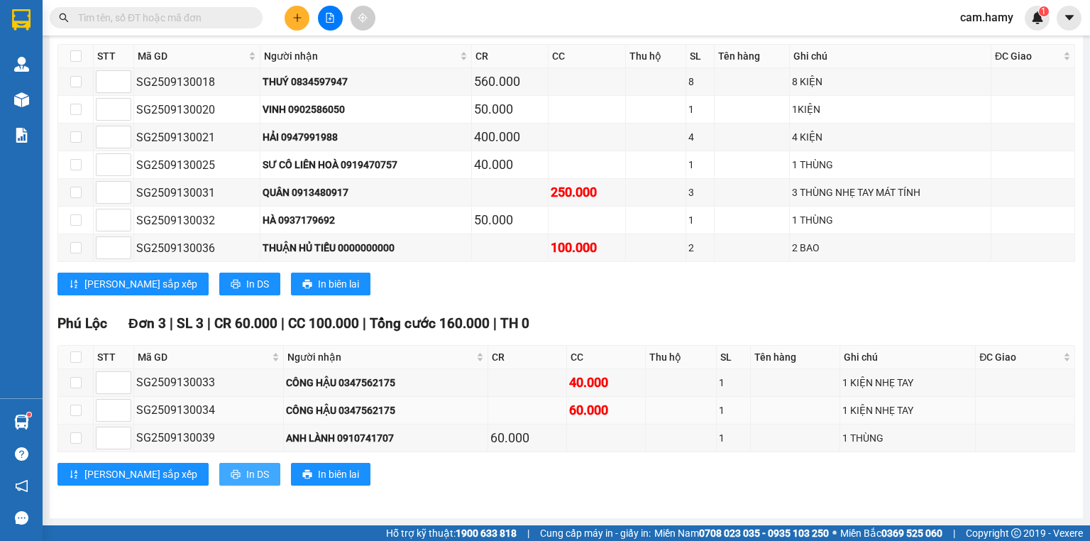
drag, startPoint x: 199, startPoint y: 465, endPoint x: 257, endPoint y: 417, distance: 74.6
click at [219, 465] on button "In DS" at bounding box center [249, 474] width 61 height 23
click at [219, 295] on button "In DS" at bounding box center [249, 283] width 61 height 23
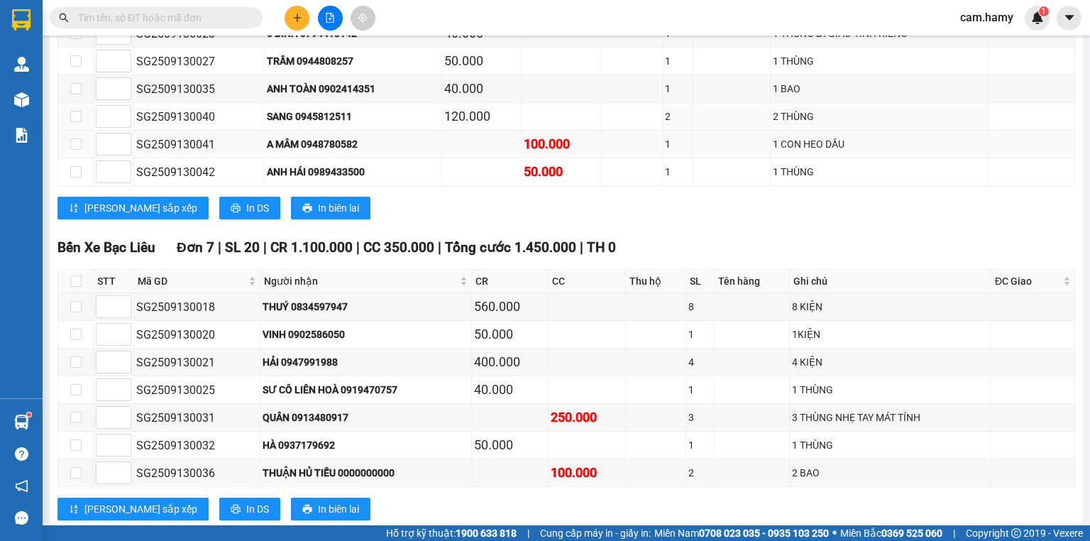
scroll to position [174, 0]
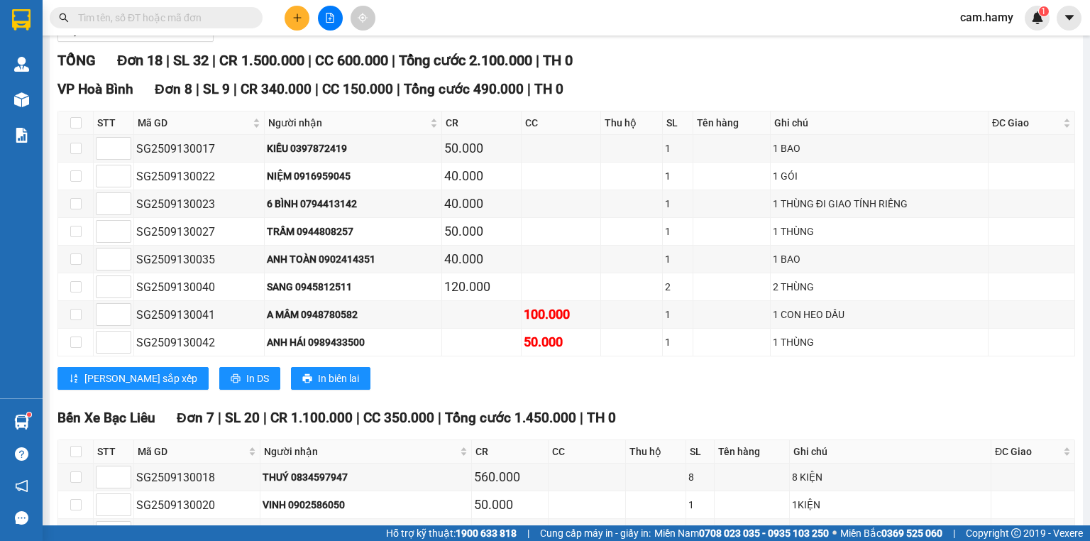
click at [182, 372] on div "VP Hoà Bình Đơn 8 | SL 9 | CR 340.000 | CC 150.000 | Tổng cước 490.000 | TH 0…" at bounding box center [565, 239] width 1017 height 321
drag, startPoint x: 448, startPoint y: 156, endPoint x: 563, endPoint y: 160, distance: 115.0
click at [563, 160] on tr "SG2509130017 KIỀU 0397872419 50.000 1 1 BAO" at bounding box center [566, 149] width 1017 height 28
click at [529, 175] on td at bounding box center [560, 176] width 79 height 28
click at [73, 128] on input "checkbox" at bounding box center [75, 122] width 11 height 11
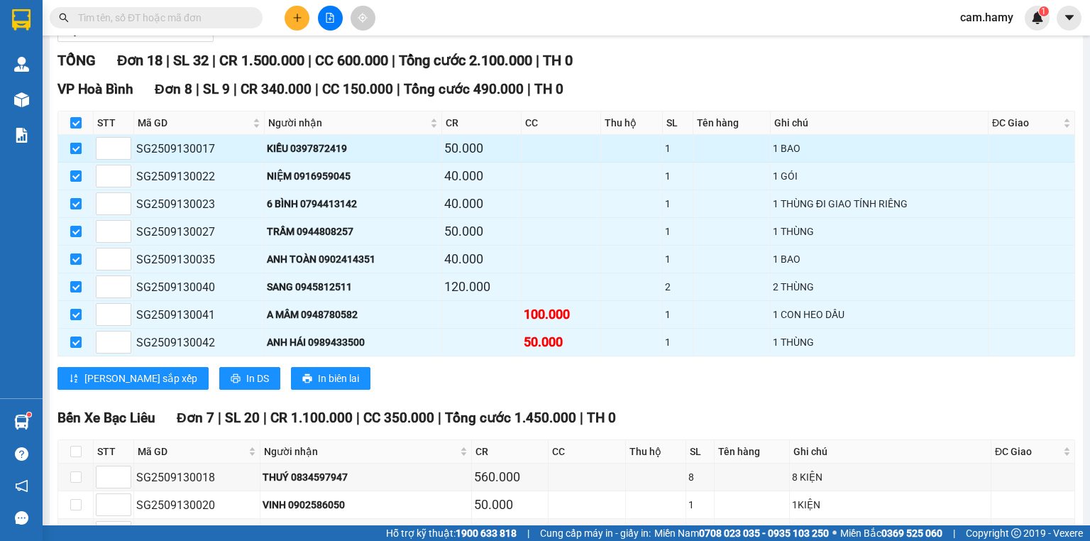
click at [73, 154] on input "checkbox" at bounding box center [75, 148] width 11 height 11
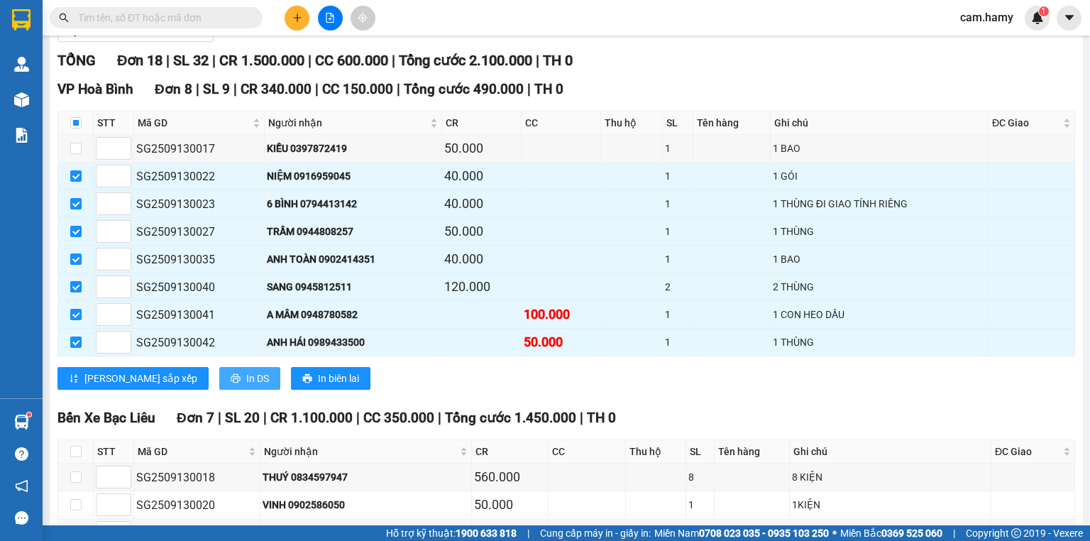
click at [219, 377] on button "In DS" at bounding box center [249, 378] width 61 height 23
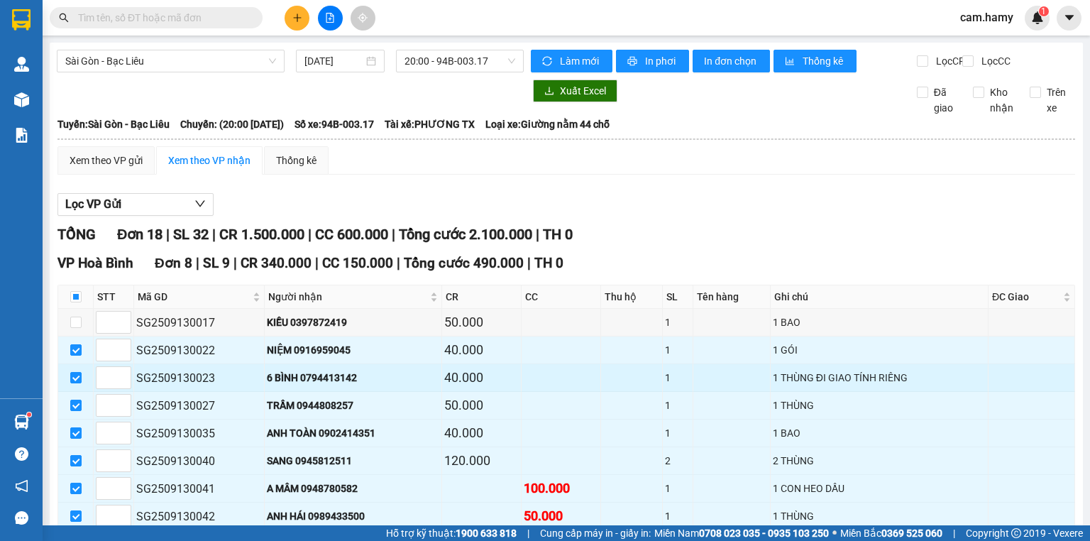
scroll to position [170, 0]
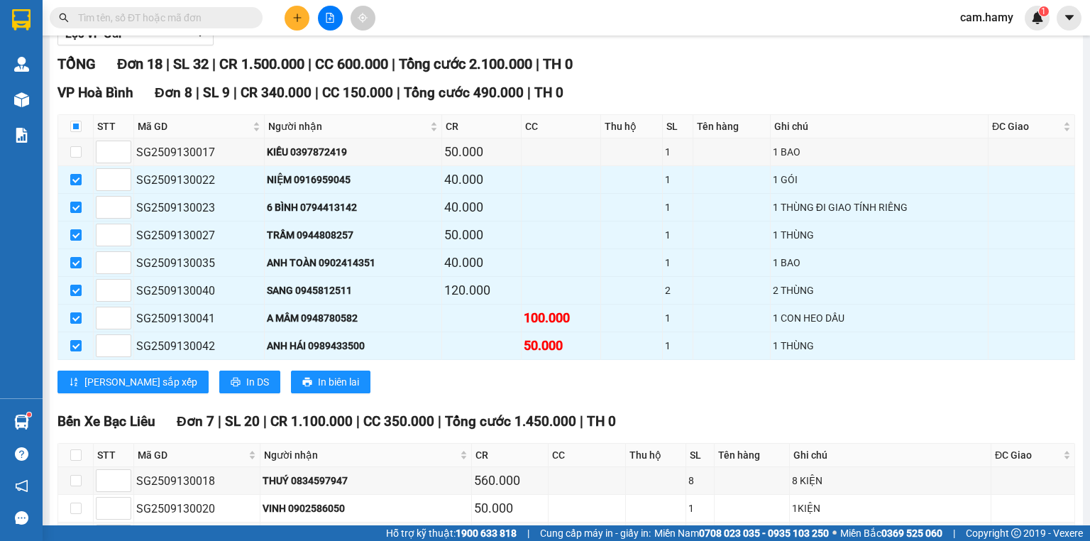
click at [687, 75] on div "TỔNG Đơn 18 | SL 32 | CR 1.500.000 | CC 600.000 | Tổng cước 2.100.000 | TH 0" at bounding box center [565, 64] width 1017 height 22
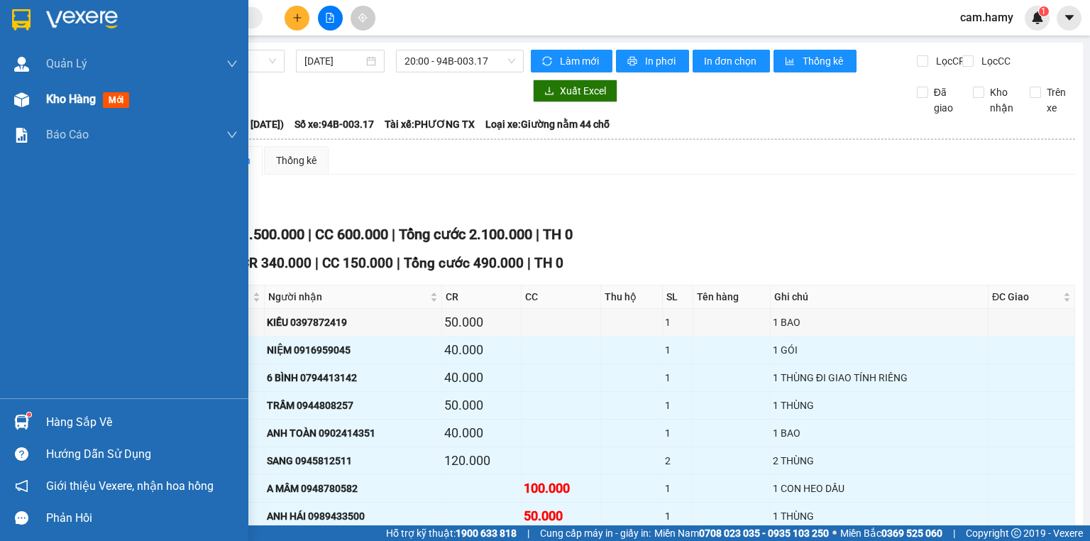
click at [35, 100] on div "Kho hàng mới" at bounding box center [124, 99] width 248 height 35
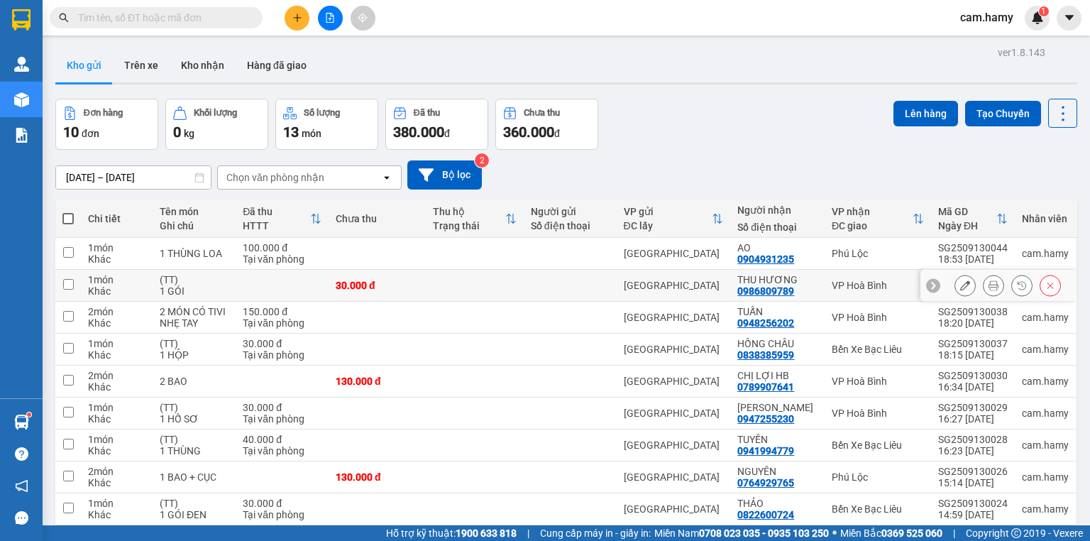
scroll to position [57, 0]
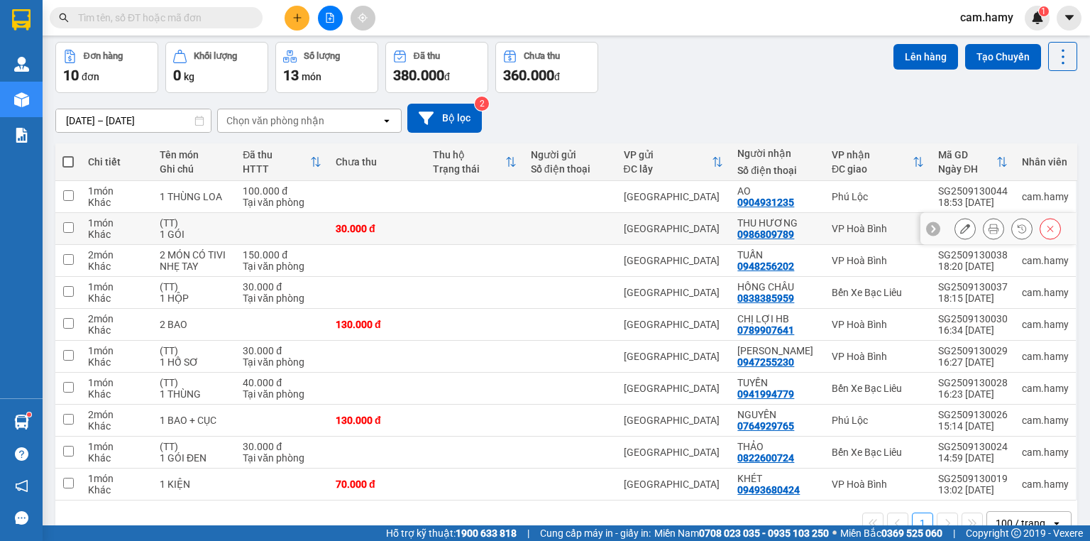
click at [99, 231] on div "Khác" at bounding box center [116, 233] width 57 height 11
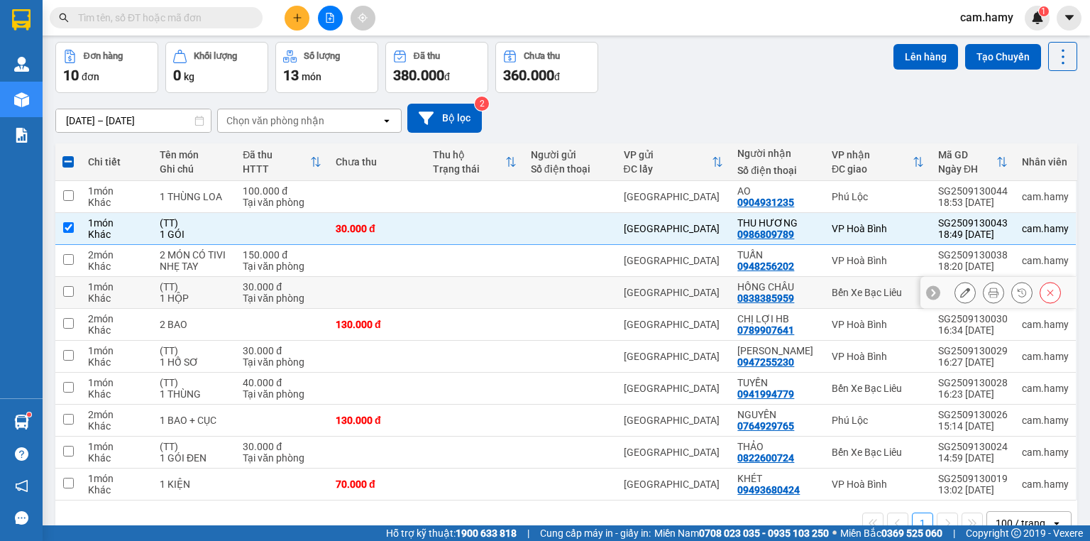
click at [177, 289] on div "(TT)" at bounding box center [194, 286] width 69 height 11
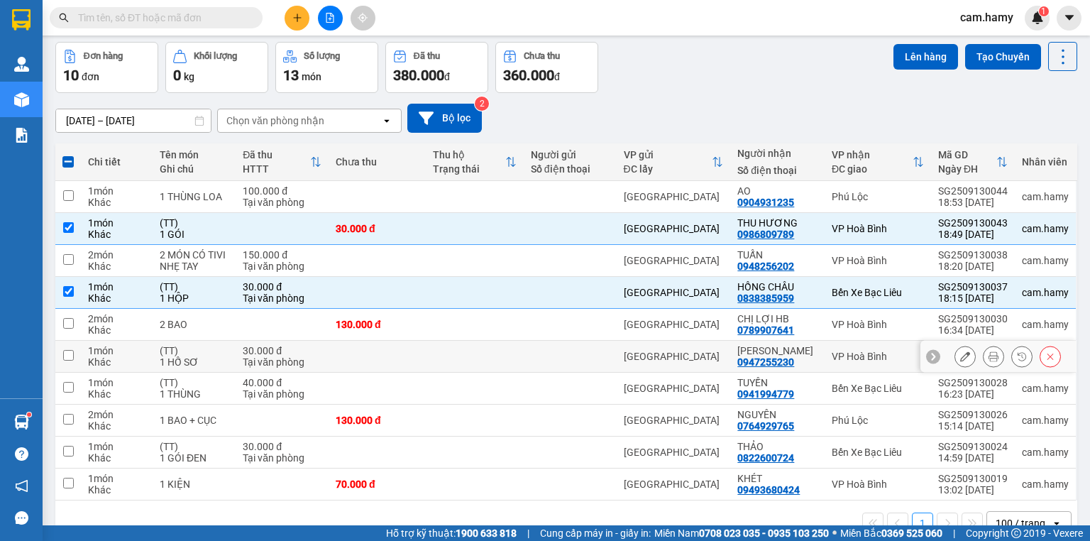
click at [201, 357] on div "1 HỐ SƠ" at bounding box center [194, 361] width 69 height 11
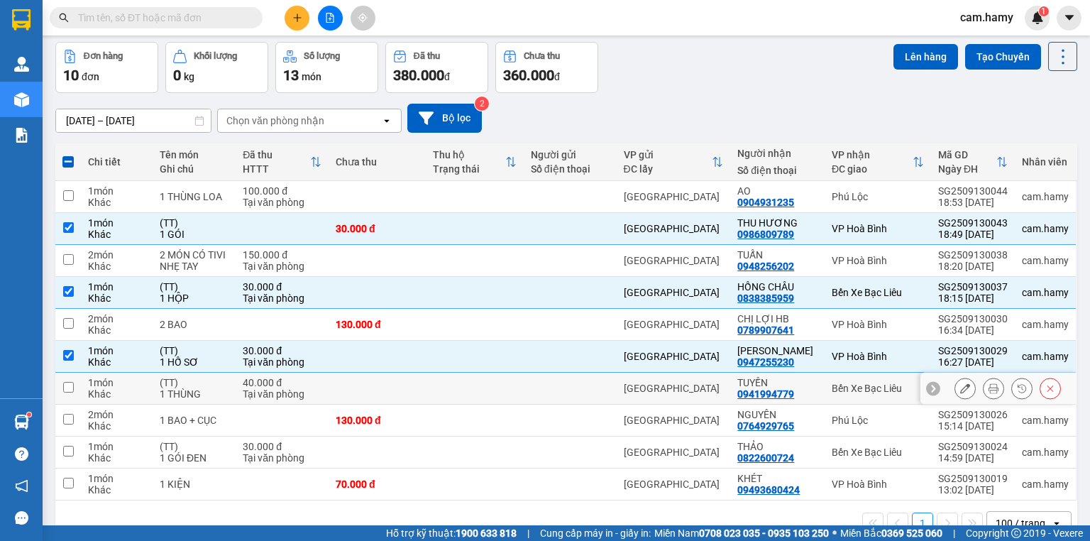
click at [203, 391] on div "1 THÙNG" at bounding box center [194, 393] width 69 height 11
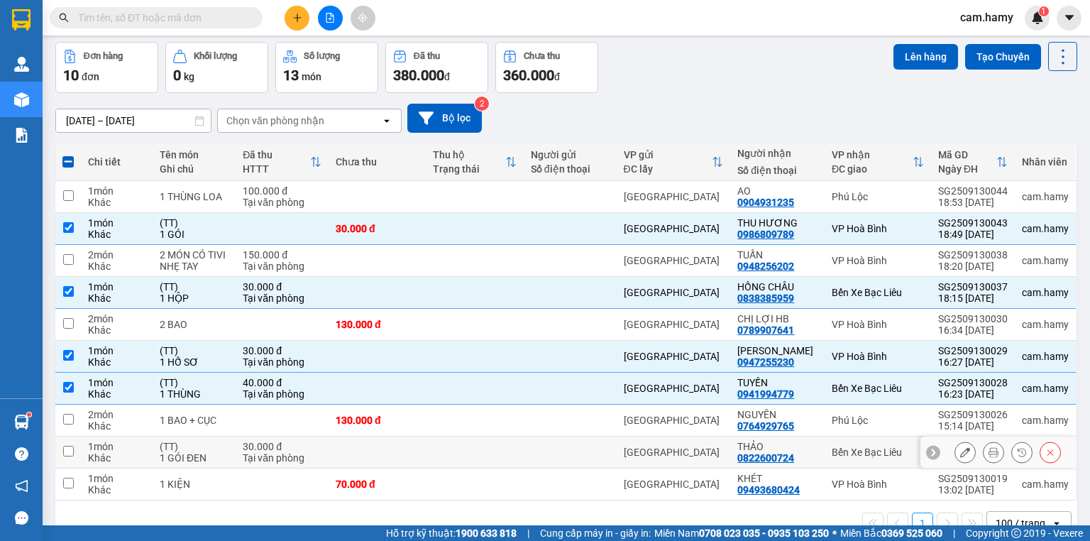
click at [200, 448] on div "(TT)" at bounding box center [194, 446] width 69 height 11
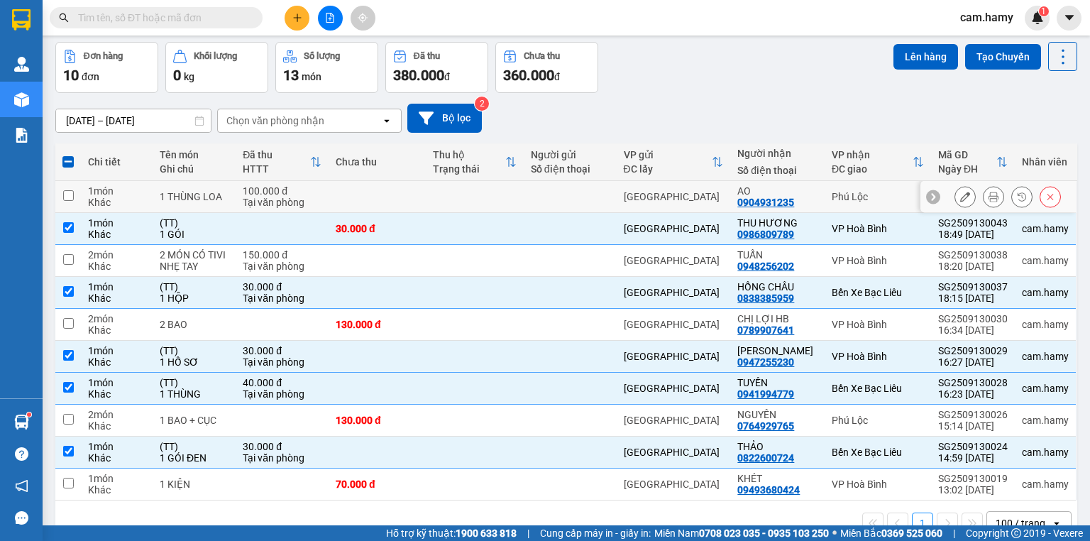
scroll to position [0, 0]
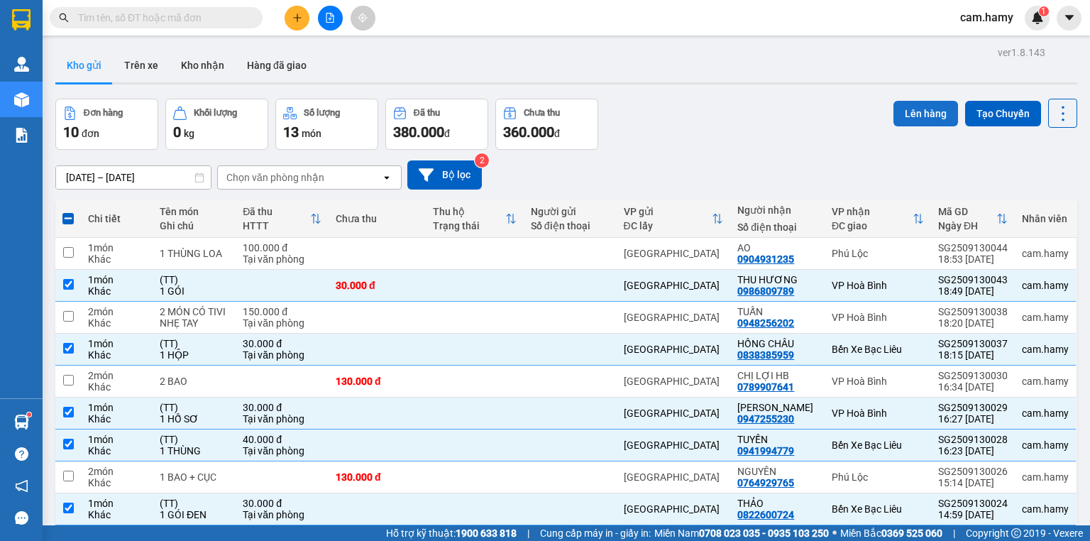
click at [912, 114] on button "Lên hàng" at bounding box center [925, 114] width 65 height 26
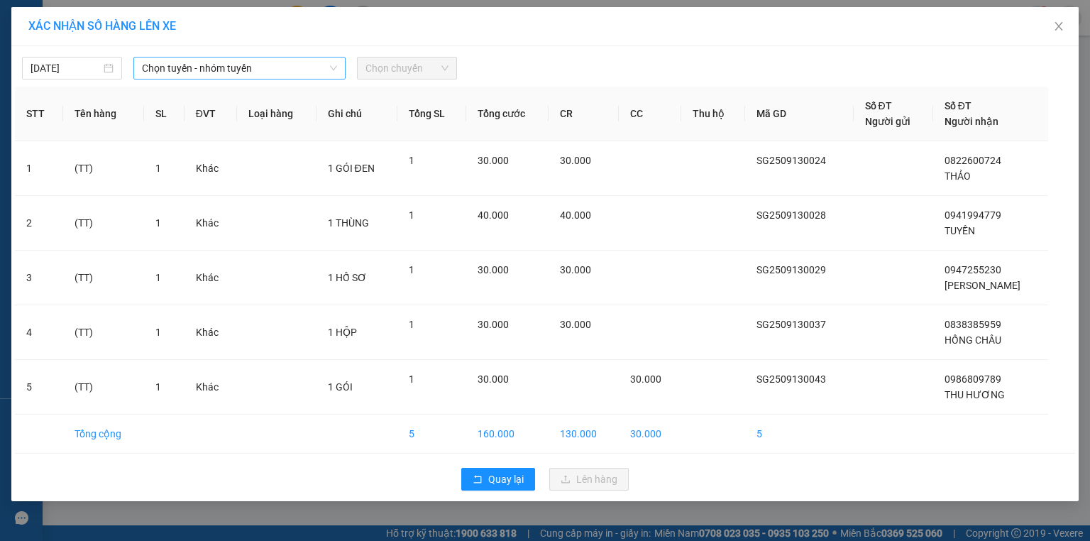
click at [206, 65] on span "Chọn tuyến - nhóm tuyến" at bounding box center [239, 67] width 195 height 21
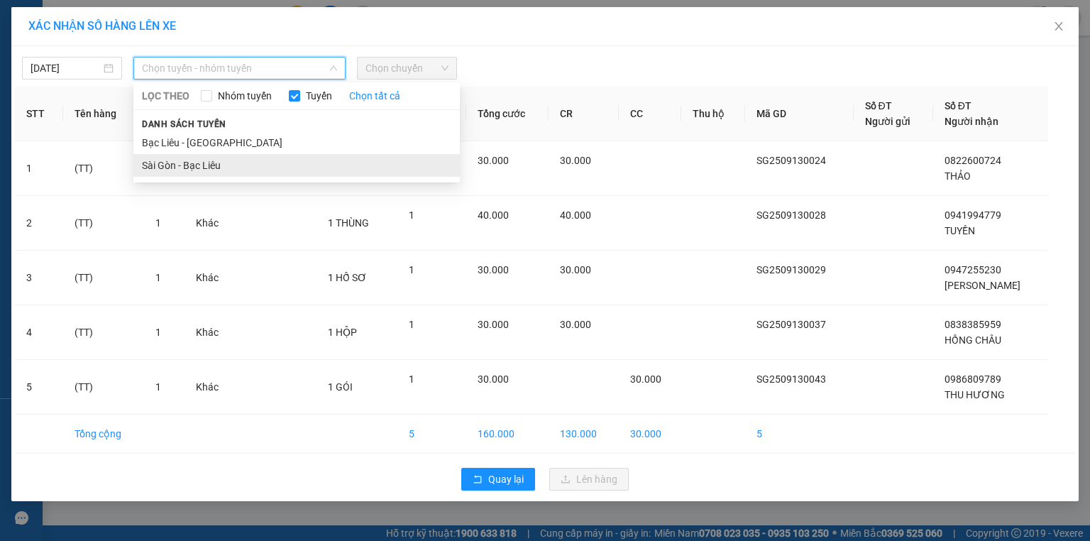
click at [201, 165] on li "Sài Gòn - Bạc Liêu" at bounding box center [296, 165] width 326 height 23
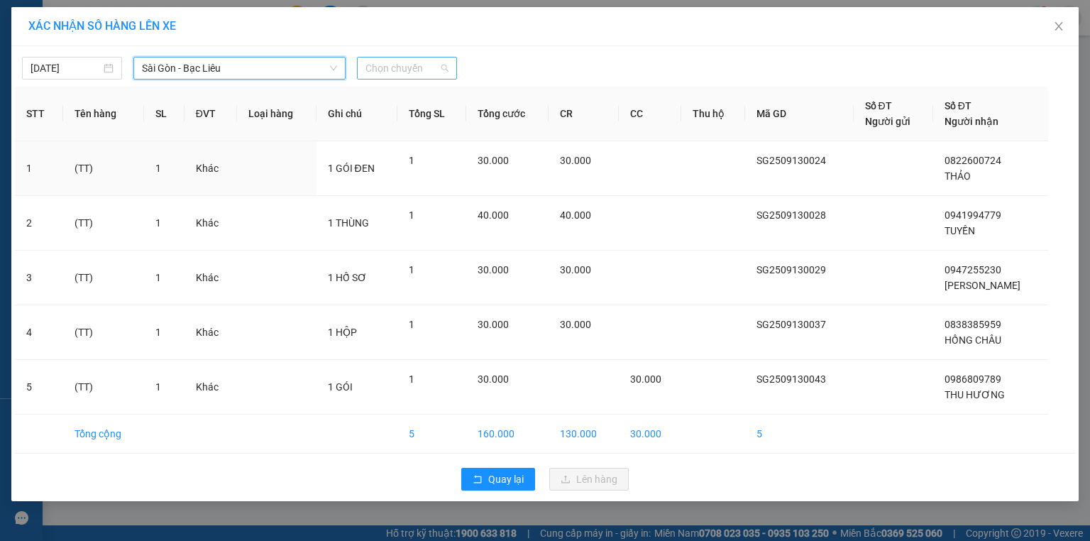
click at [399, 73] on span "Chọn chuyến" at bounding box center [406, 67] width 83 height 21
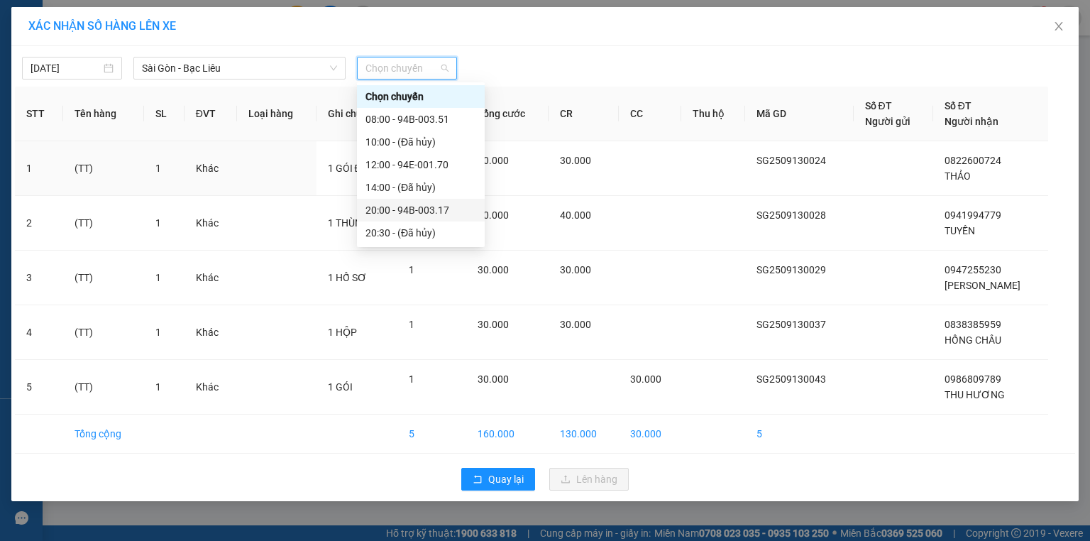
click at [433, 204] on div "20:00 - 94B-003.17" at bounding box center [420, 210] width 111 height 16
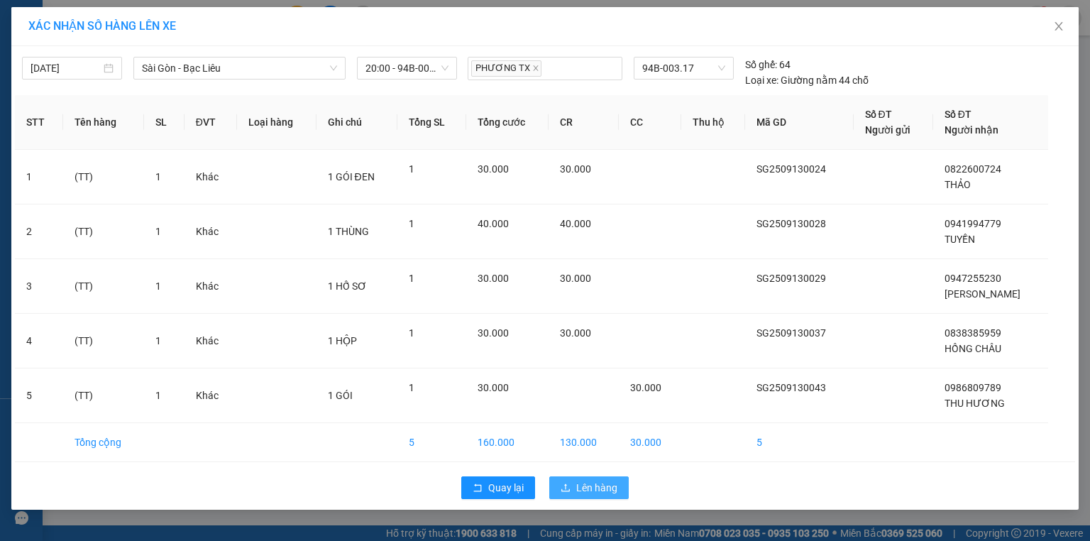
click at [582, 476] on button "Lên hàng" at bounding box center [588, 487] width 79 height 23
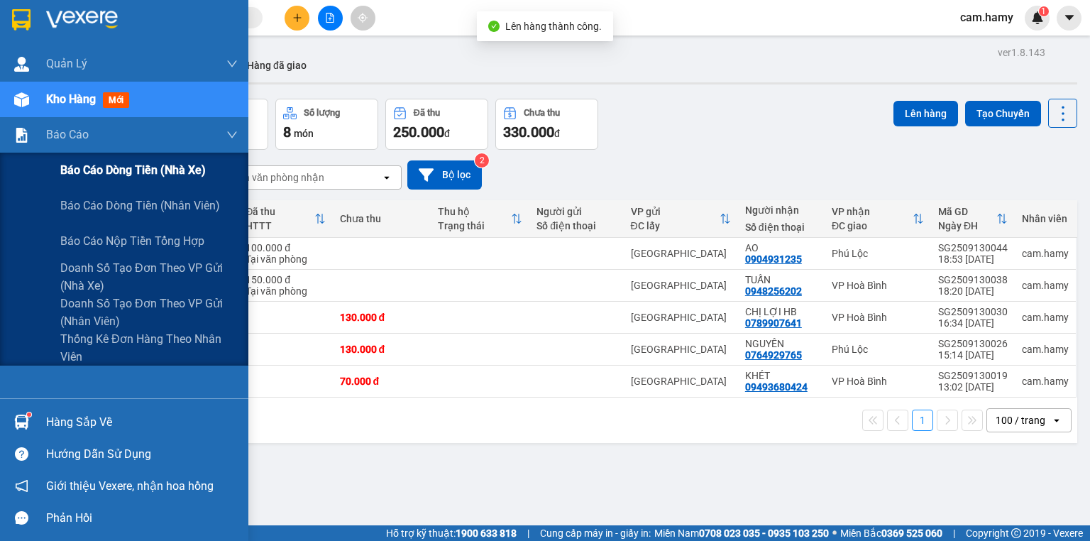
click at [89, 170] on span "Báo cáo dòng tiền (nhà xe)" at bounding box center [132, 170] width 145 height 18
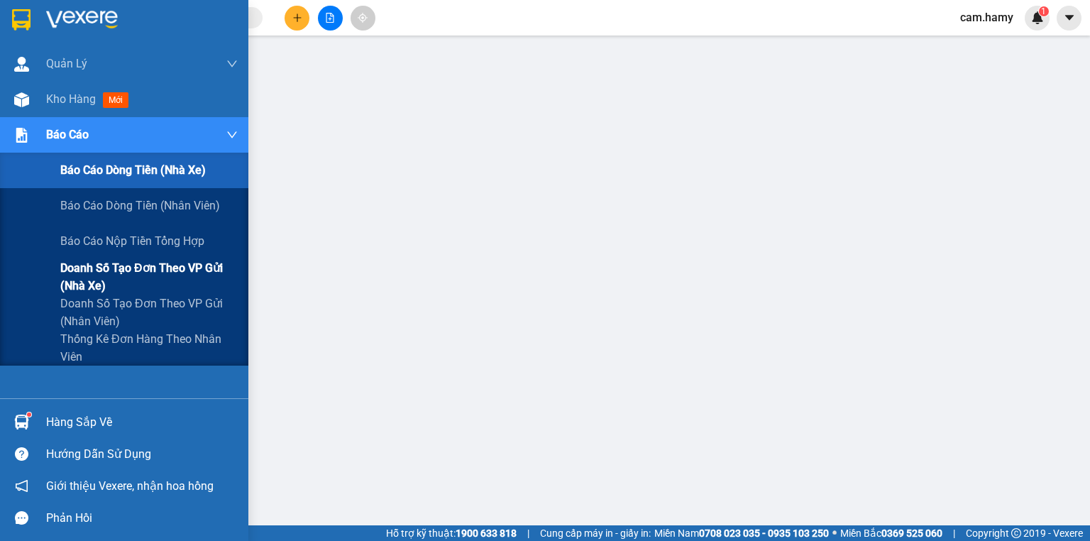
click at [103, 270] on span "Doanh số tạo đơn theo VP gửi (nhà xe)" at bounding box center [148, 276] width 177 height 35
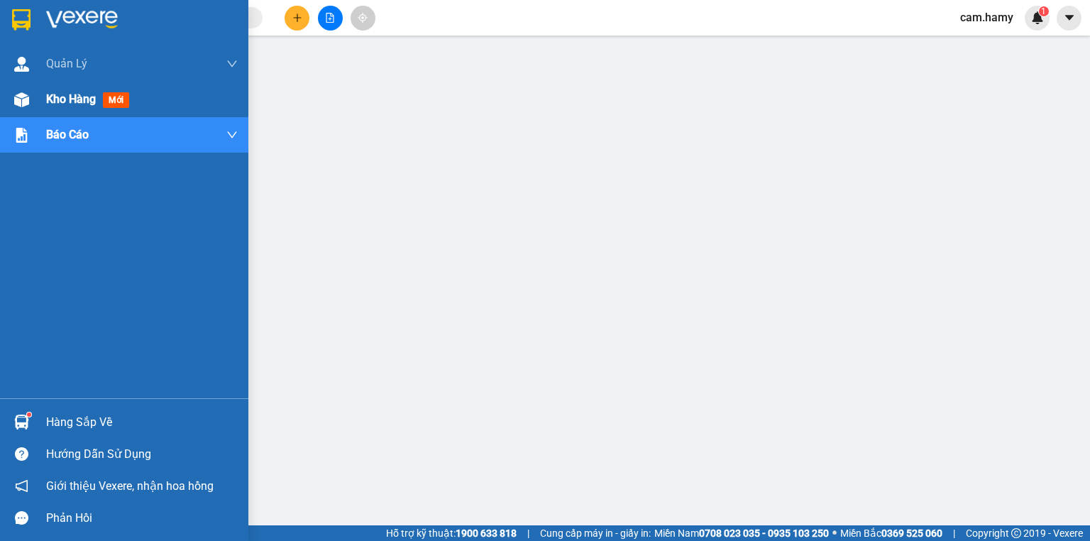
click at [24, 108] on div at bounding box center [21, 99] width 25 height 25
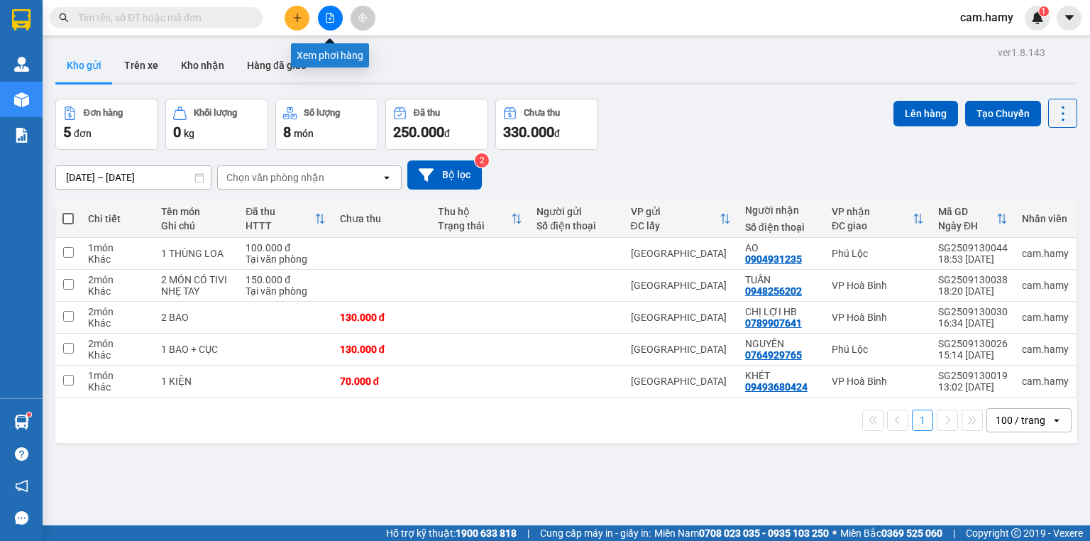
click at [336, 24] on button at bounding box center [330, 18] width 25 height 25
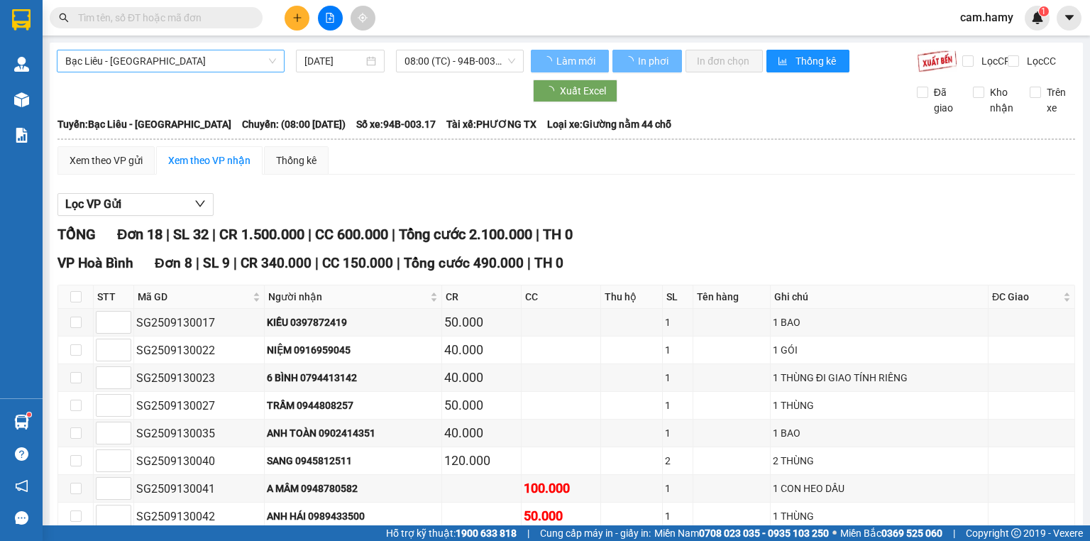
click at [155, 51] on span "Bạc Liêu - [GEOGRAPHIC_DATA]" at bounding box center [170, 60] width 211 height 21
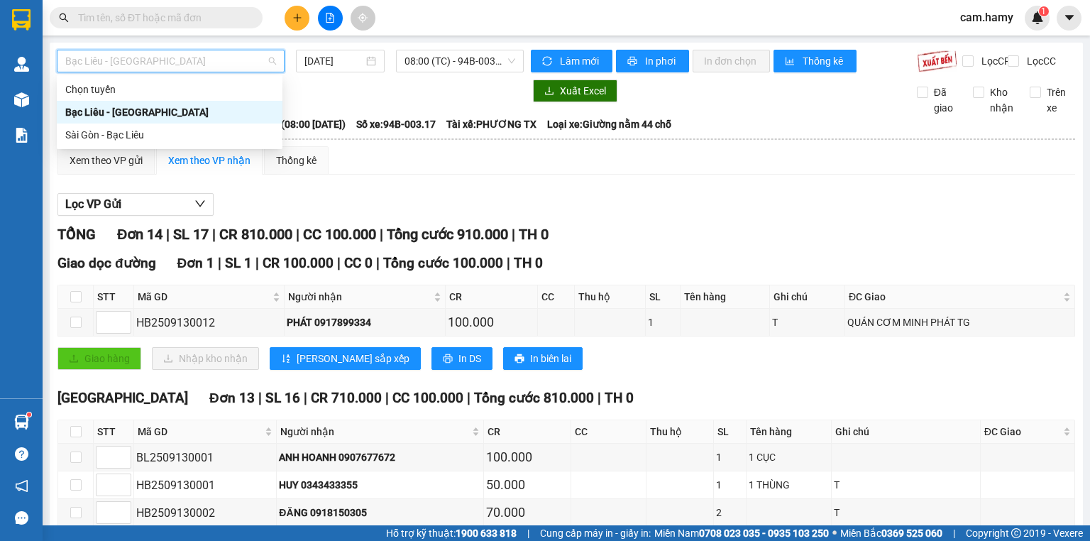
click at [107, 125] on div "Sài Gòn - Bạc Liêu" at bounding box center [170, 134] width 226 height 23
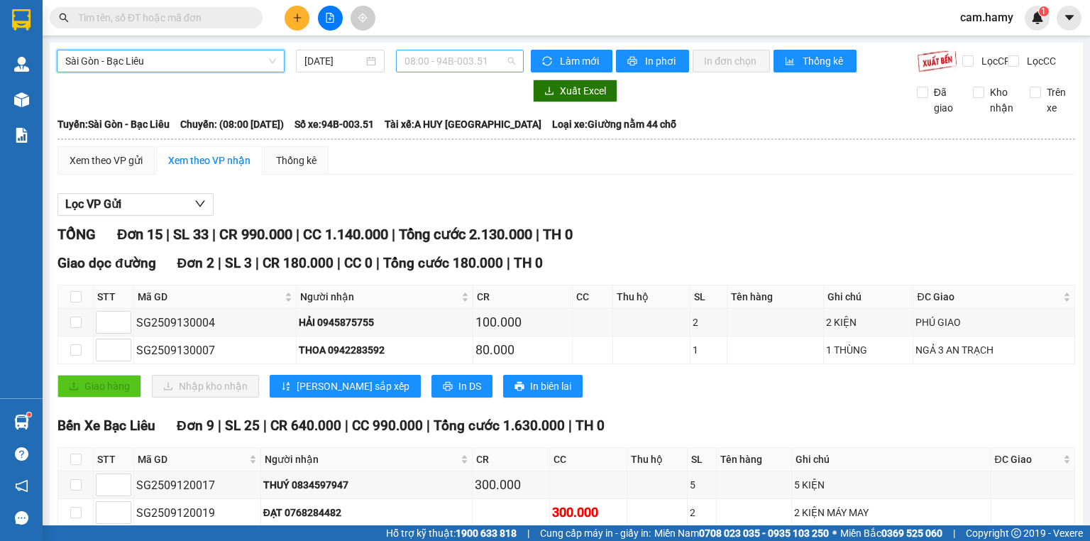
click at [406, 64] on span "08:00 - 94B-003.51" at bounding box center [459, 60] width 111 height 21
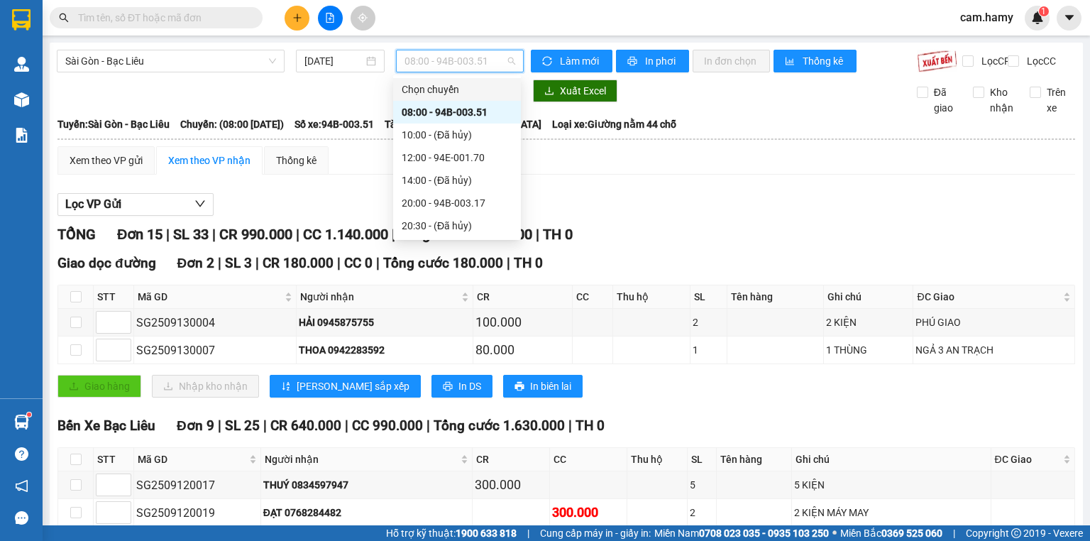
scroll to position [170, 0]
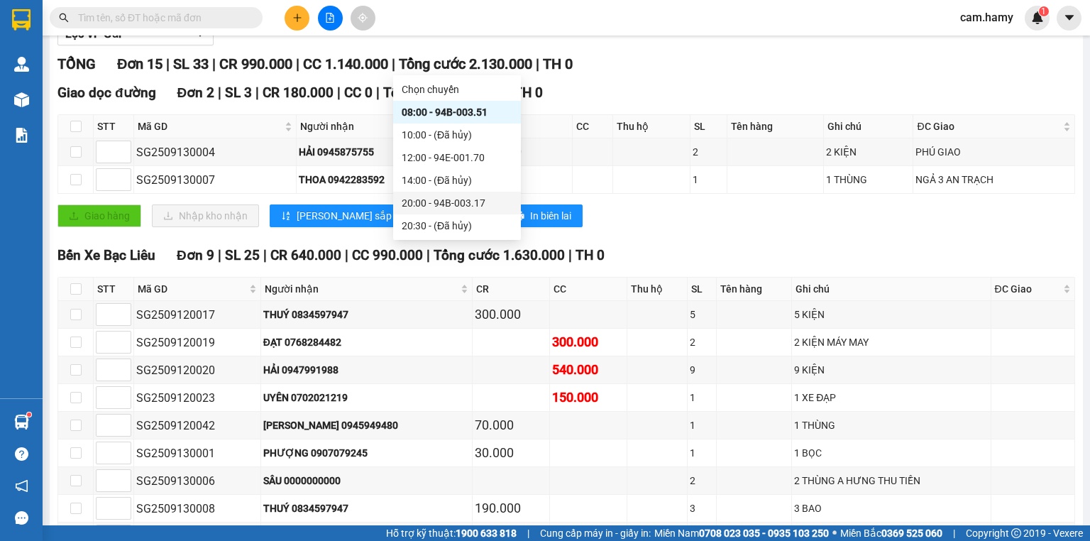
click at [446, 205] on div "20:00 - 94B-003.17" at bounding box center [457, 203] width 111 height 16
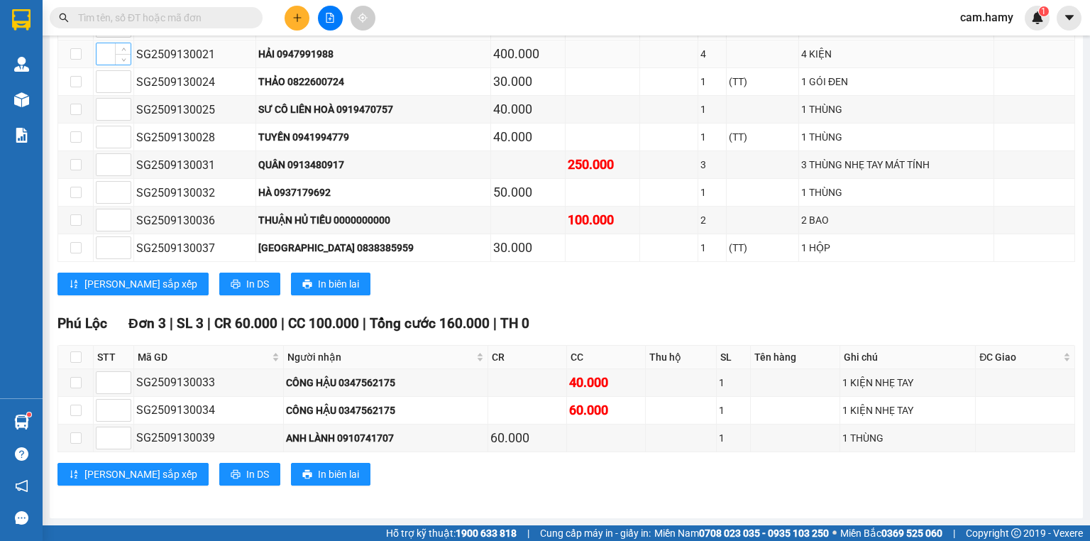
scroll to position [537, 0]
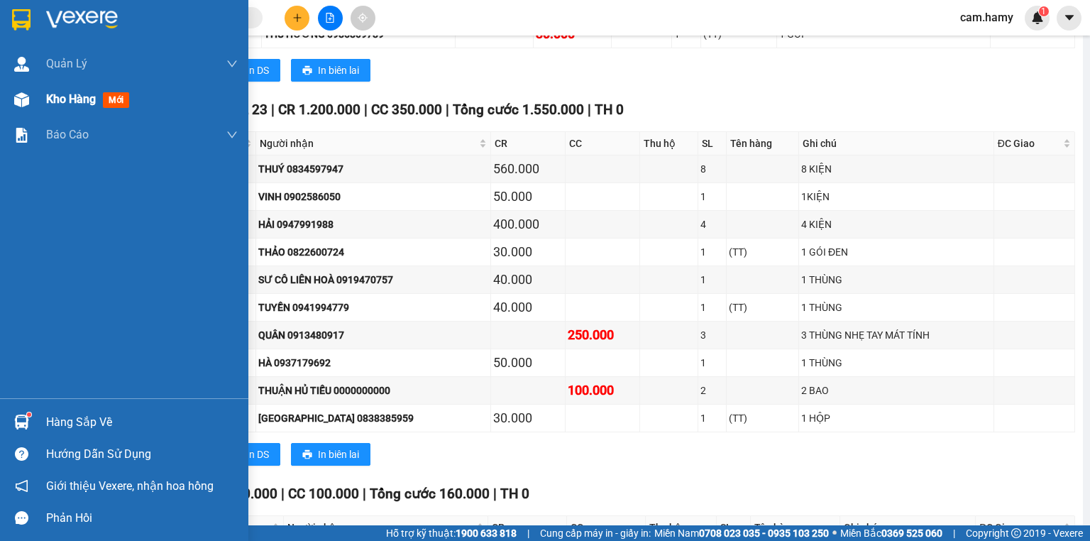
click at [45, 85] on div "Kho hàng mới" at bounding box center [124, 99] width 248 height 35
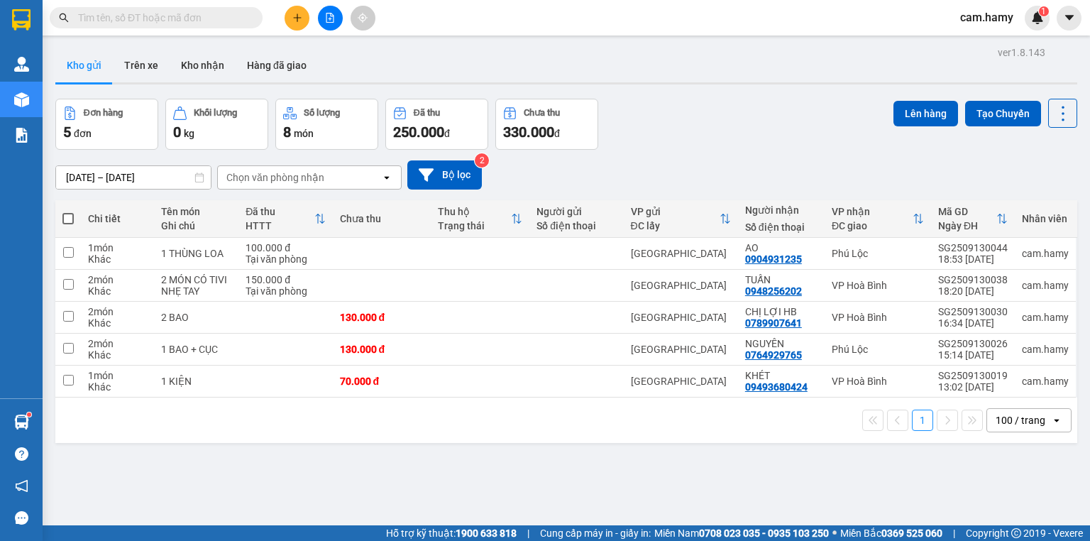
click at [326, 14] on icon "file-add" at bounding box center [330, 18] width 10 height 10
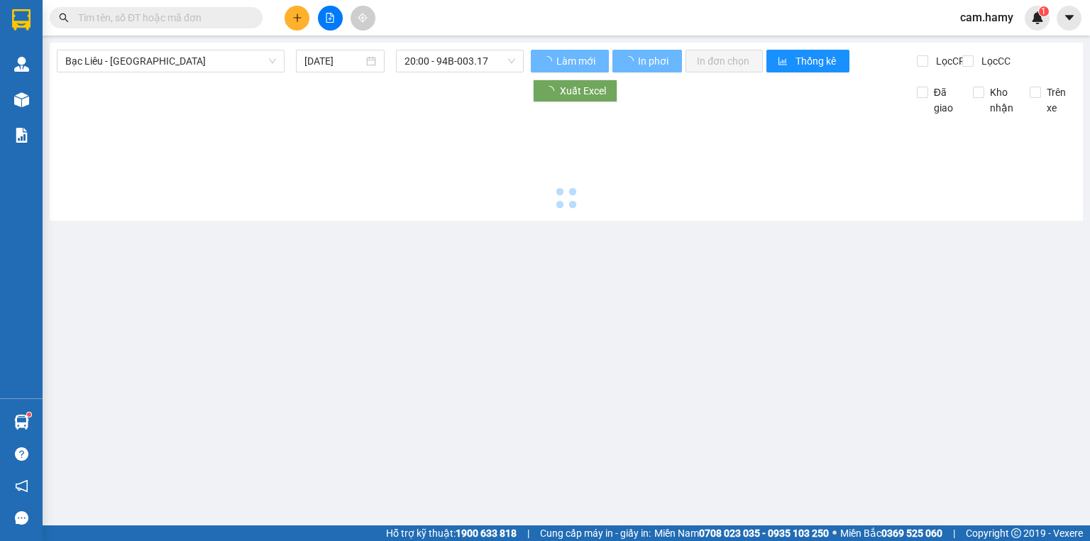
click at [204, 53] on span "Bạc Liêu - [GEOGRAPHIC_DATA]" at bounding box center [170, 60] width 211 height 21
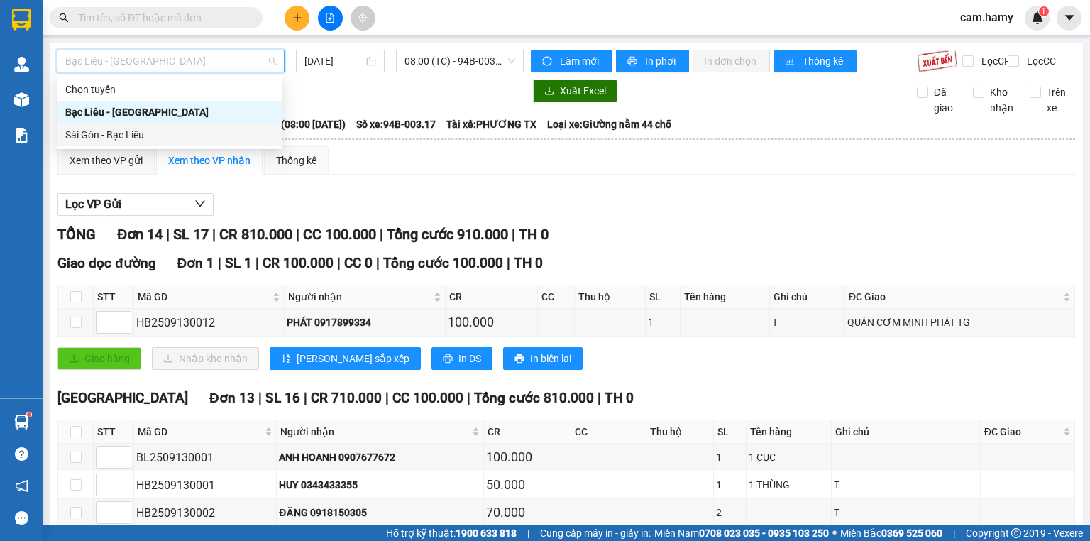
click at [131, 129] on div "Sài Gòn - Bạc Liêu" at bounding box center [169, 135] width 209 height 16
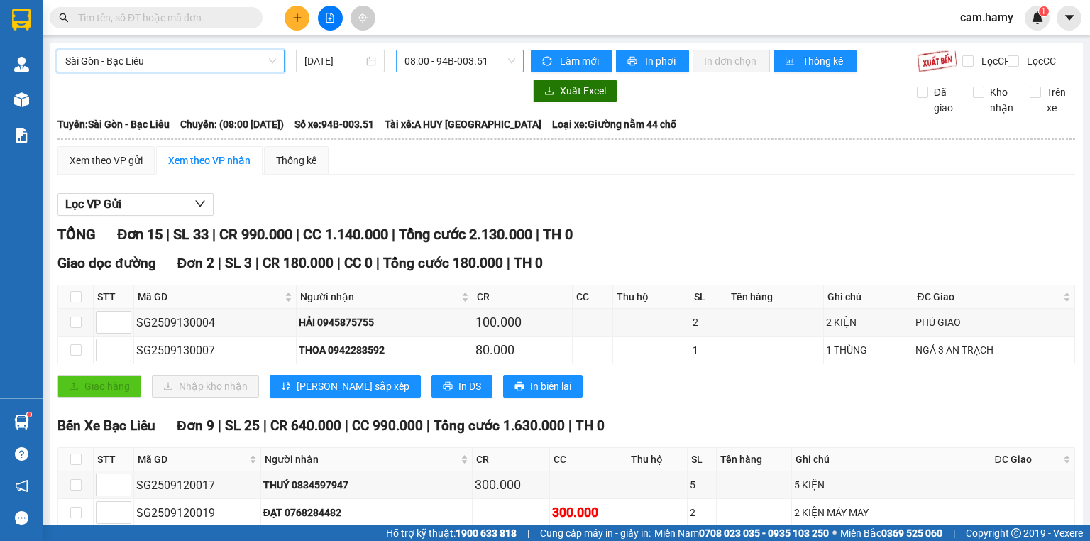
click at [480, 60] on span "08:00 - 94B-003.51" at bounding box center [459, 60] width 111 height 21
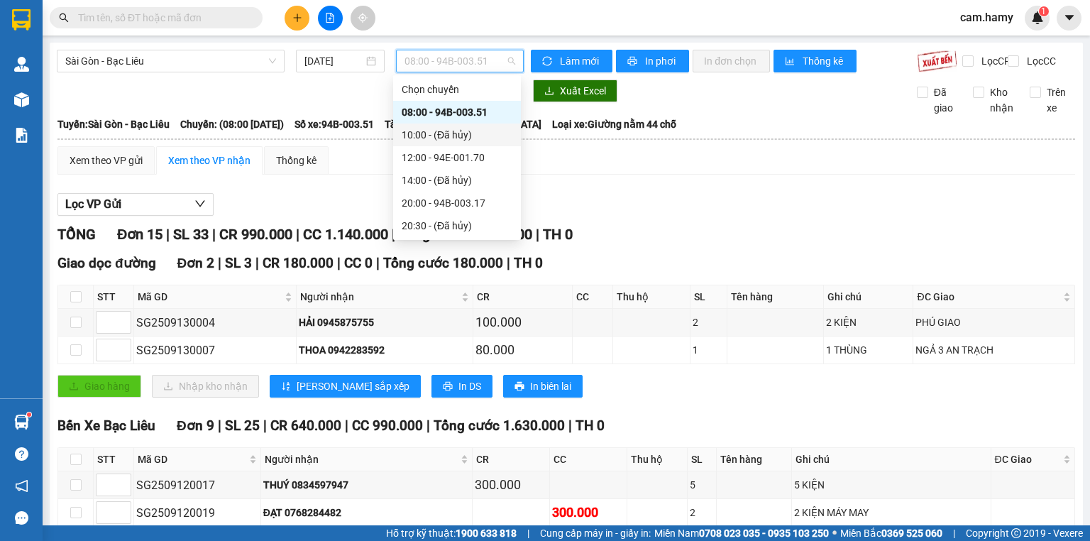
scroll to position [170, 0]
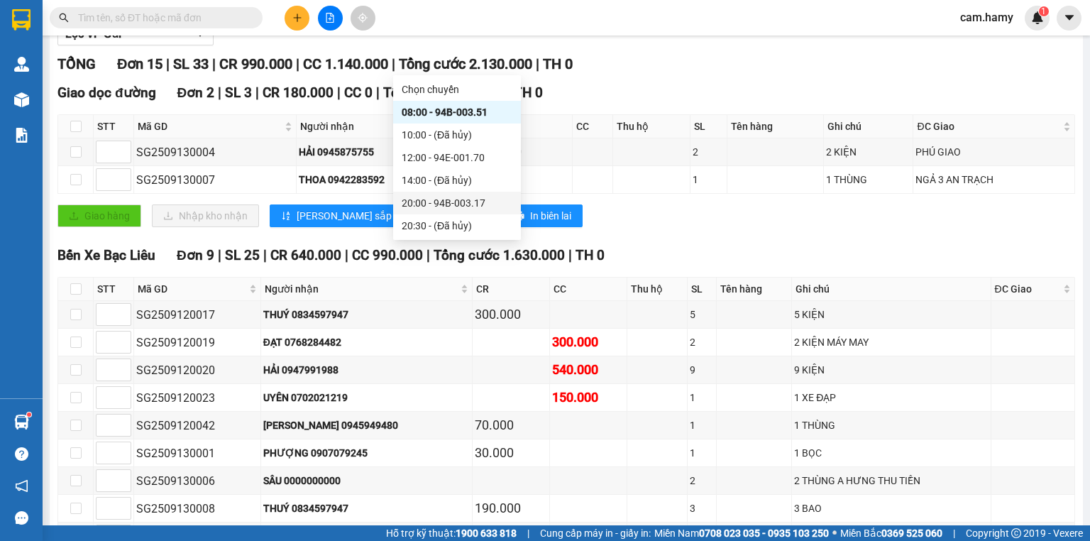
click at [483, 195] on div "20:00 - 94B-003.17" at bounding box center [457, 203] width 111 height 16
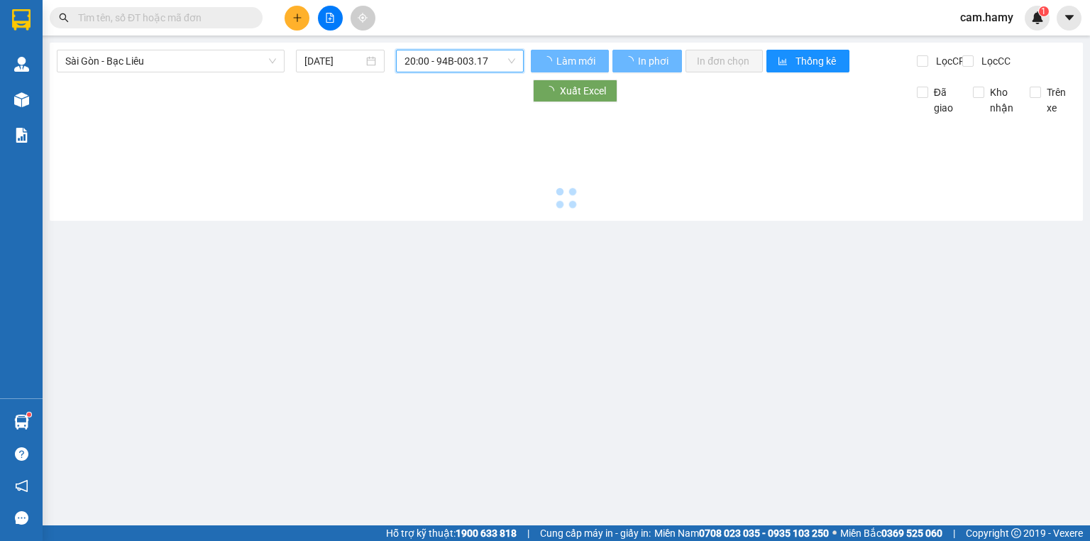
scroll to position [0, 0]
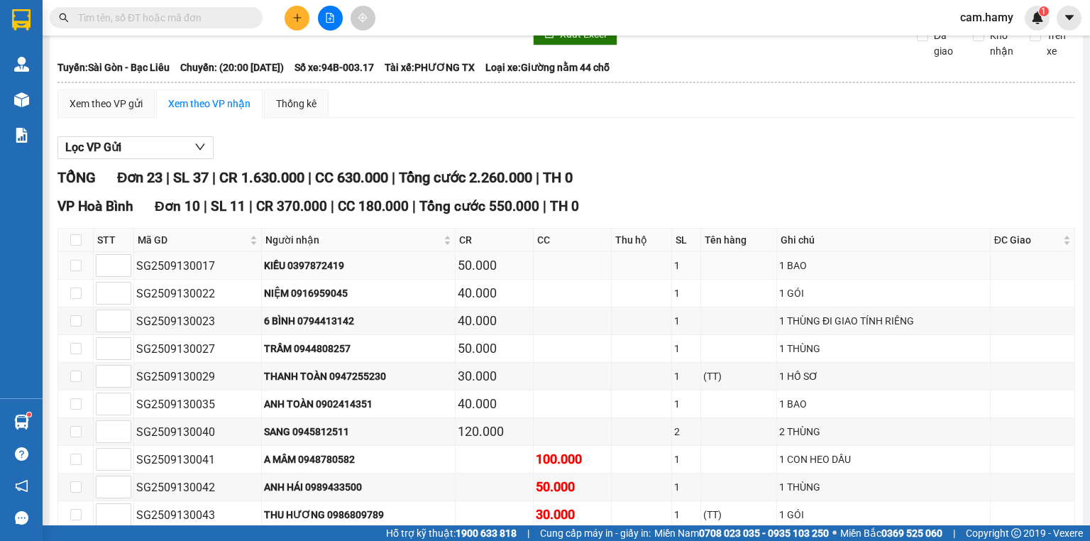
scroll to position [57, 0]
click at [94, 111] on div "Xem theo VP gửi" at bounding box center [106, 104] width 73 height 16
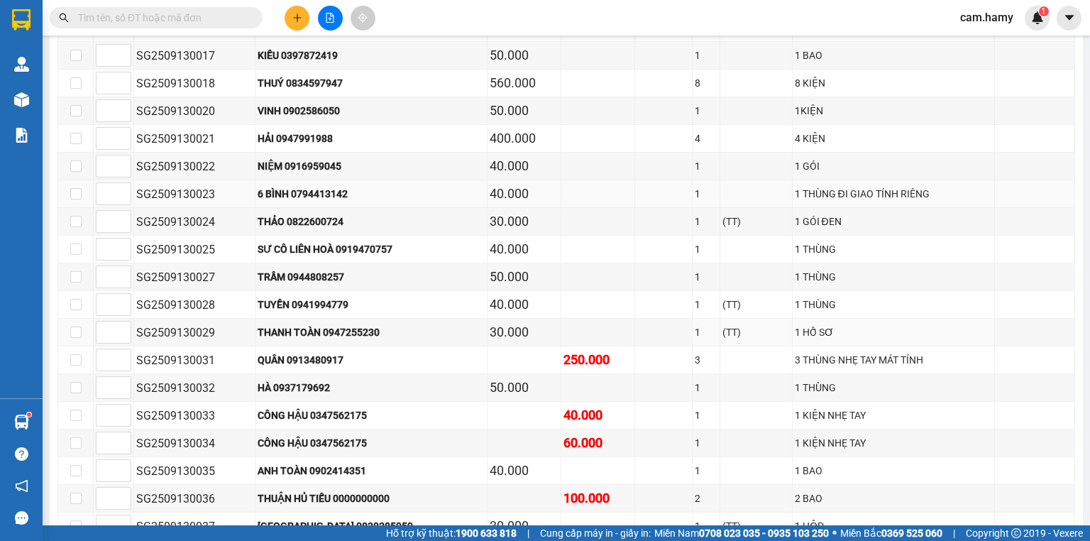
scroll to position [96, 0]
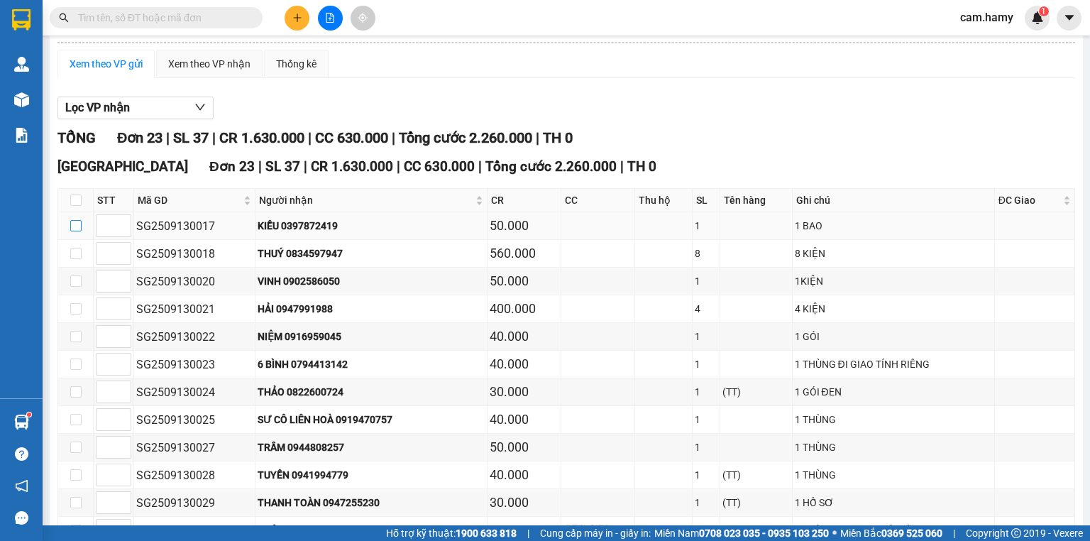
click at [78, 231] on input "checkbox" at bounding box center [75, 225] width 11 height 11
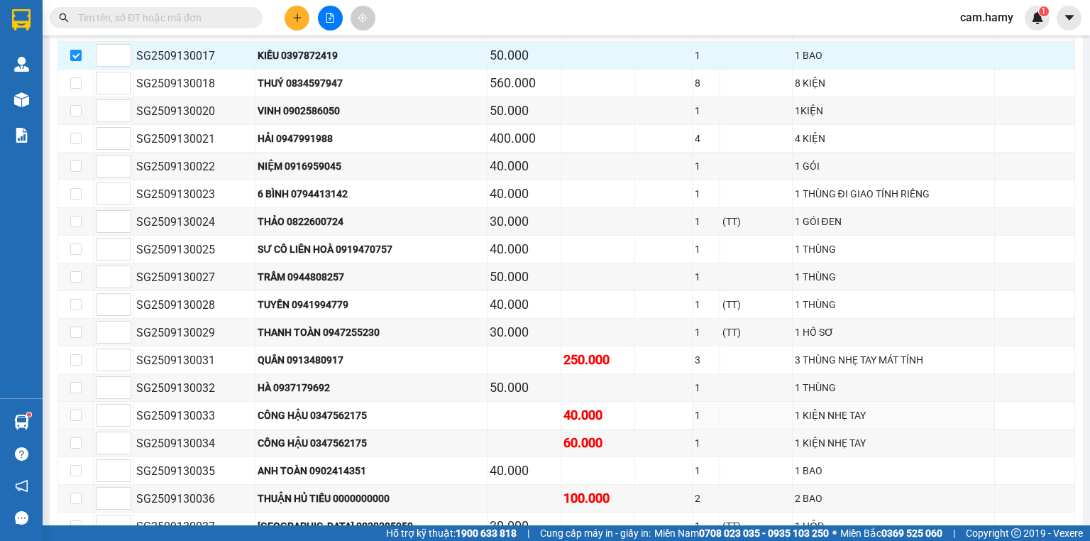
scroll to position [494, 0]
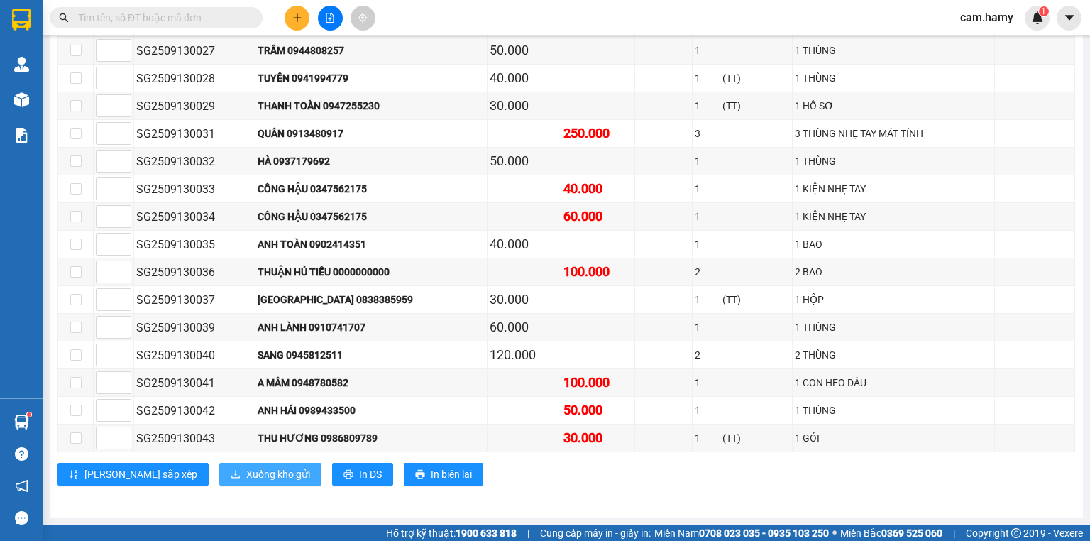
click at [219, 465] on button "Xuống kho gửi" at bounding box center [270, 474] width 102 height 23
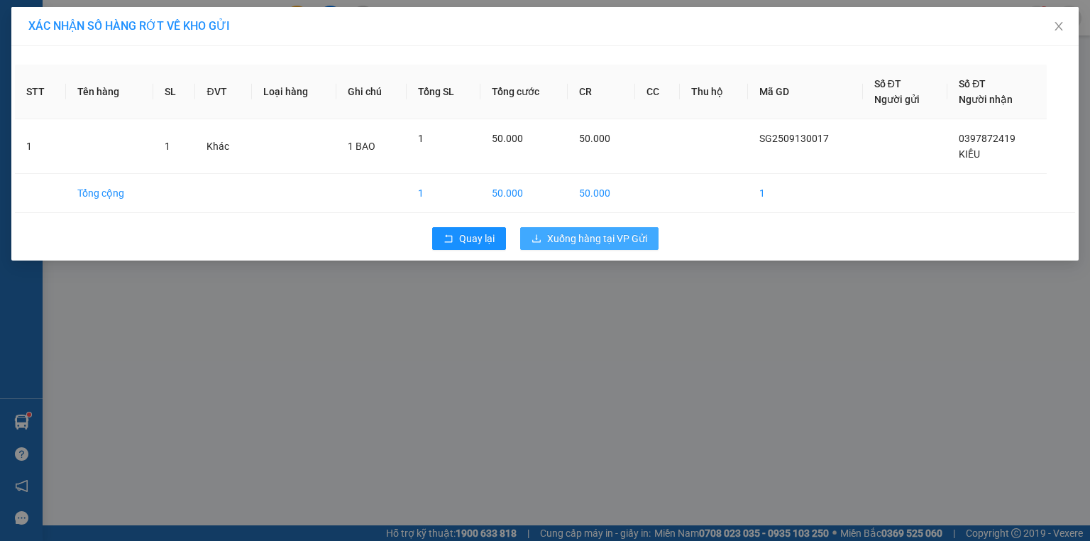
click at [609, 240] on span "Xuống hàng tại VP Gửi" at bounding box center [597, 239] width 100 height 16
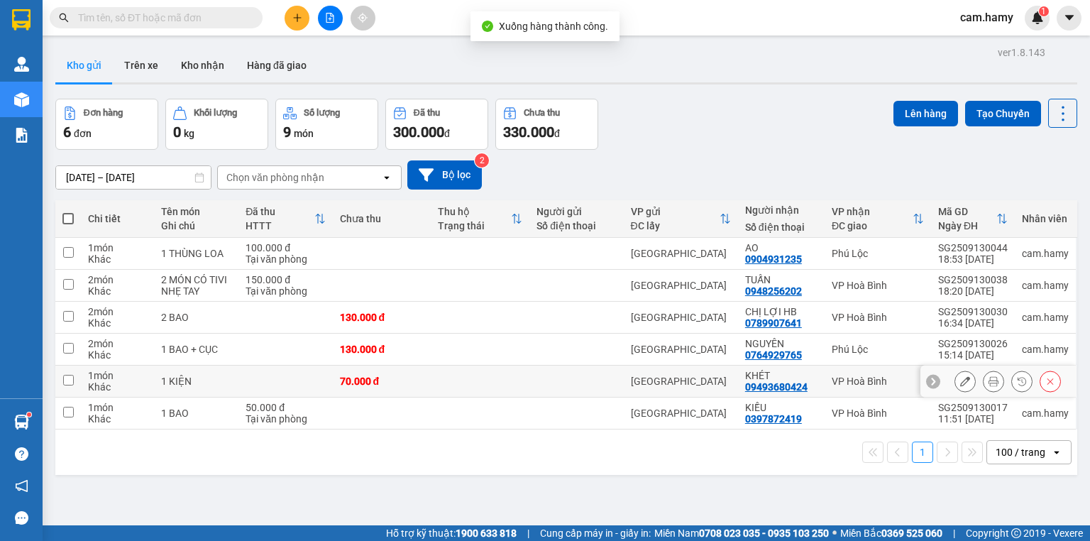
scroll to position [65, 0]
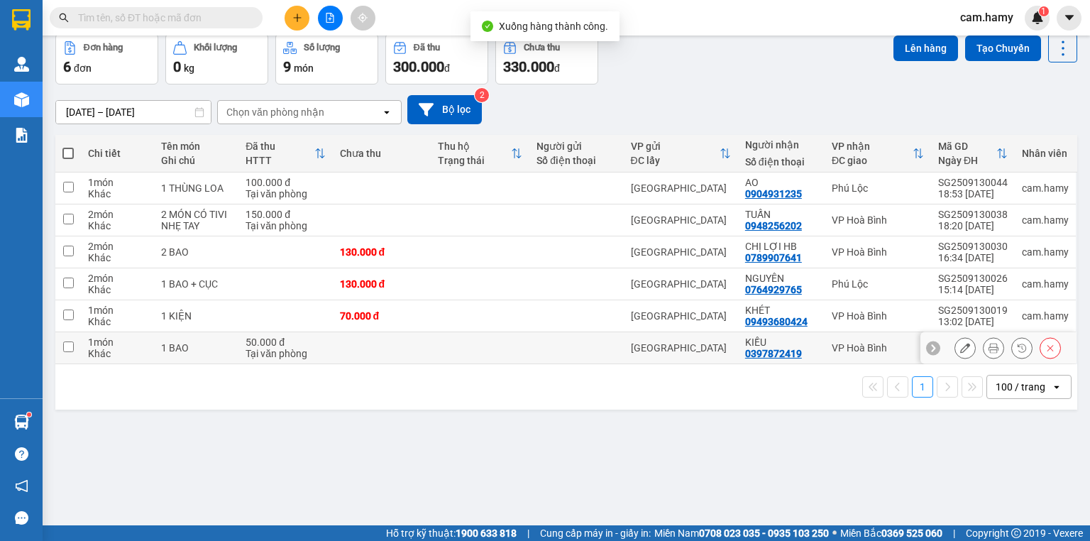
click at [373, 341] on td at bounding box center [382, 348] width 99 height 32
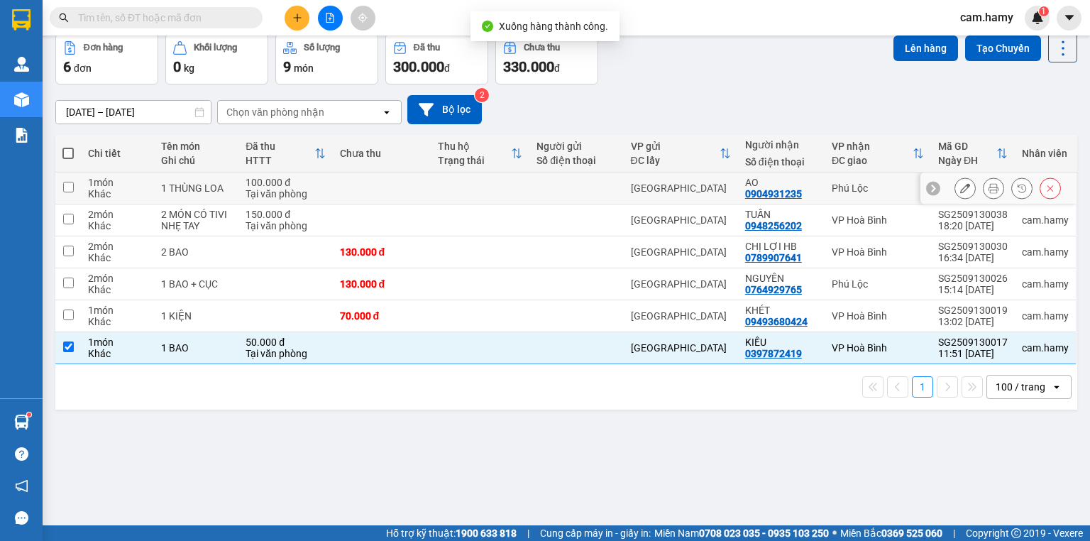
scroll to position [0, 0]
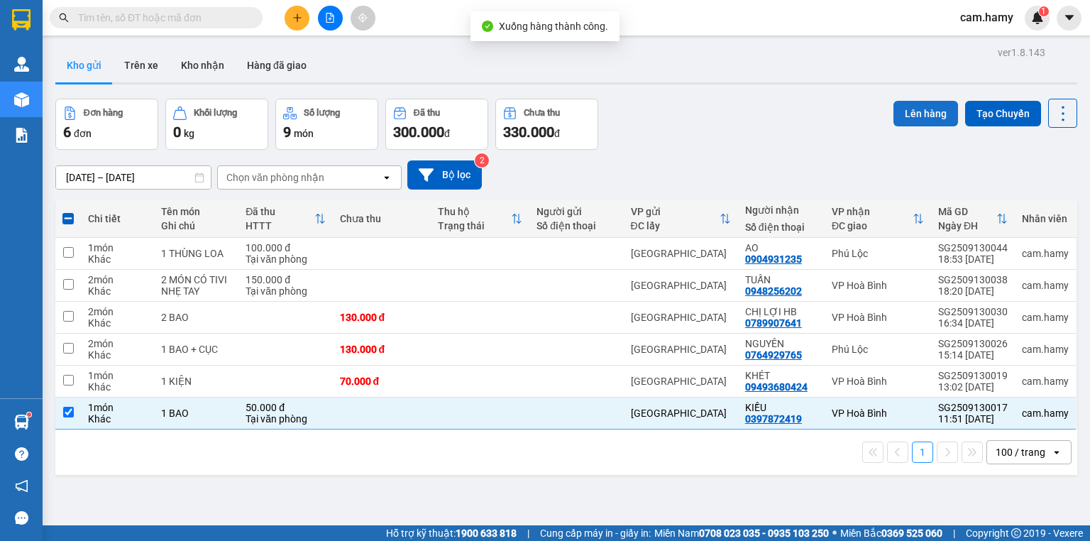
click at [939, 101] on button "Lên hàng" at bounding box center [925, 114] width 65 height 26
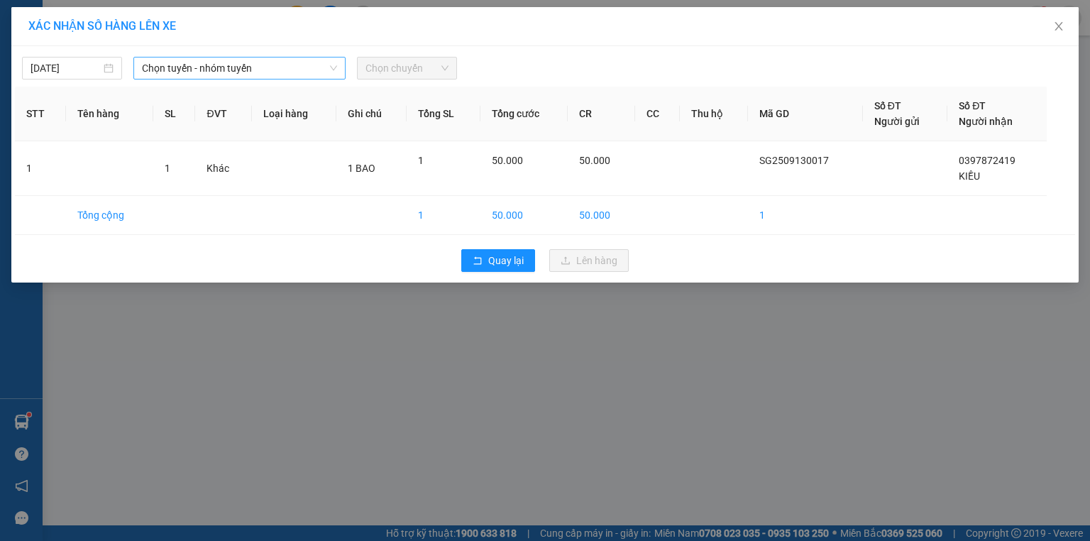
click at [201, 60] on span "Chọn tuyến - nhóm tuyến" at bounding box center [239, 67] width 195 height 21
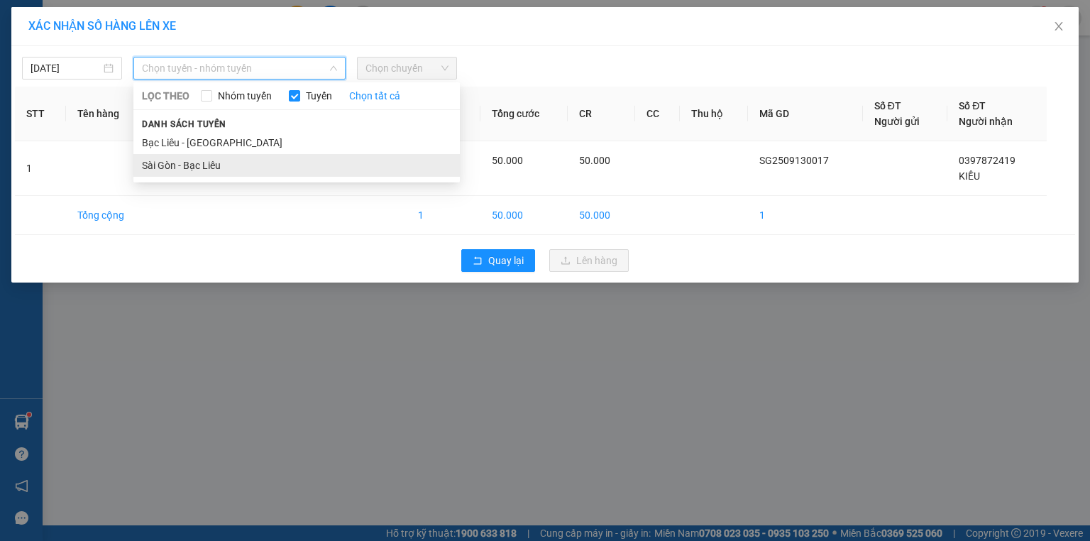
click at [182, 165] on li "Sài Gòn - Bạc Liêu" at bounding box center [296, 165] width 326 height 23
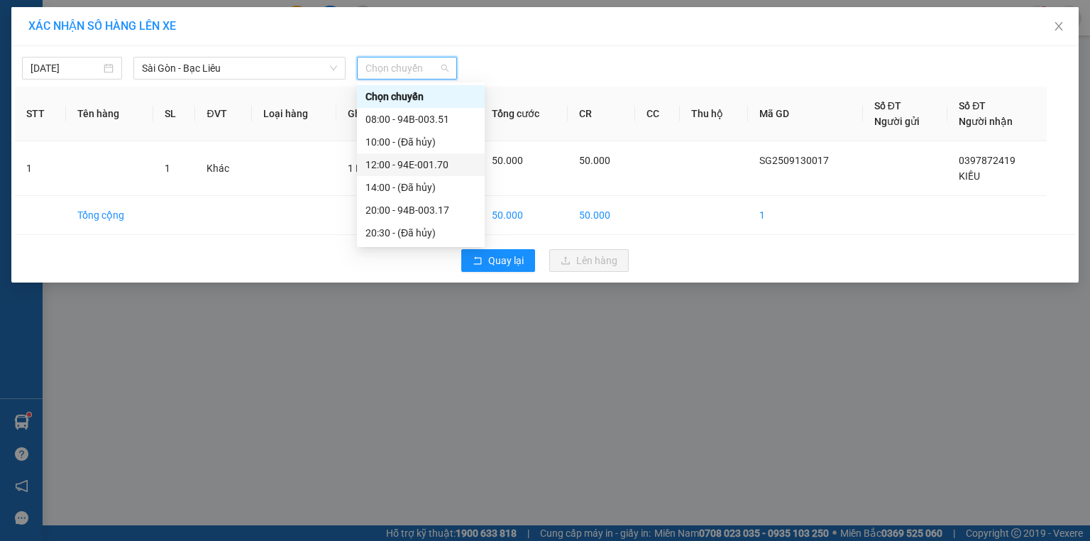
click at [407, 166] on div "12:00 - 94E-001.70" at bounding box center [420, 165] width 111 height 16
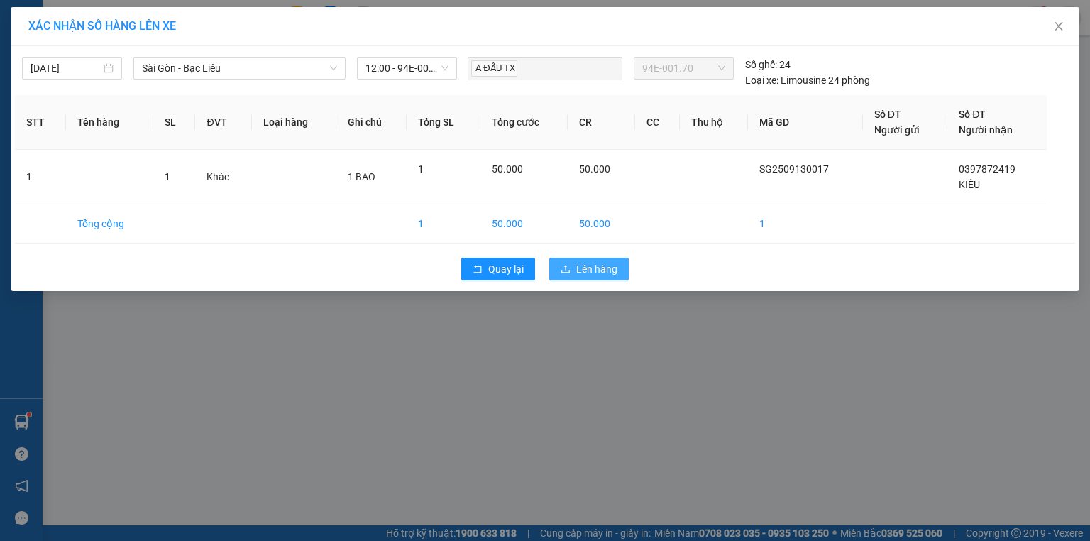
click at [593, 272] on span "Lên hàng" at bounding box center [596, 269] width 41 height 16
